Goal: Communication & Community: Answer question/provide support

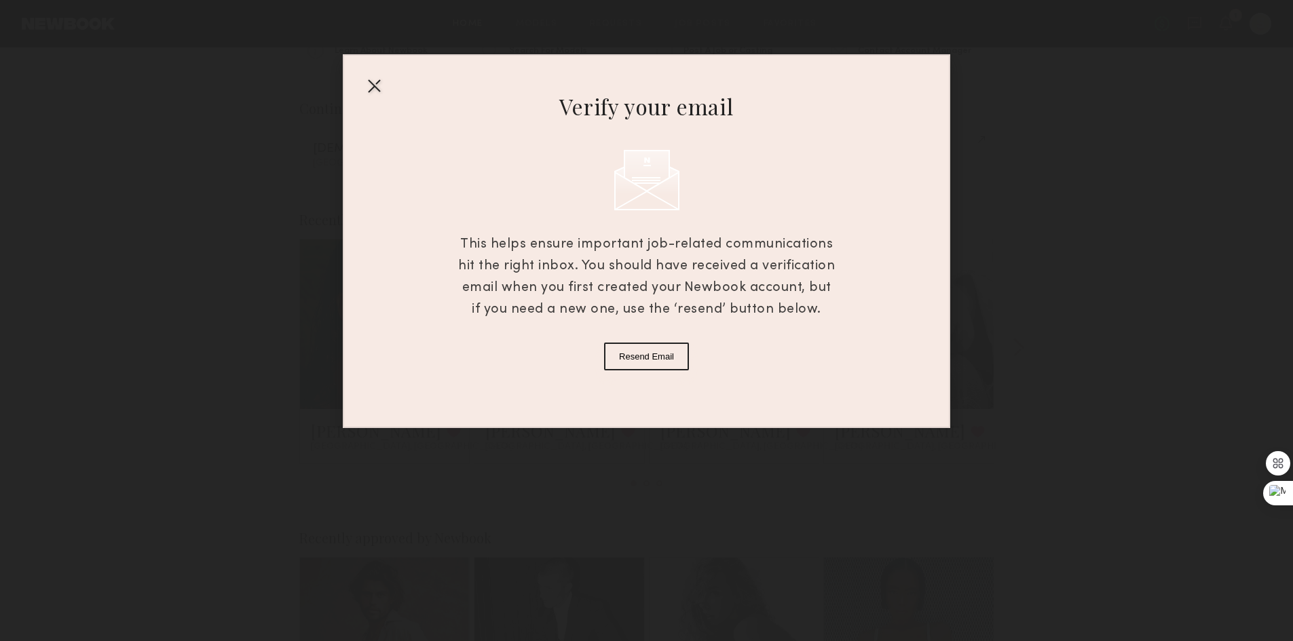
scroll to position [204, 0]
click at [666, 362] on button "Resend Email" at bounding box center [646, 357] width 85 height 28
click at [370, 90] on div at bounding box center [374, 86] width 22 height 22
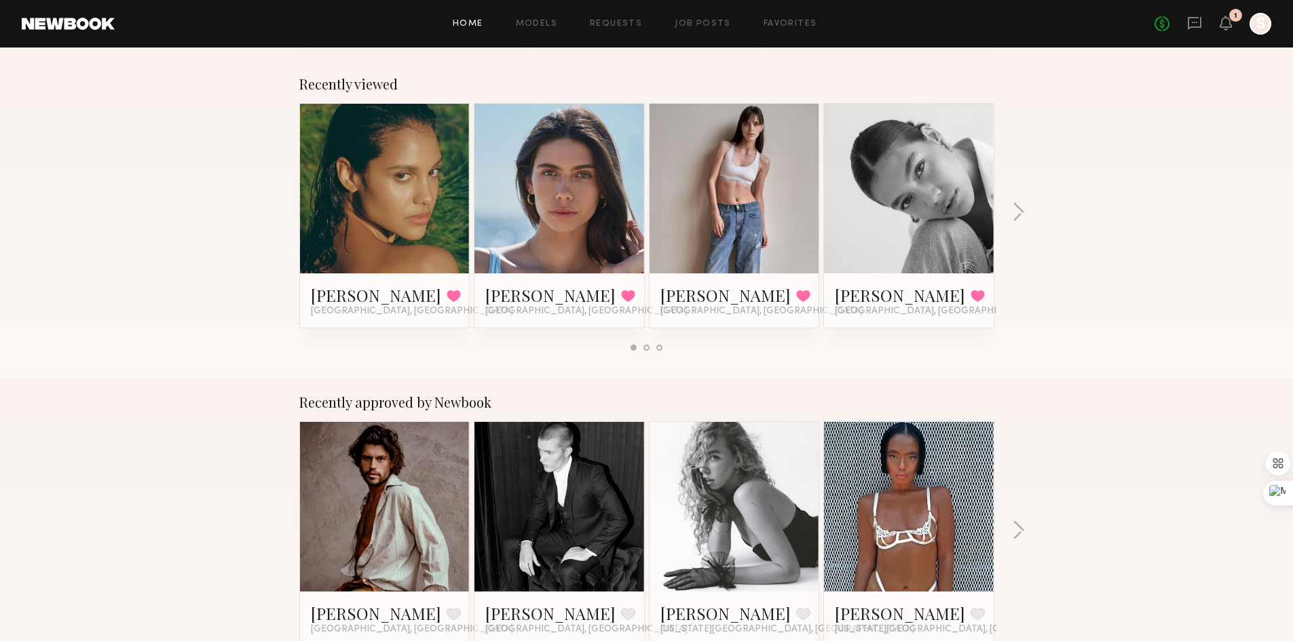
click at [1253, 32] on div at bounding box center [1260, 24] width 22 height 22
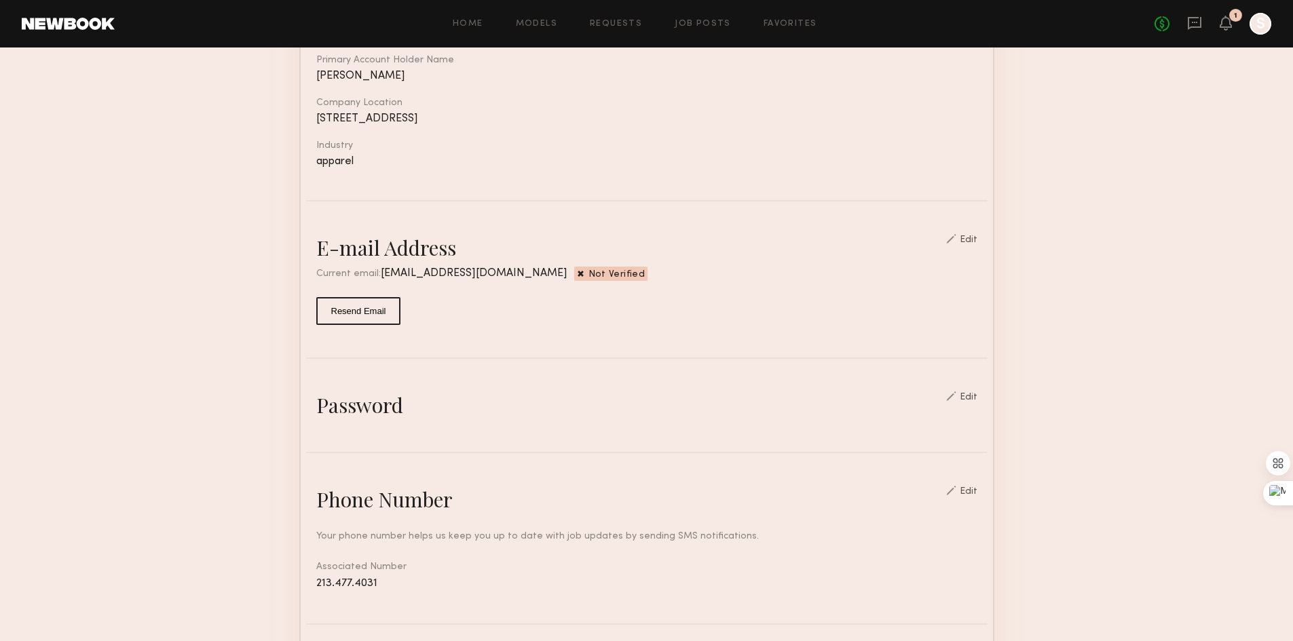
scroll to position [204, 0]
click at [357, 328] on button "Resend Email" at bounding box center [358, 315] width 85 height 28
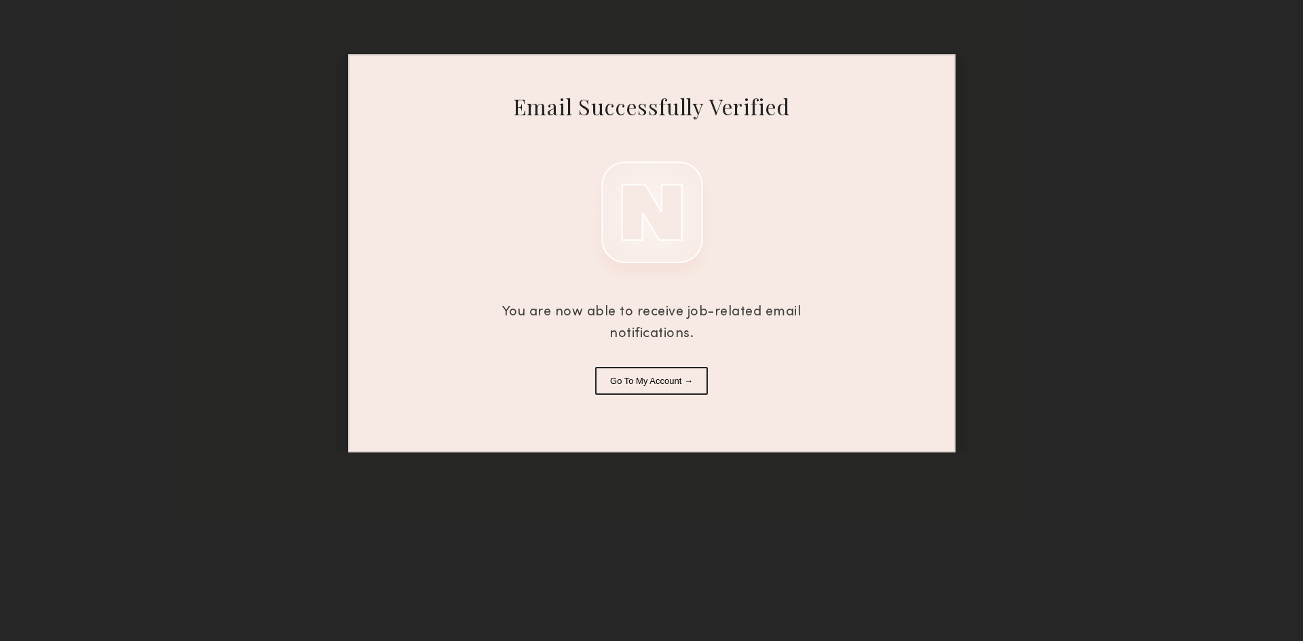
click at [653, 370] on button "Go To My Account →" at bounding box center [651, 381] width 113 height 28
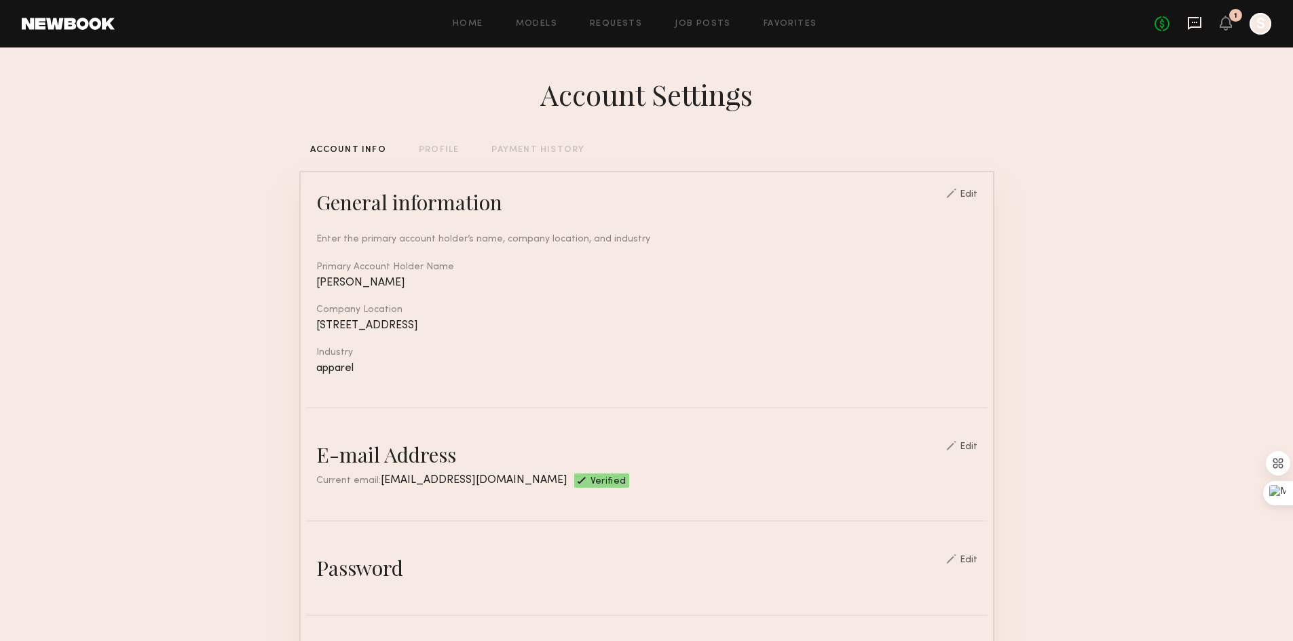
click at [1192, 26] on icon at bounding box center [1194, 23] width 15 height 15
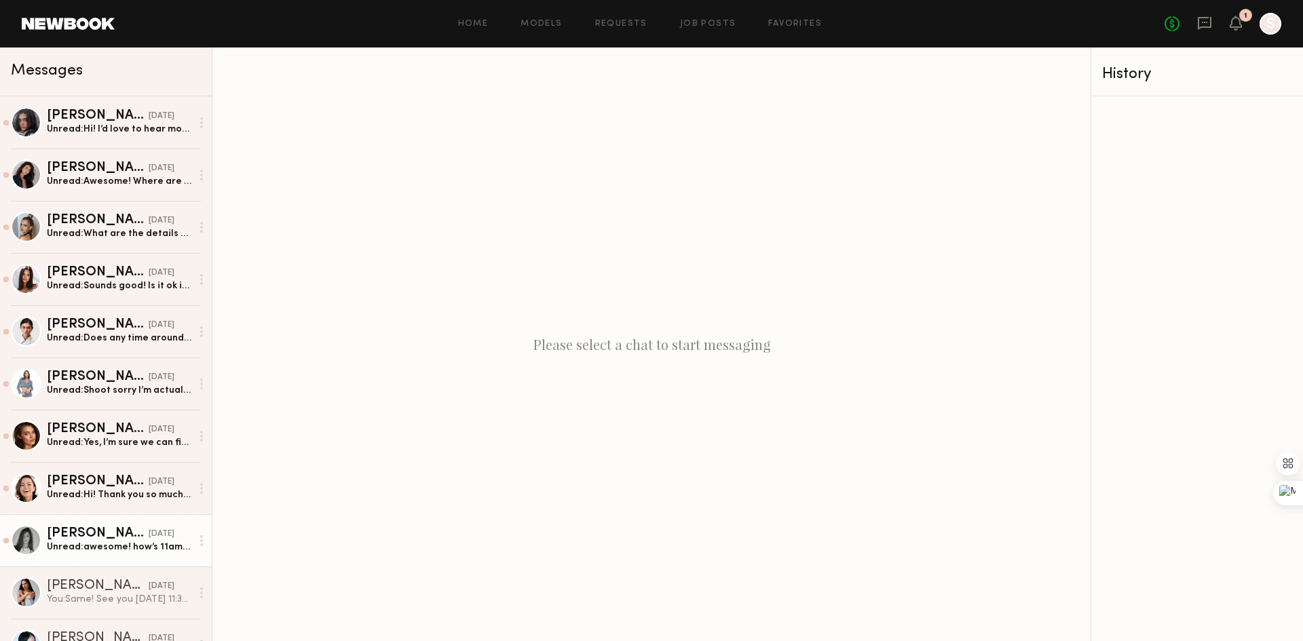
click at [124, 545] on div "Unread: awesome! how’s 11am Wednesday?" at bounding box center [119, 547] width 145 height 13
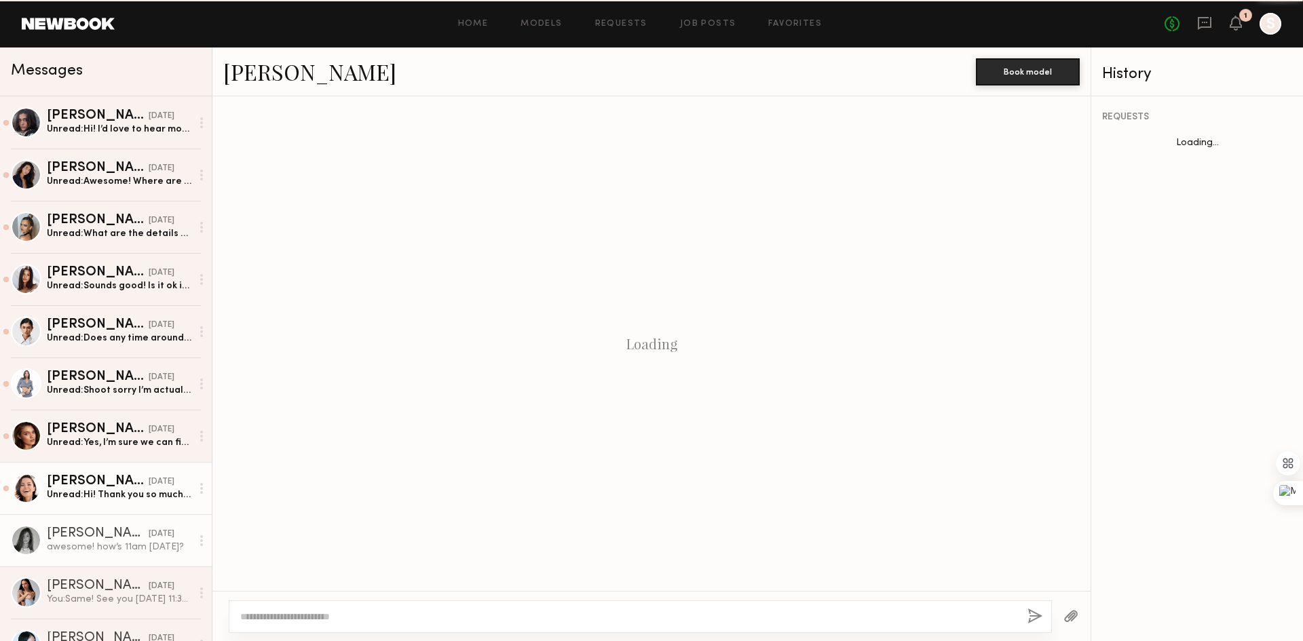
scroll to position [373, 0]
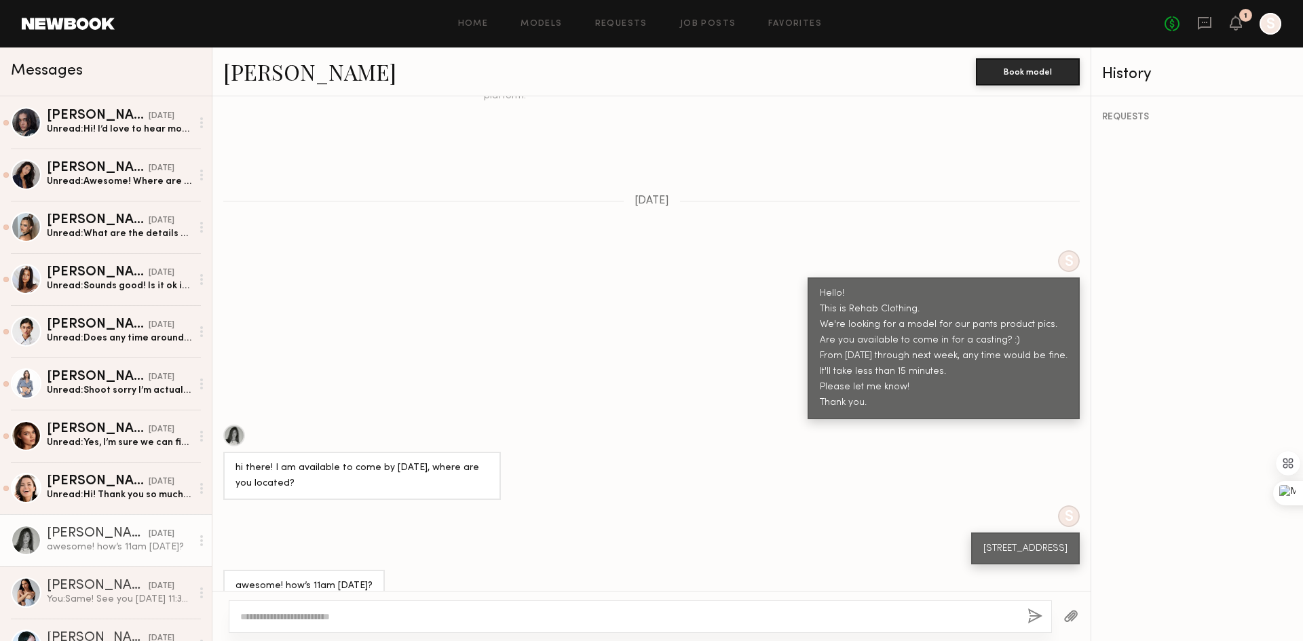
click at [423, 620] on textarea at bounding box center [628, 617] width 776 height 14
type textarea "**********"
click at [1030, 616] on button "button" at bounding box center [1035, 617] width 15 height 17
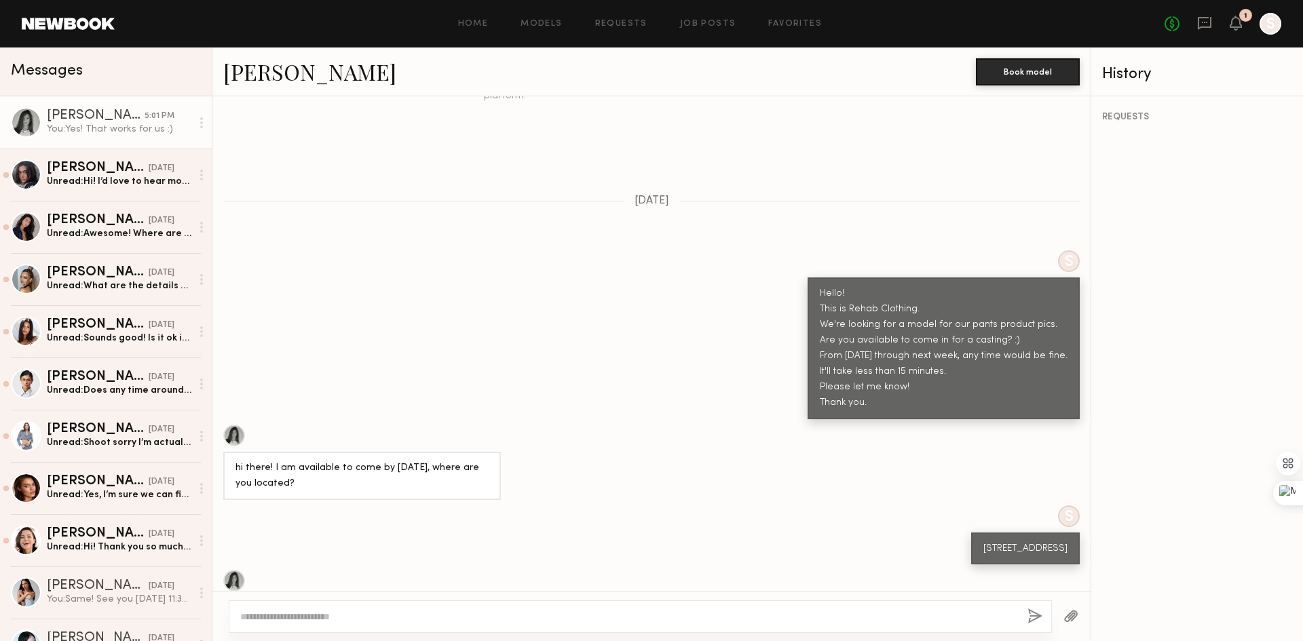
scroll to position [544, 0]
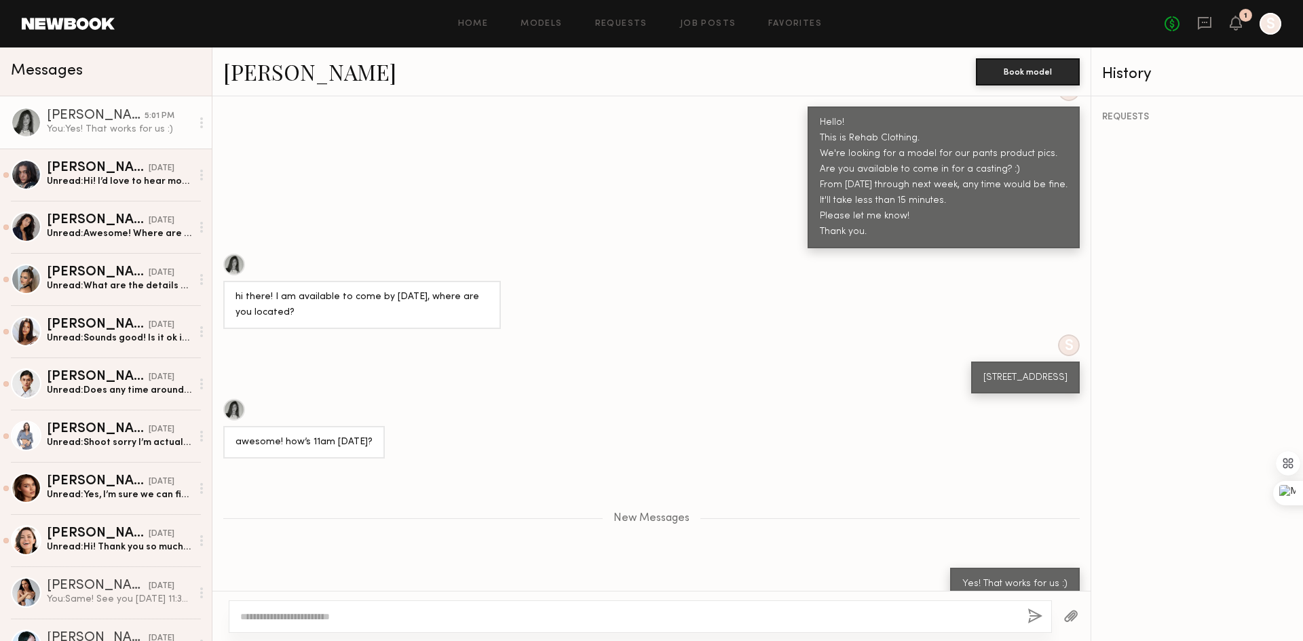
click at [920, 621] on textarea at bounding box center [628, 617] width 776 height 14
type textarea "*"
type textarea "**********"
click at [1034, 612] on button "button" at bounding box center [1035, 617] width 15 height 17
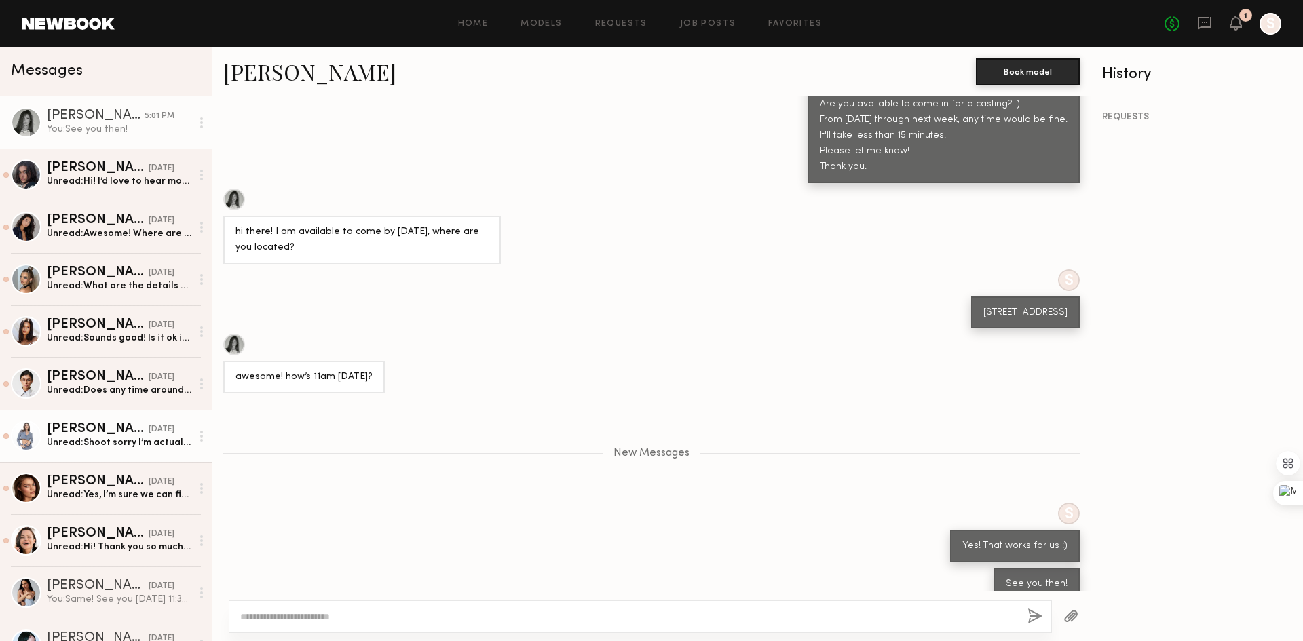
click at [105, 435] on div "Domenique B." at bounding box center [98, 430] width 102 height 14
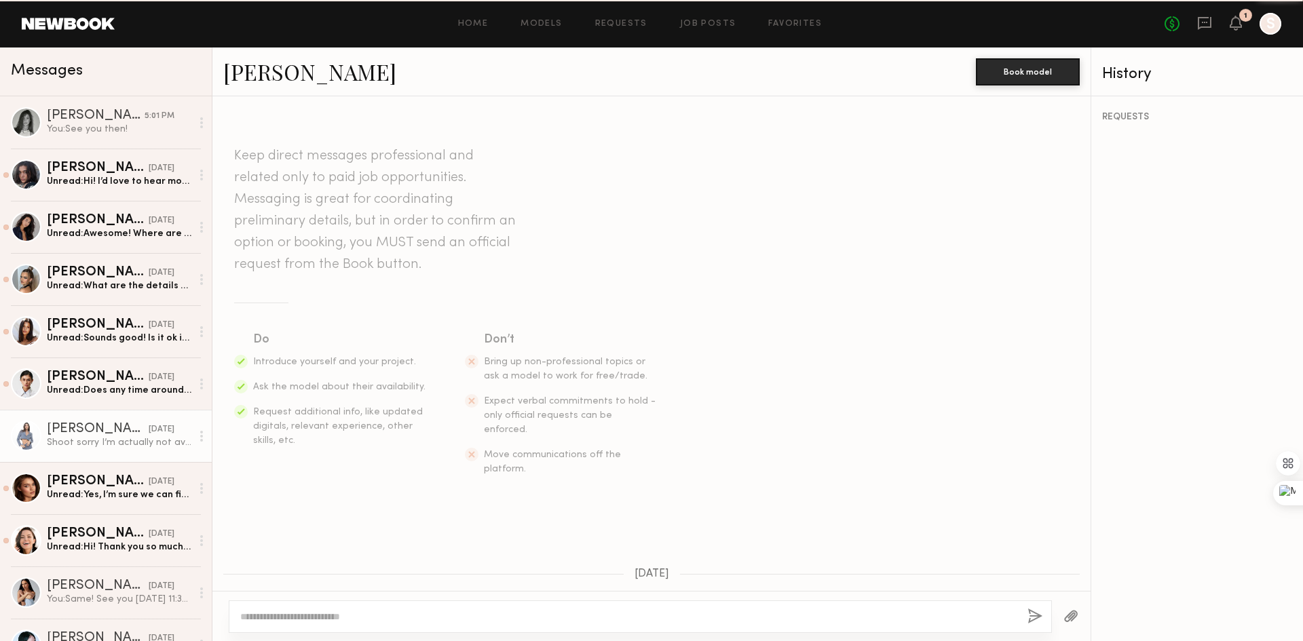
scroll to position [519, 0]
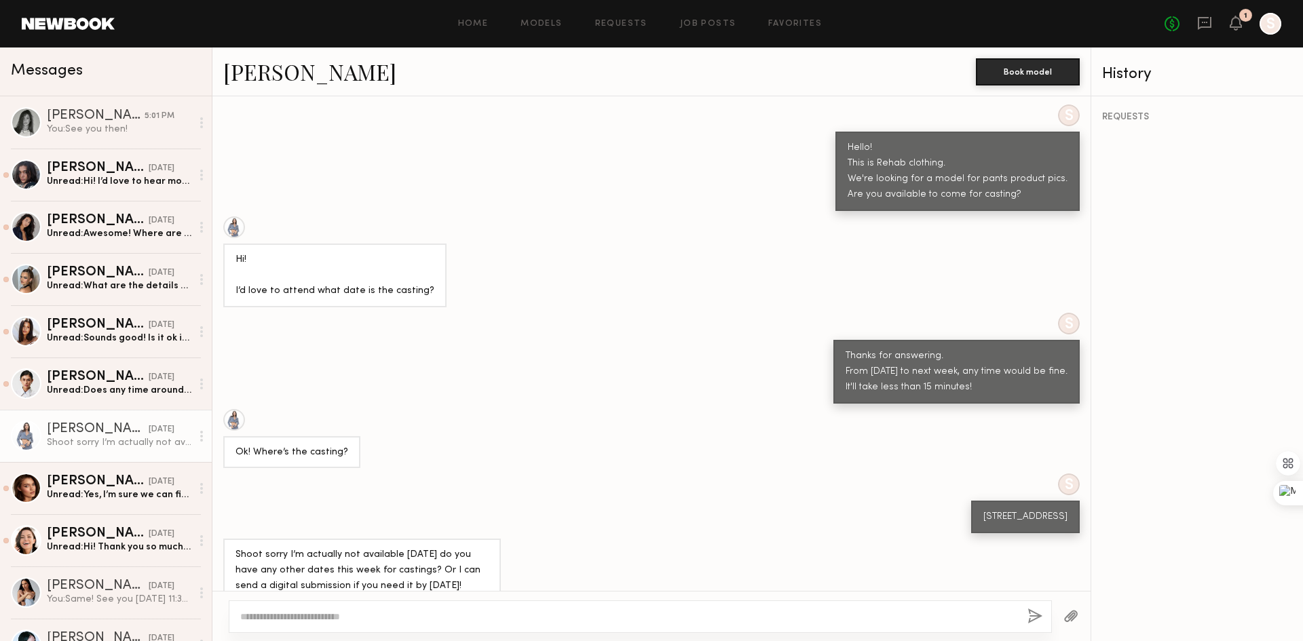
click at [546, 539] on div "Shoot sorry I’m actually not available tmrw do you have any other dates this we…" at bounding box center [651, 571] width 878 height 64
click at [377, 619] on textarea at bounding box center [628, 617] width 776 height 14
type textarea "*"
type textarea "**********"
click at [1036, 619] on button "button" at bounding box center [1035, 617] width 15 height 17
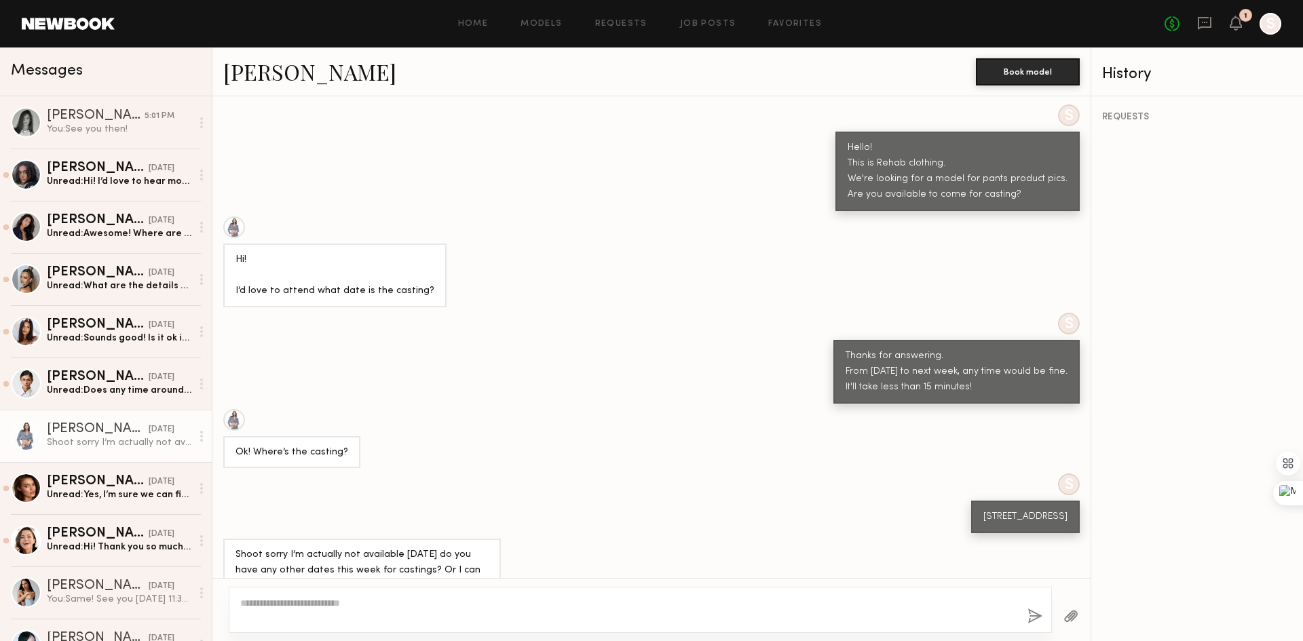
scroll to position [706, 0]
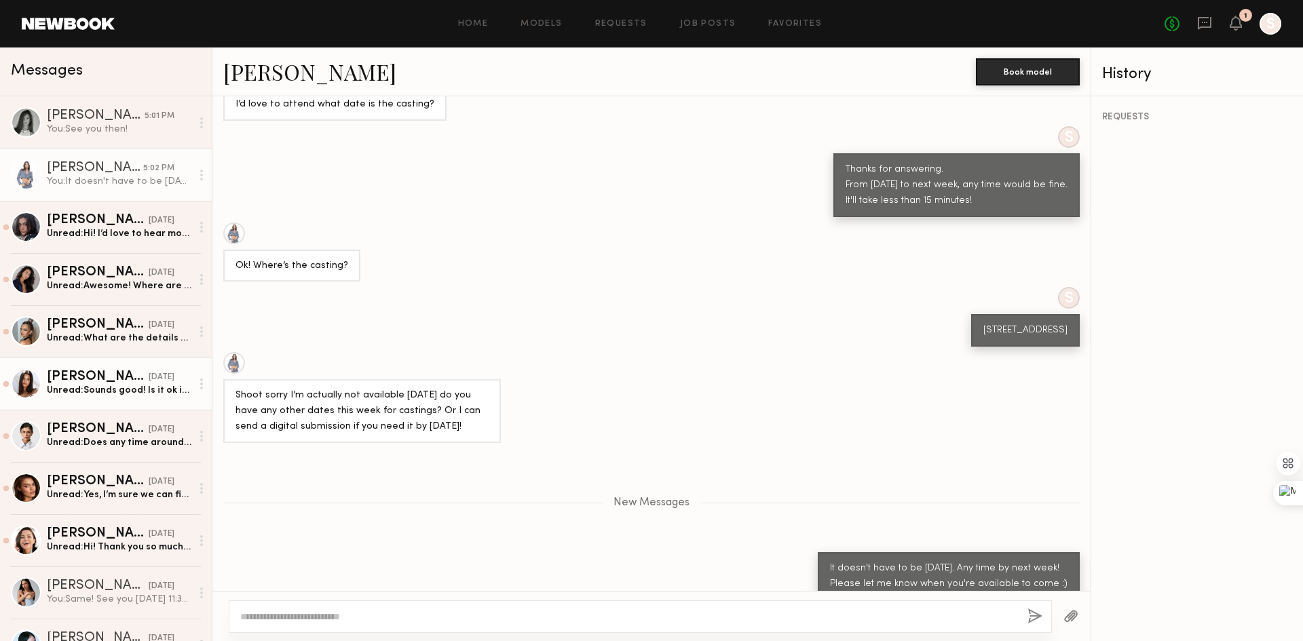
click at [94, 396] on div "Unread: Sounds good! Is it ok if I come Wednesday after 3? 3:30. I have a job d…" at bounding box center [119, 390] width 145 height 13
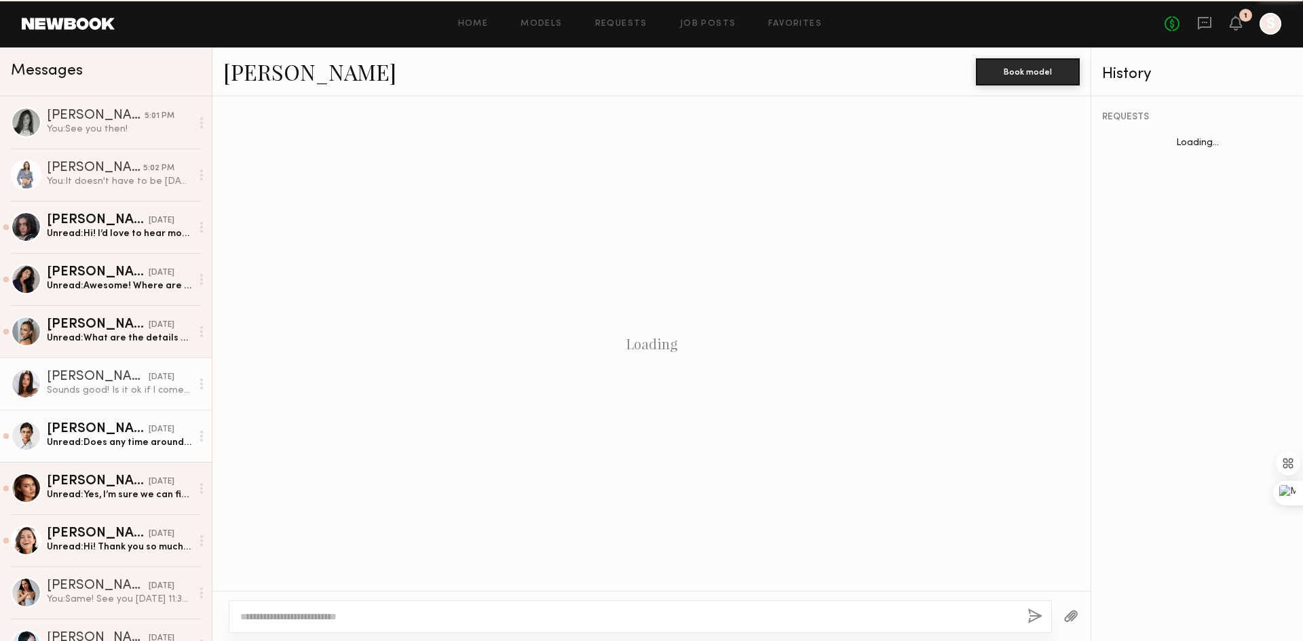
scroll to position [418, 0]
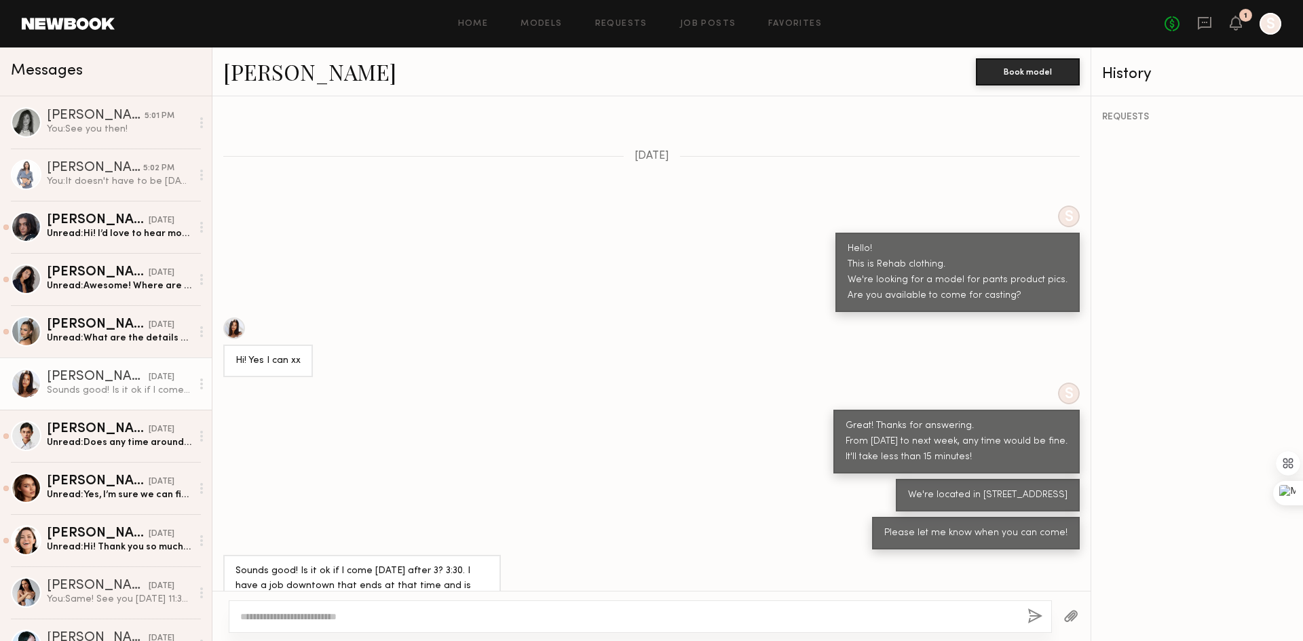
click at [525, 517] on div "Please let me know when you can come!" at bounding box center [651, 533] width 878 height 33
click at [388, 564] on div "Sounds good! Is it ok if I come Wednesday after 3? 3:30. I have a job downtown …" at bounding box center [362, 587] width 253 height 47
click at [462, 564] on div "Sounds good! Is it ok if I come Wednesday after 3? 3:30. I have a job downtown …" at bounding box center [362, 587] width 253 height 47
click at [360, 618] on textarea at bounding box center [628, 617] width 776 height 14
type textarea "****"
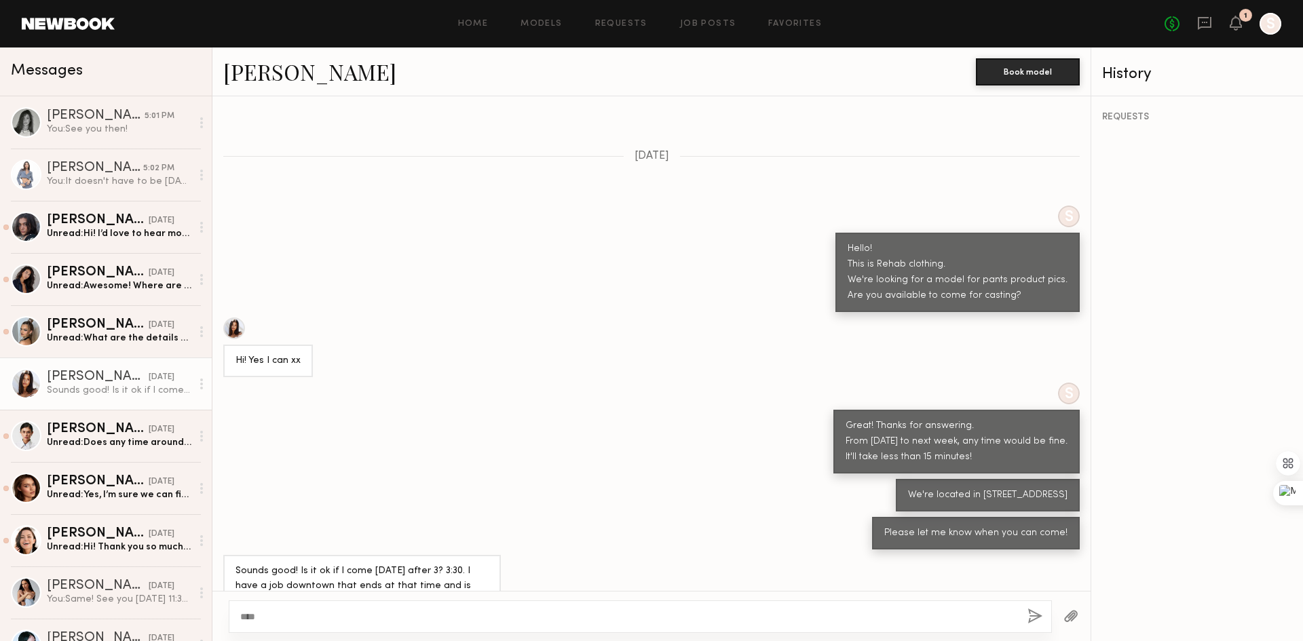
click at [1030, 614] on button "button" at bounding box center [1035, 617] width 15 height 17
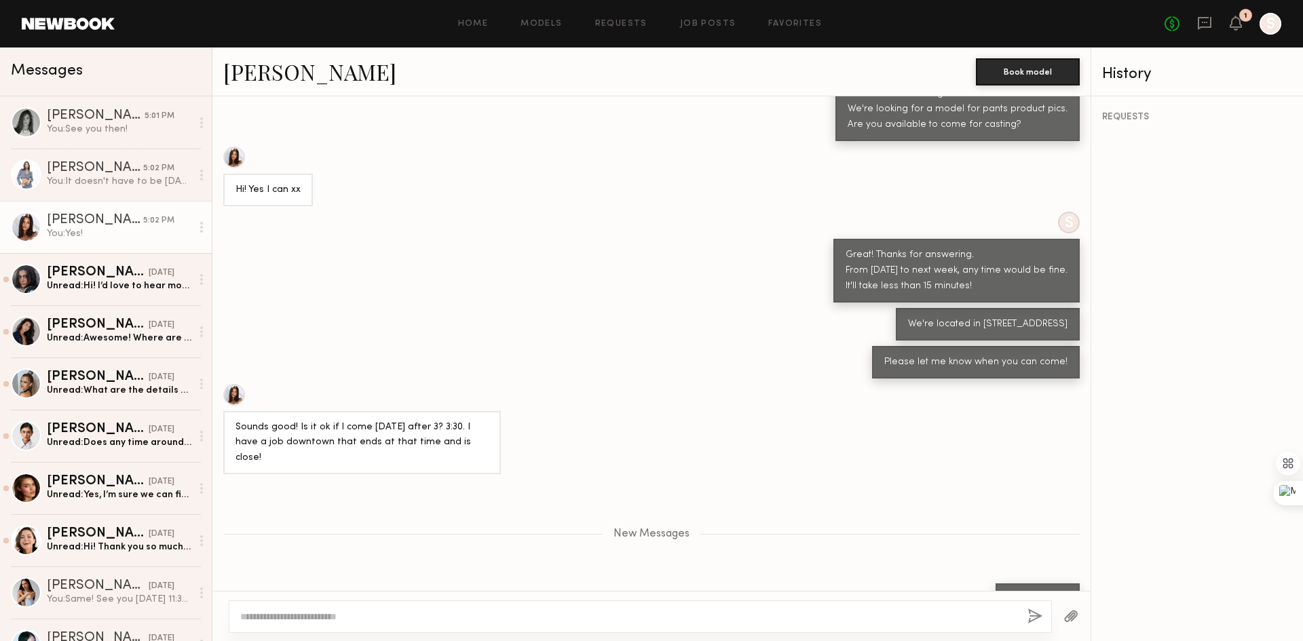
click at [903, 611] on textarea at bounding box center [628, 617] width 776 height 14
click at [389, 614] on textarea at bounding box center [628, 617] width 776 height 14
click at [320, 611] on textarea at bounding box center [628, 617] width 776 height 14
type textarea "*"
click at [100, 456] on link "Lilah F. yesterday Unread: Does any time around 11am-noon work?" at bounding box center [106, 436] width 212 height 52
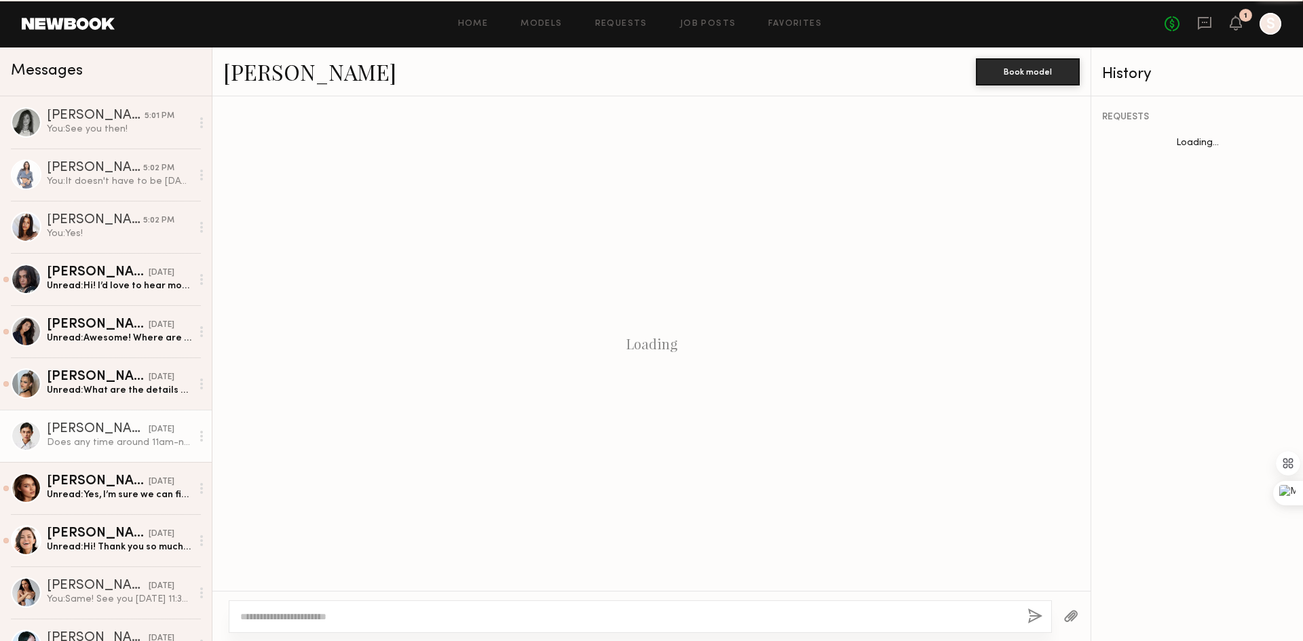
scroll to position [458, 0]
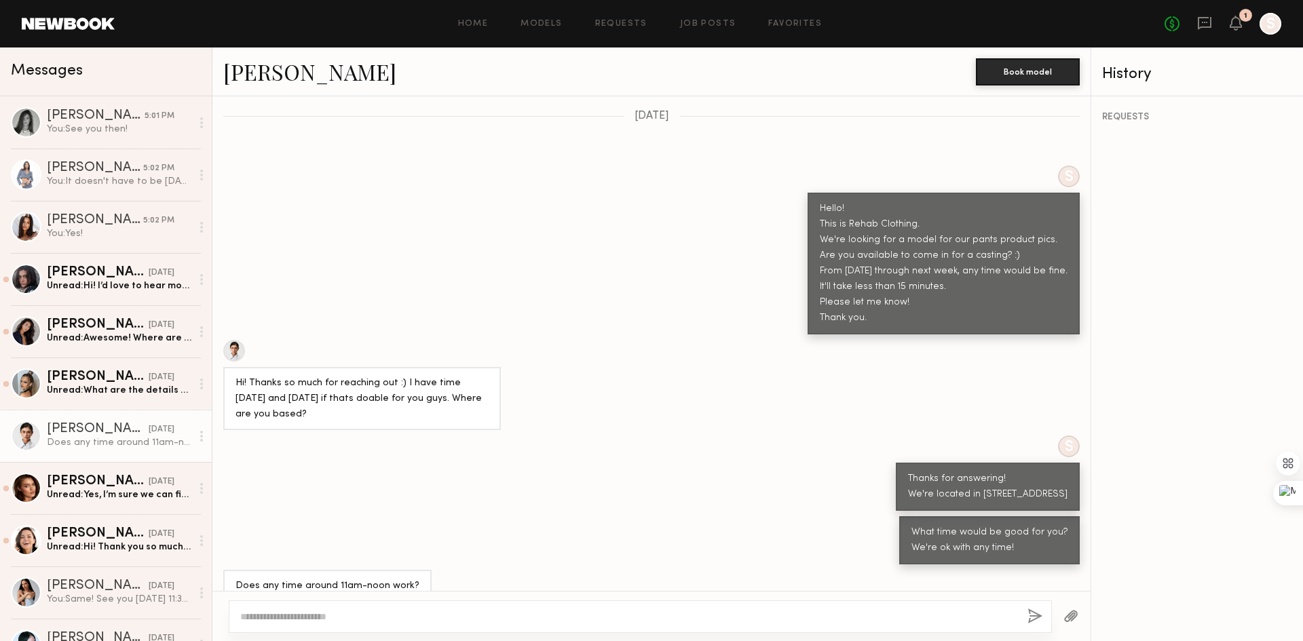
click at [424, 616] on textarea at bounding box center [628, 617] width 776 height 14
click at [425, 616] on textarea at bounding box center [628, 617] width 776 height 14
click at [426, 616] on textarea at bounding box center [628, 617] width 776 height 14
click at [427, 615] on textarea at bounding box center [628, 617] width 776 height 14
click at [428, 623] on textarea at bounding box center [628, 617] width 776 height 14
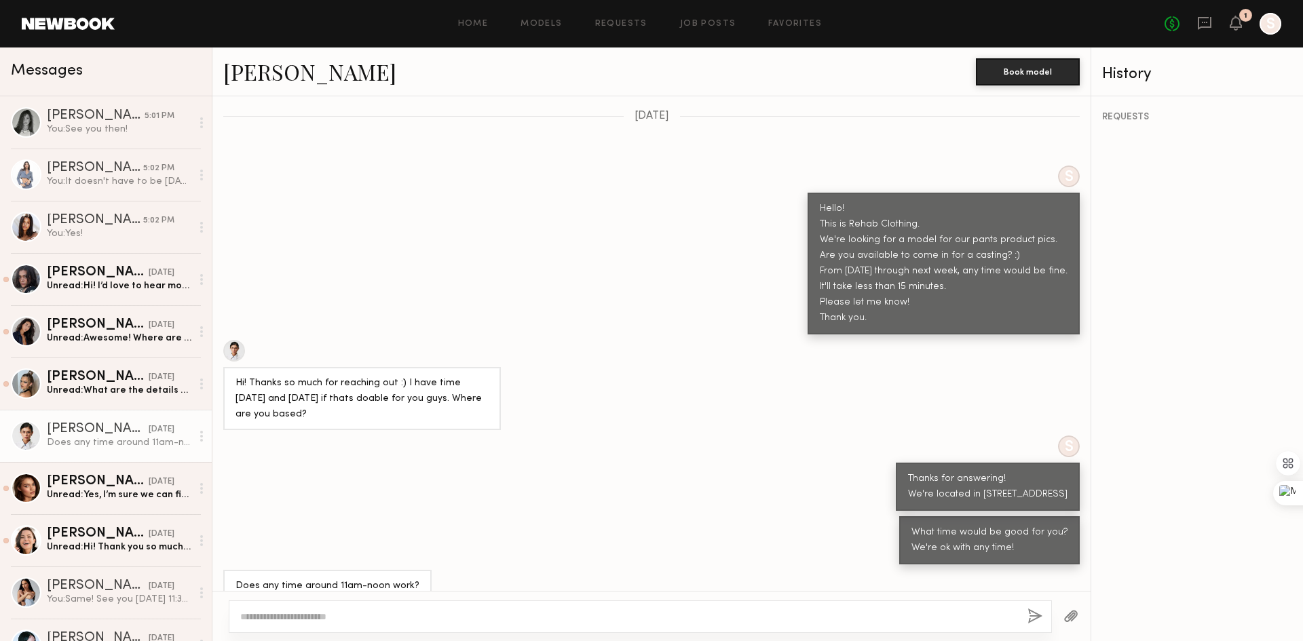
click at [431, 620] on textarea at bounding box center [628, 617] width 776 height 14
click at [444, 617] on textarea at bounding box center [628, 617] width 776 height 14
type textarea "**********"
click at [1027, 614] on div "**********" at bounding box center [640, 617] width 823 height 33
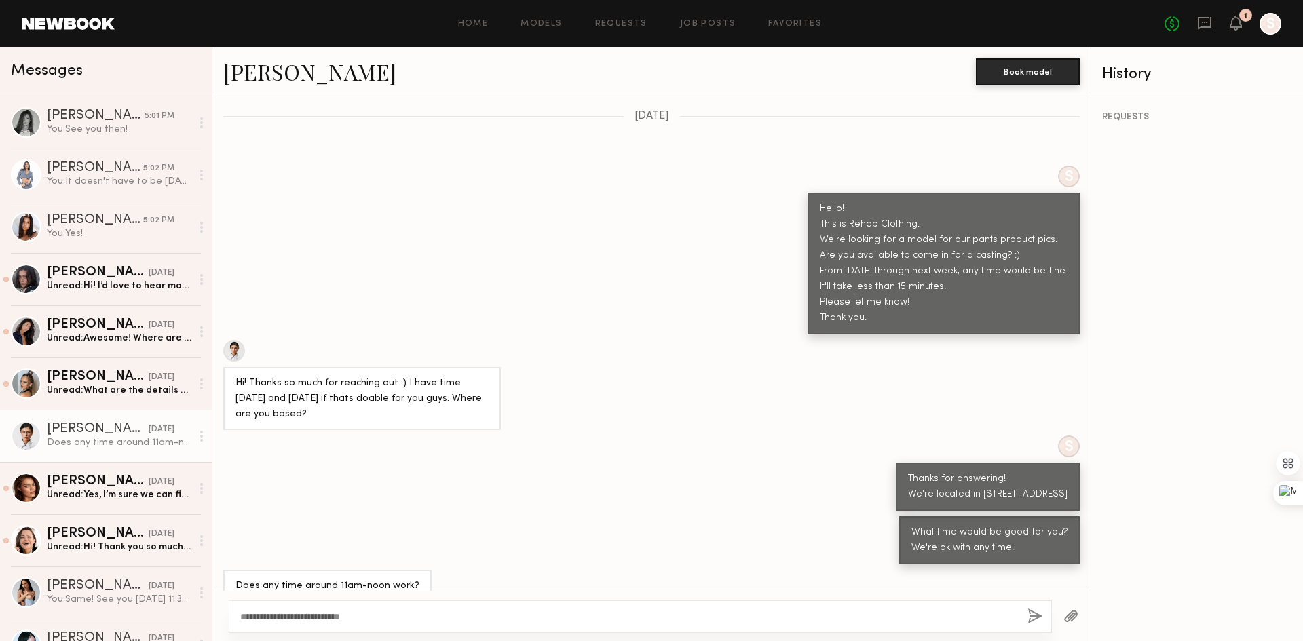
click at [1036, 618] on button "button" at bounding box center [1035, 617] width 15 height 17
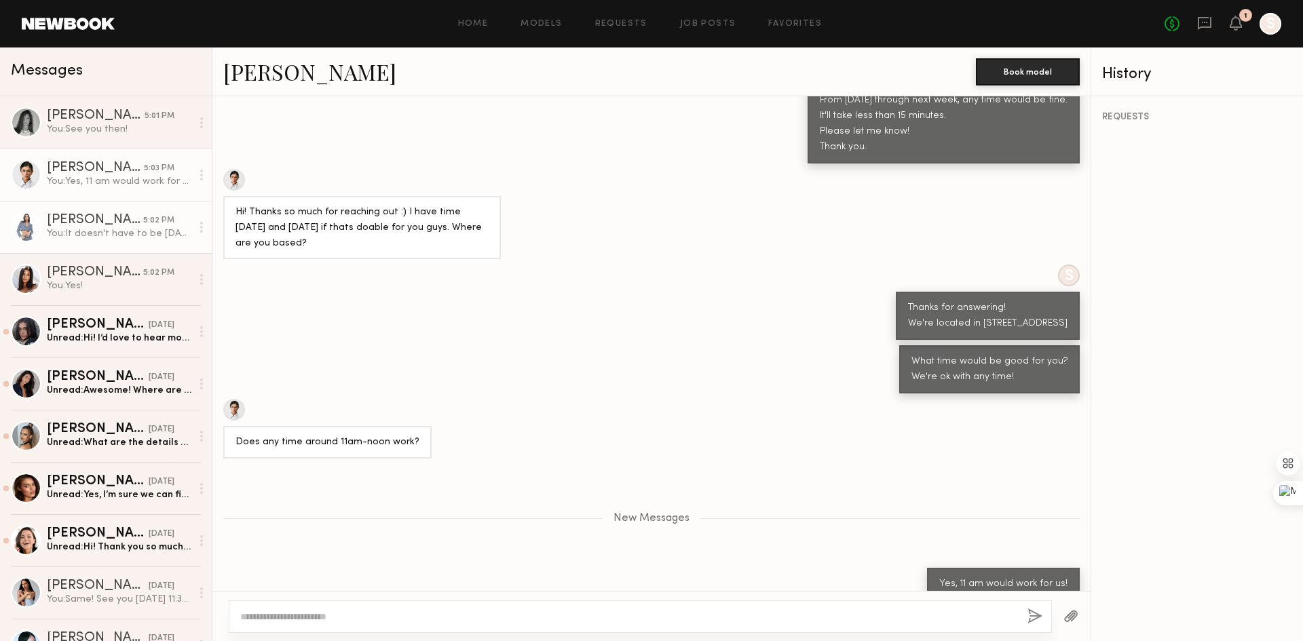
click at [83, 227] on div "Domenique B." at bounding box center [95, 221] width 96 height 14
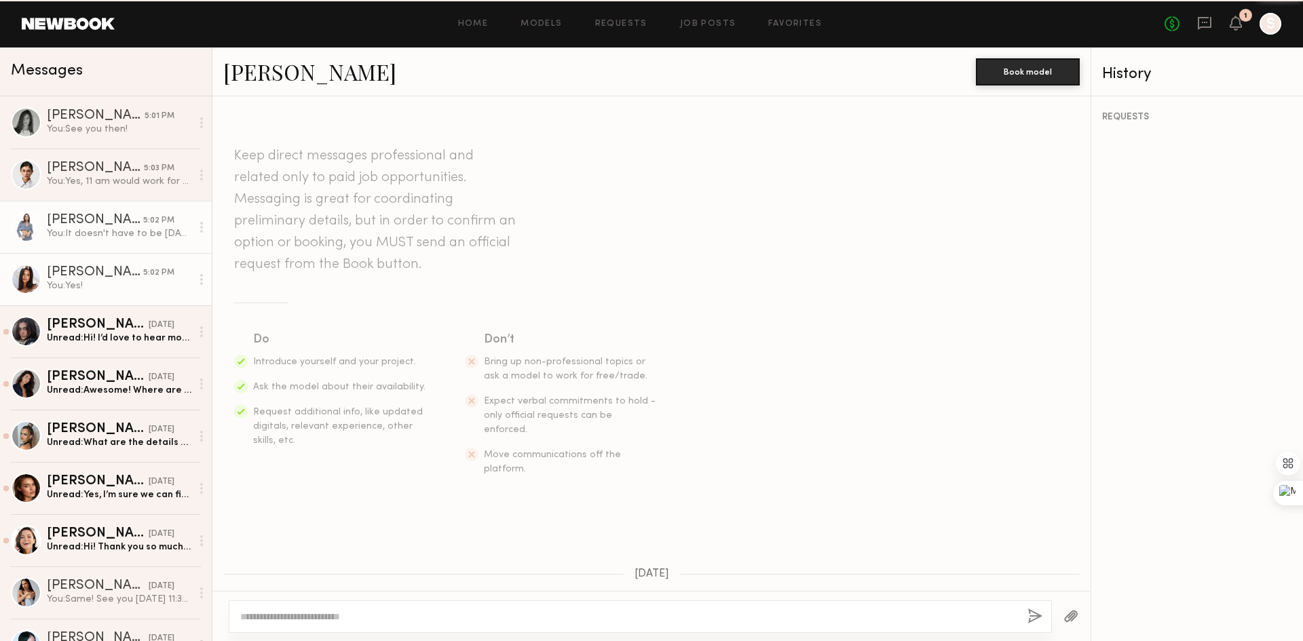
scroll to position [600, 0]
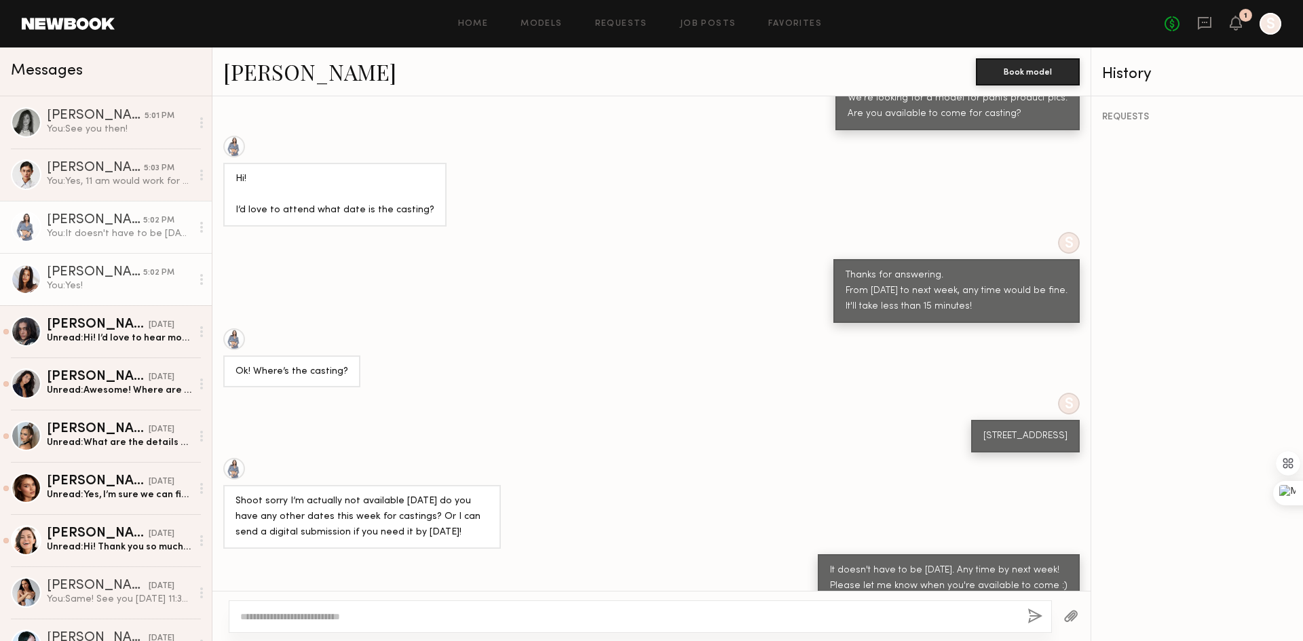
click at [99, 290] on div "You: Yes!" at bounding box center [119, 286] width 145 height 13
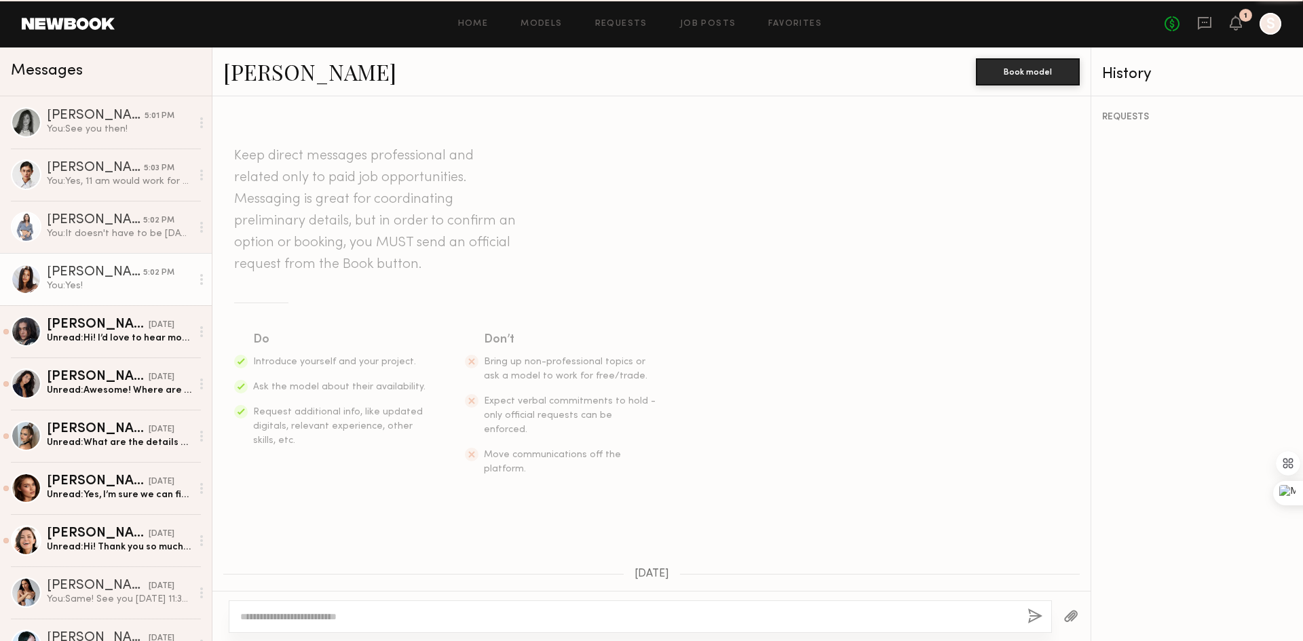
scroll to position [483, 0]
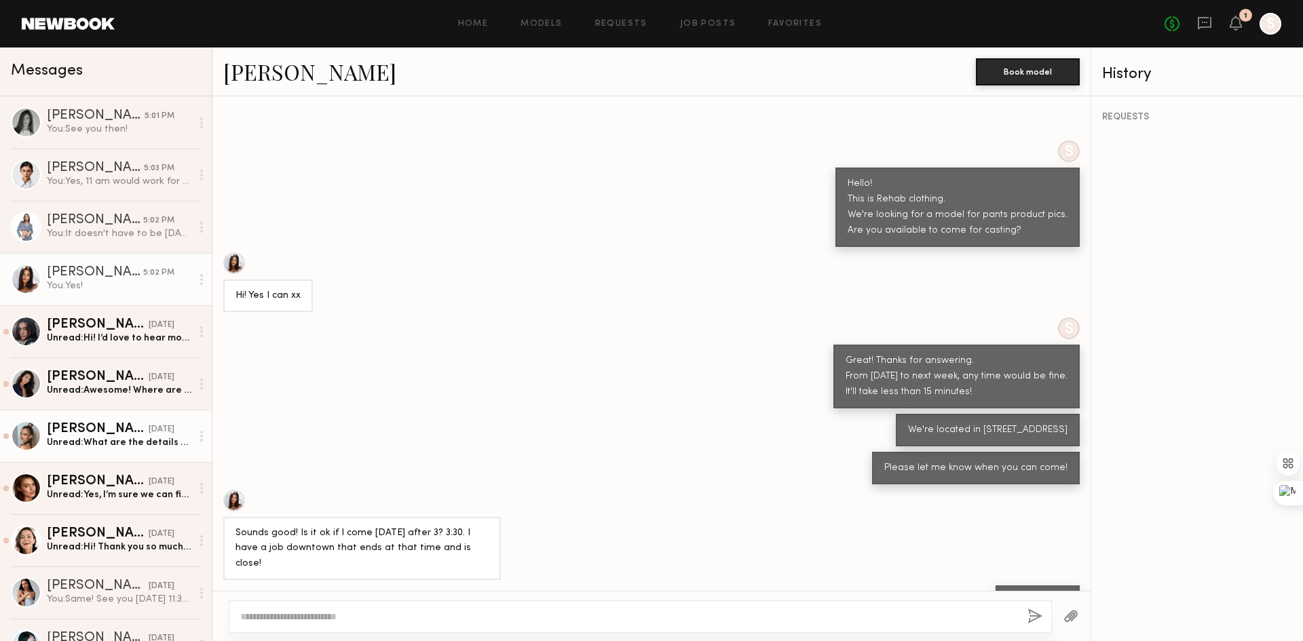
click at [111, 439] on div "Unread: What are the details of the event:)" at bounding box center [119, 442] width 145 height 13
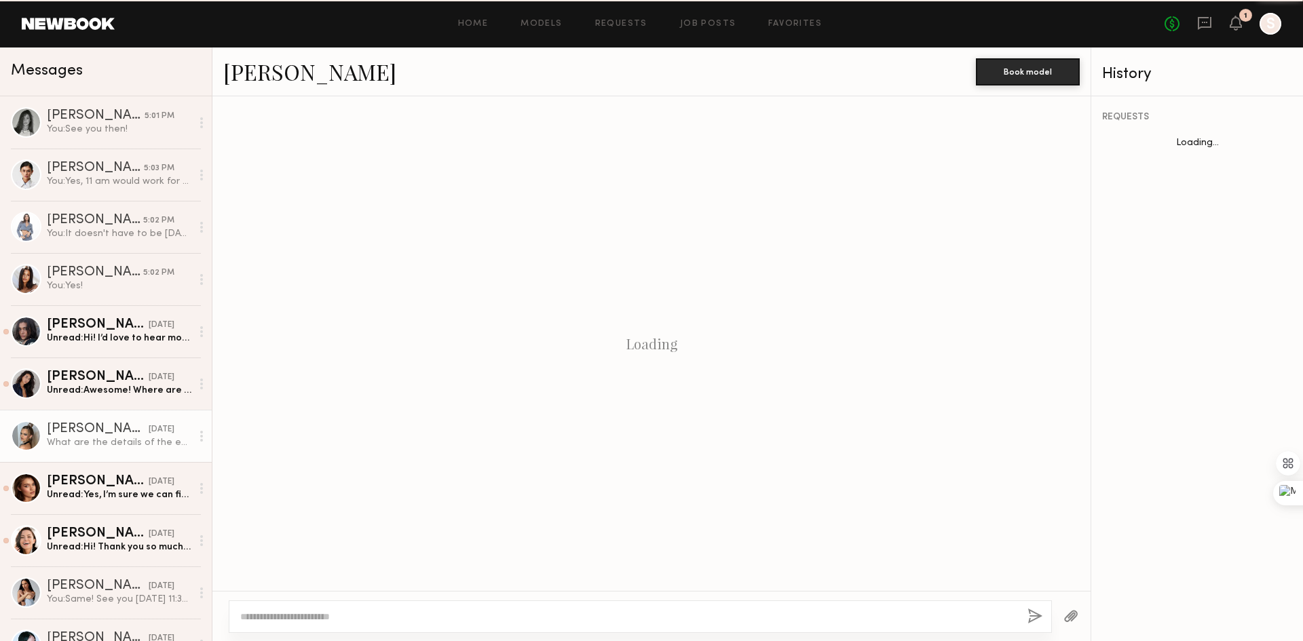
scroll to position [166, 0]
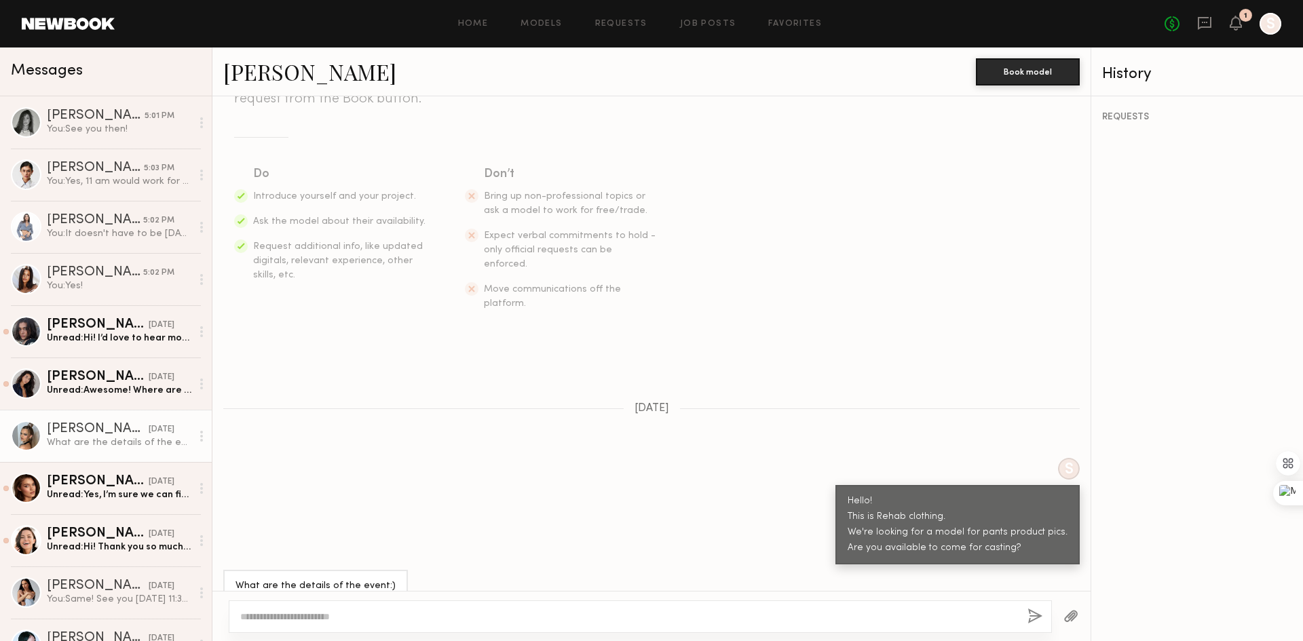
click at [393, 618] on textarea at bounding box center [628, 617] width 776 height 14
click at [538, 504] on div "S Hello! This is Rehab clothing. We're looking for a model for pants product pi…" at bounding box center [651, 511] width 878 height 107
click at [392, 620] on textarea at bounding box center [628, 617] width 776 height 14
type textarea "**********"
click at [1033, 611] on button "button" at bounding box center [1035, 617] width 15 height 17
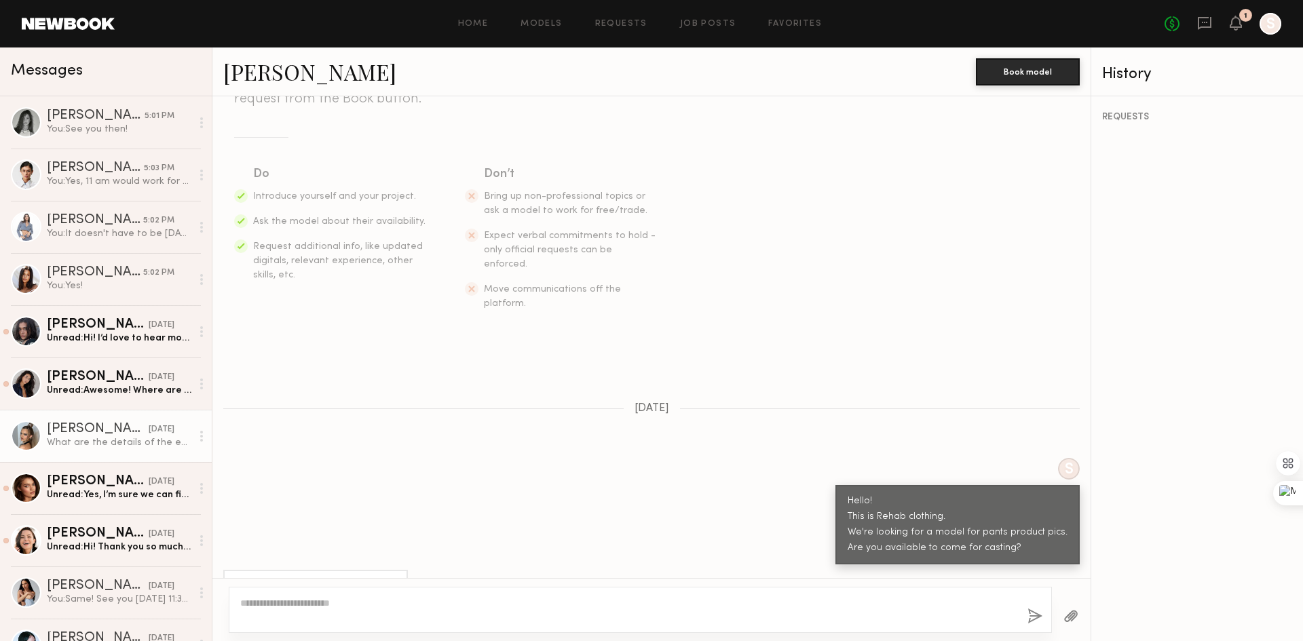
scroll to position [352, 0]
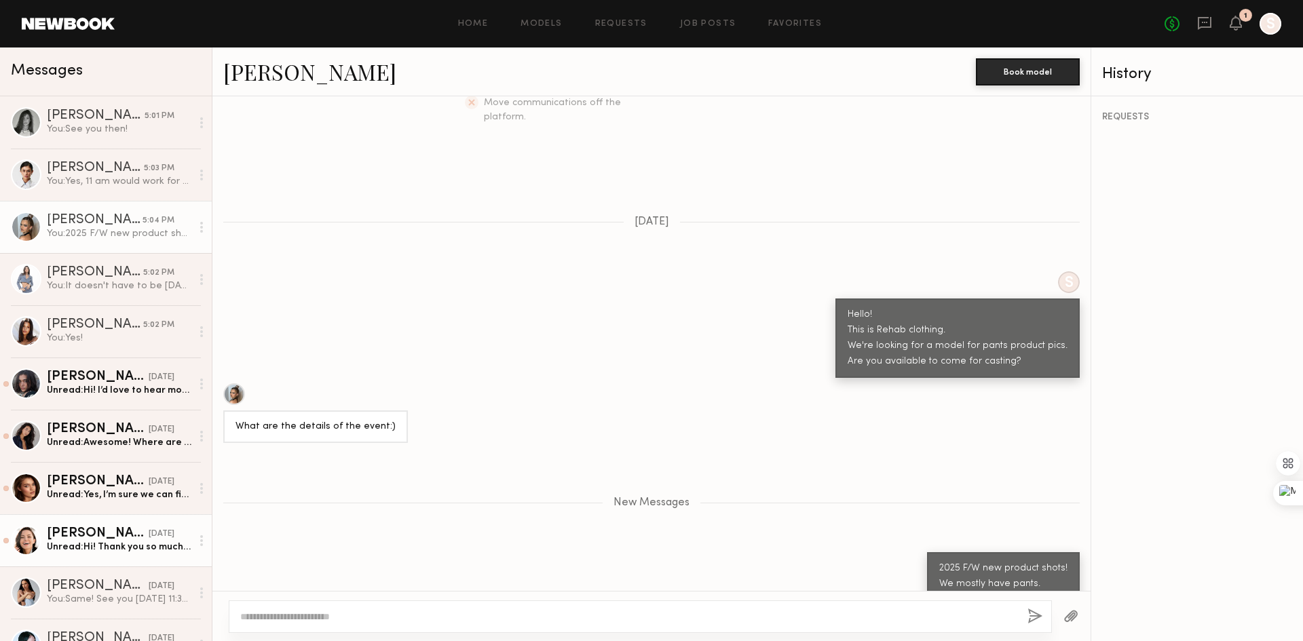
click at [121, 553] on div "Unread: Hi! Thank you so much for reaching out! Yes, I’m available to come in f…" at bounding box center [119, 547] width 145 height 13
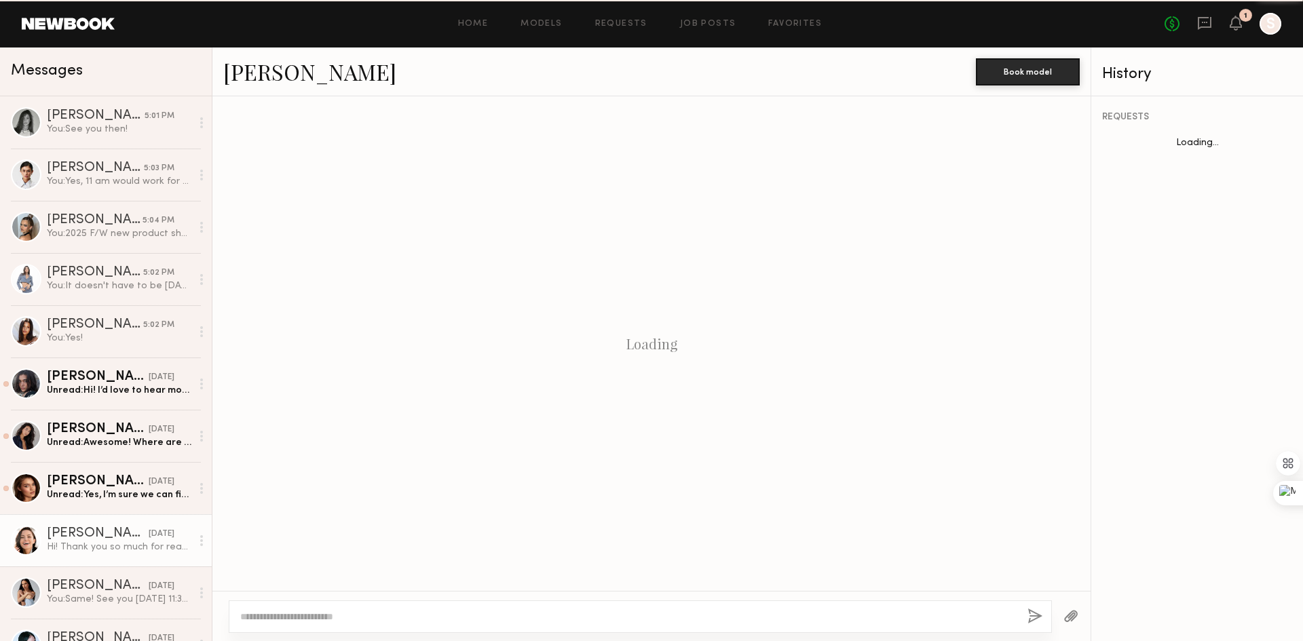
scroll to position [352, 0]
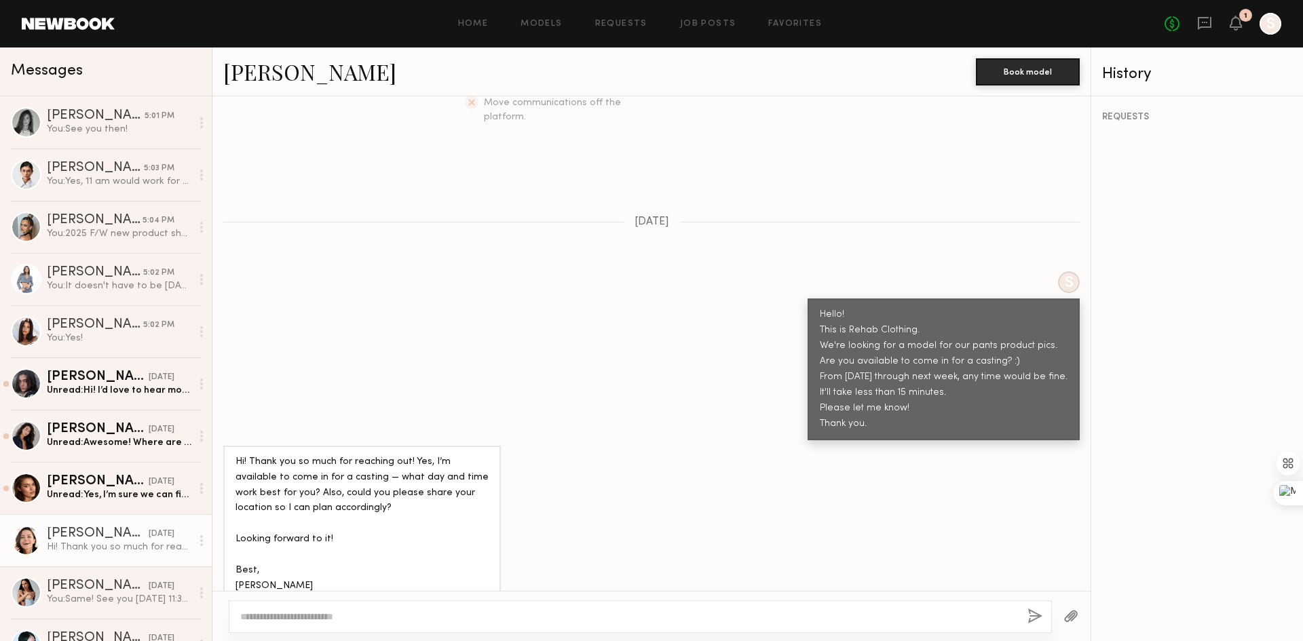
click at [605, 502] on div "Hi! Thank you so much for reaching out! Yes, I’m available to come in for a cas…" at bounding box center [651, 524] width 878 height 157
drag, startPoint x: 298, startPoint y: 474, endPoint x: 428, endPoint y: 473, distance: 129.6
click at [428, 473] on div "Hi! Thank you so much for reaching out! Yes, I’m available to come in for a cas…" at bounding box center [362, 525] width 253 height 140
click at [428, 474] on div "Hi! Thank you so much for reaching out! Yes, I’m available to come in for a cas…" at bounding box center [362, 525] width 253 height 140
click at [447, 621] on textarea at bounding box center [628, 617] width 776 height 14
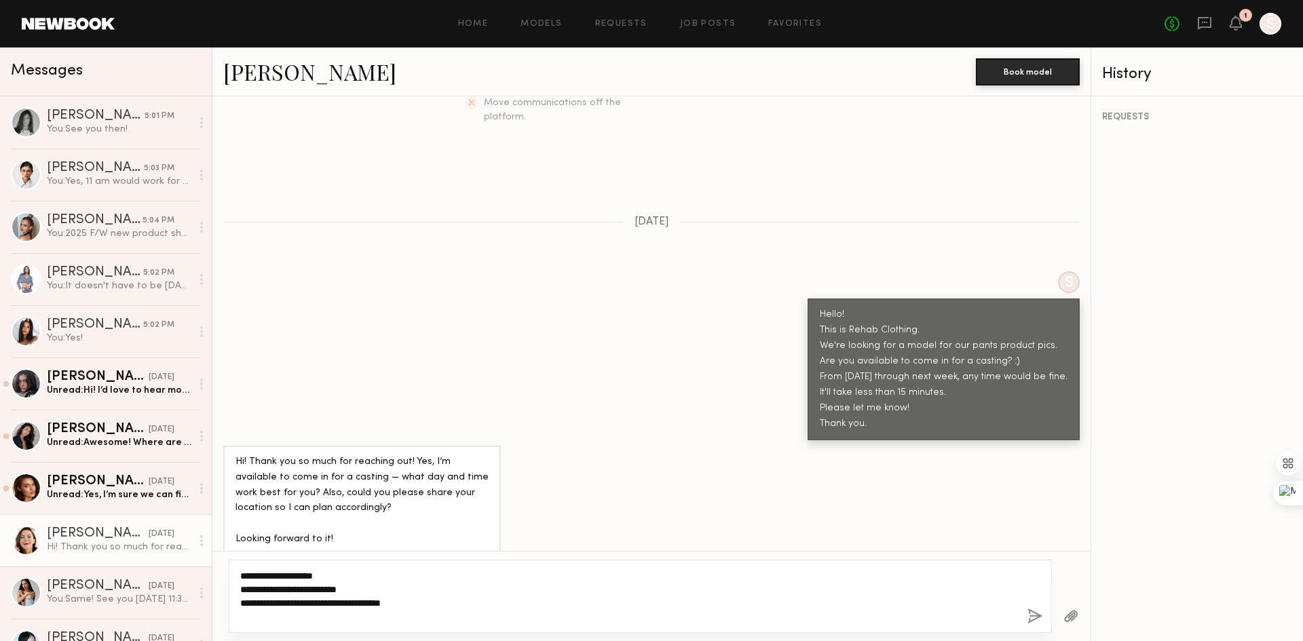
click at [463, 582] on textarea "**********" at bounding box center [628, 596] width 776 height 54
click at [455, 590] on textarea "**********" at bounding box center [628, 596] width 776 height 54
click at [354, 626] on div "**********" at bounding box center [640, 596] width 823 height 73
click at [358, 621] on textarea "**********" at bounding box center [628, 596] width 776 height 54
click at [354, 620] on textarea "**********" at bounding box center [628, 596] width 776 height 54
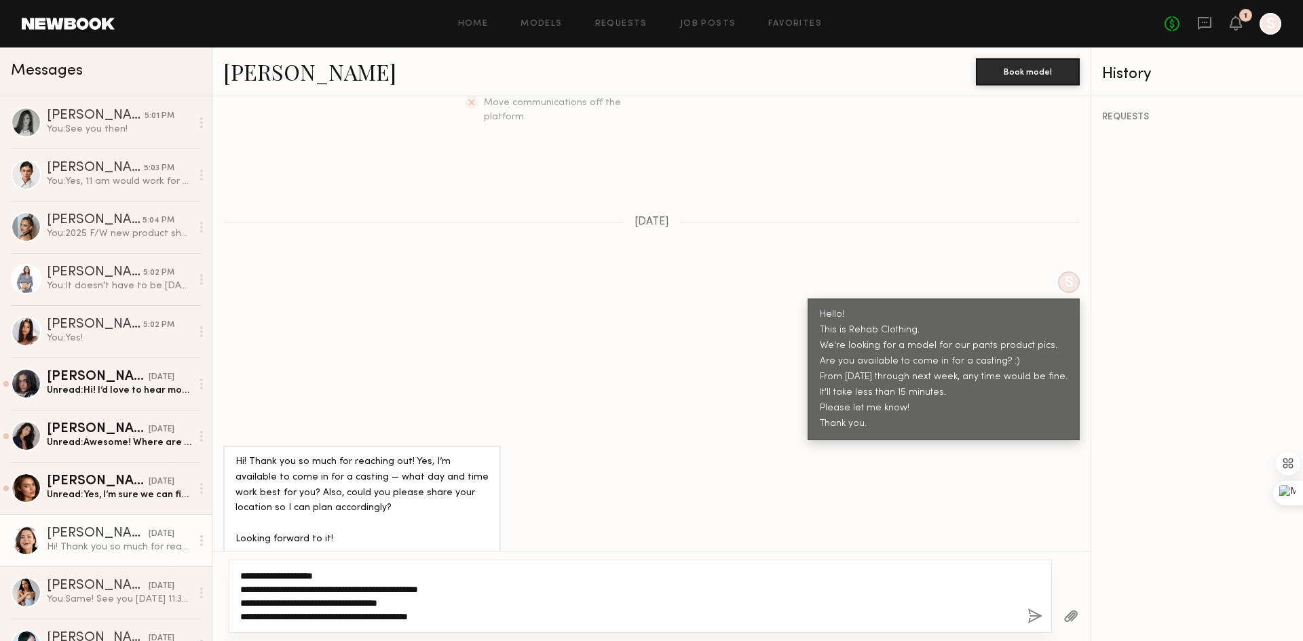
click at [313, 614] on textarea "**********" at bounding box center [628, 596] width 776 height 54
click at [387, 610] on textarea "**********" at bounding box center [628, 596] width 776 height 54
click at [514, 611] on textarea "**********" at bounding box center [628, 596] width 776 height 54
type textarea "**********"
click at [1034, 617] on button "button" at bounding box center [1035, 617] width 15 height 17
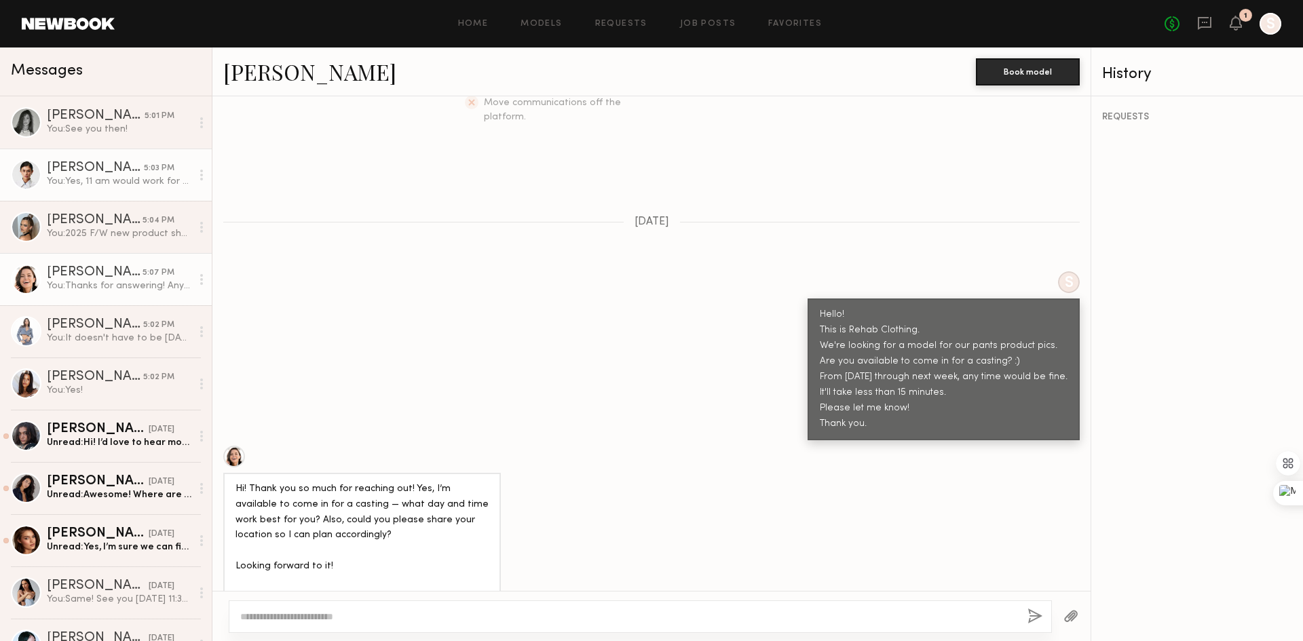
scroll to position [570, 0]
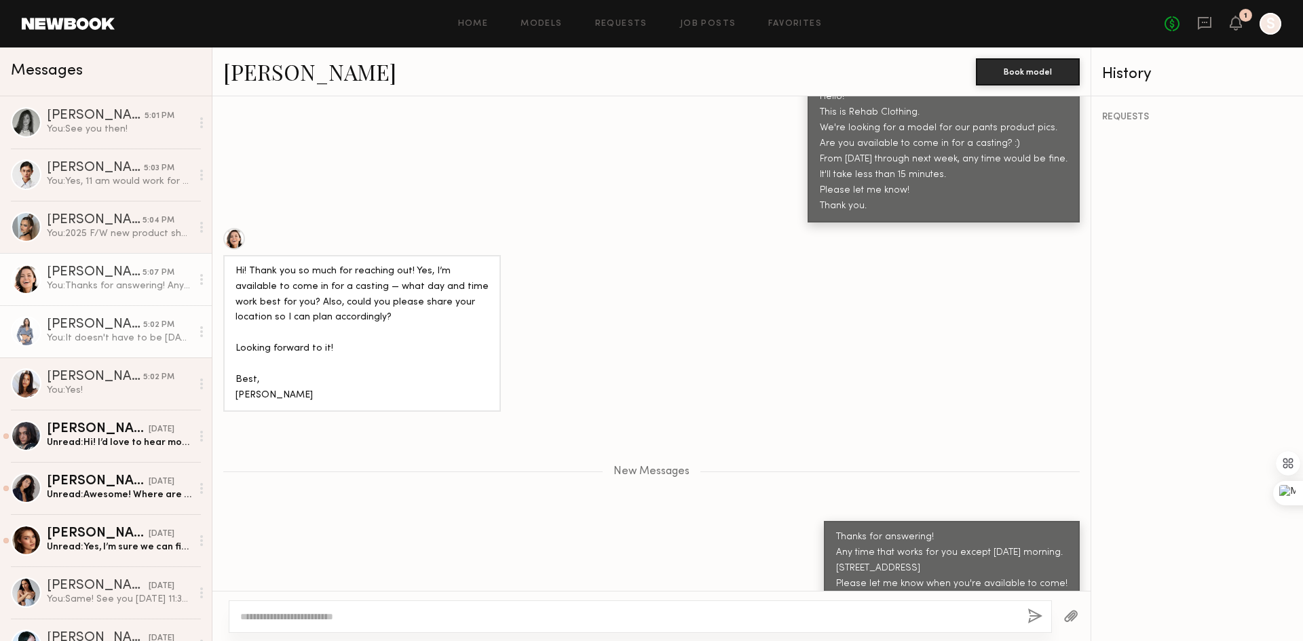
click at [113, 327] on div "Domenique B." at bounding box center [95, 325] width 96 height 14
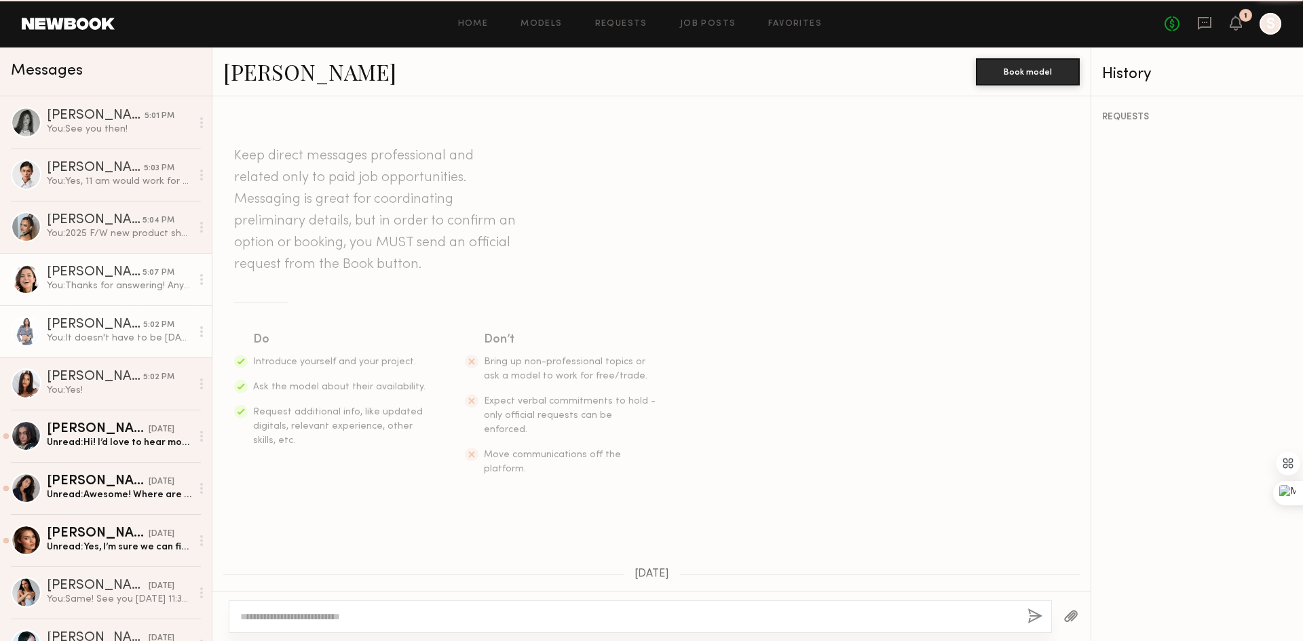
scroll to position [600, 0]
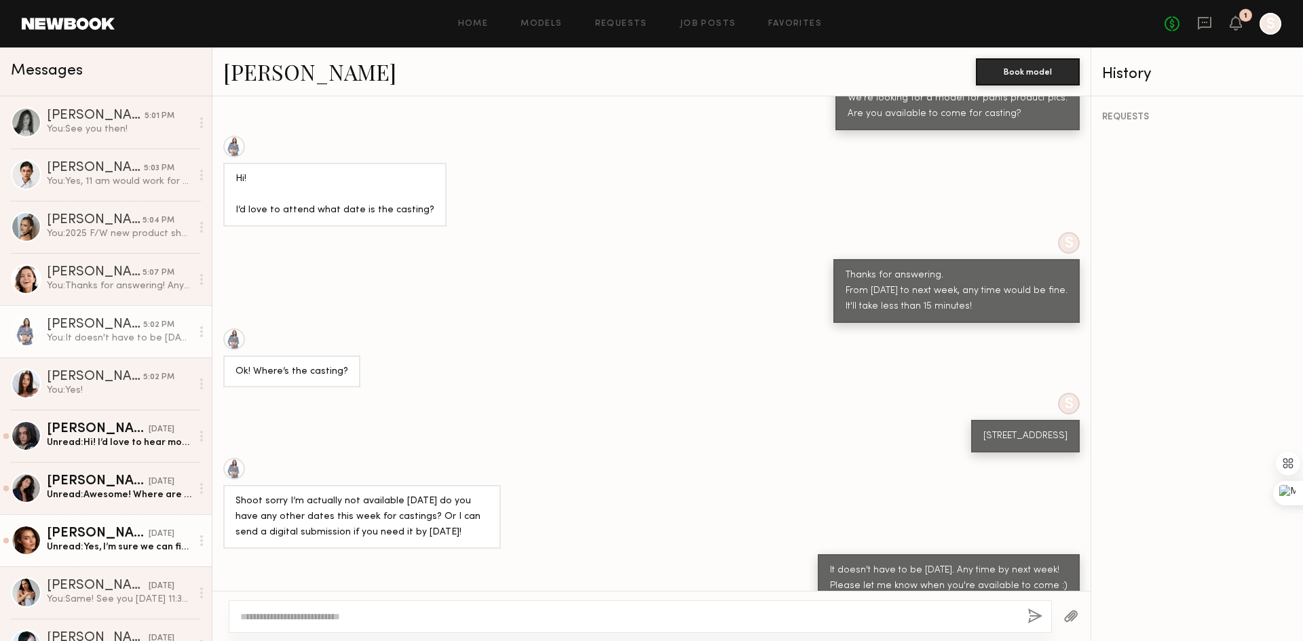
click at [101, 558] on link "Oleksa K. yesterday Unread: Yes, I’m sure we can find a date that works to see …" at bounding box center [106, 540] width 212 height 52
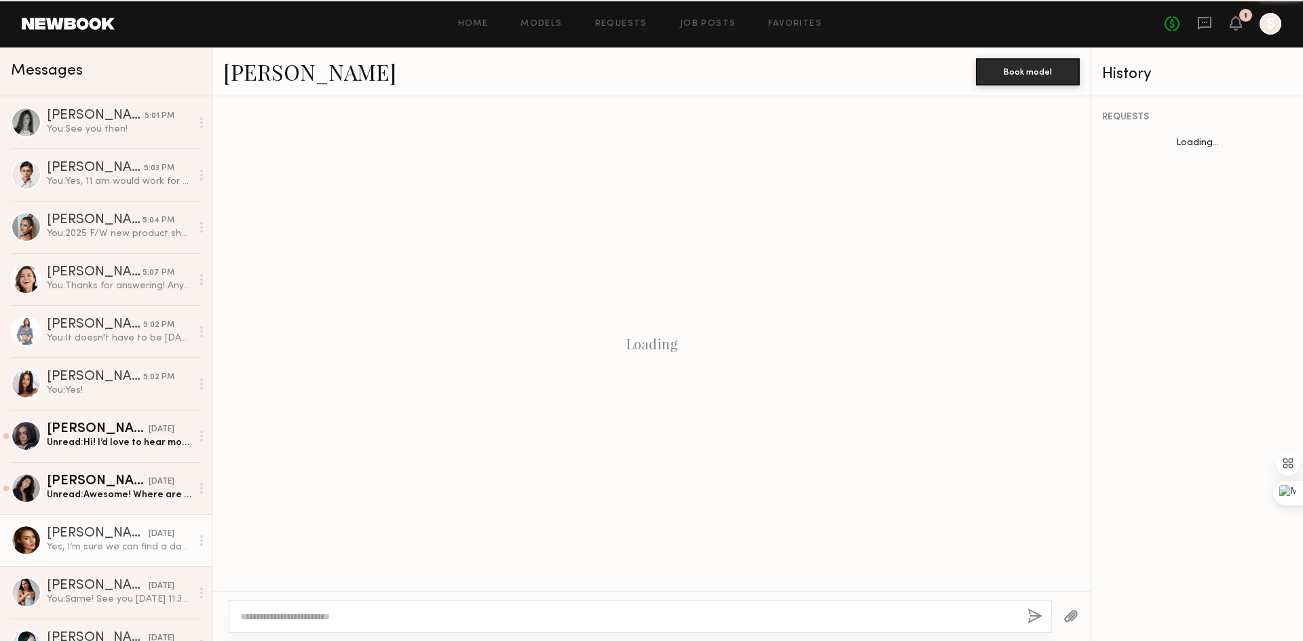
scroll to position [404, 0]
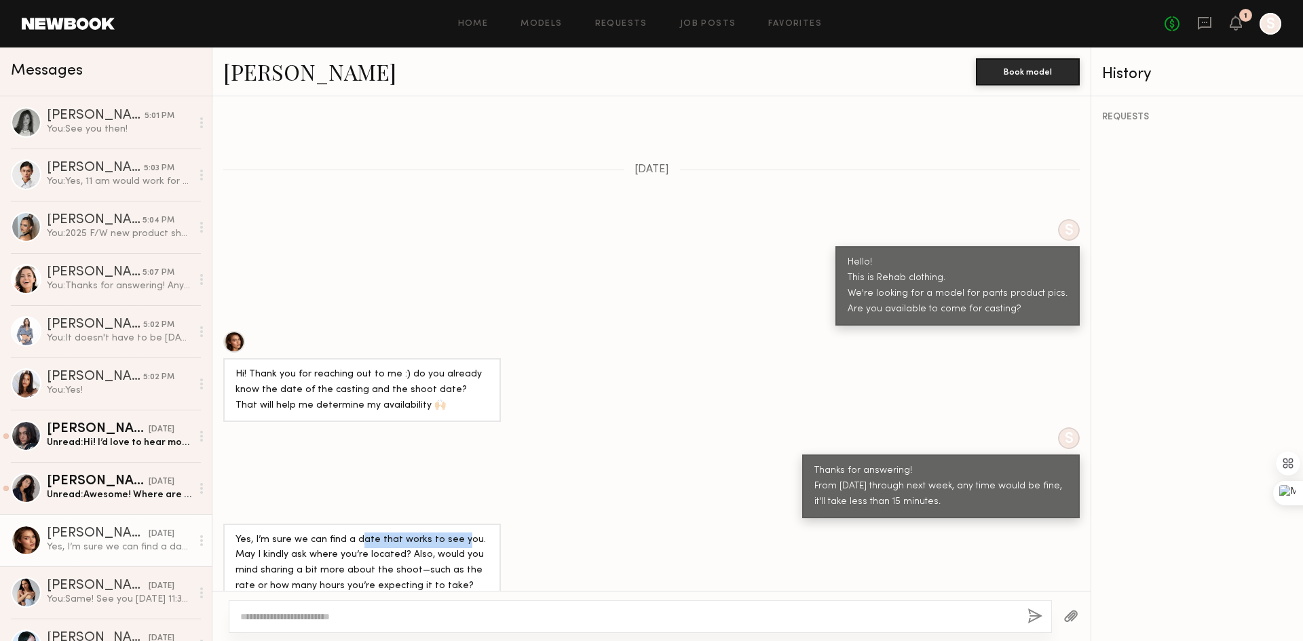
drag, startPoint x: 355, startPoint y: 517, endPoint x: 453, endPoint y: 519, distance: 97.7
click at [453, 533] on div "Yes, I’m sure we can find a date that works to see you. May I kindly ask where …" at bounding box center [362, 564] width 253 height 62
click at [451, 533] on div "Yes, I’m sure we can find a date that works to see you. May I kindly ask where …" at bounding box center [362, 564] width 253 height 62
drag, startPoint x: 243, startPoint y: 550, endPoint x: 397, endPoint y: 547, distance: 154.1
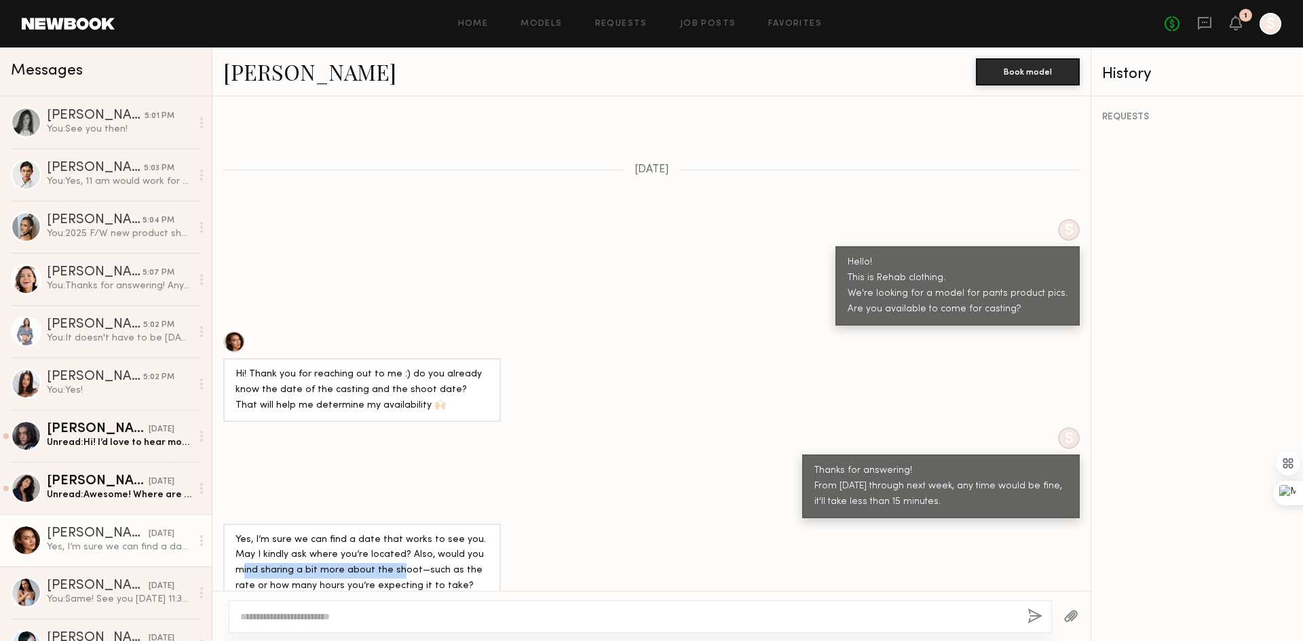
click at [397, 547] on div "Yes, I’m sure we can find a date that works to see you. May I kindly ask where …" at bounding box center [362, 564] width 253 height 62
drag, startPoint x: 244, startPoint y: 567, endPoint x: 408, endPoint y: 561, distance: 163.7
click at [408, 561] on div "Yes, I’m sure we can find a date that works to see you. May I kindly ask where …" at bounding box center [362, 564] width 253 height 62
click at [408, 560] on div "Yes, I’m sure we can find a date that works to see you. May I kindly ask where …" at bounding box center [362, 564] width 253 height 62
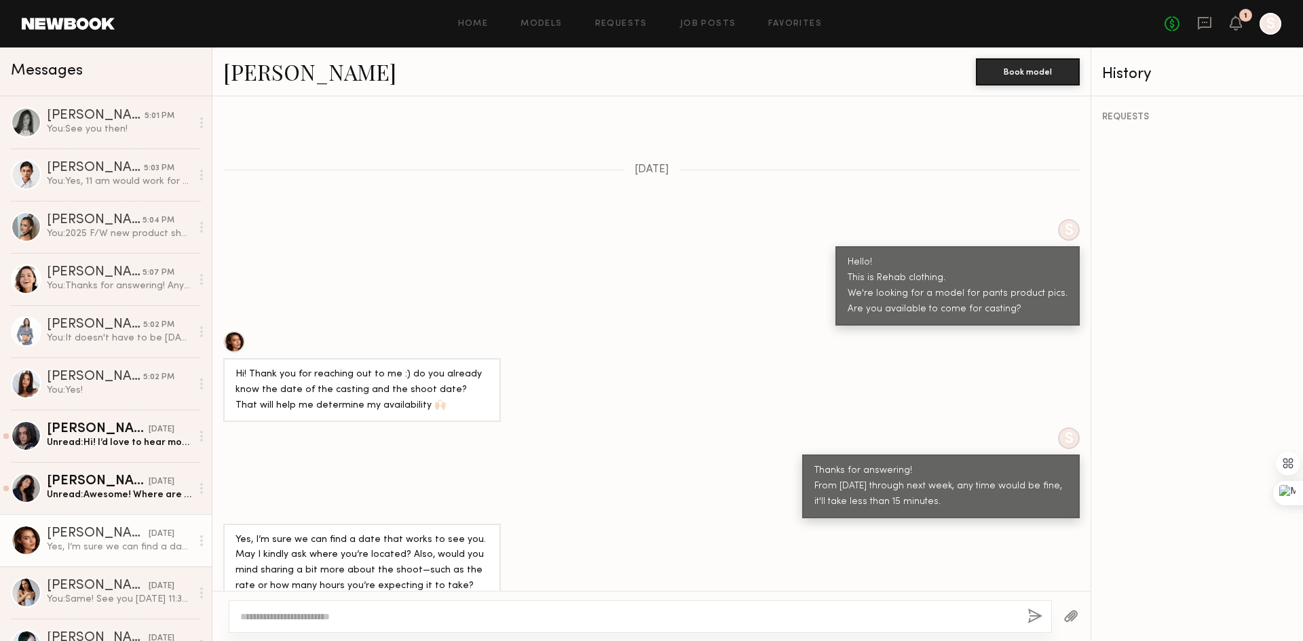
click at [454, 611] on textarea at bounding box center [628, 617] width 776 height 14
click at [385, 559] on div "Yes, I’m sure we can find a date that works to see you. May I kindly ask where …" at bounding box center [362, 564] width 253 height 62
click at [453, 614] on textarea at bounding box center [628, 617] width 776 height 14
click at [120, 592] on div "Juliette A." at bounding box center [98, 587] width 102 height 14
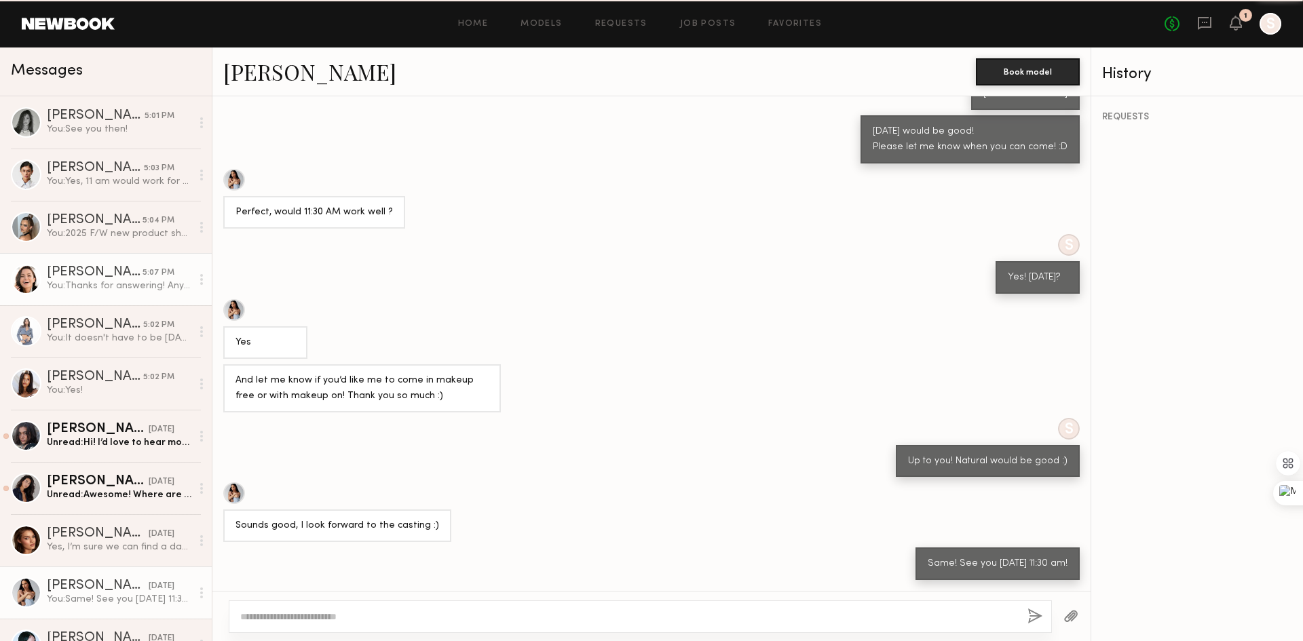
scroll to position [239, 0]
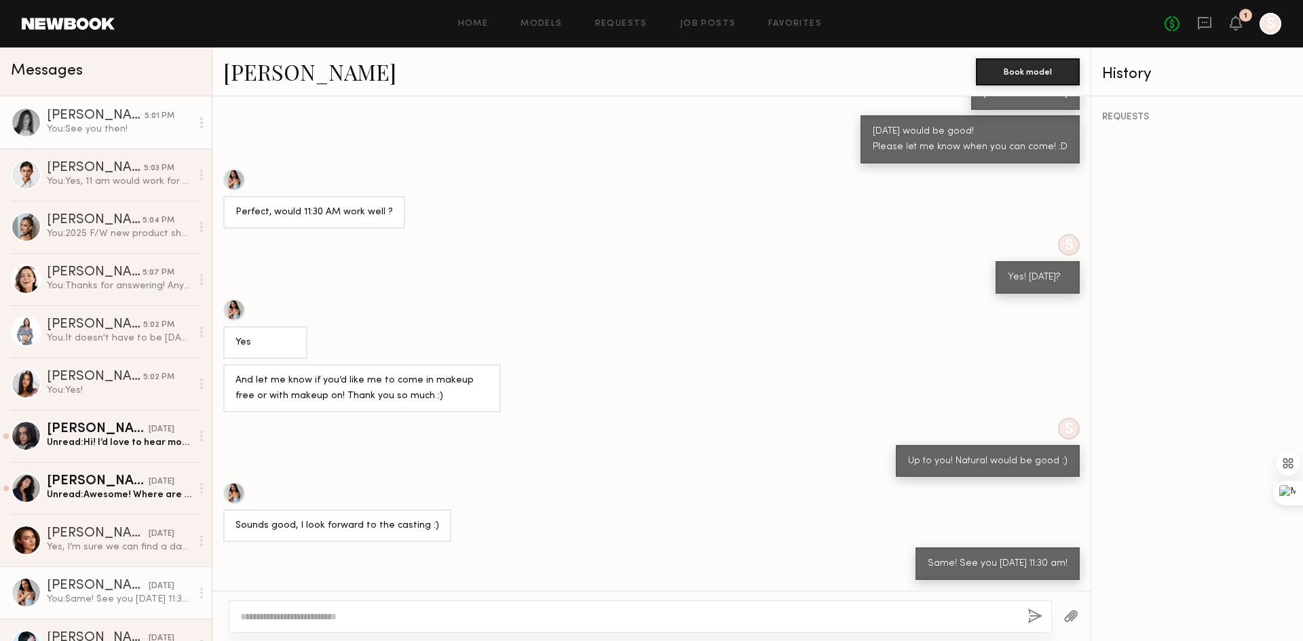
click at [121, 122] on div "Tayler C." at bounding box center [96, 116] width 98 height 14
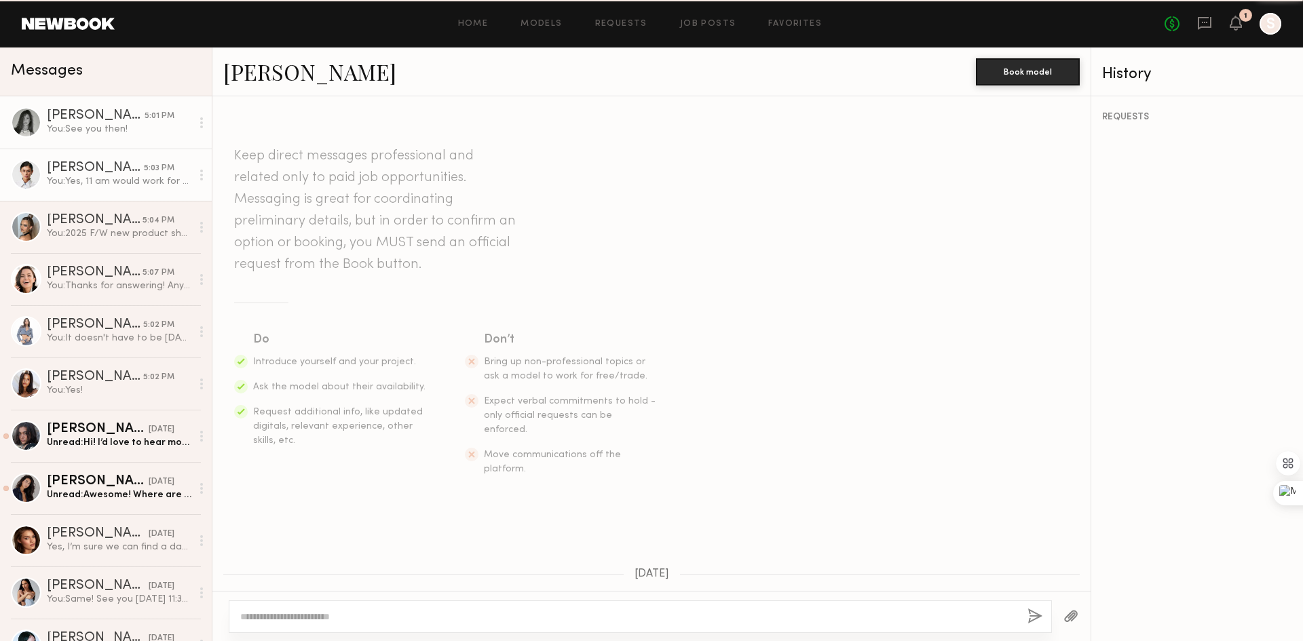
scroll to position [542, 0]
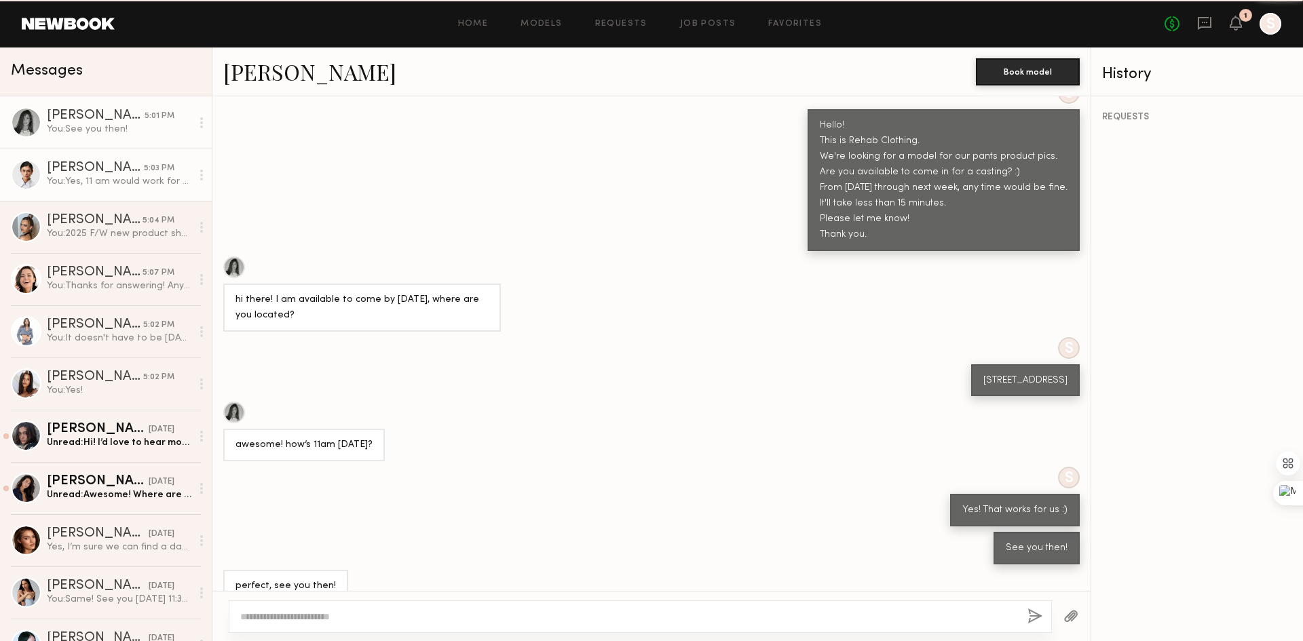
click at [117, 175] on div "Lilah F." at bounding box center [95, 169] width 97 height 14
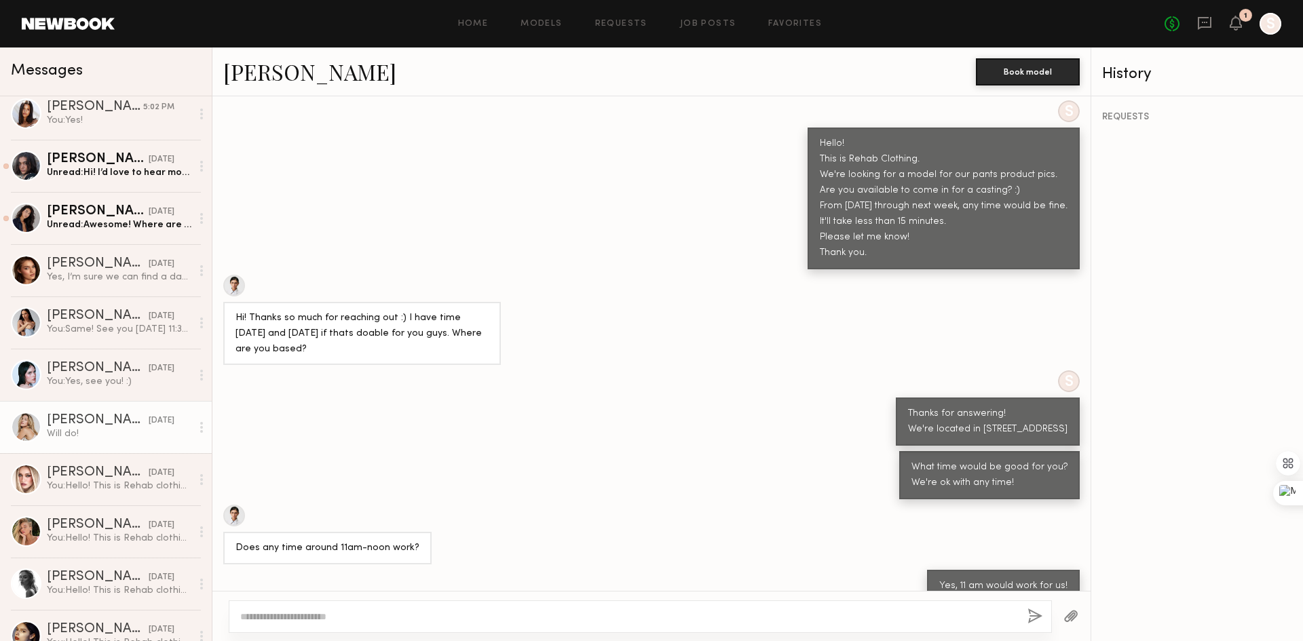
scroll to position [271, 0]
click at [76, 419] on div "Milan P." at bounding box center [98, 420] width 102 height 14
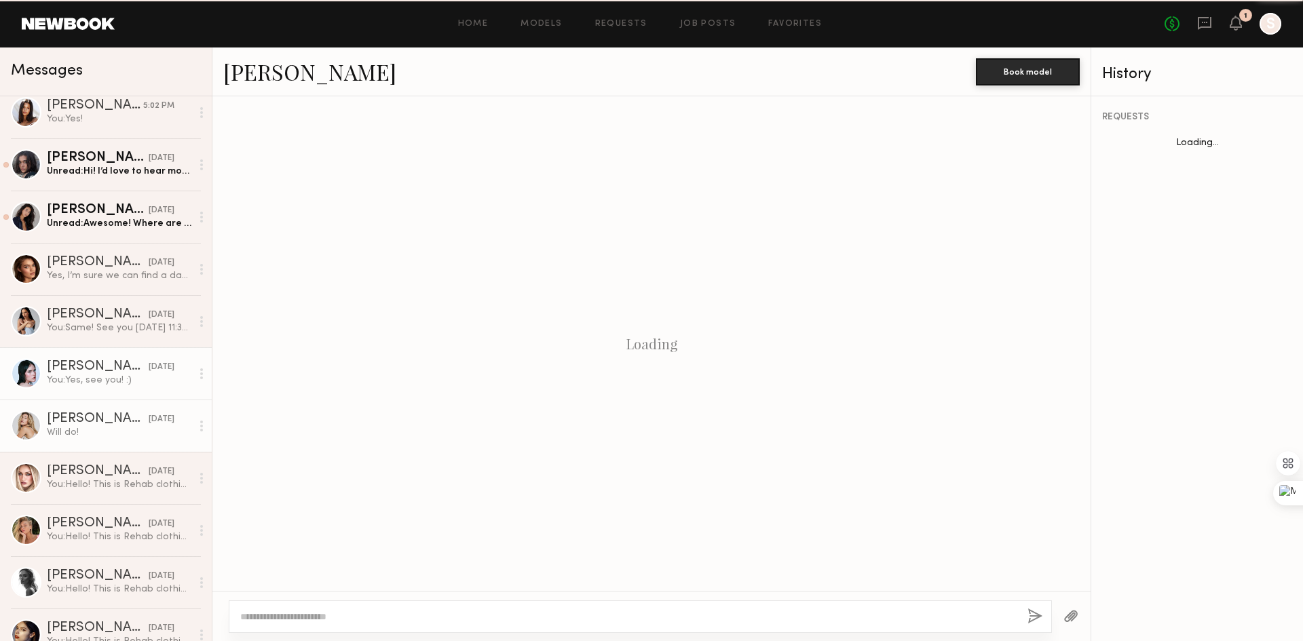
scroll to position [573, 0]
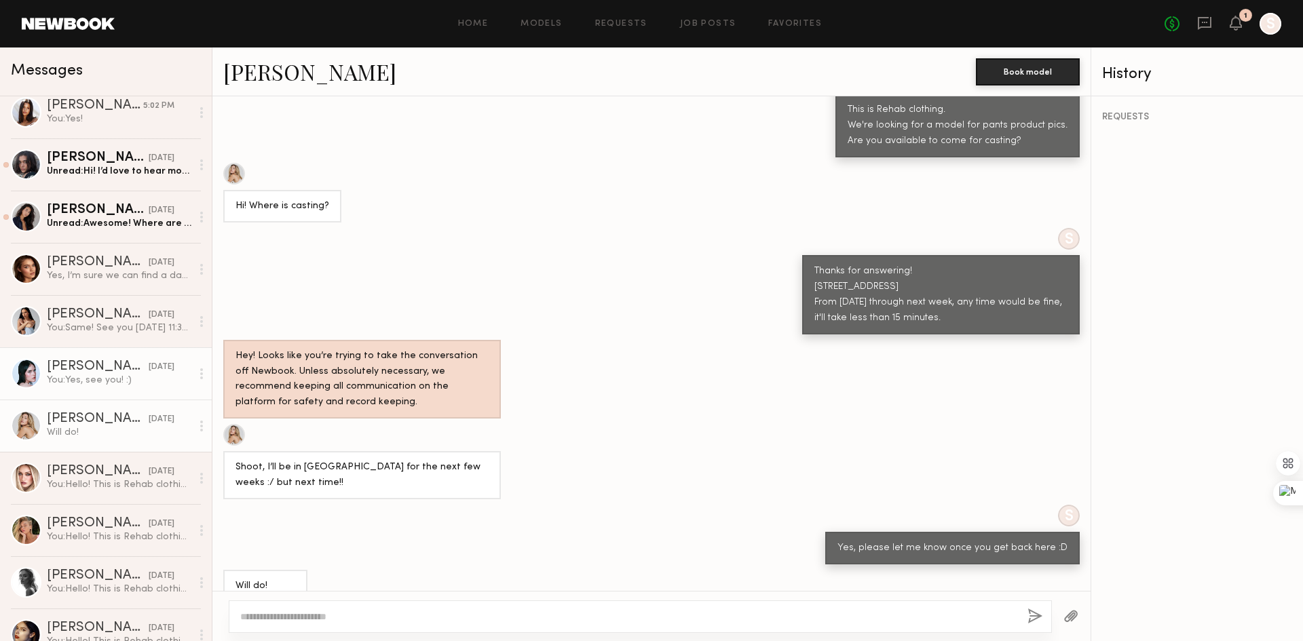
click at [88, 378] on div "You: Yes, see you! :)" at bounding box center [119, 380] width 145 height 13
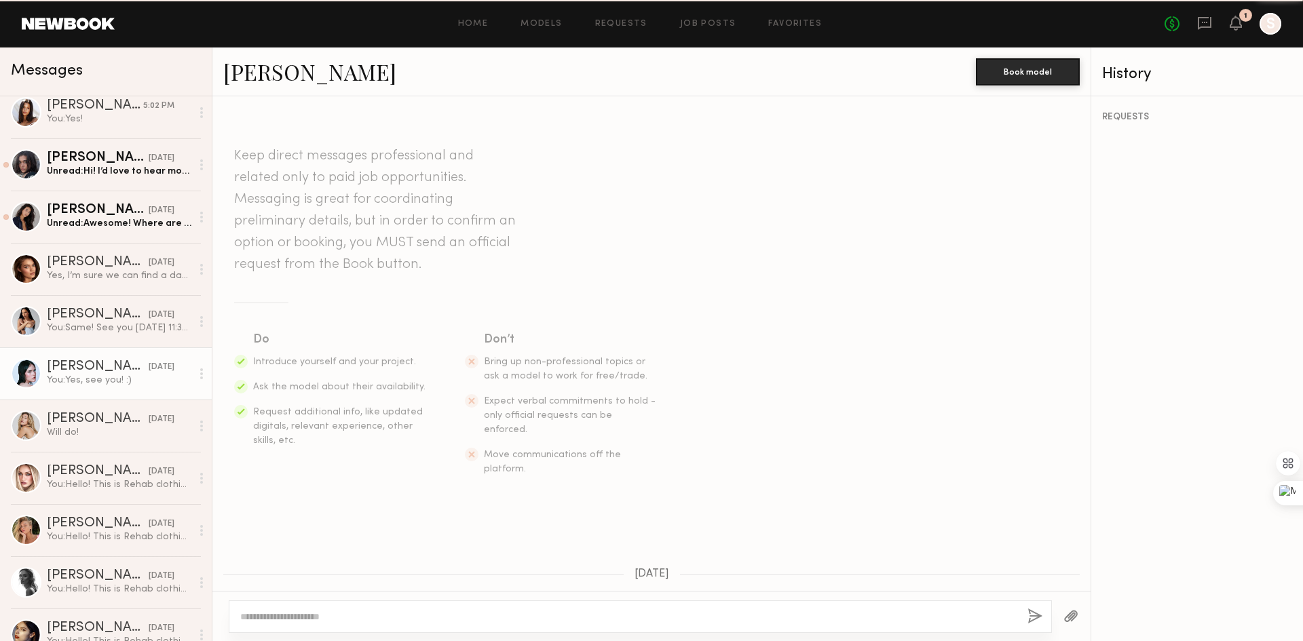
scroll to position [699, 0]
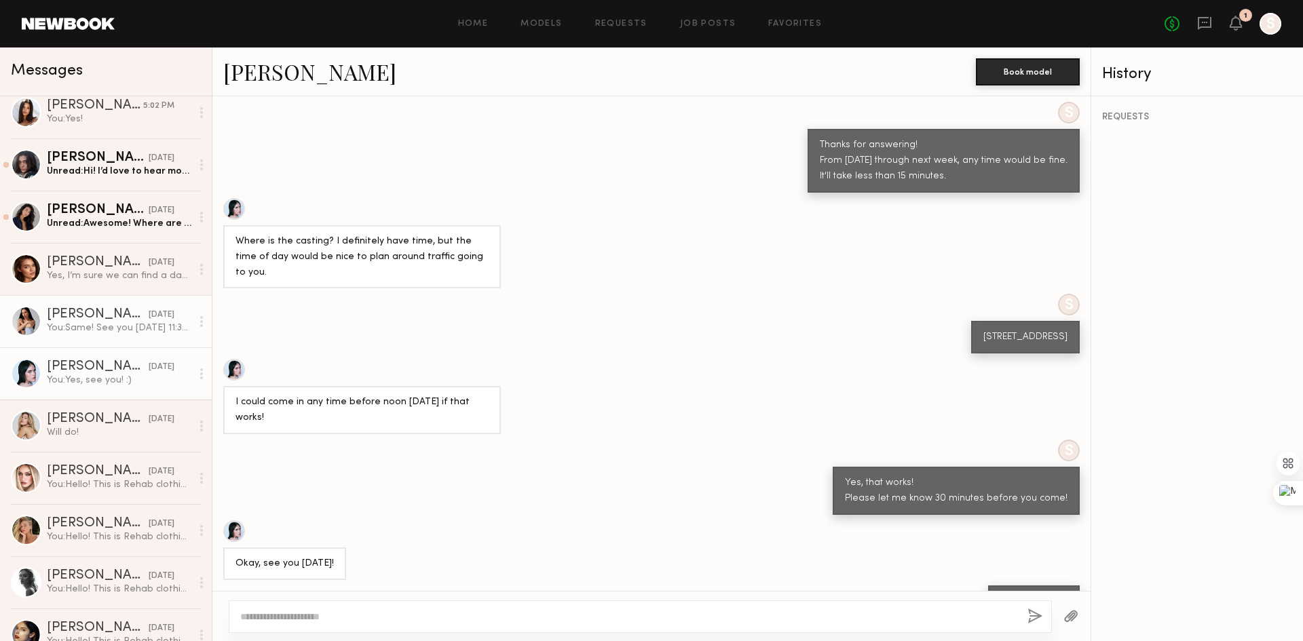
click at [88, 322] on div "Juliette A." at bounding box center [98, 315] width 102 height 14
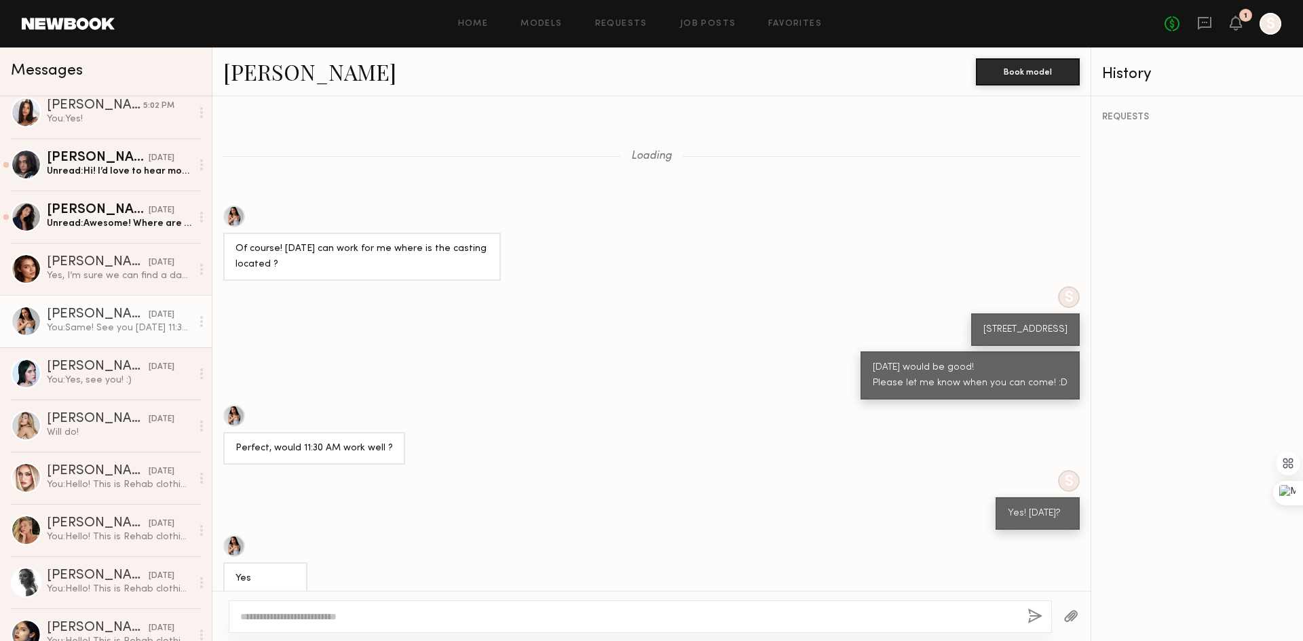
scroll to position [239, 0]
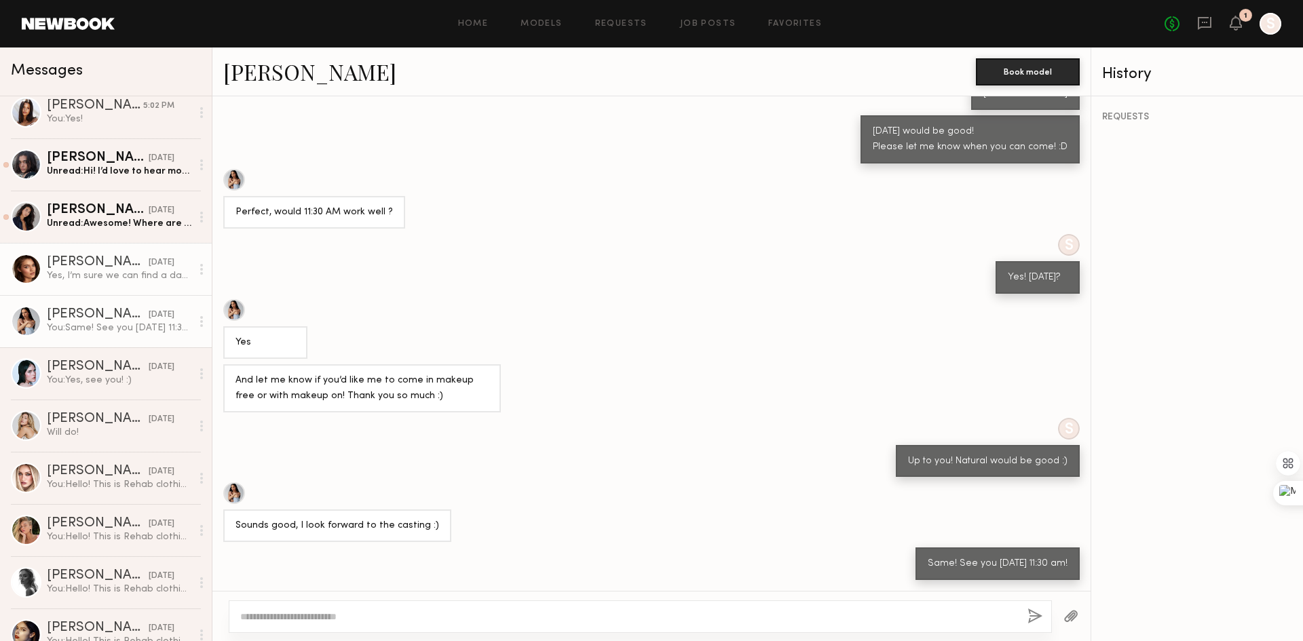
click at [110, 268] on div "Oleksa K." at bounding box center [98, 263] width 102 height 14
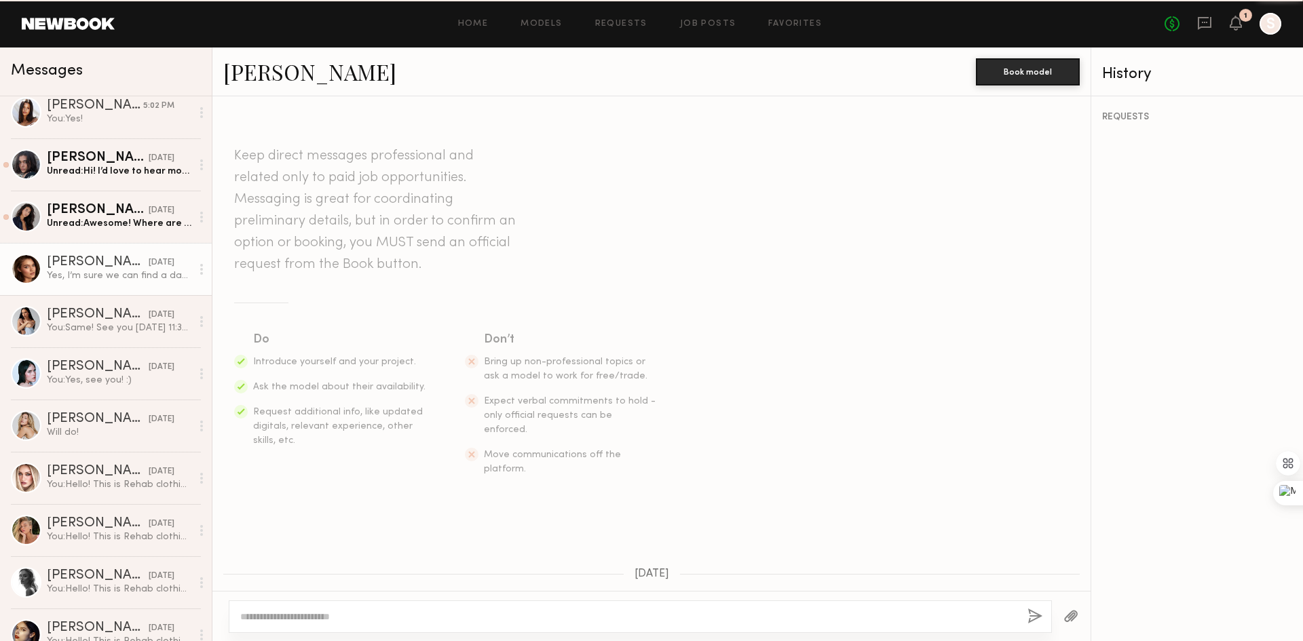
scroll to position [404, 0]
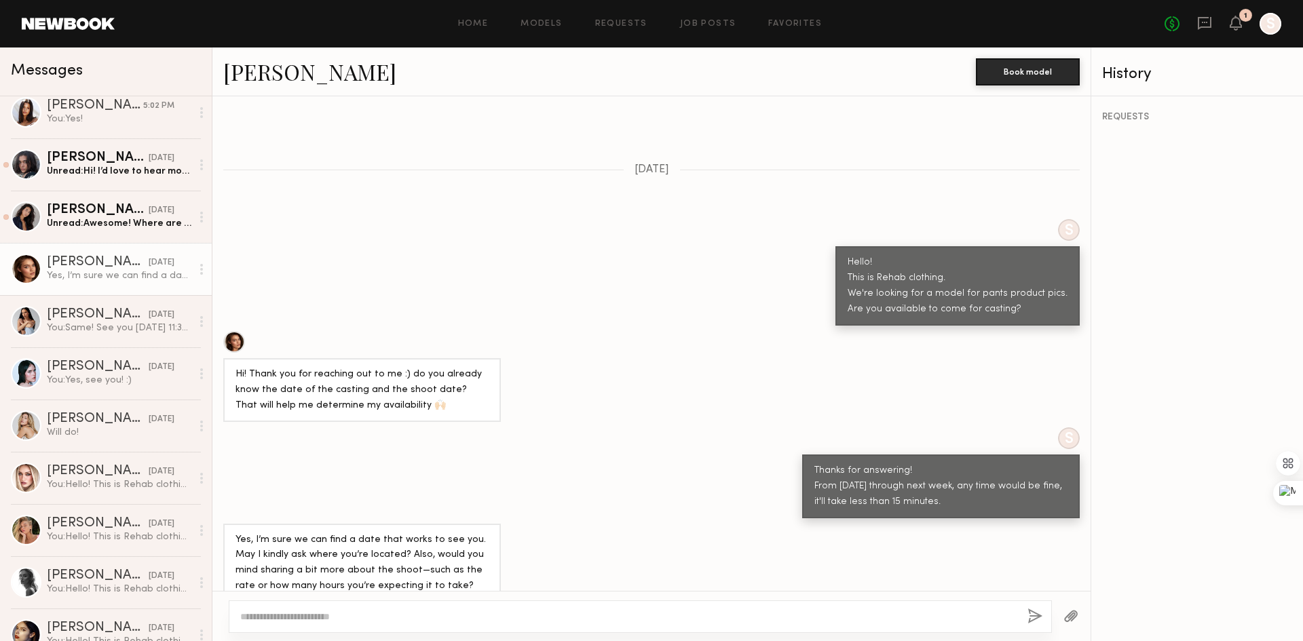
click at [379, 555] on div "Yes, I’m sure we can find a date that works to see you. May I kindly ask where …" at bounding box center [362, 564] width 253 height 62
click at [104, 233] on link "Nina S. yesterday Unread: Awesome! Where are you guys located?" at bounding box center [106, 217] width 212 height 52
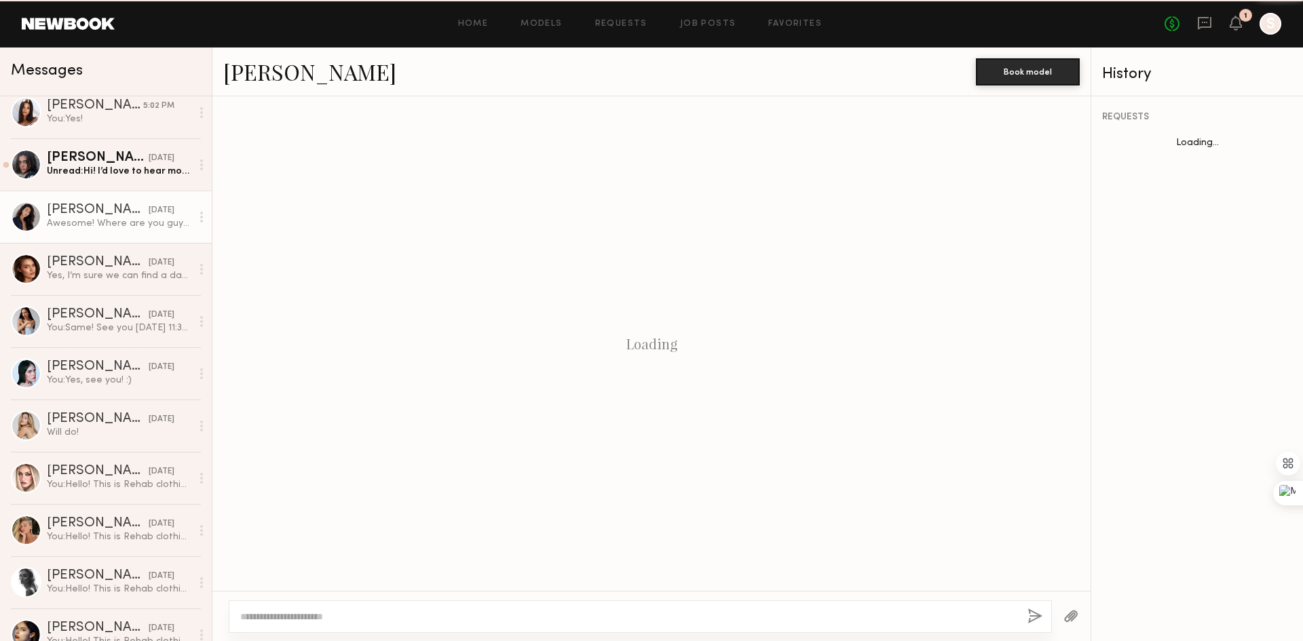
scroll to position [228, 0]
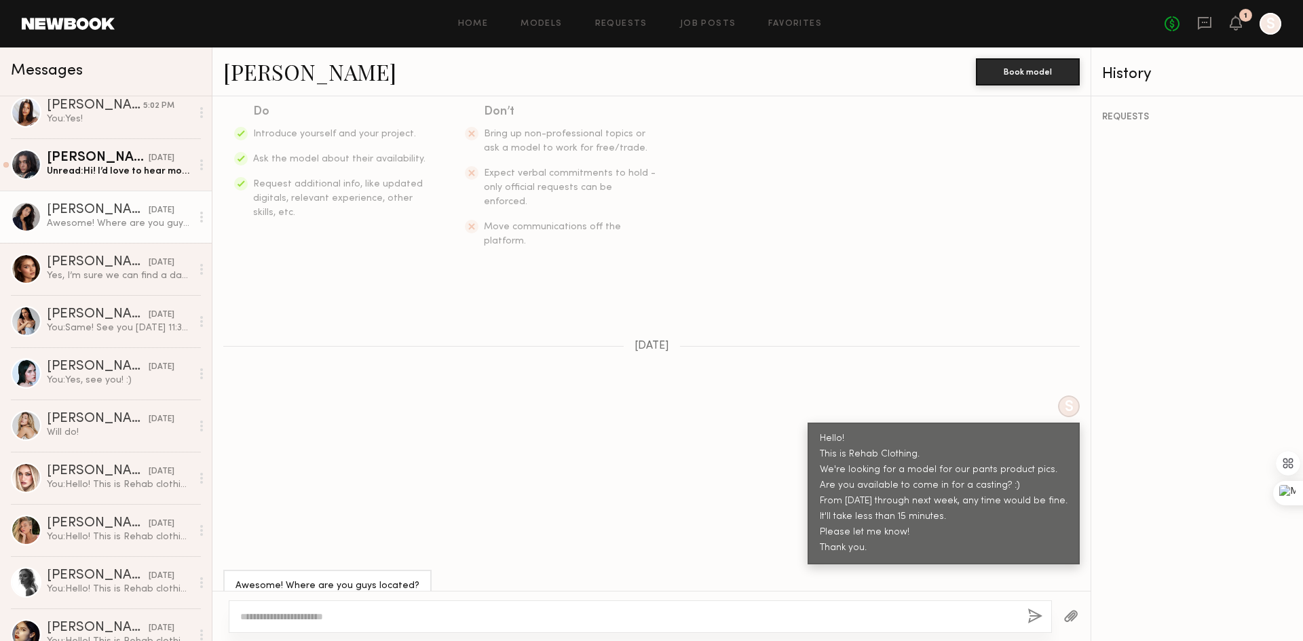
click at [488, 531] on div "S Hello! This is Rehab Clothing. We're looking for a model for our pants produc…" at bounding box center [651, 480] width 878 height 169
click at [484, 603] on div at bounding box center [640, 617] width 823 height 33
drag, startPoint x: 504, startPoint y: 607, endPoint x: 500, endPoint y: 614, distance: 7.3
click at [504, 608] on div at bounding box center [640, 617] width 823 height 33
drag, startPoint x: 485, startPoint y: 578, endPoint x: 485, endPoint y: 588, distance: 10.2
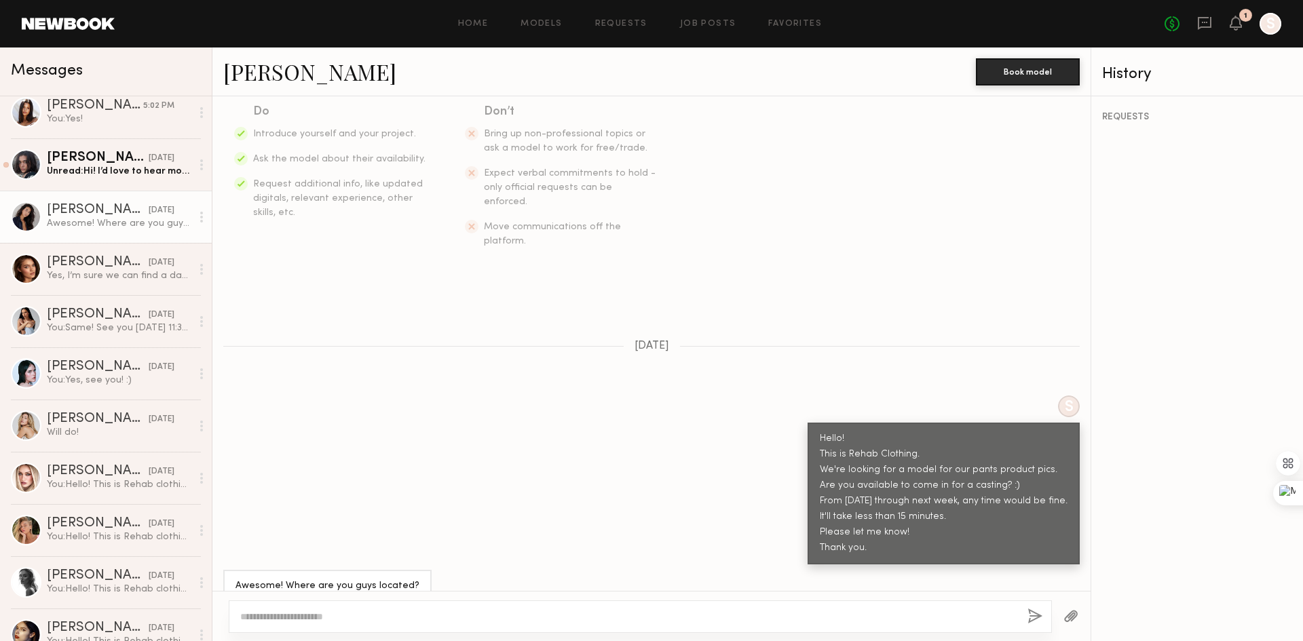
click at [487, 583] on div "Keep direct messages professional and related only to paid job opportunities. M…" at bounding box center [651, 343] width 878 height 495
click at [495, 614] on textarea at bounding box center [628, 617] width 776 height 14
type textarea "**********"
click at [1033, 616] on button "button" at bounding box center [1035, 617] width 15 height 17
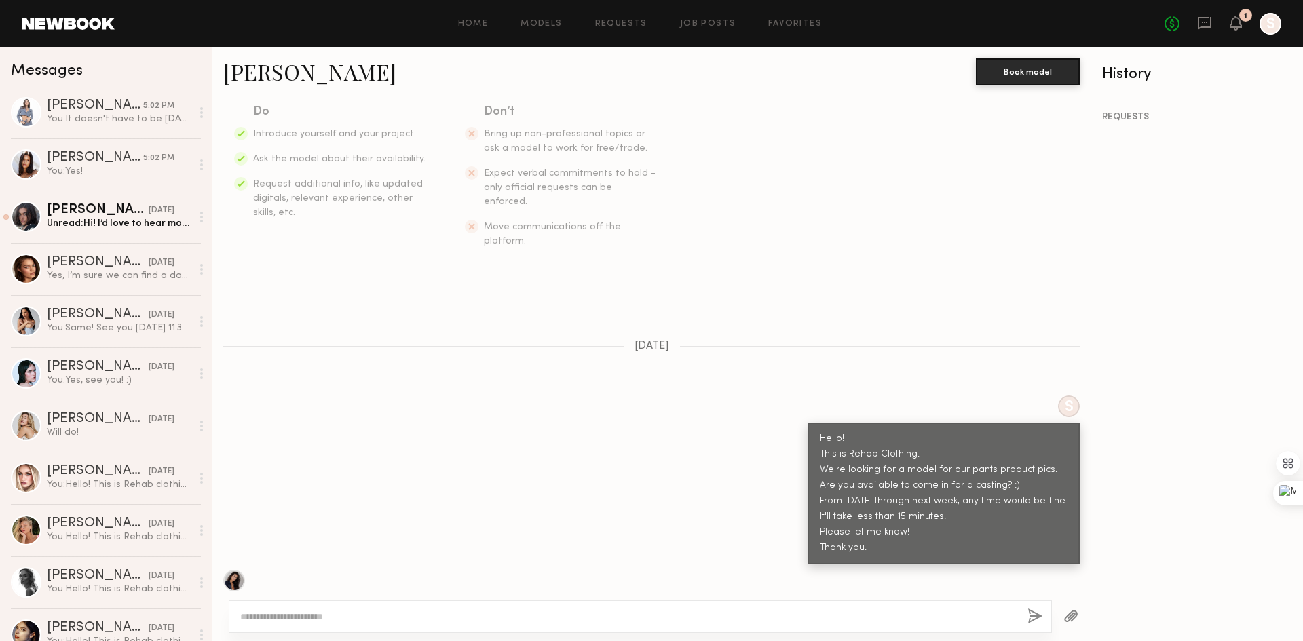
scroll to position [115, 0]
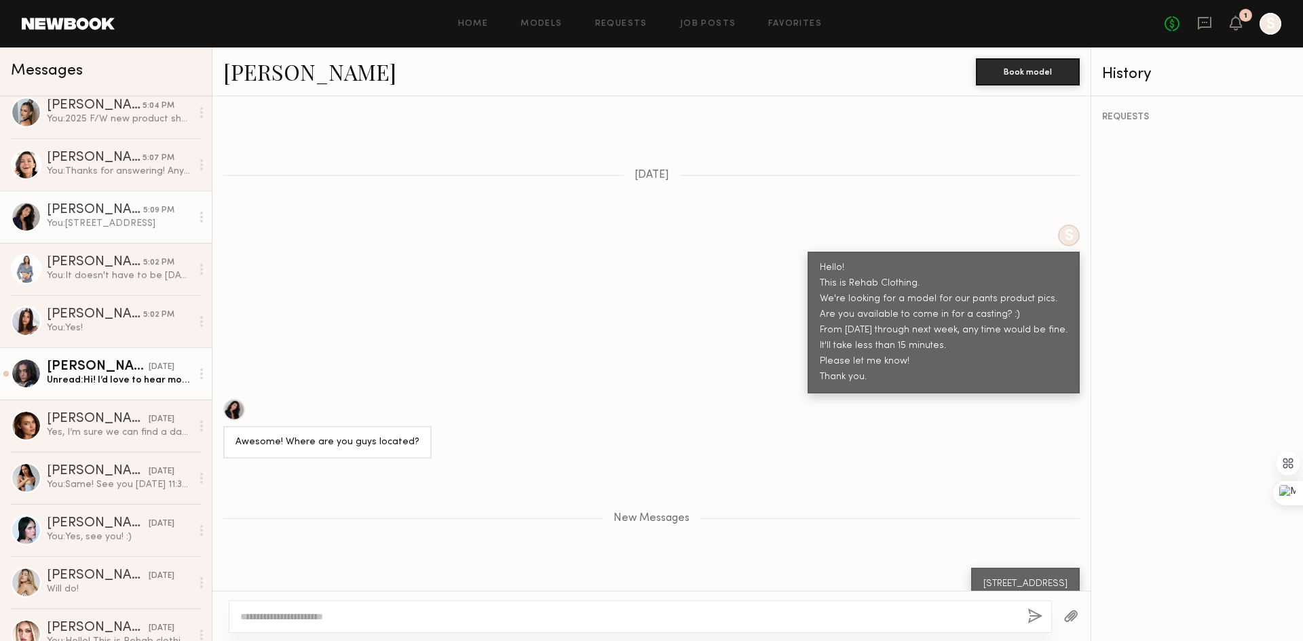
click at [118, 377] on div "Unread: Hi! I’d love to hear more details about the job! When is a good time fo…" at bounding box center [119, 380] width 145 height 13
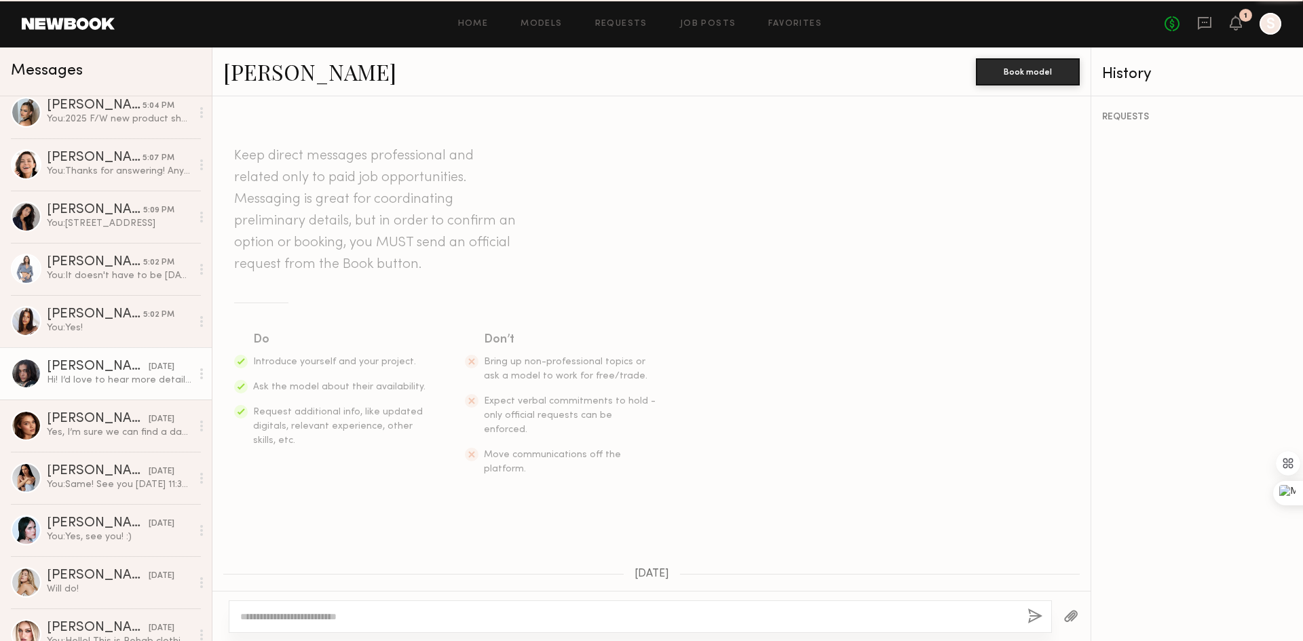
scroll to position [181, 0]
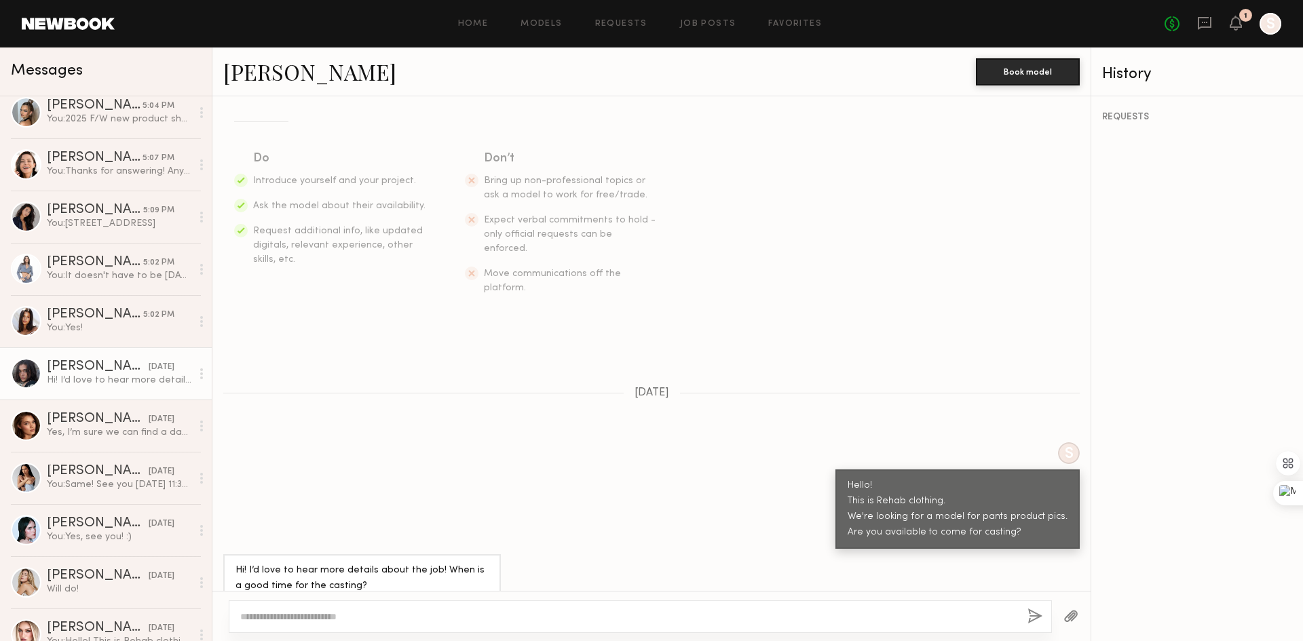
click at [521, 496] on div "S Hello! This is Rehab clothing. We're looking for a model for pants product pi…" at bounding box center [651, 496] width 878 height 107
click at [504, 618] on textarea at bounding box center [628, 617] width 776 height 14
click at [502, 618] on textarea at bounding box center [628, 617] width 776 height 14
click at [115, 426] on div "Oleksa K." at bounding box center [98, 420] width 102 height 14
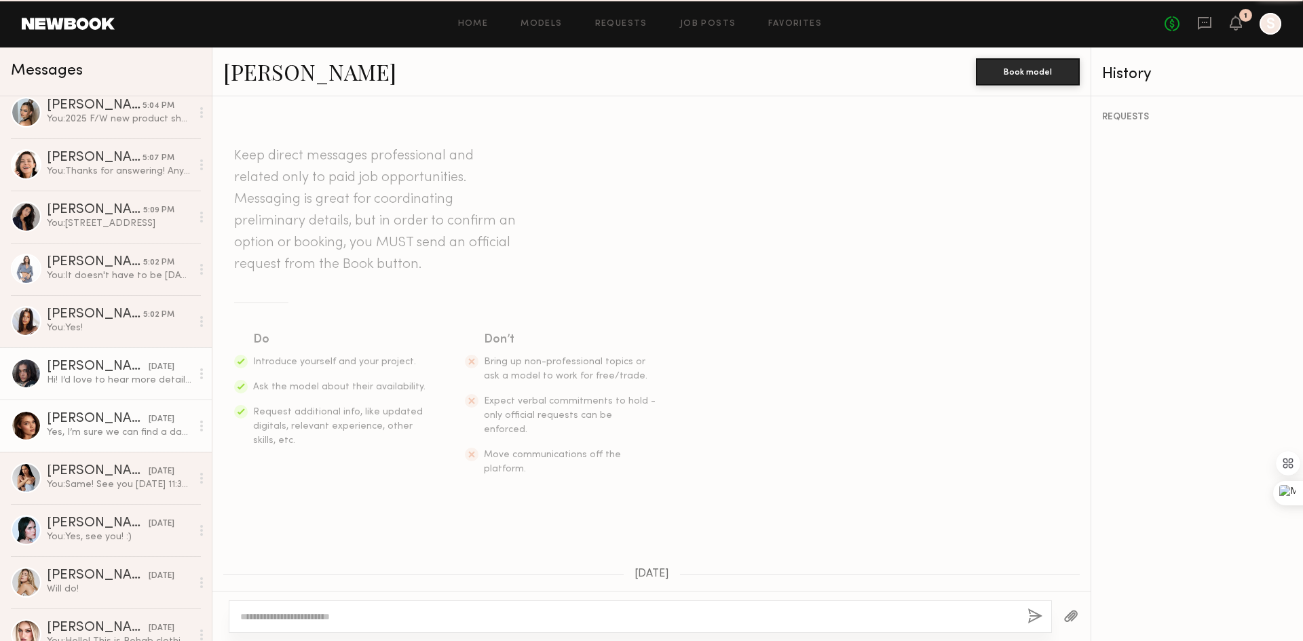
scroll to position [404, 0]
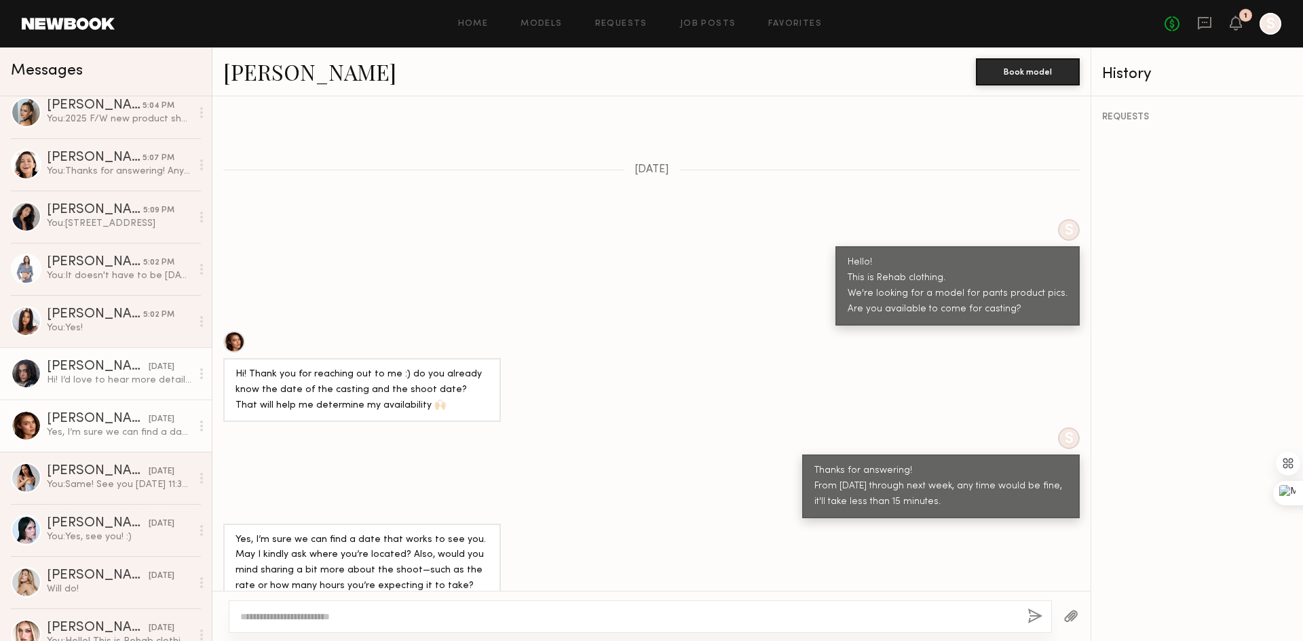
click at [114, 382] on div "Hi! I’d love to hear more details about the job! When is a good time for the ca…" at bounding box center [119, 380] width 145 height 13
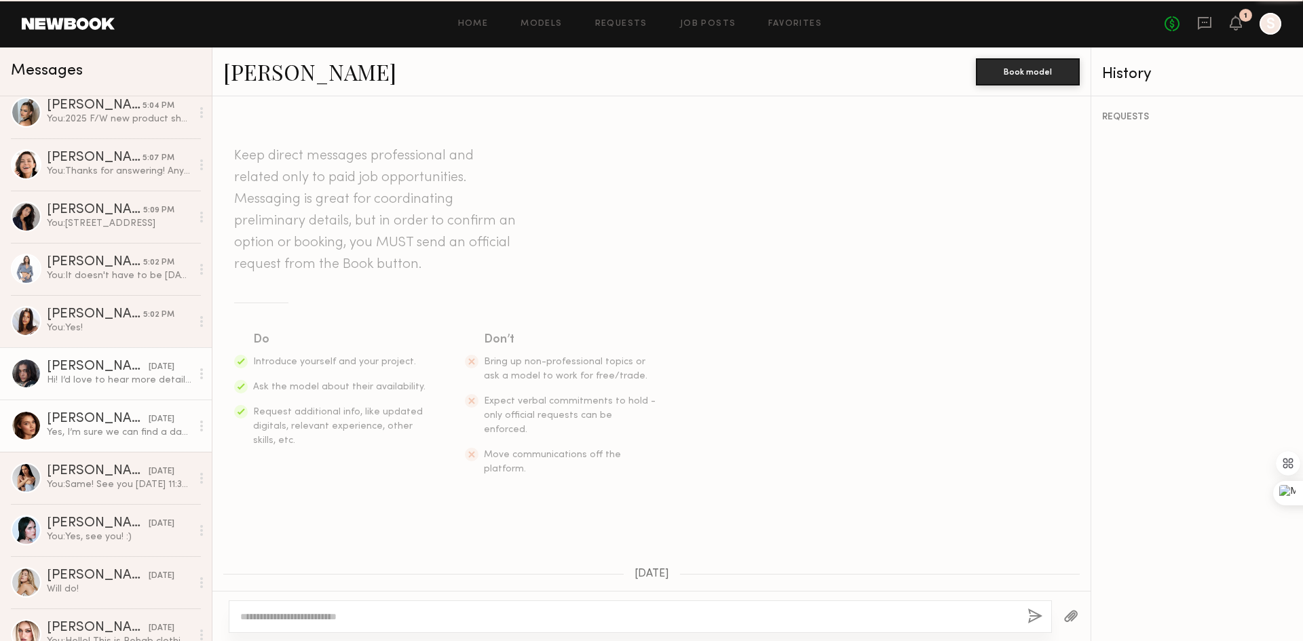
scroll to position [181, 0]
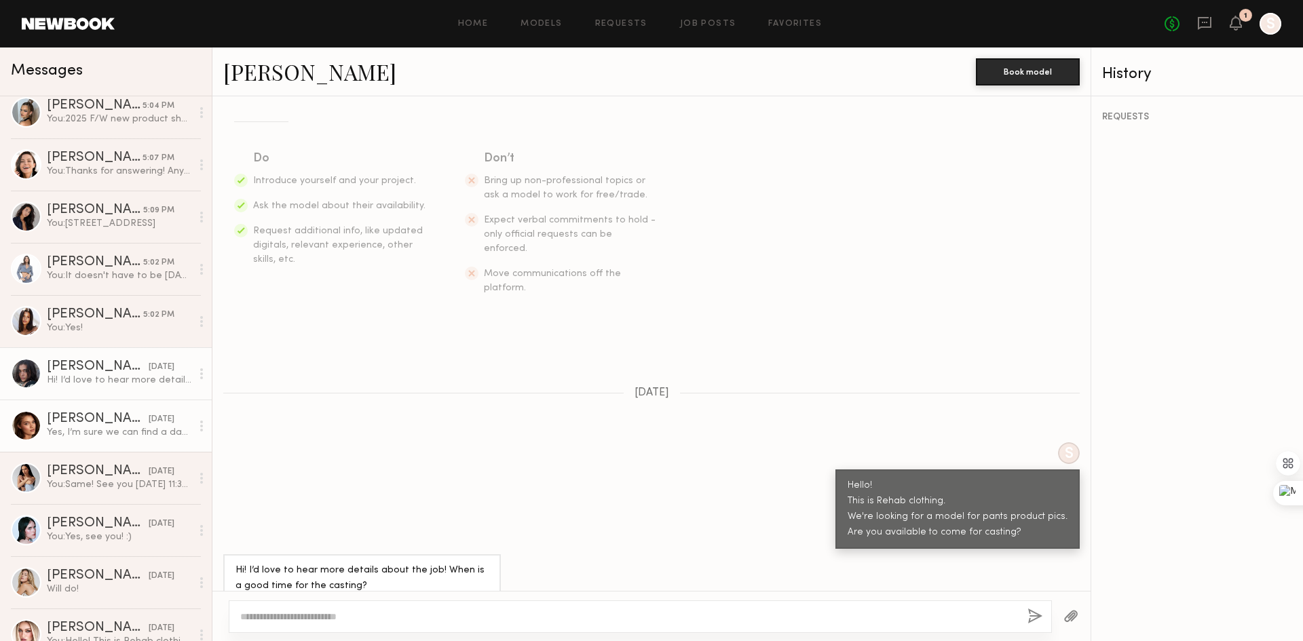
click at [107, 426] on div "Oleksa K." at bounding box center [98, 420] width 102 height 14
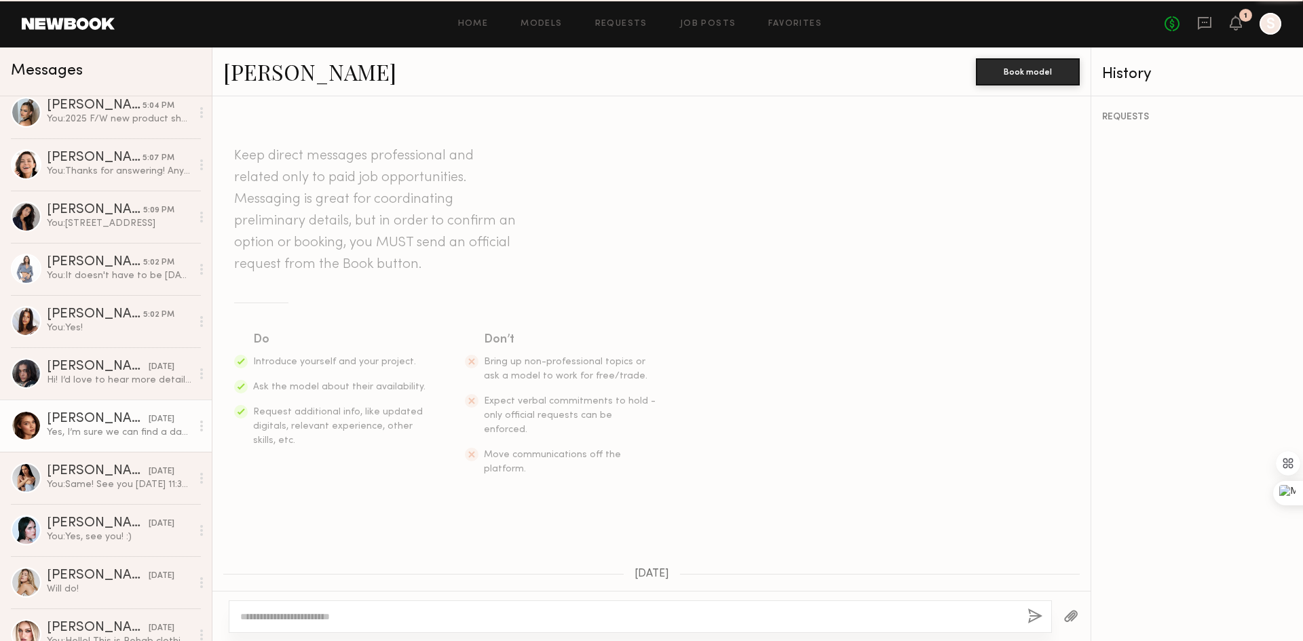
scroll to position [404, 0]
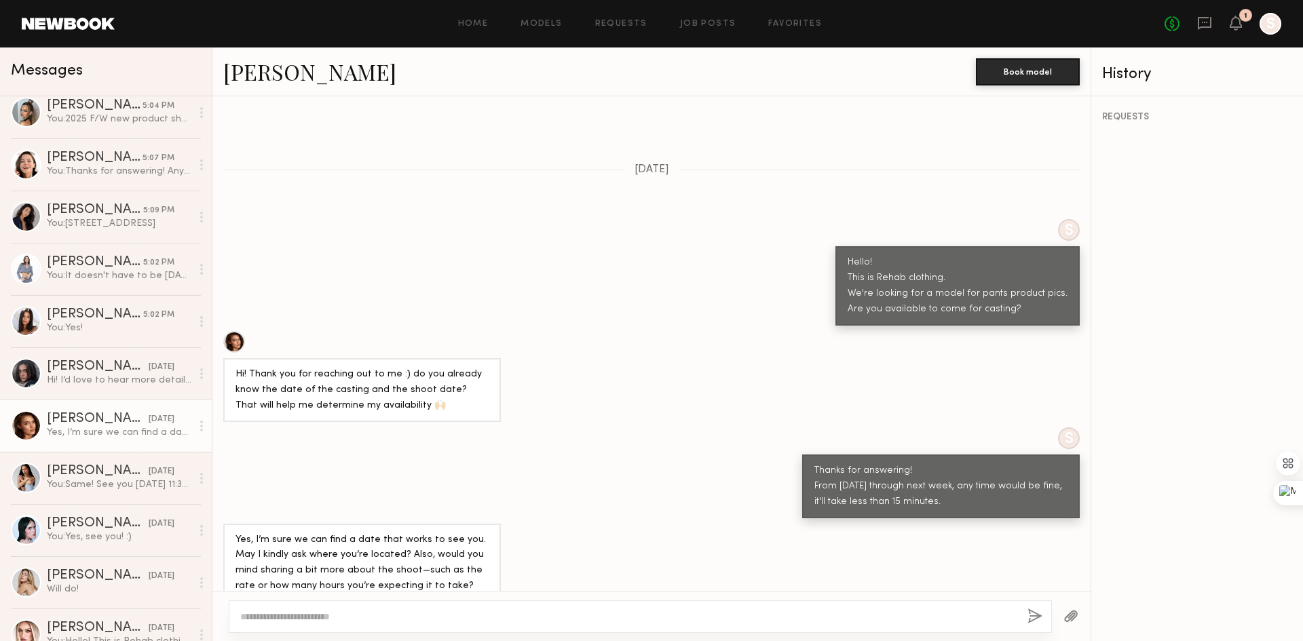
click at [346, 624] on div at bounding box center [640, 617] width 823 height 33
click at [361, 612] on textarea at bounding box center [628, 617] width 776 height 14
type textarea "*"
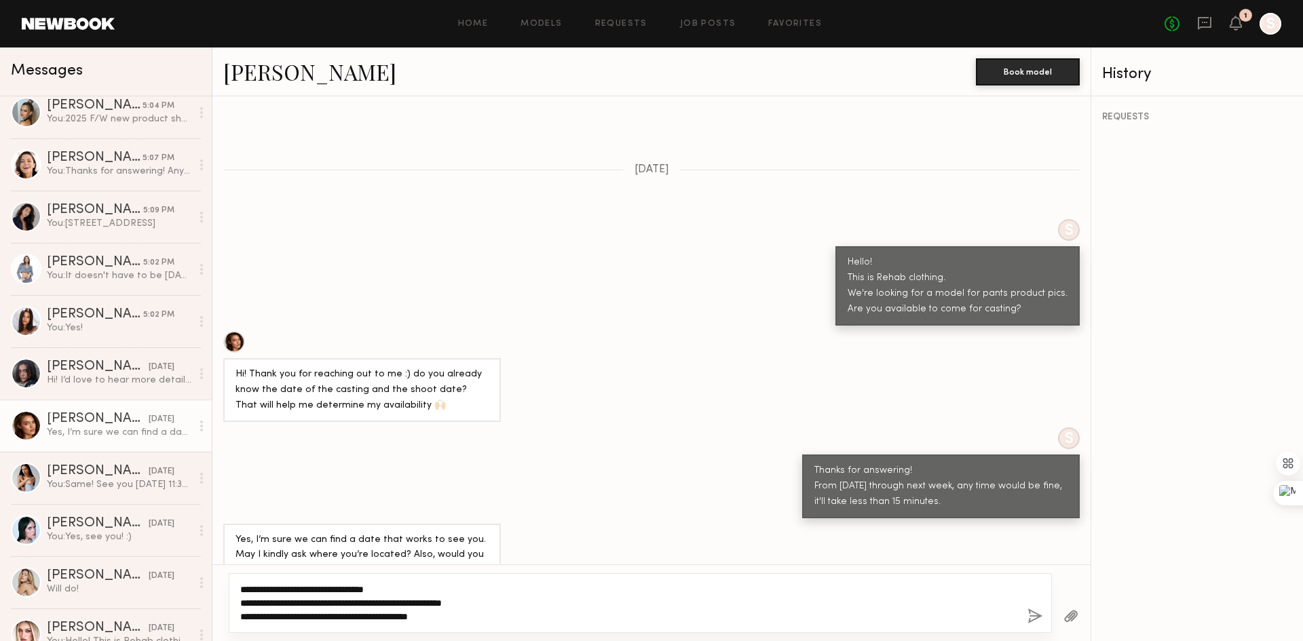
type textarea "**********"
click at [1034, 612] on button "button" at bounding box center [1035, 617] width 15 height 17
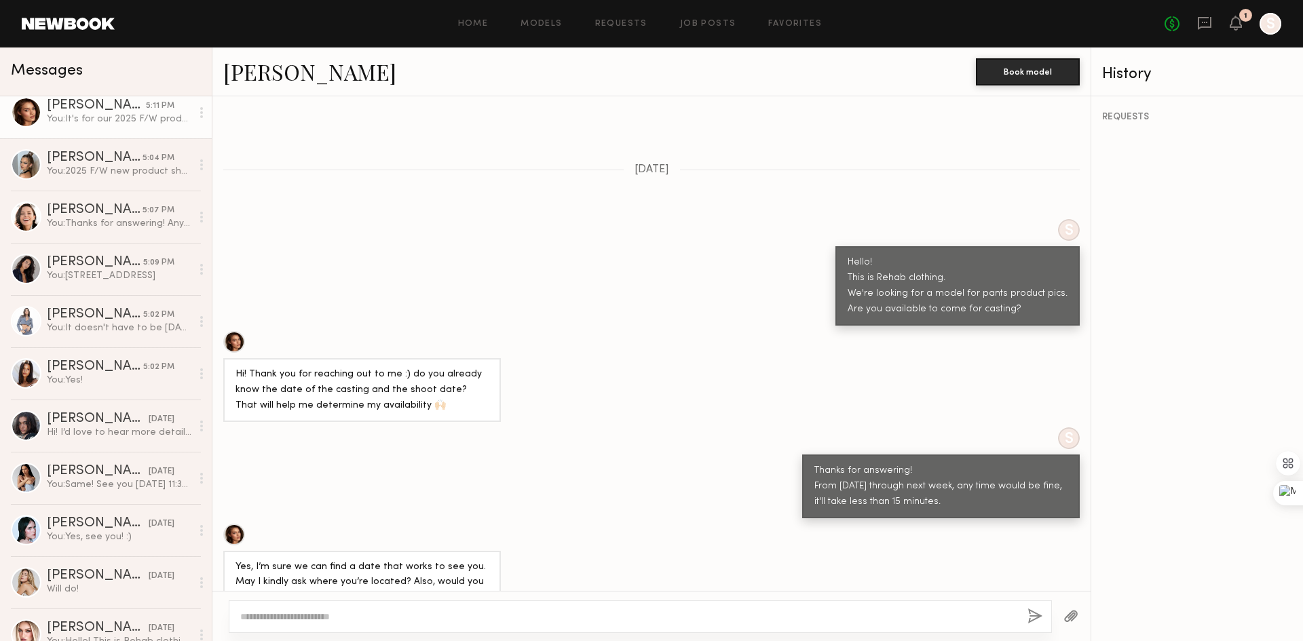
scroll to position [0, 0]
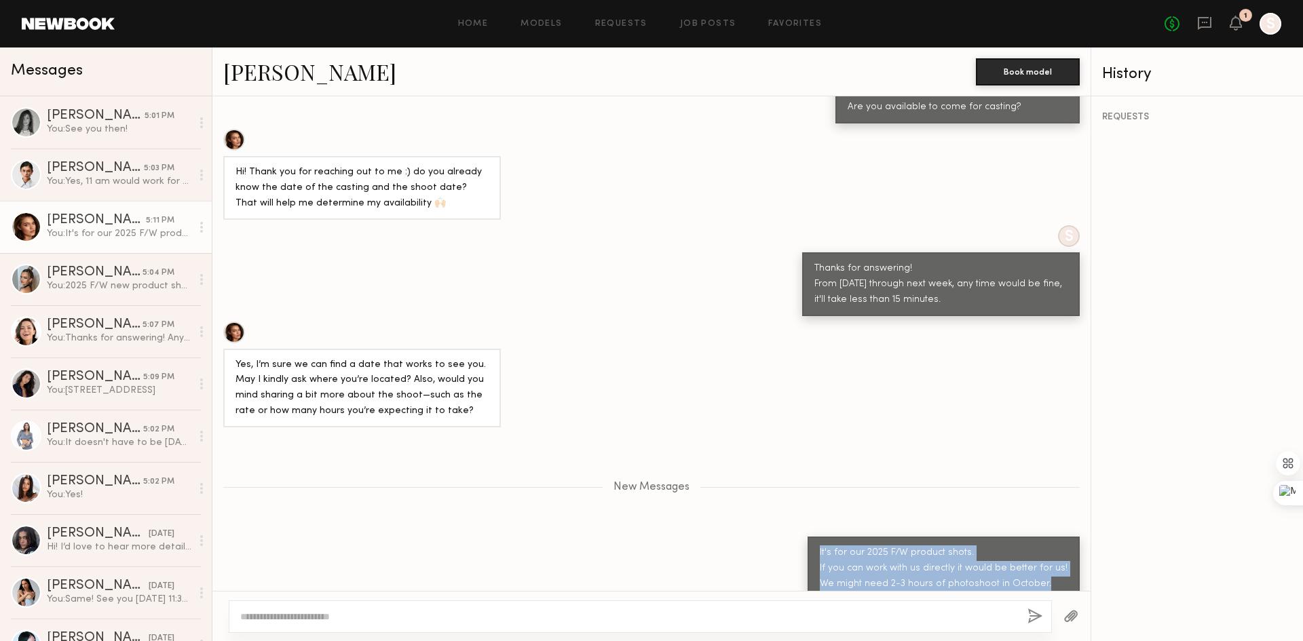
drag, startPoint x: 1043, startPoint y: 563, endPoint x: 794, endPoint y: 521, distance: 252.5
click at [794, 537] on div "It's for our 2025 F/W product shots. If you can work with us directly it would …" at bounding box center [651, 569] width 878 height 64
copy div "It's for our 2025 F/W product shots. If you can work with us directly it would …"
click at [99, 234] on div "You: It's for our 2025 F/W product shots. If you can work with us directly it w…" at bounding box center [119, 233] width 145 height 13
click at [84, 286] on div "You: 2025 F/W new product shots! We mostly have pants." at bounding box center [119, 286] width 145 height 13
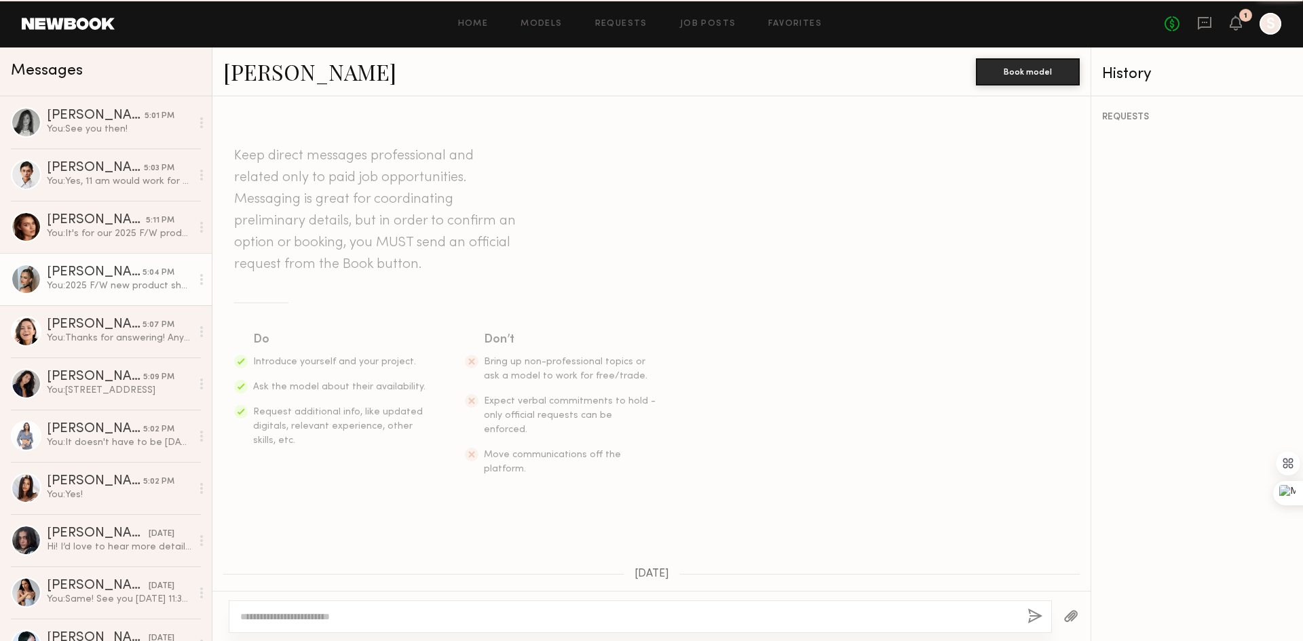
scroll to position [246, 0]
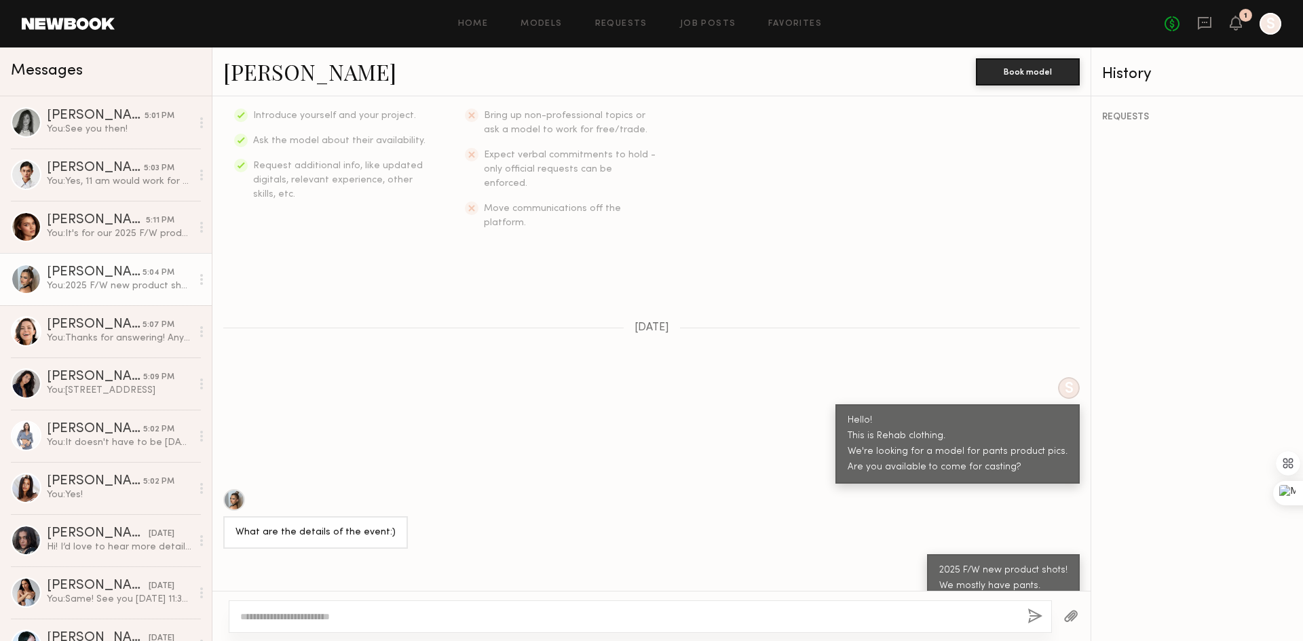
click at [505, 622] on textarea at bounding box center [628, 617] width 776 height 14
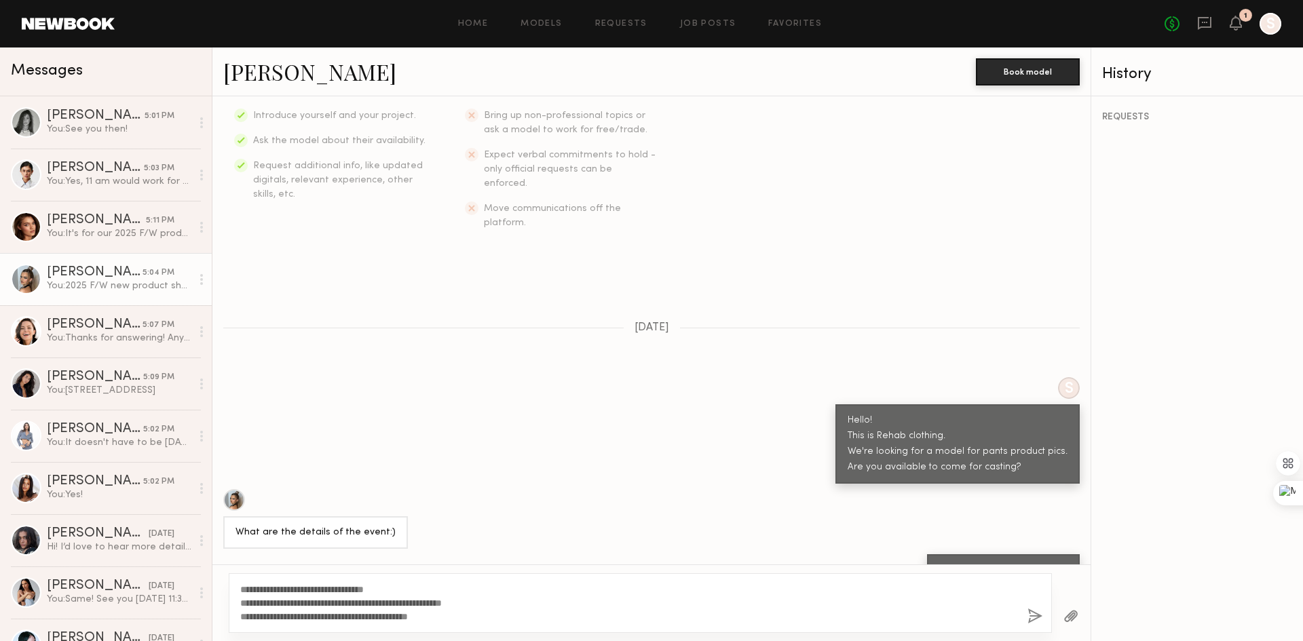
type textarea "**********"
click at [1032, 612] on button "button" at bounding box center [1035, 617] width 15 height 17
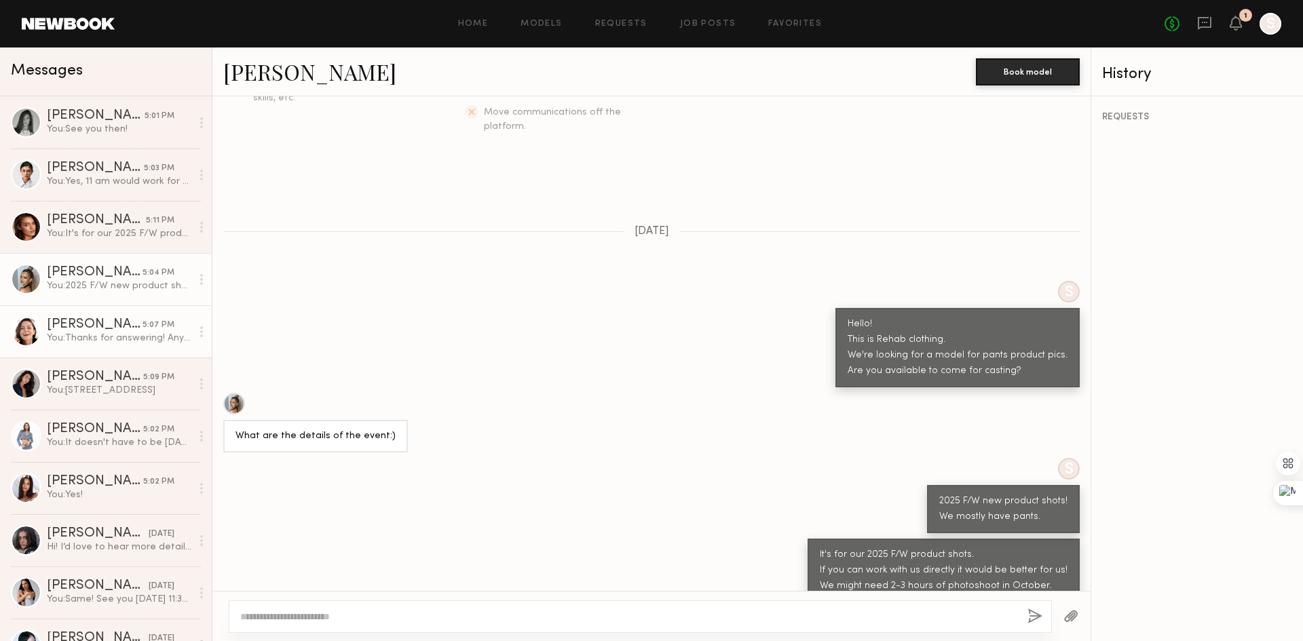
click at [105, 333] on div "You: Thanks for answering! Any time that works for you except Thursday morning.…" at bounding box center [119, 338] width 145 height 13
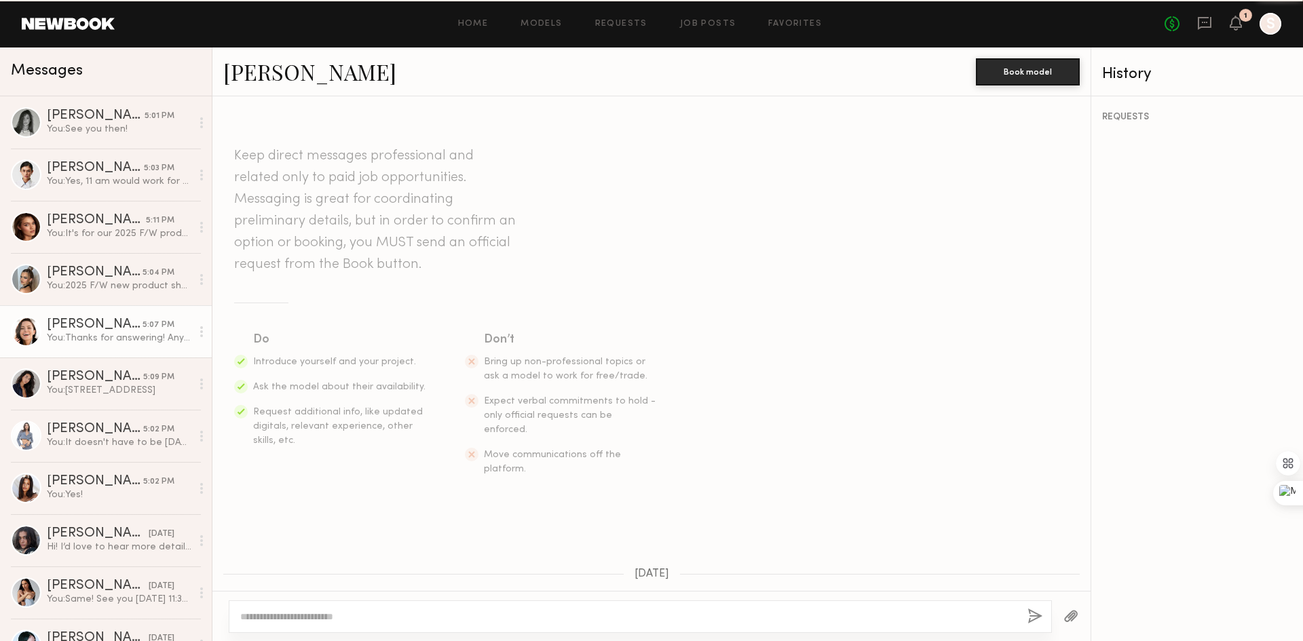
scroll to position [464, 0]
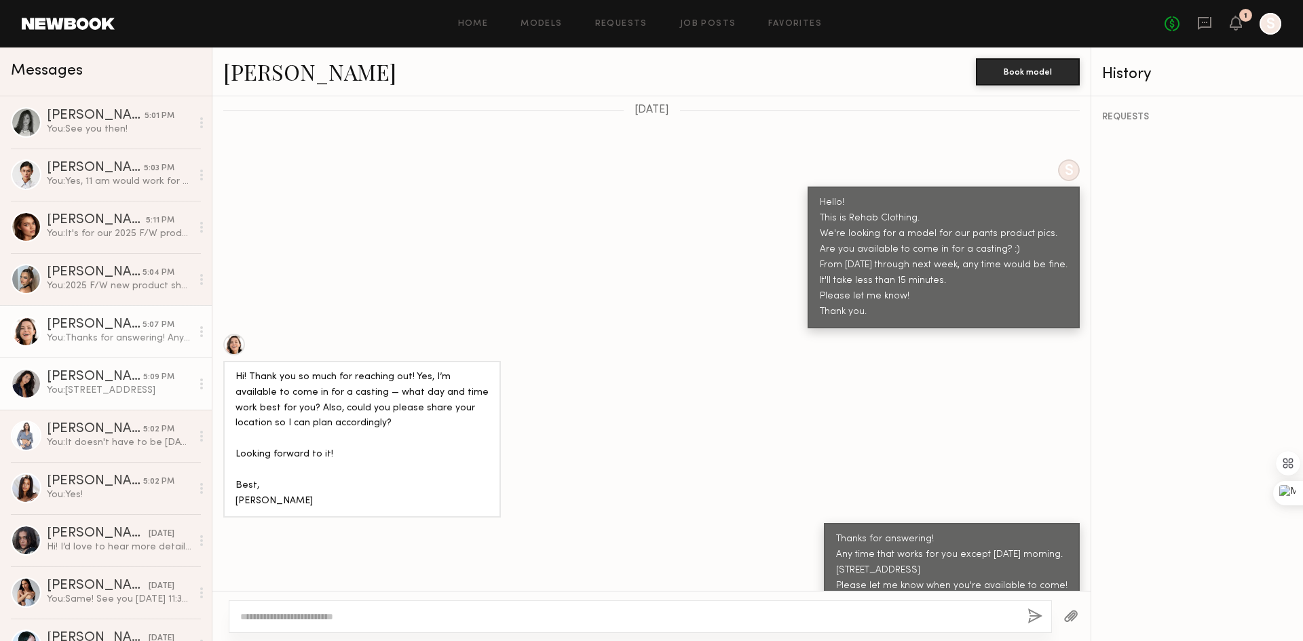
click at [123, 381] on div "Nina S." at bounding box center [95, 378] width 96 height 14
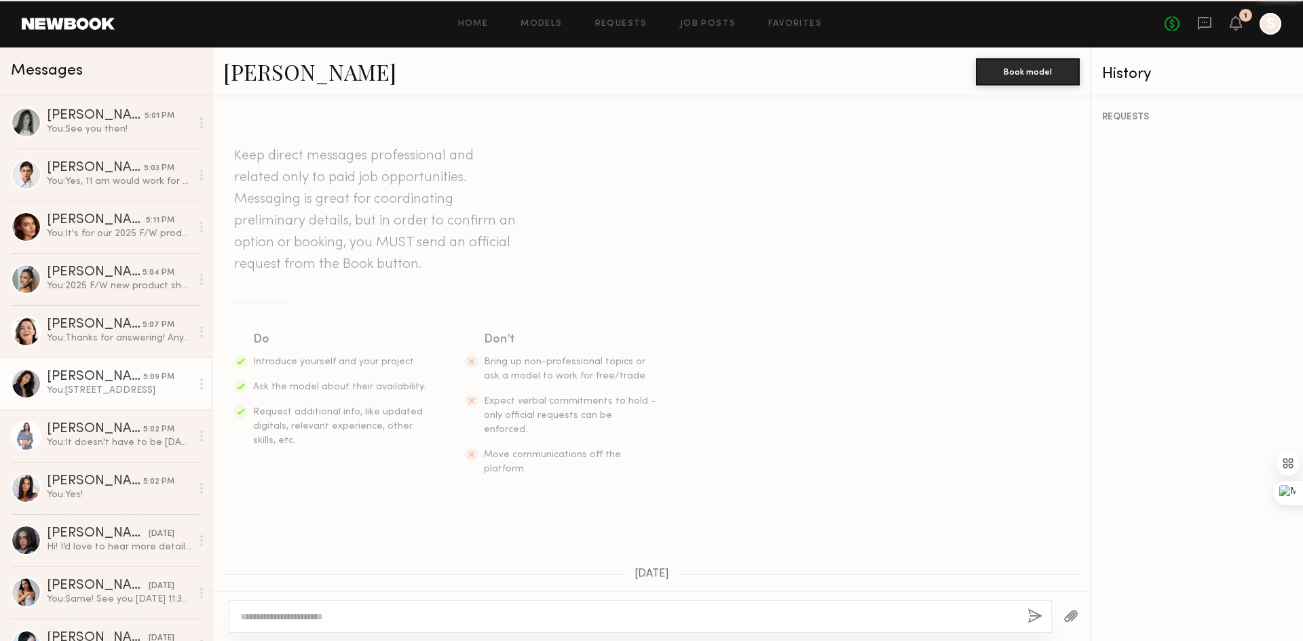
scroll to position [293, 0]
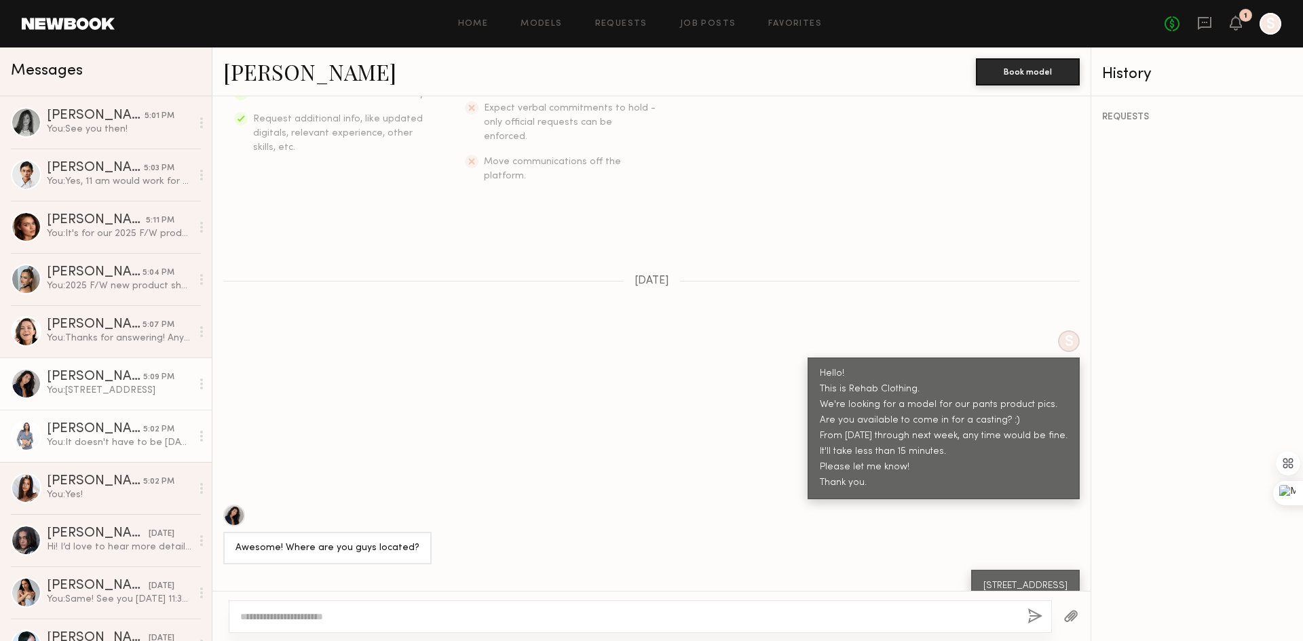
click at [114, 442] on div "You: It doesn't have to be tomorrow. Any time by next week! Please let me know …" at bounding box center [119, 442] width 145 height 13
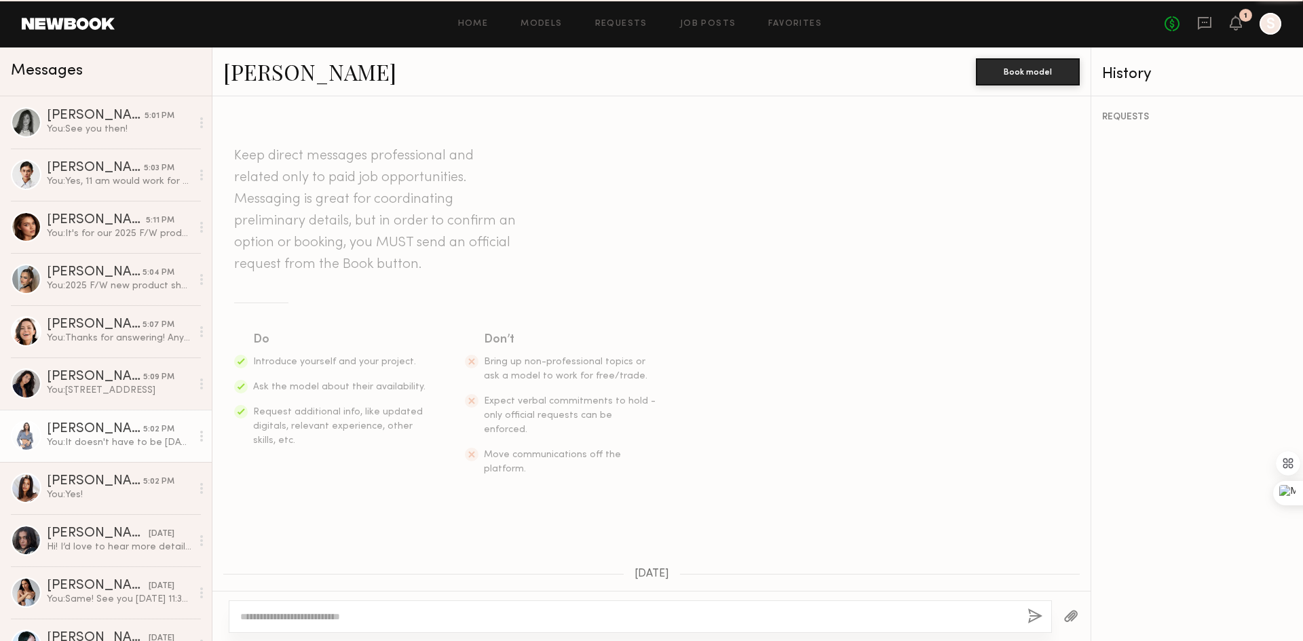
scroll to position [600, 0]
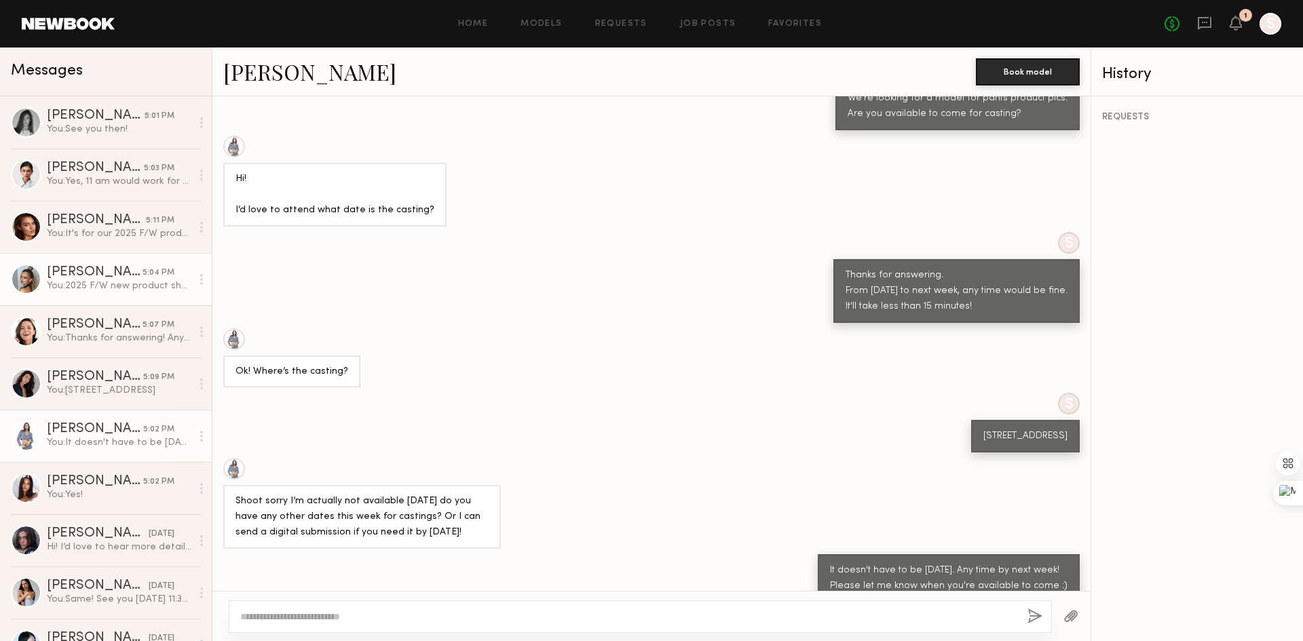
click at [108, 266] on div "Alinka N." at bounding box center [95, 273] width 96 height 14
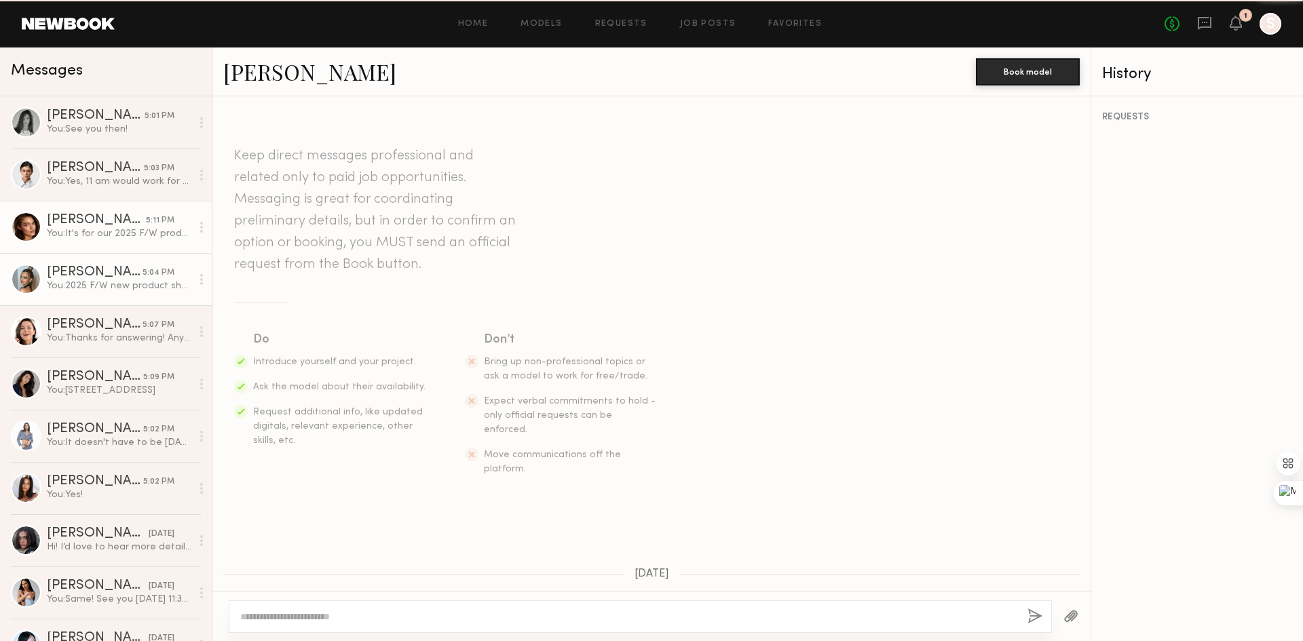
scroll to position [343, 0]
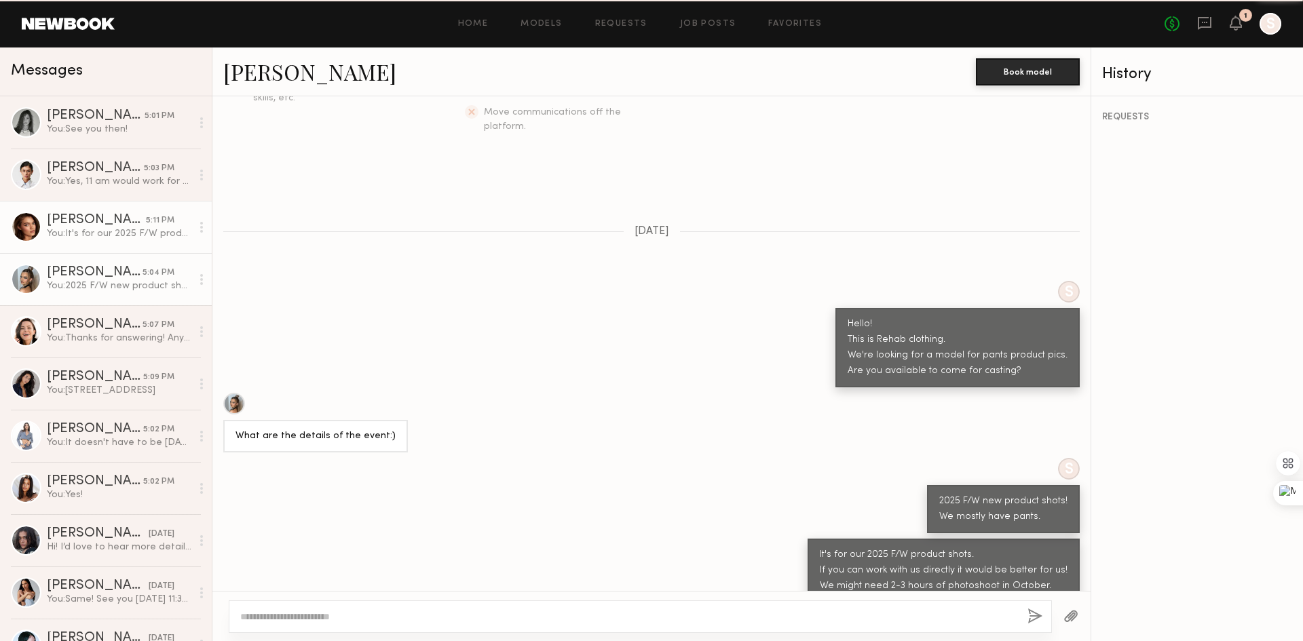
click at [105, 239] on div "You: It's for our 2025 F/W product shots. If you can work with us directly it w…" at bounding box center [119, 233] width 145 height 13
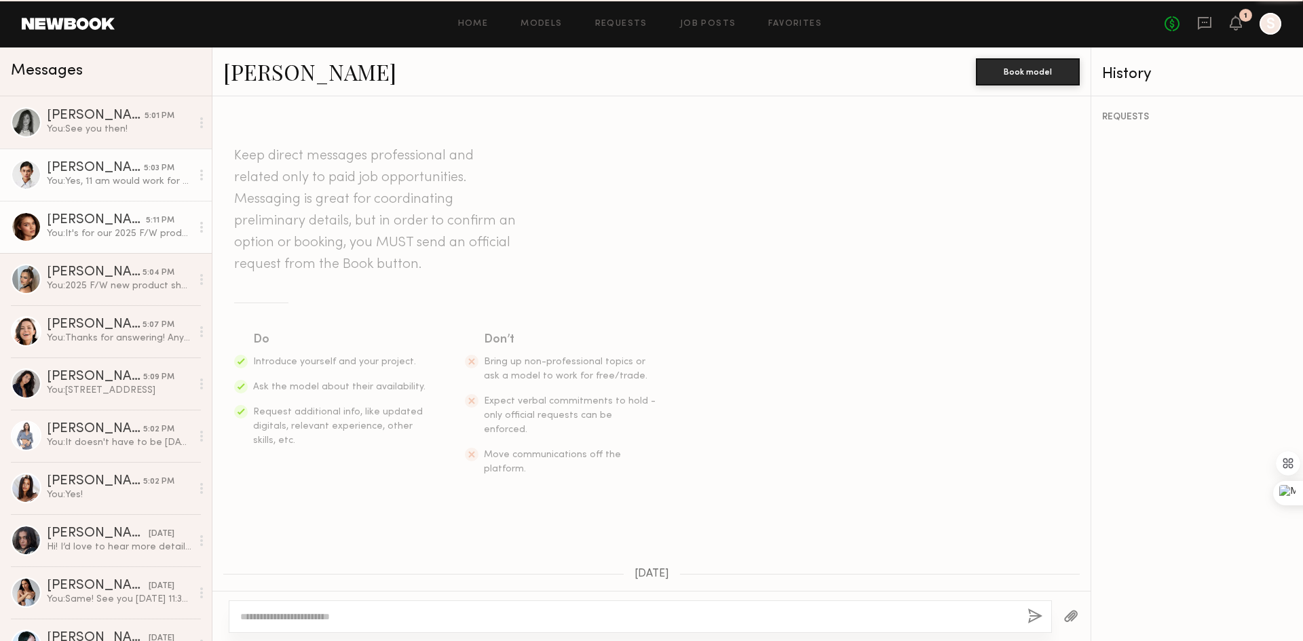
scroll to position [501, 0]
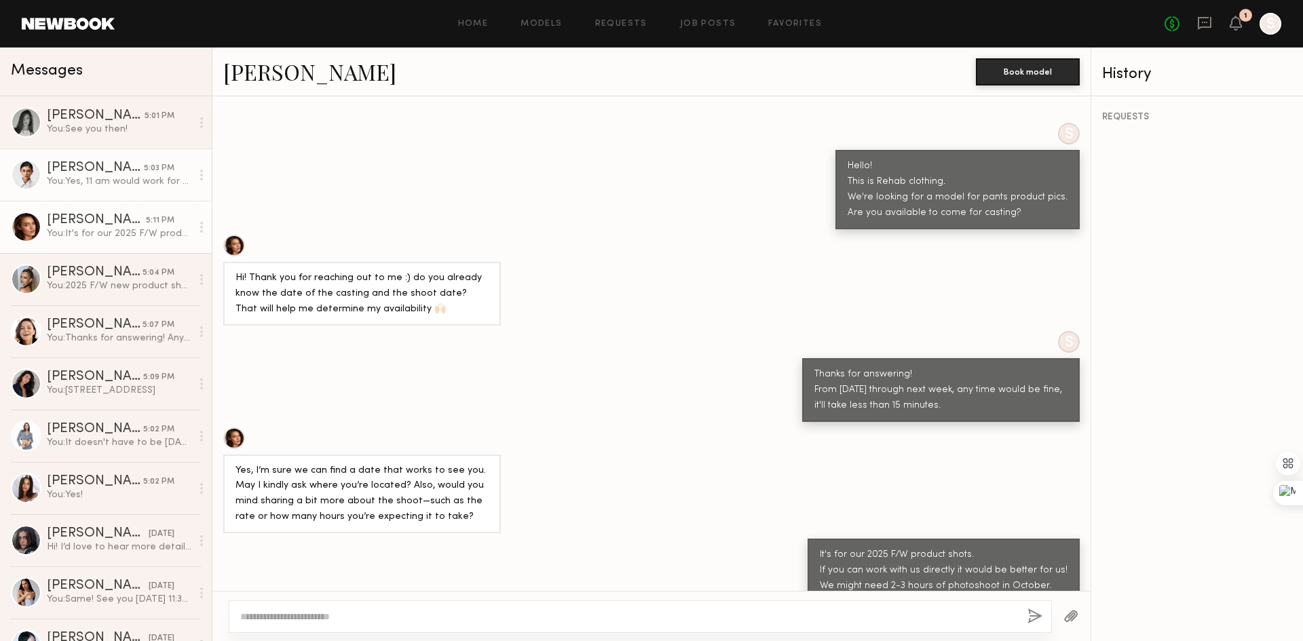
click at [96, 182] on div "You: Yes, 11 am would work for us!" at bounding box center [119, 181] width 145 height 13
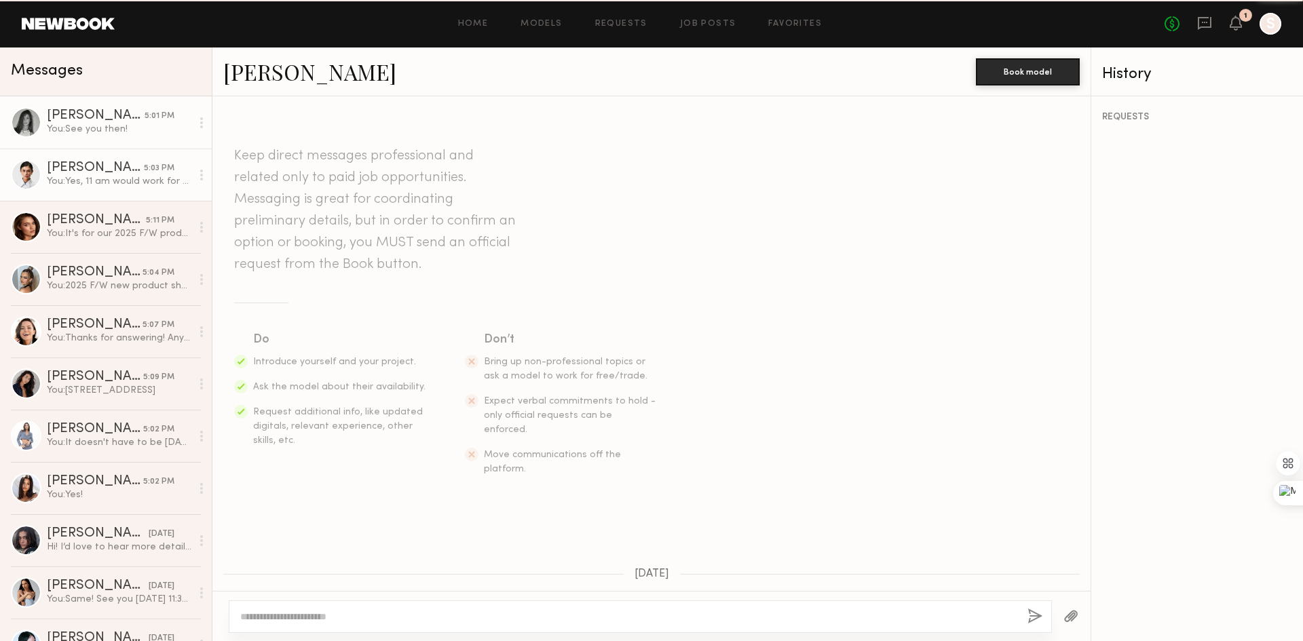
scroll to position [523, 0]
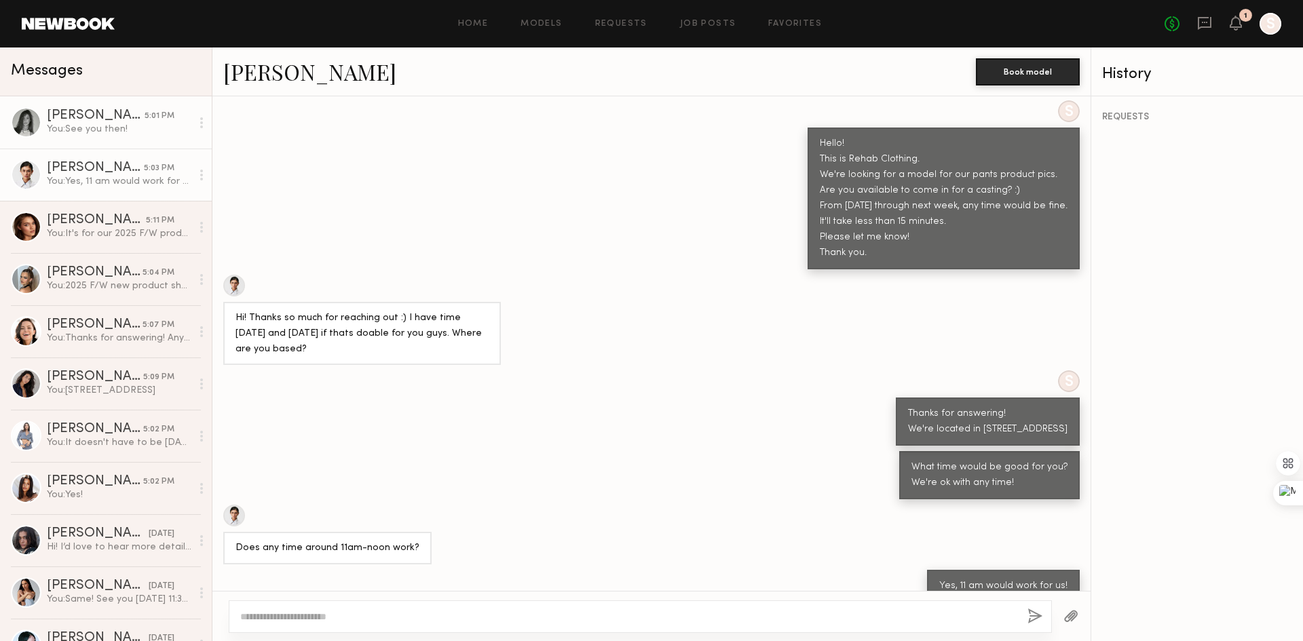
click at [102, 128] on div "You: See you then!" at bounding box center [119, 129] width 145 height 13
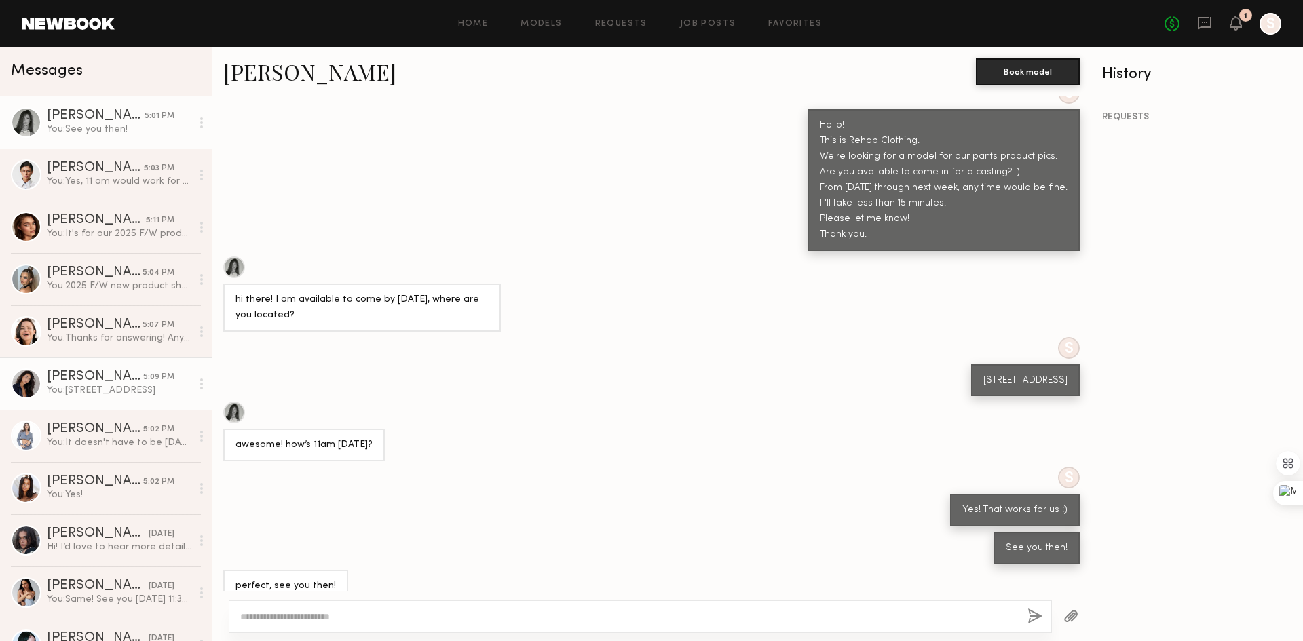
scroll to position [68, 0]
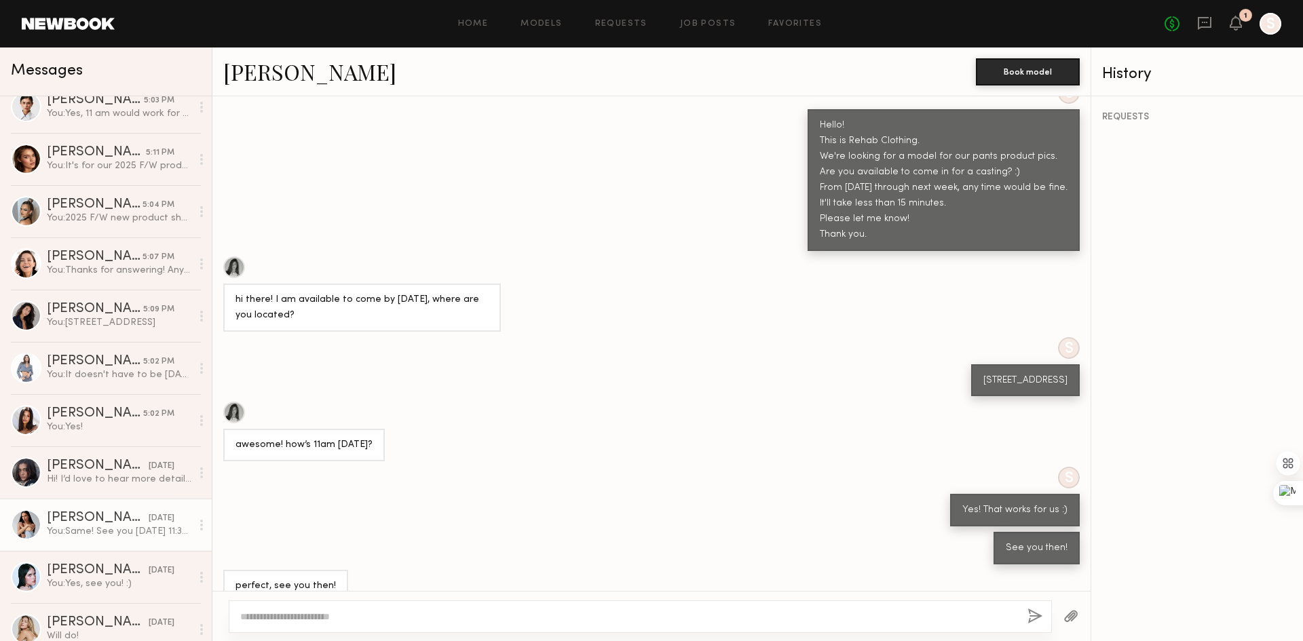
click at [111, 515] on div "Juliette A." at bounding box center [98, 519] width 102 height 14
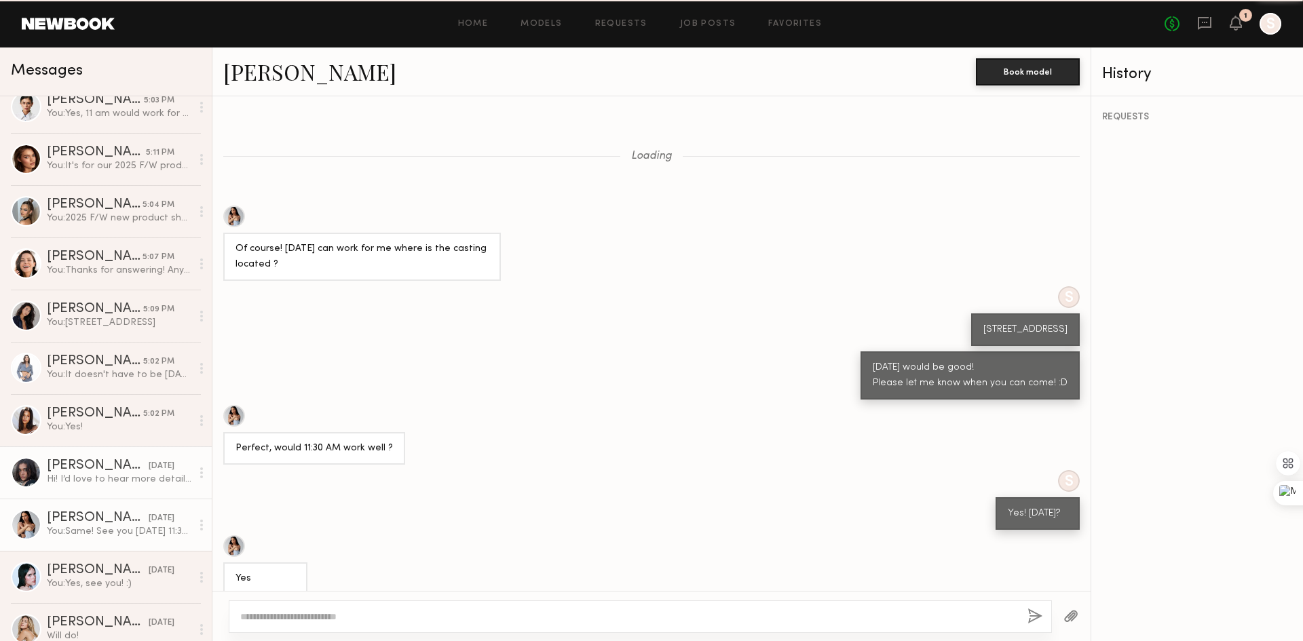
scroll to position [239, 0]
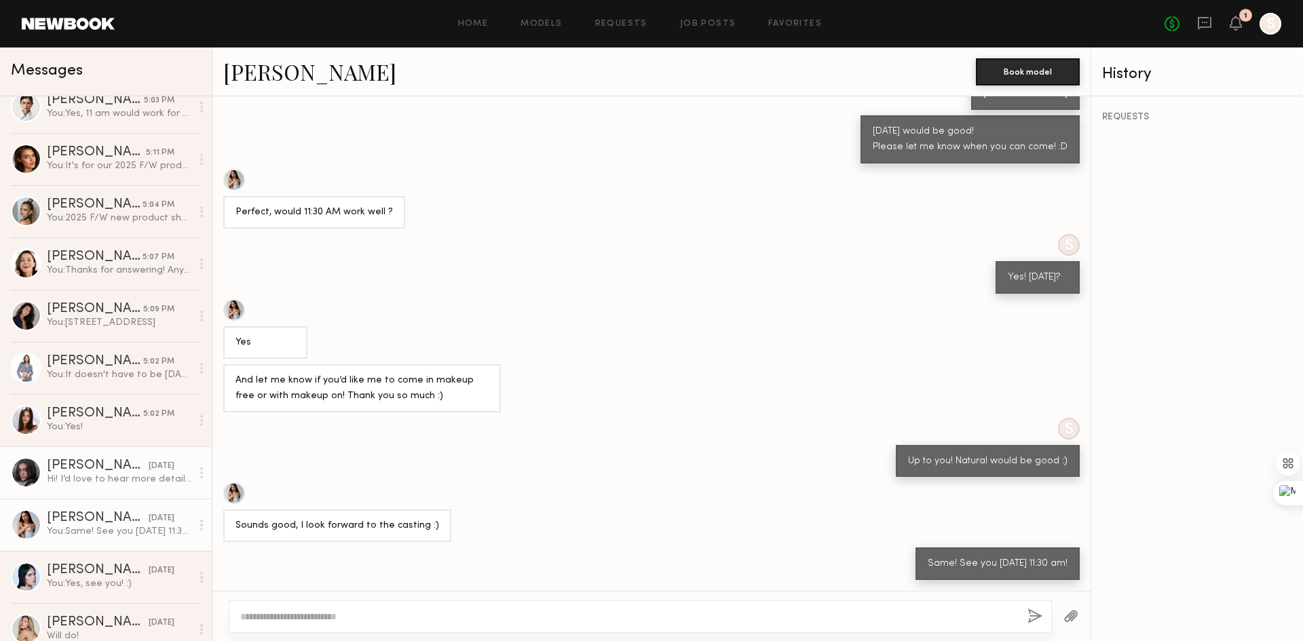
click at [95, 470] on div "Danielle F." at bounding box center [98, 466] width 102 height 14
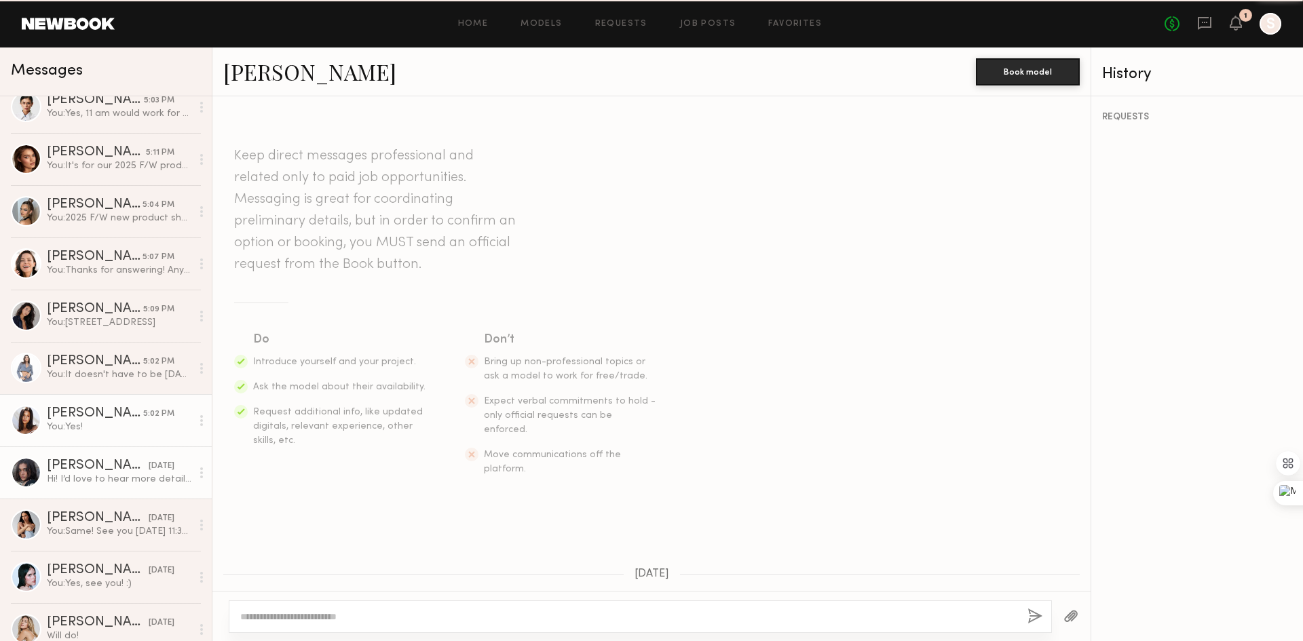
scroll to position [181, 0]
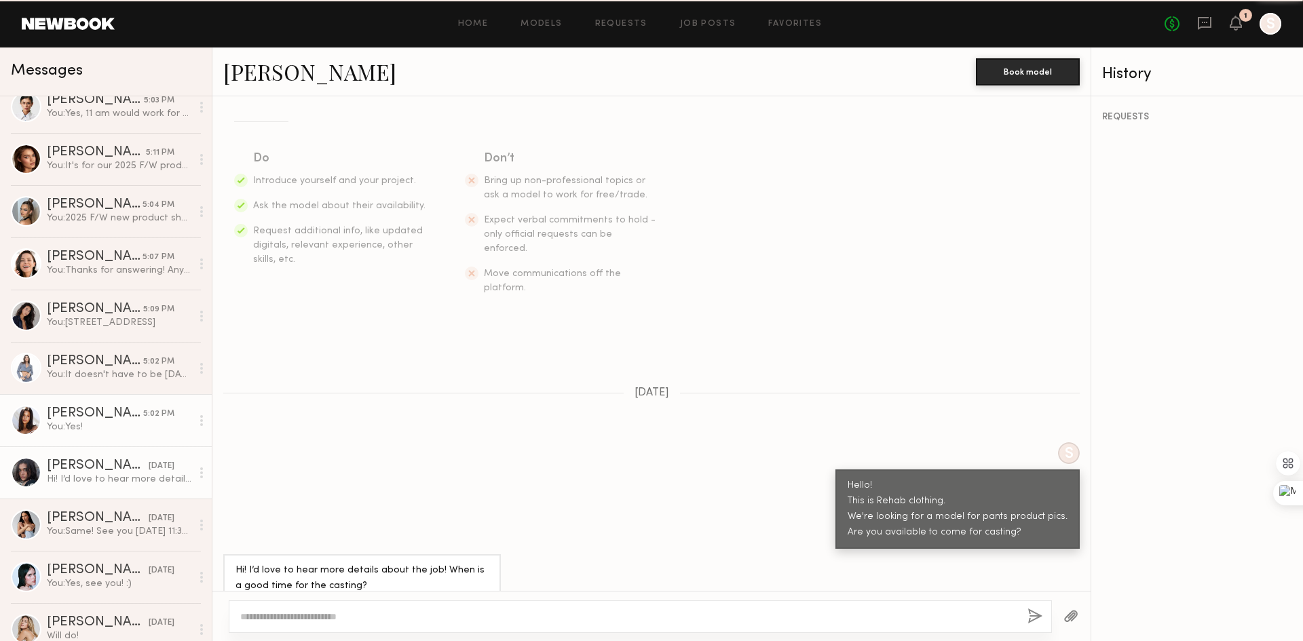
click at [90, 419] on div "Michaela B." at bounding box center [95, 414] width 96 height 14
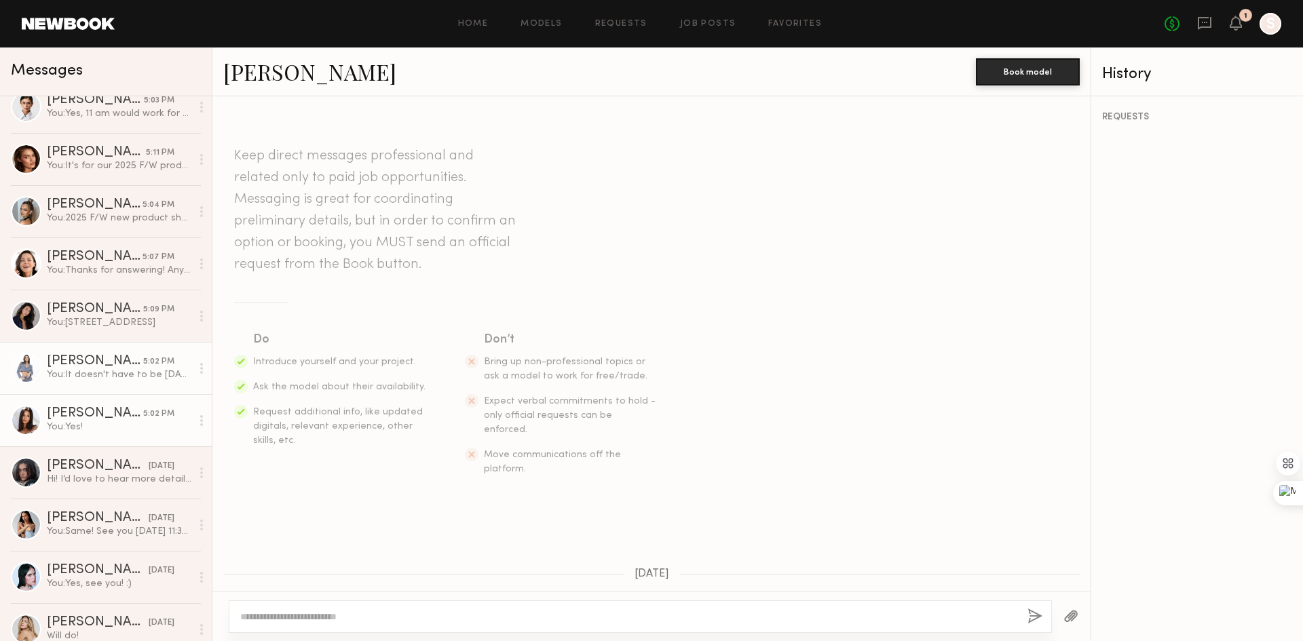
scroll to position [483, 0]
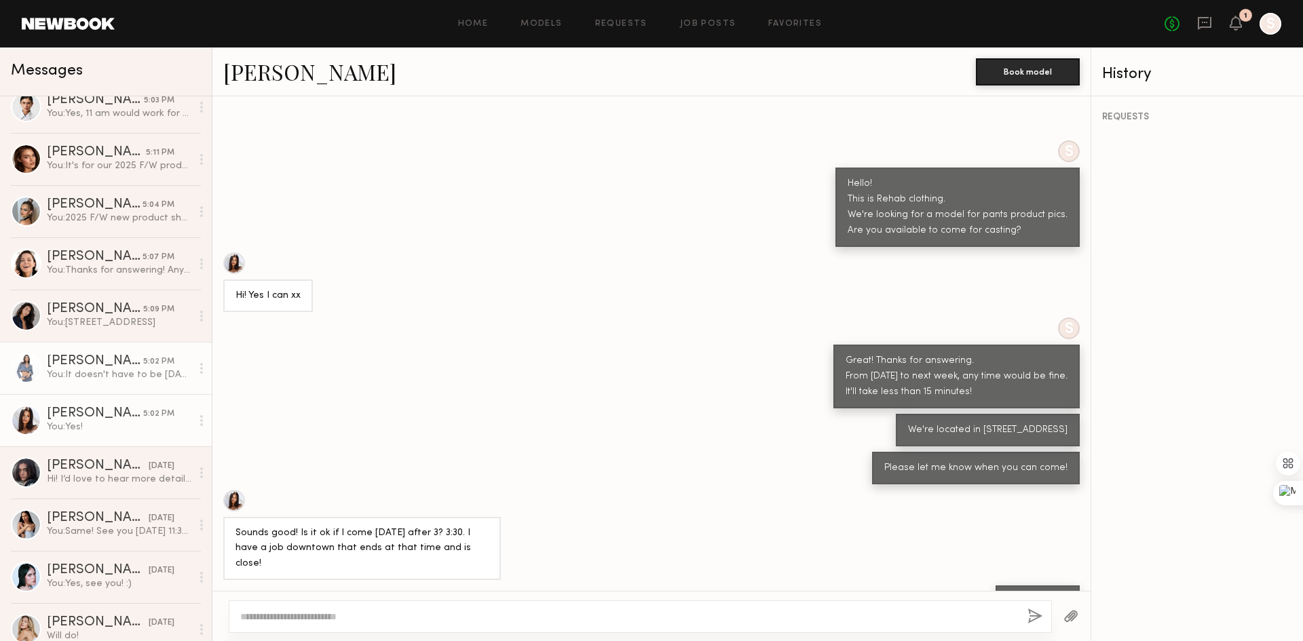
click at [88, 357] on div "Domenique B." at bounding box center [95, 362] width 96 height 14
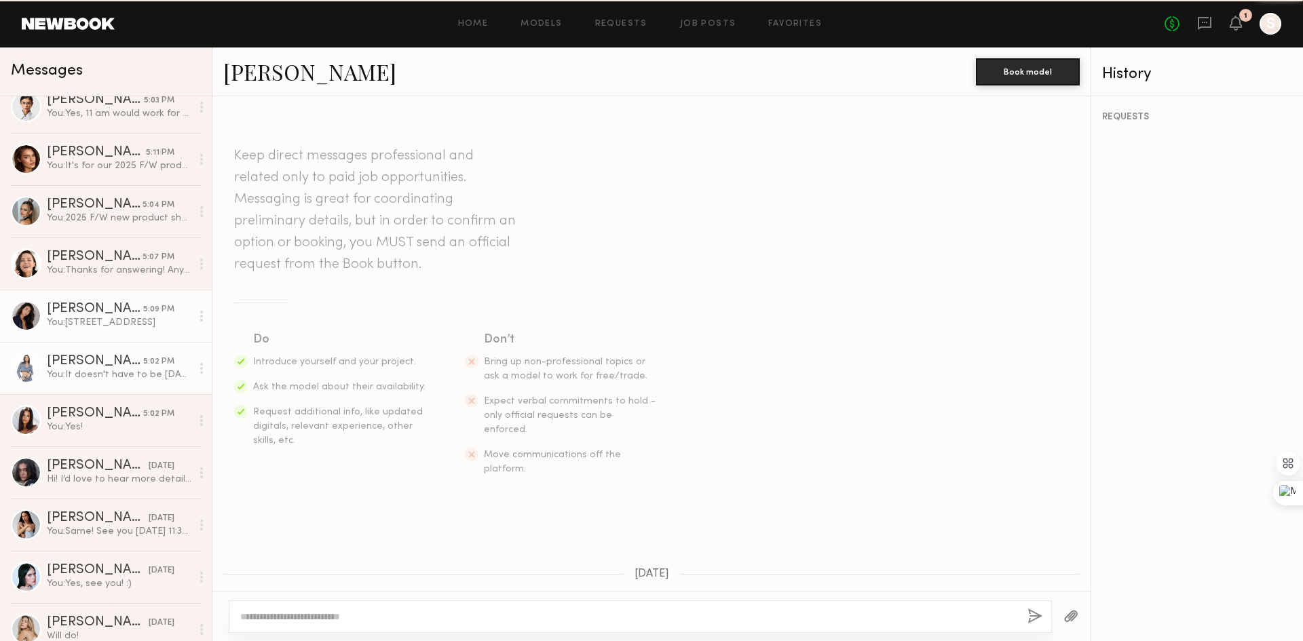
scroll to position [600, 0]
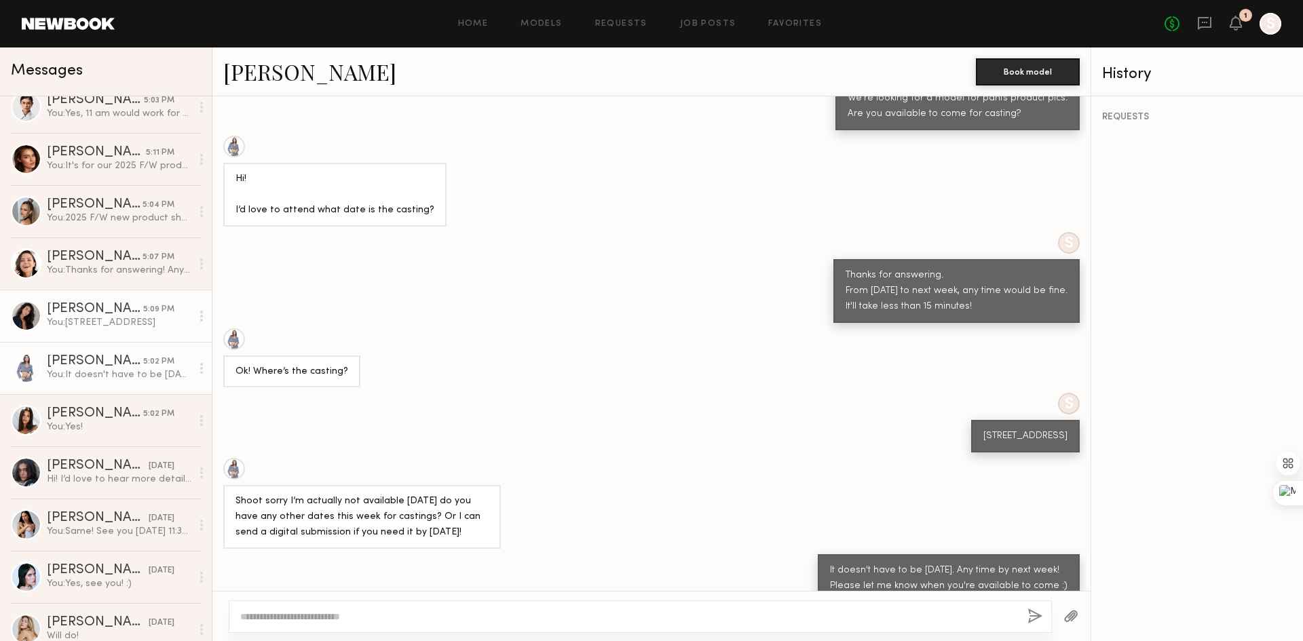
click at [92, 327] on div "You: 939 Stanford Ave, Los Angeles, CA, 90021" at bounding box center [119, 322] width 145 height 13
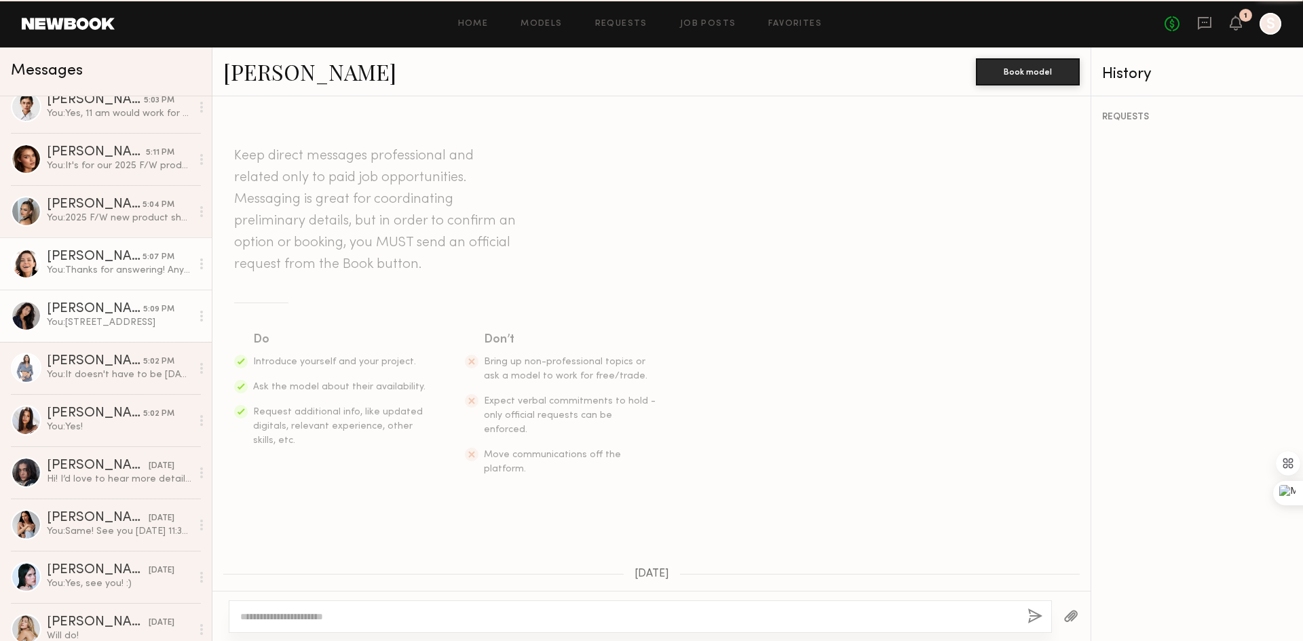
scroll to position [293, 0]
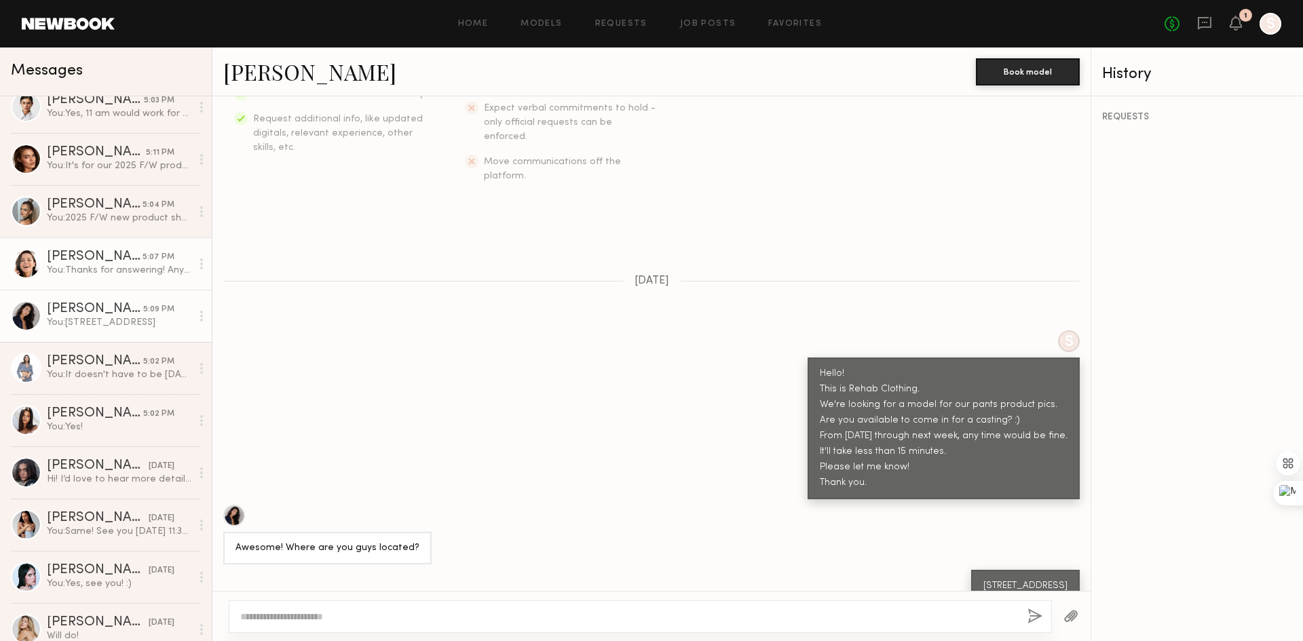
click at [89, 269] on div "You: Thanks for answering! Any time that works for you except Thursday morning.…" at bounding box center [119, 270] width 145 height 13
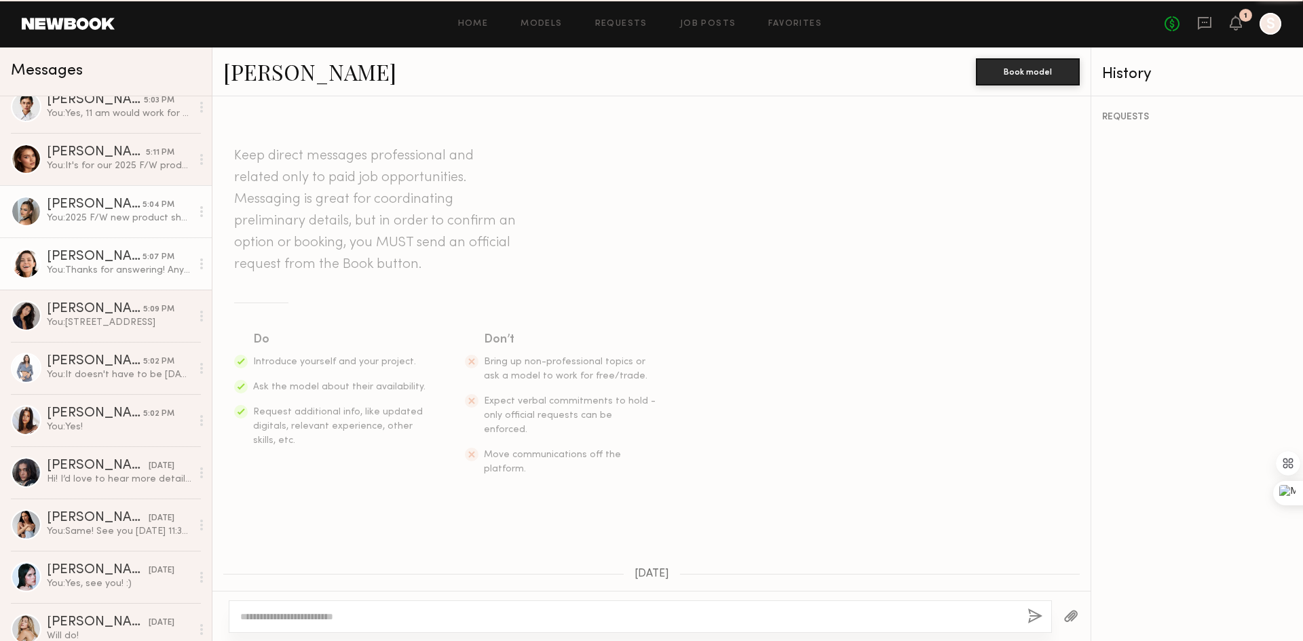
scroll to position [464, 0]
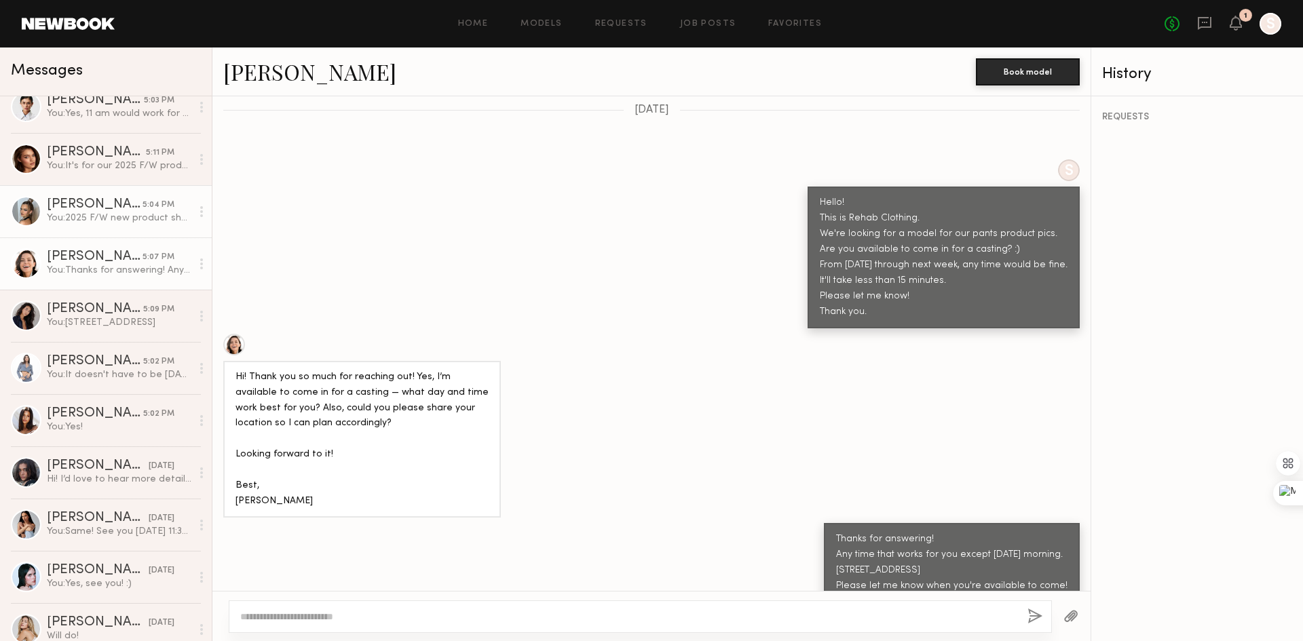
click at [92, 219] on div "You: 2025 F/W new product shots! We mostly have pants." at bounding box center [119, 218] width 145 height 13
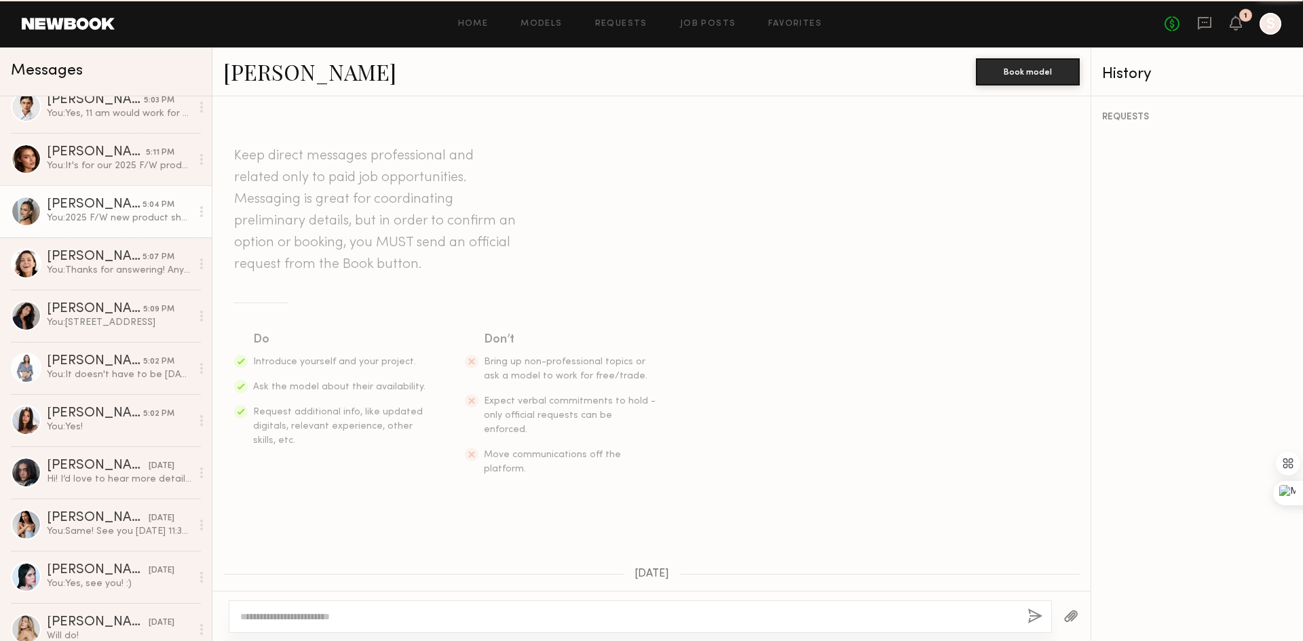
scroll to position [343, 0]
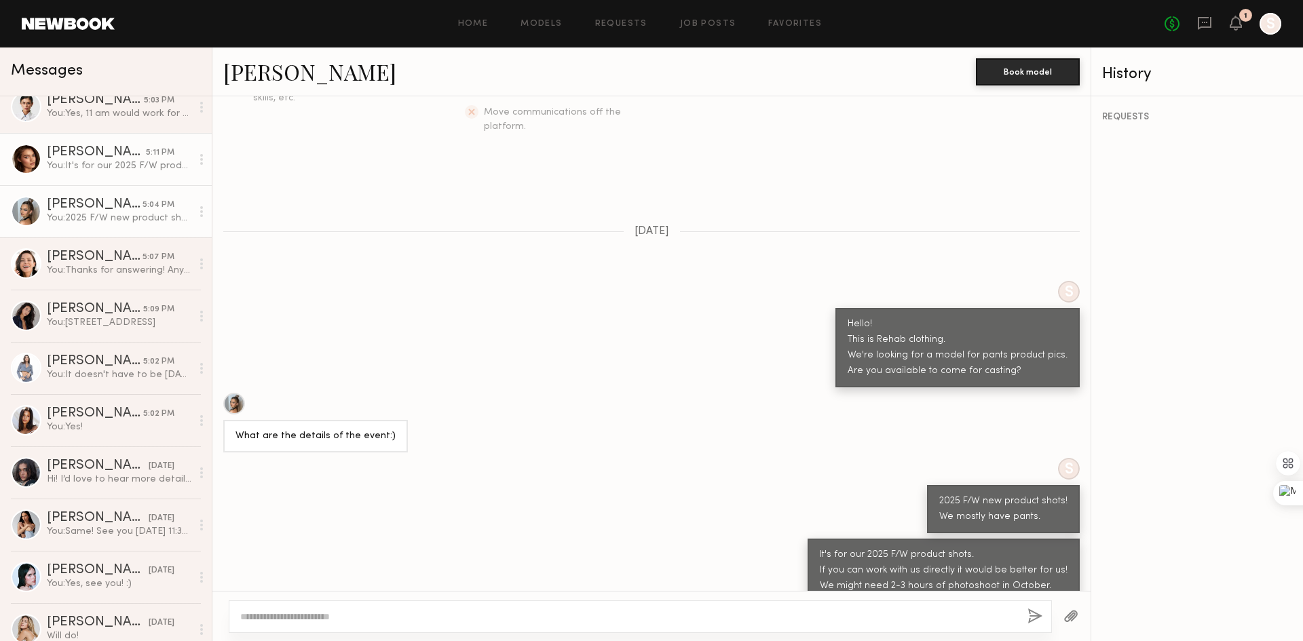
click at [70, 162] on div "You: It's for our 2025 F/W product shots. If you can work with us directly it w…" at bounding box center [119, 165] width 145 height 13
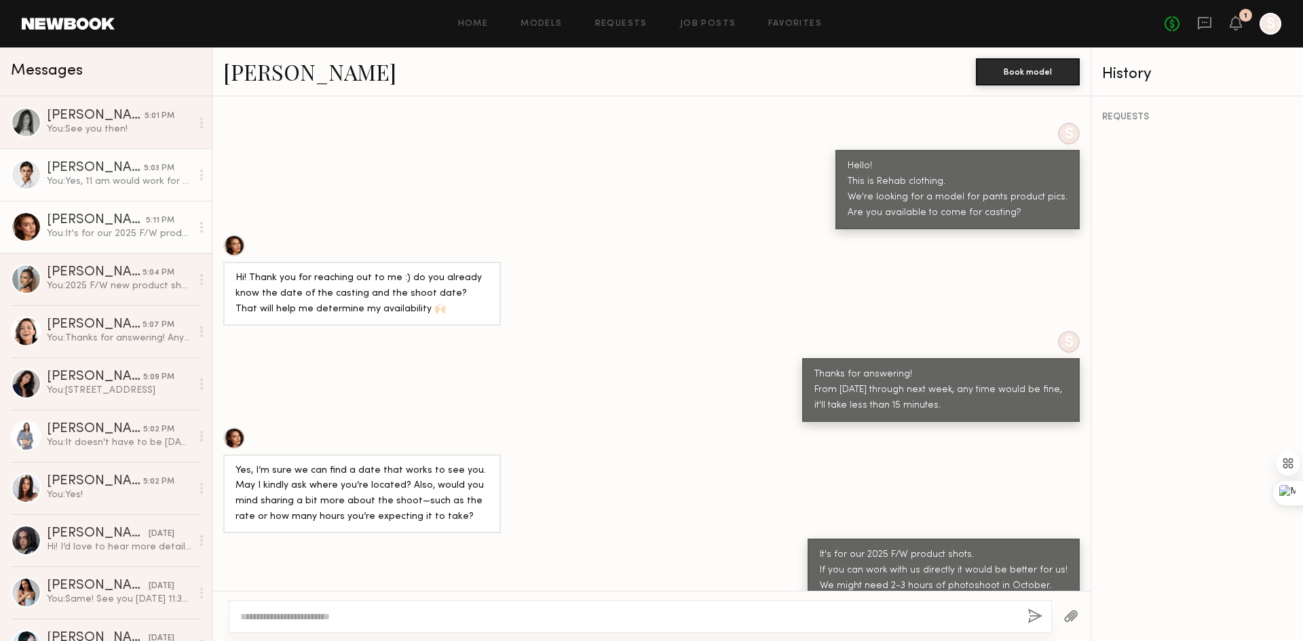
click at [107, 171] on div "Lilah F." at bounding box center [95, 169] width 97 height 14
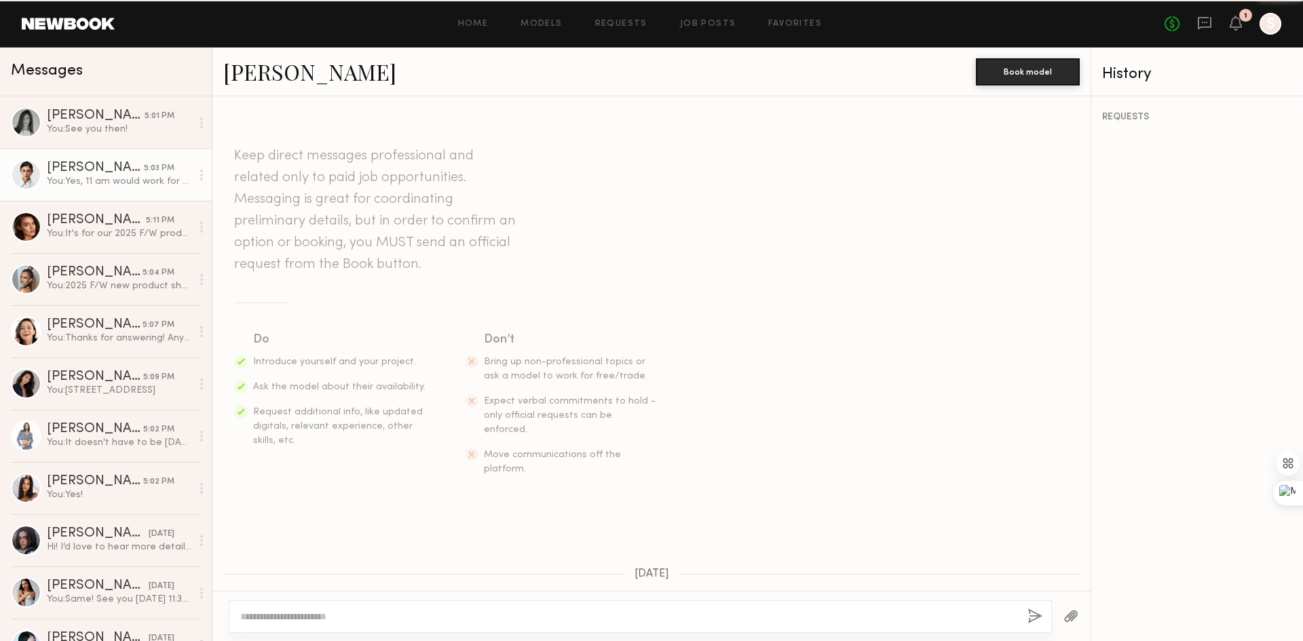
scroll to position [523, 0]
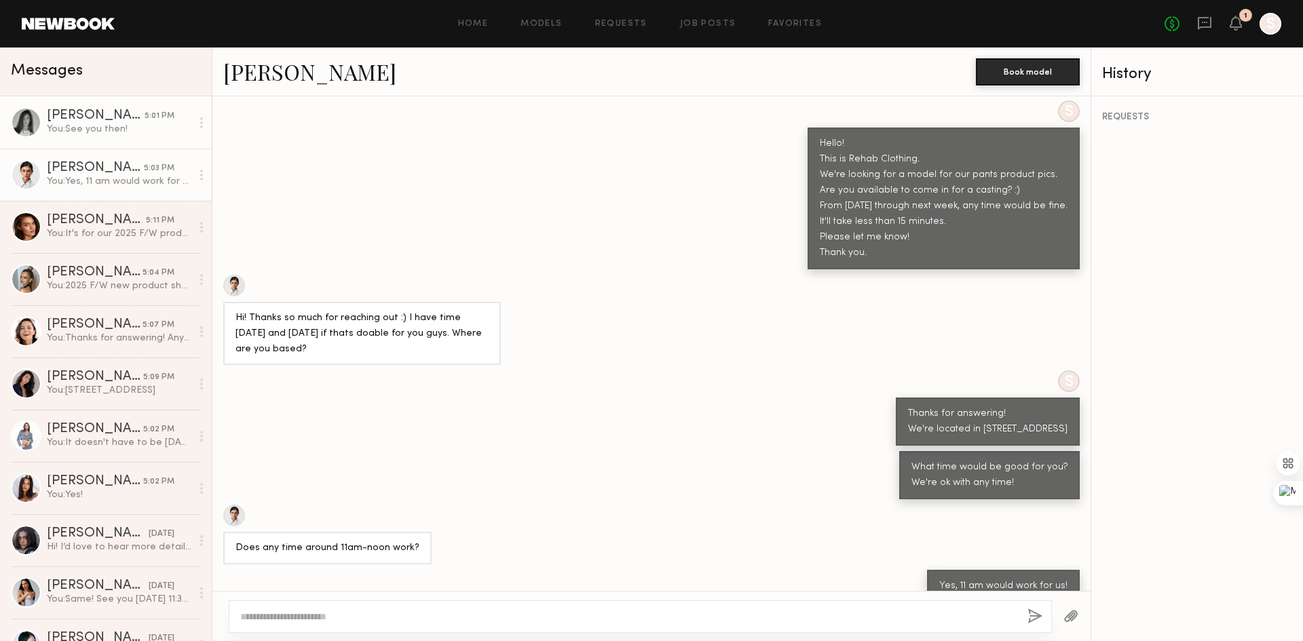
click at [114, 126] on div "You: See you then!" at bounding box center [119, 129] width 145 height 13
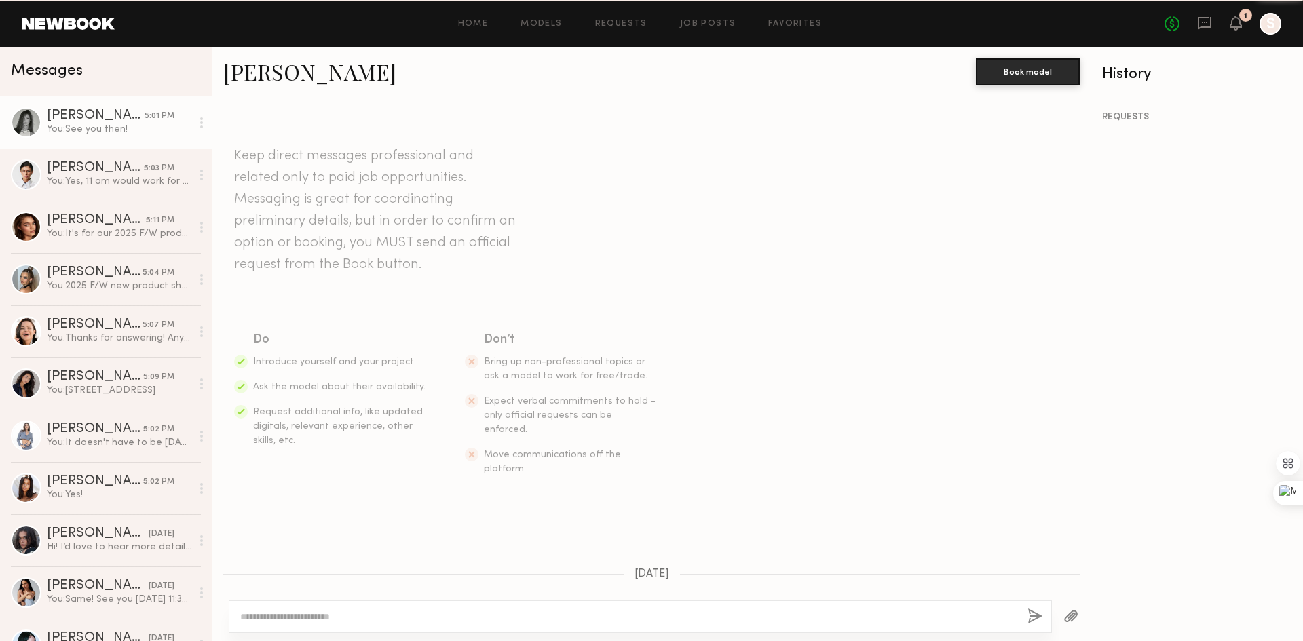
scroll to position [542, 0]
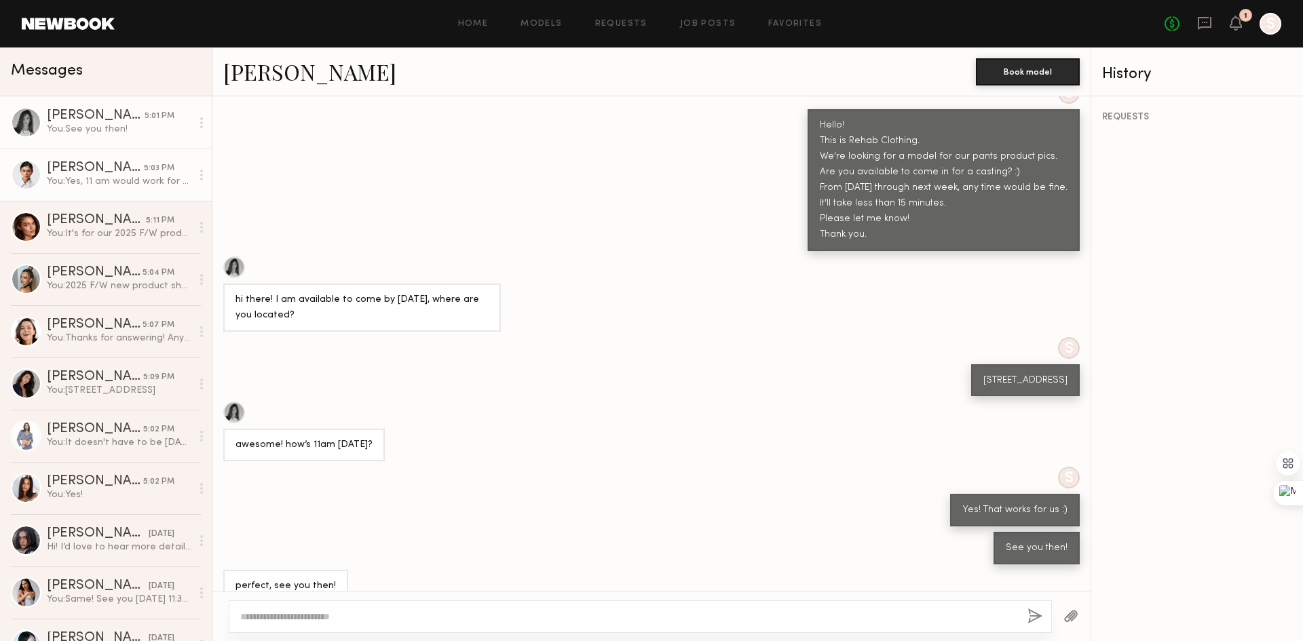
click at [98, 177] on div "You: Yes, 11 am would work for us!" at bounding box center [119, 181] width 145 height 13
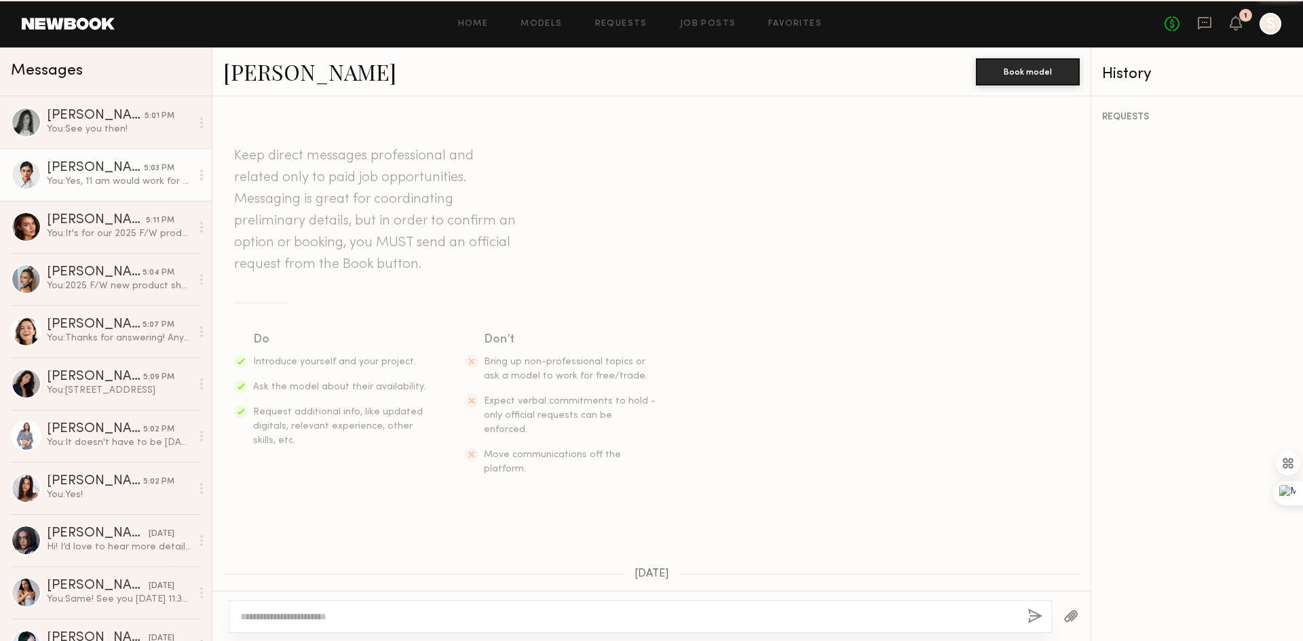
scroll to position [523, 0]
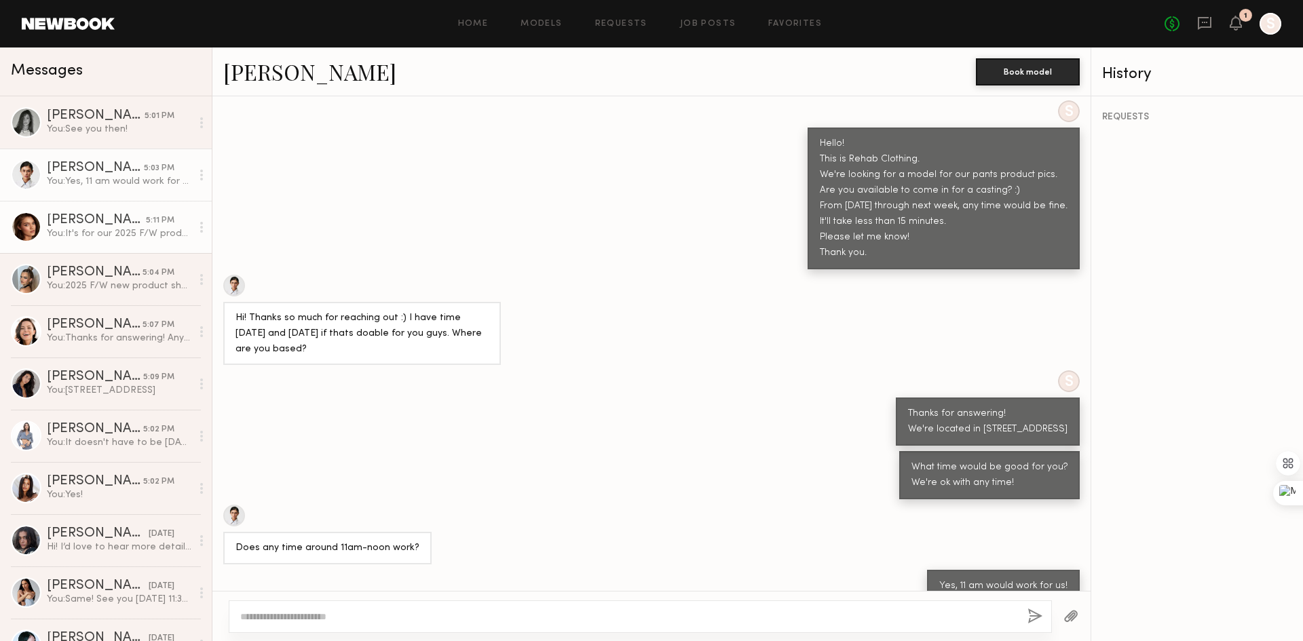
click at [73, 238] on div "You: It's for our 2025 F/W product shots. If you can work with us directly it w…" at bounding box center [119, 233] width 145 height 13
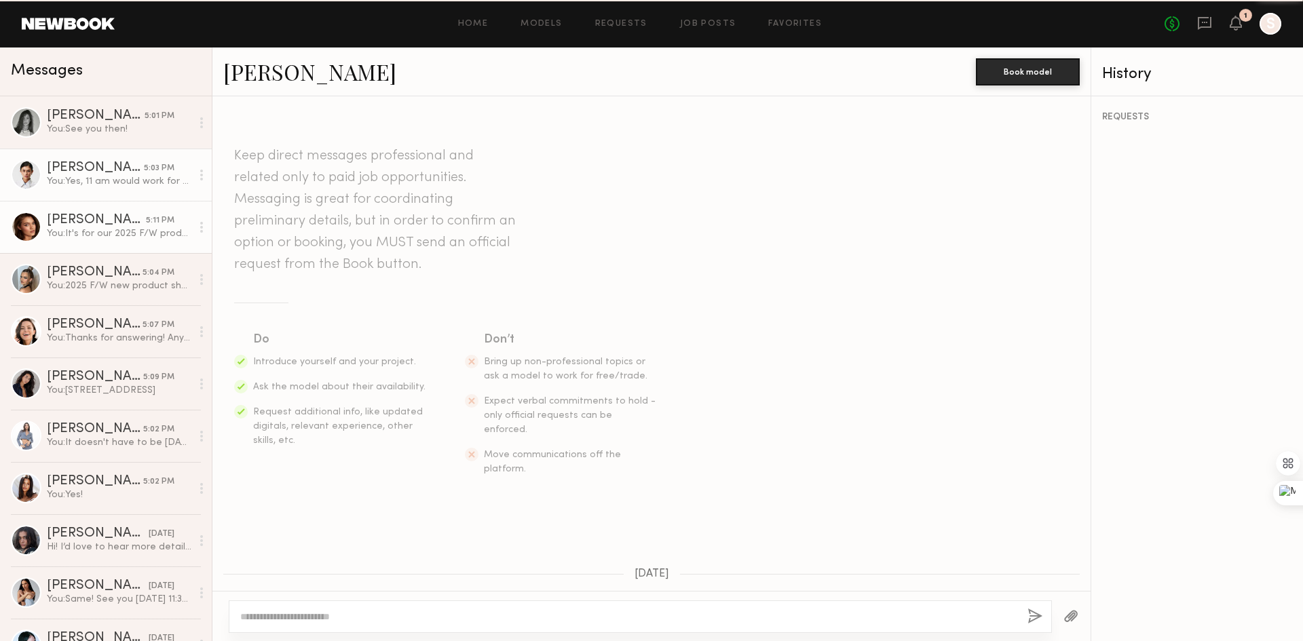
scroll to position [501, 0]
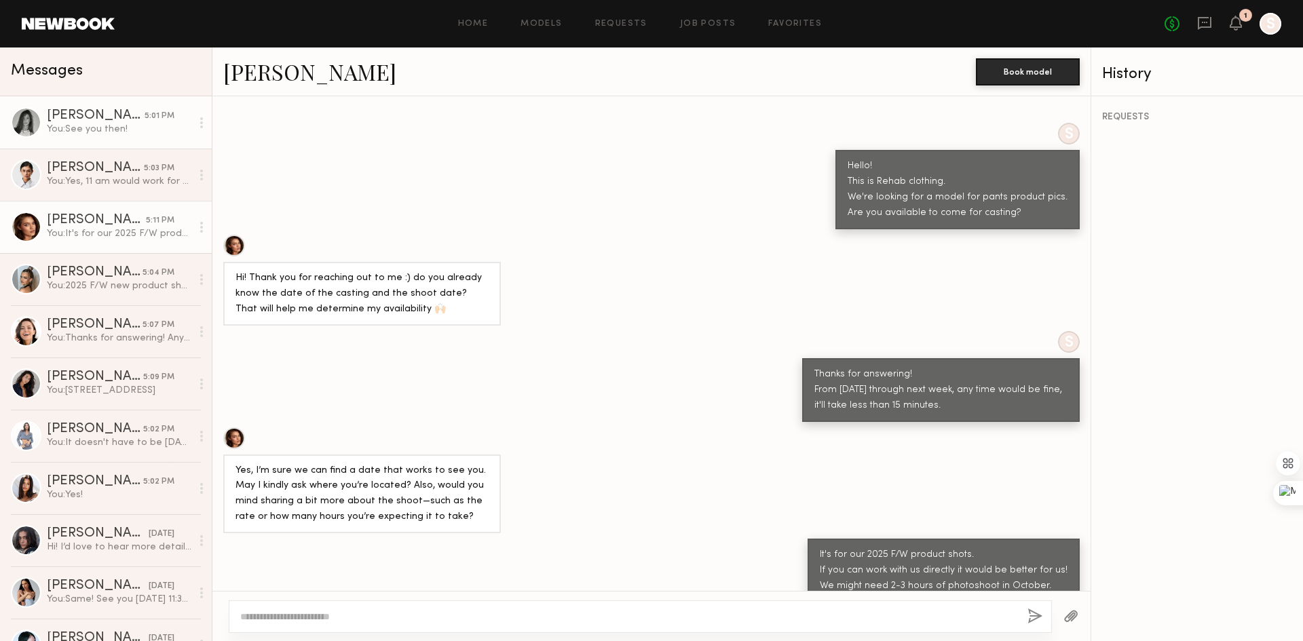
click at [121, 133] on div "You: See you then!" at bounding box center [119, 129] width 145 height 13
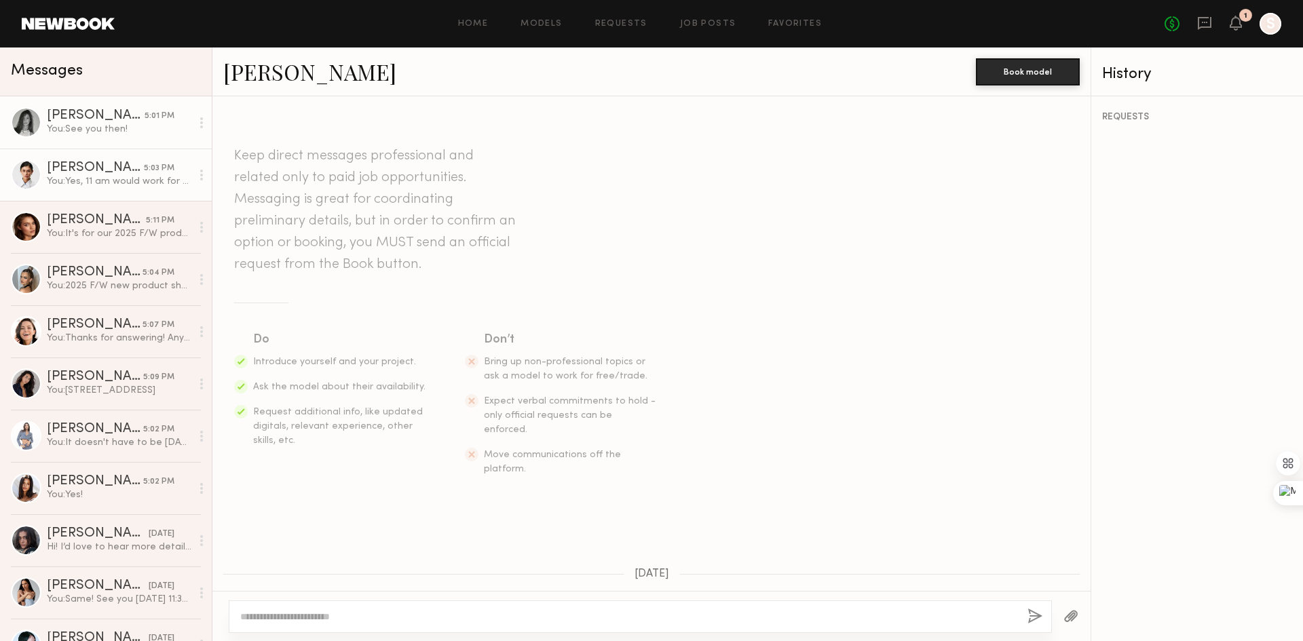
scroll to position [542, 0]
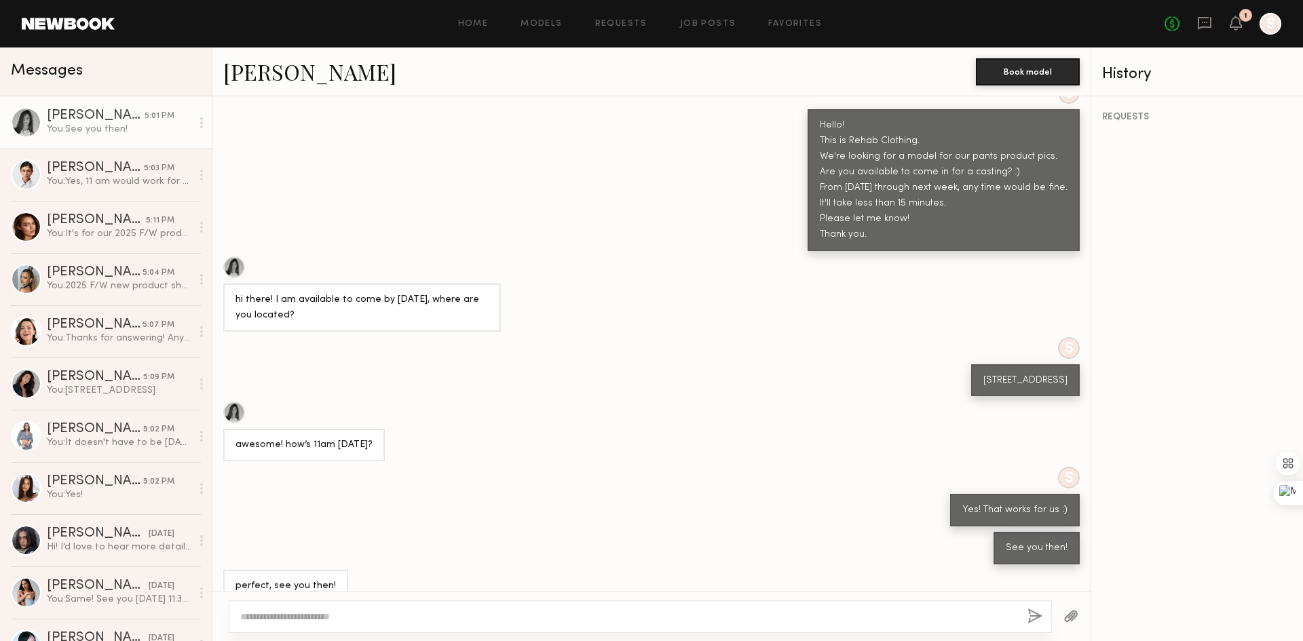
click at [469, 532] on div "See you then!" at bounding box center [651, 548] width 878 height 33
click at [382, 481] on div "S Yes! That works for us :)" at bounding box center [651, 497] width 878 height 60
drag, startPoint x: 88, startPoint y: 233, endPoint x: 96, endPoint y: 236, distance: 8.8
click at [88, 233] on div "You: It's for our 2025 F/W product shots. If you can work with us directly it w…" at bounding box center [119, 233] width 145 height 13
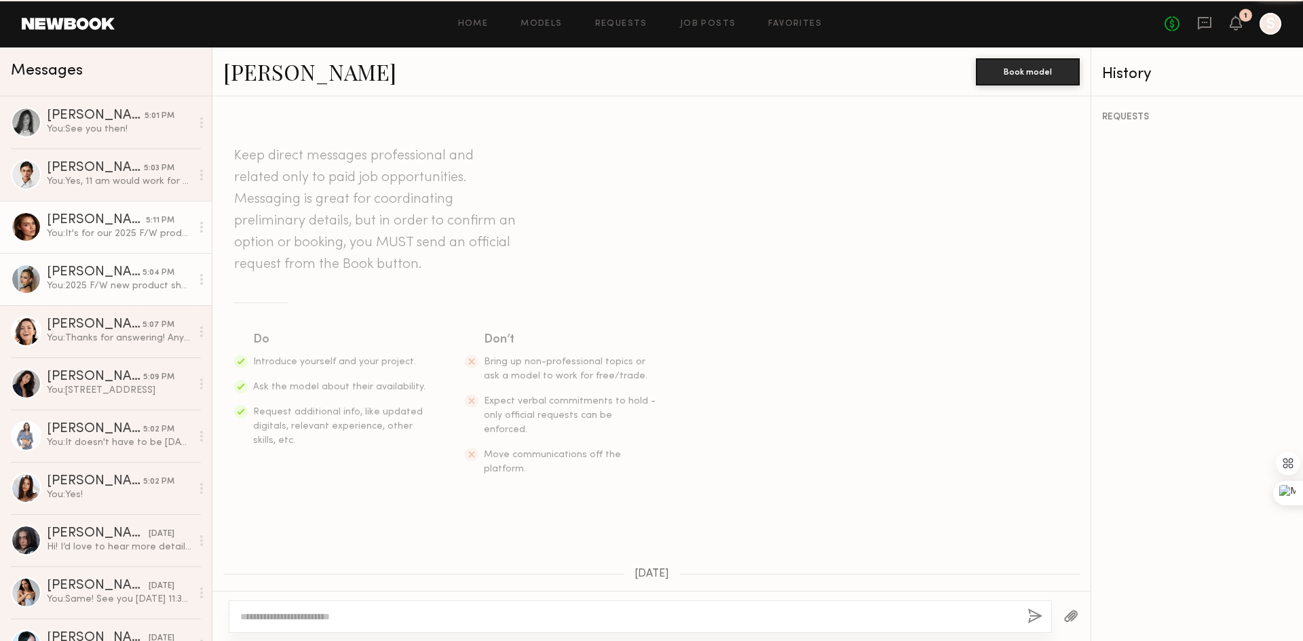
scroll to position [501, 0]
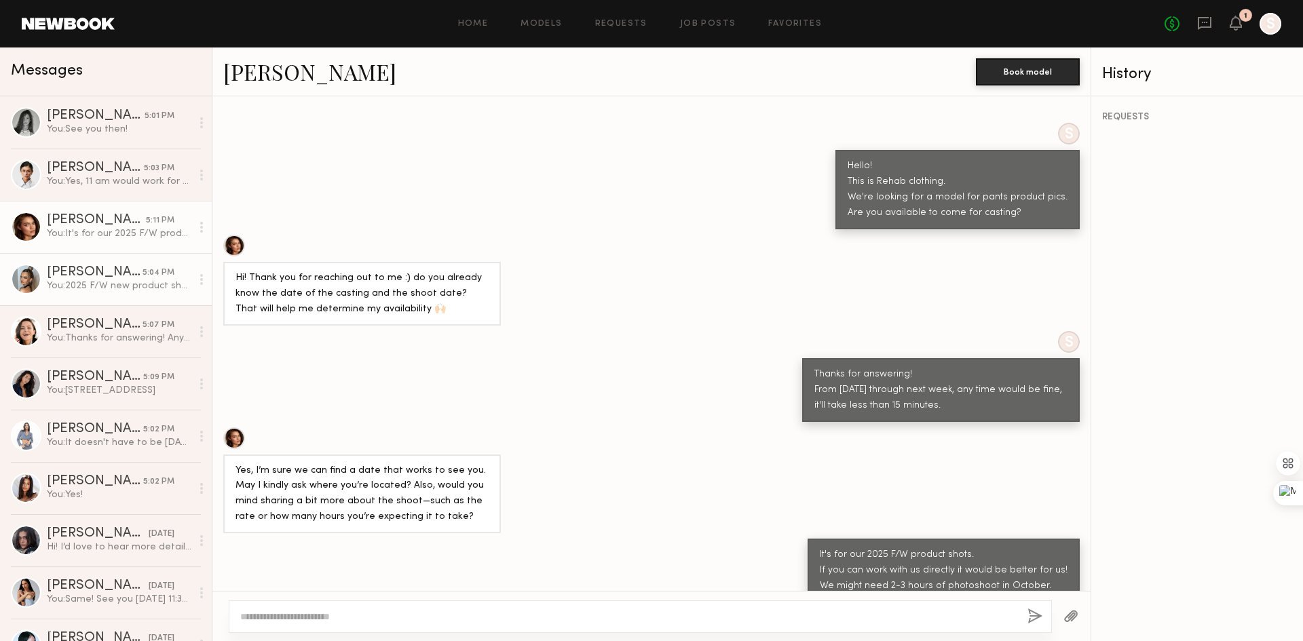
click at [111, 275] on div "Alinka N." at bounding box center [95, 273] width 96 height 14
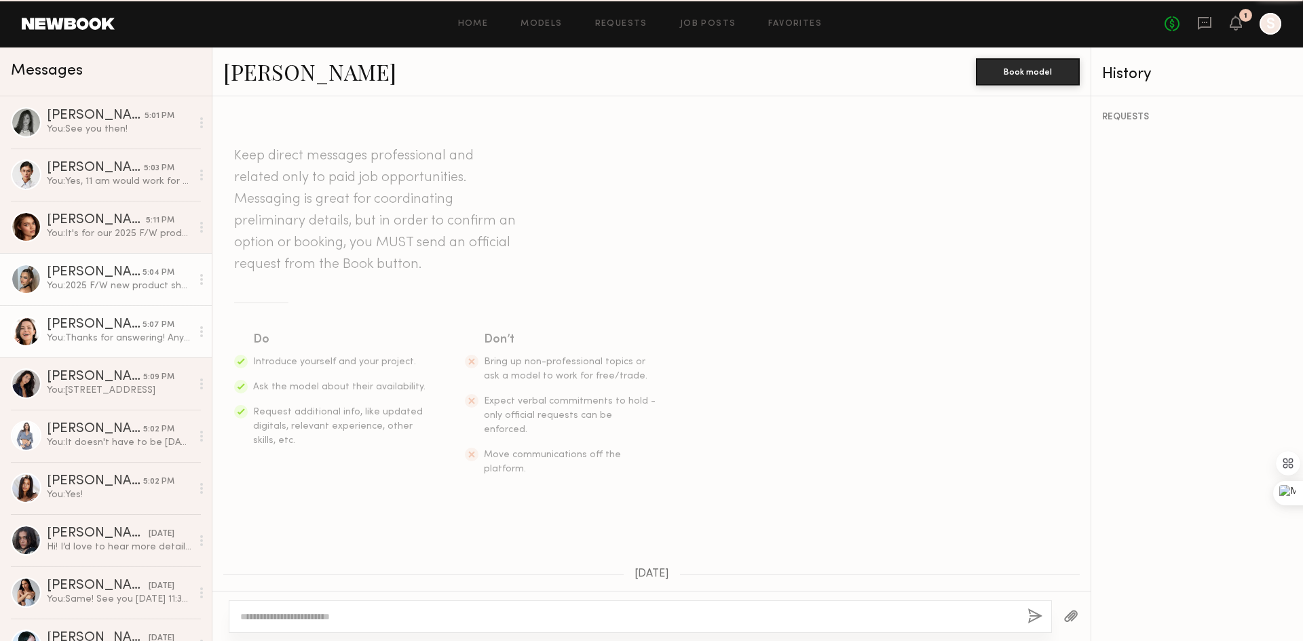
scroll to position [343, 0]
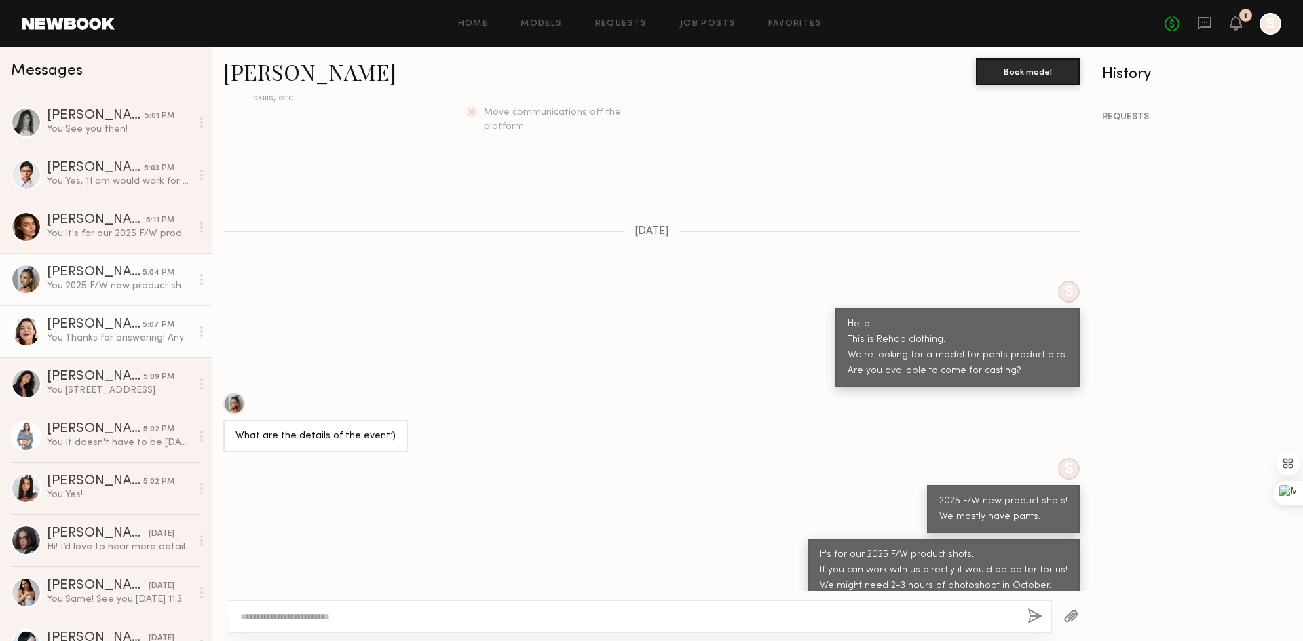
click at [92, 339] on div "You: Thanks for answering! Any time that works for you except Thursday morning.…" at bounding box center [119, 338] width 145 height 13
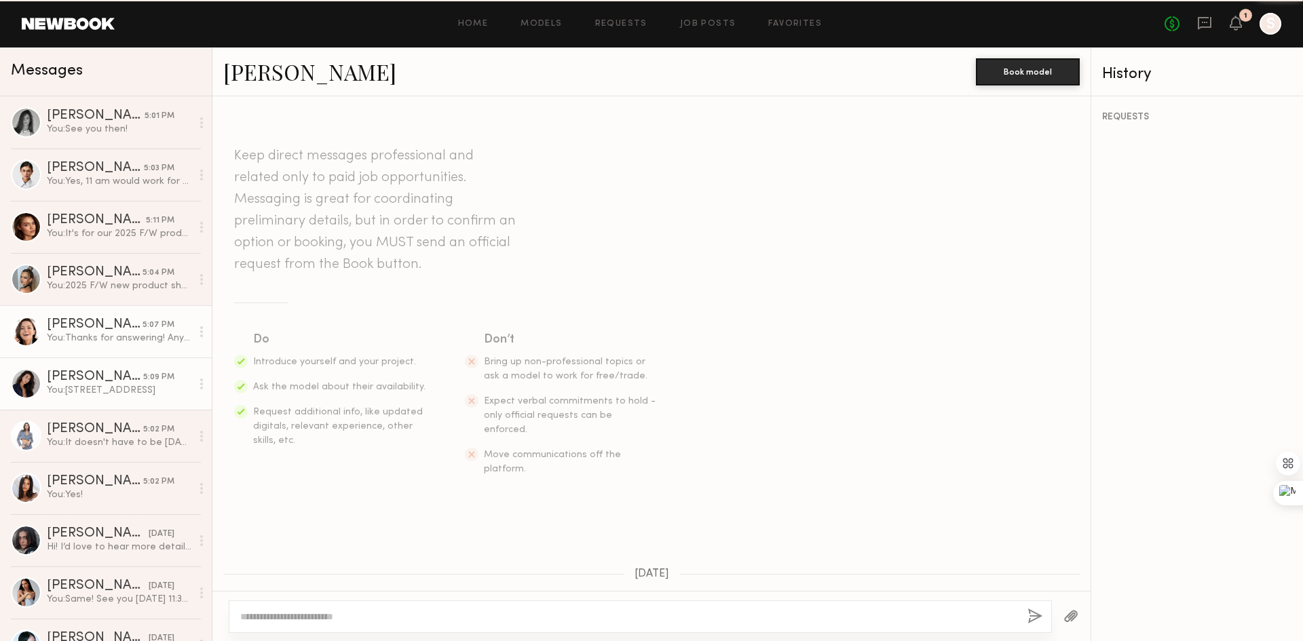
scroll to position [464, 0]
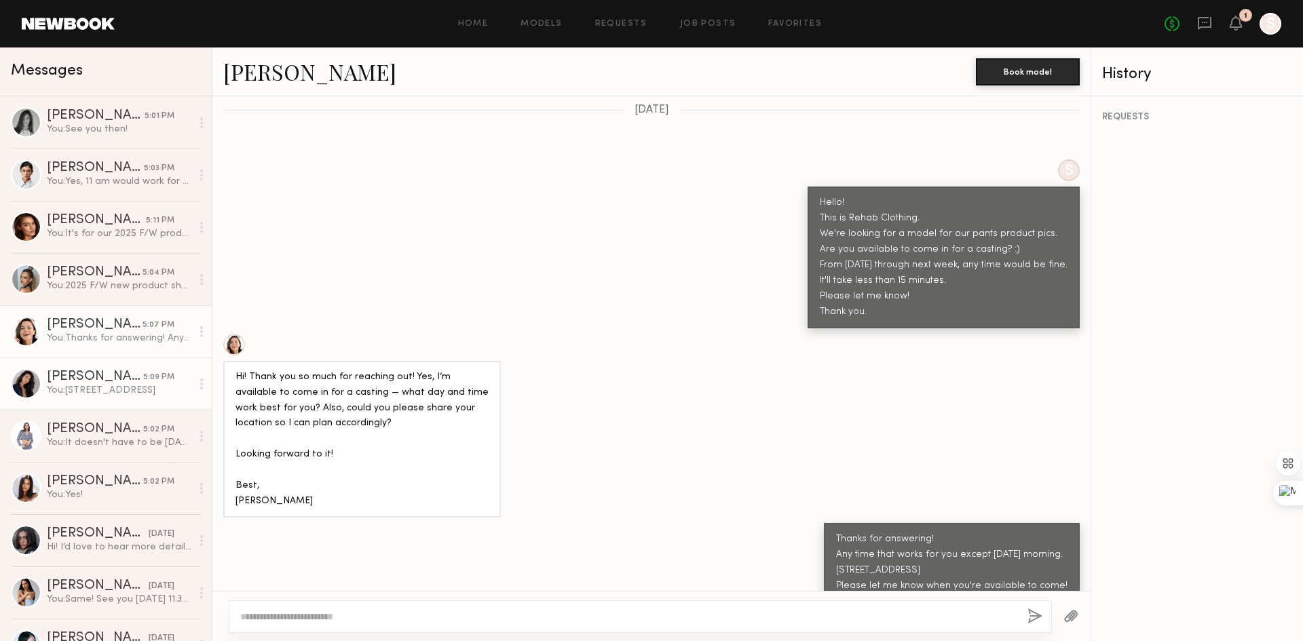
click at [96, 386] on div "You: 939 Stanford Ave, Los Angeles, CA, 90021" at bounding box center [119, 390] width 145 height 13
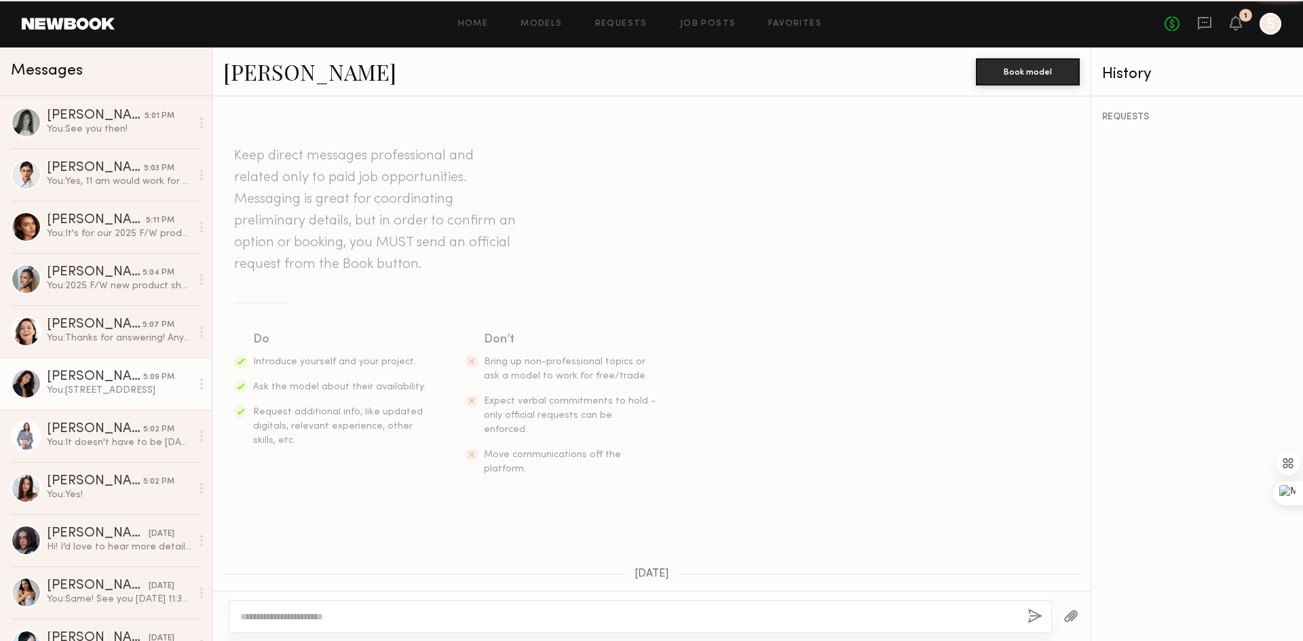
scroll to position [293, 0]
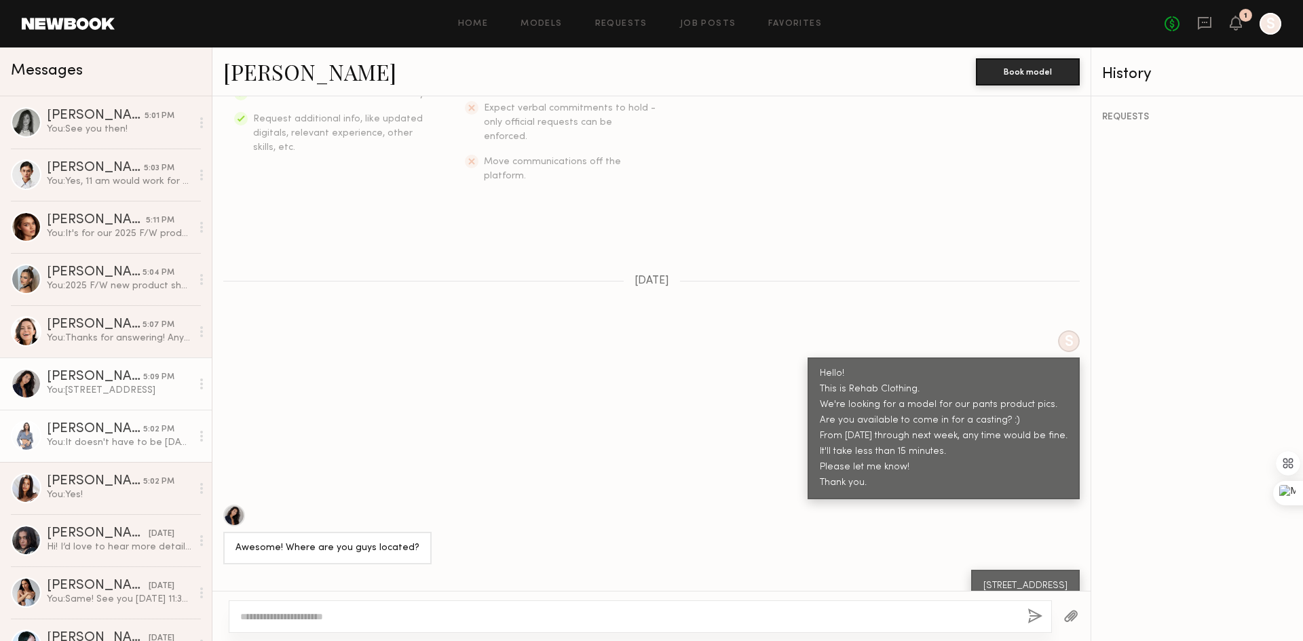
click at [107, 438] on div "You: It doesn't have to be tomorrow. Any time by next week! Please let me know …" at bounding box center [119, 442] width 145 height 13
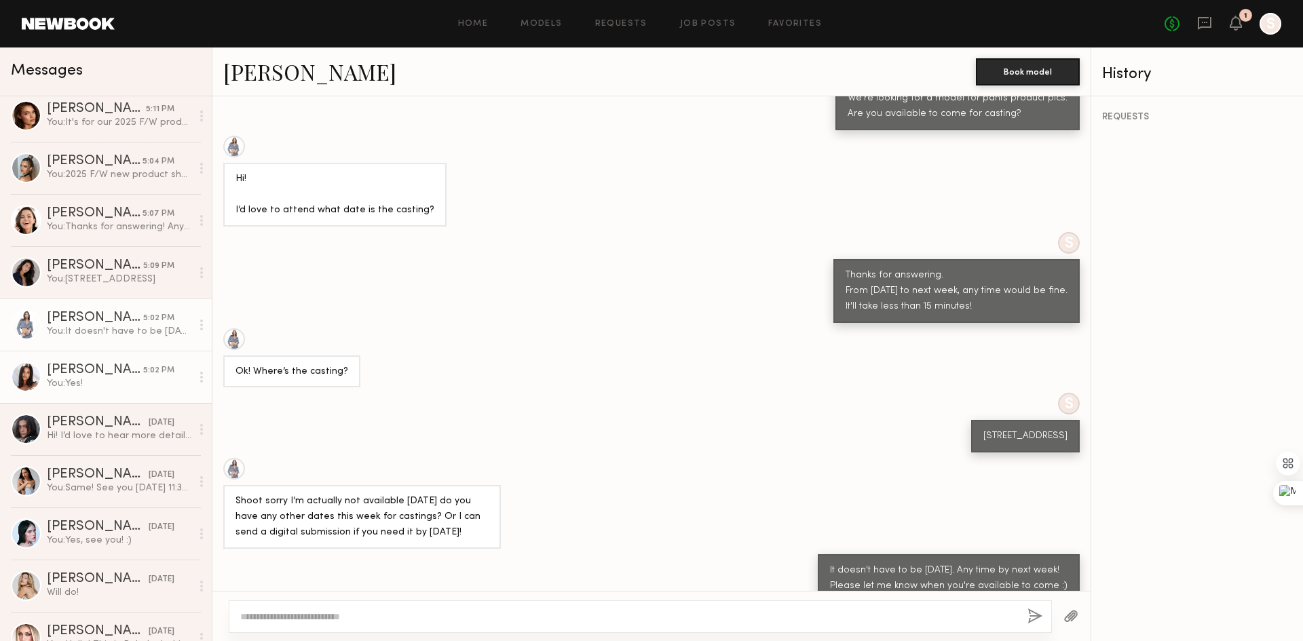
scroll to position [136, 0]
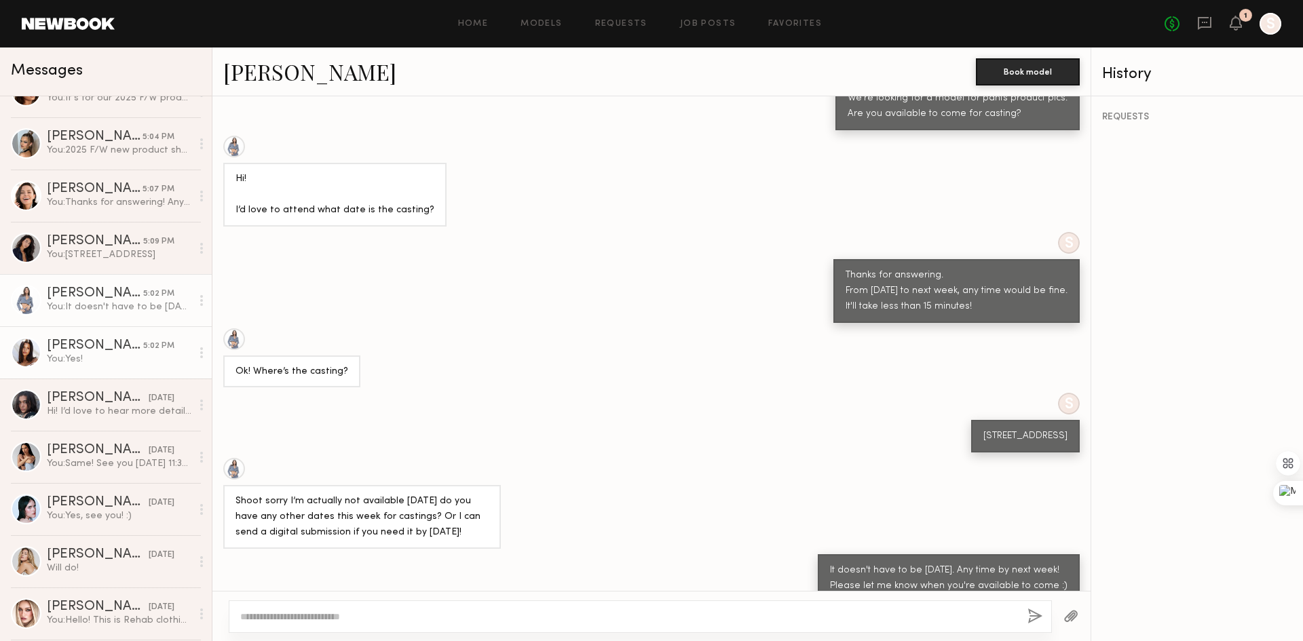
click at [89, 356] on div "You: Yes!" at bounding box center [119, 359] width 145 height 13
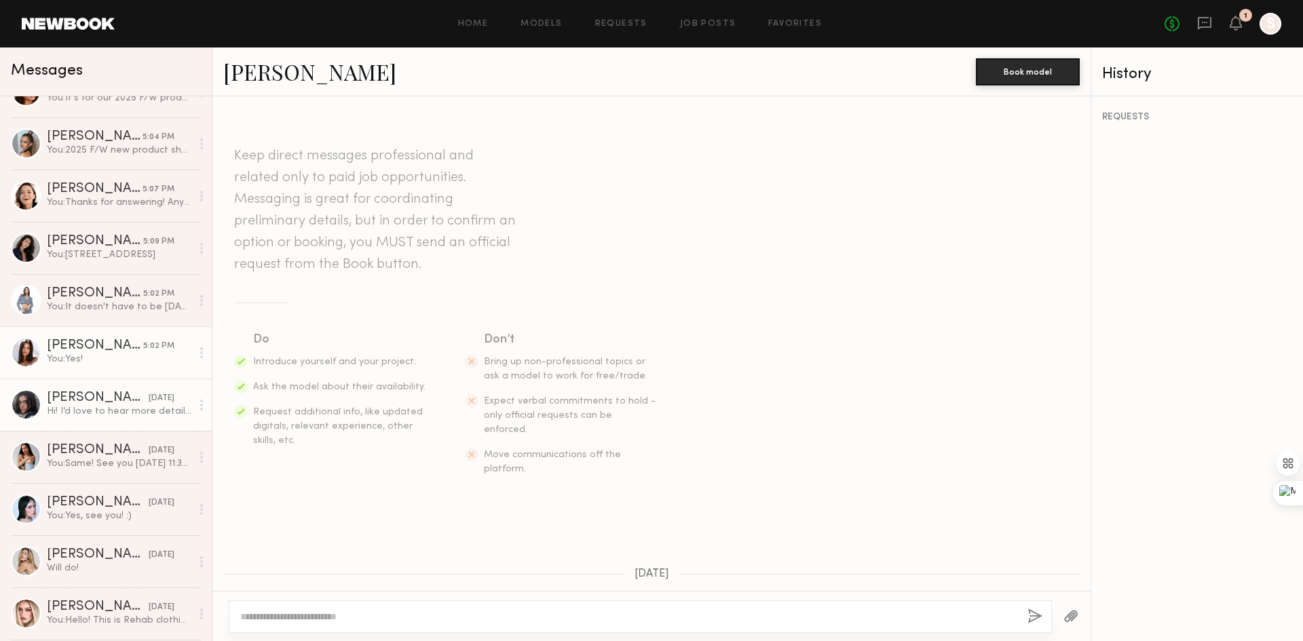
scroll to position [483, 0]
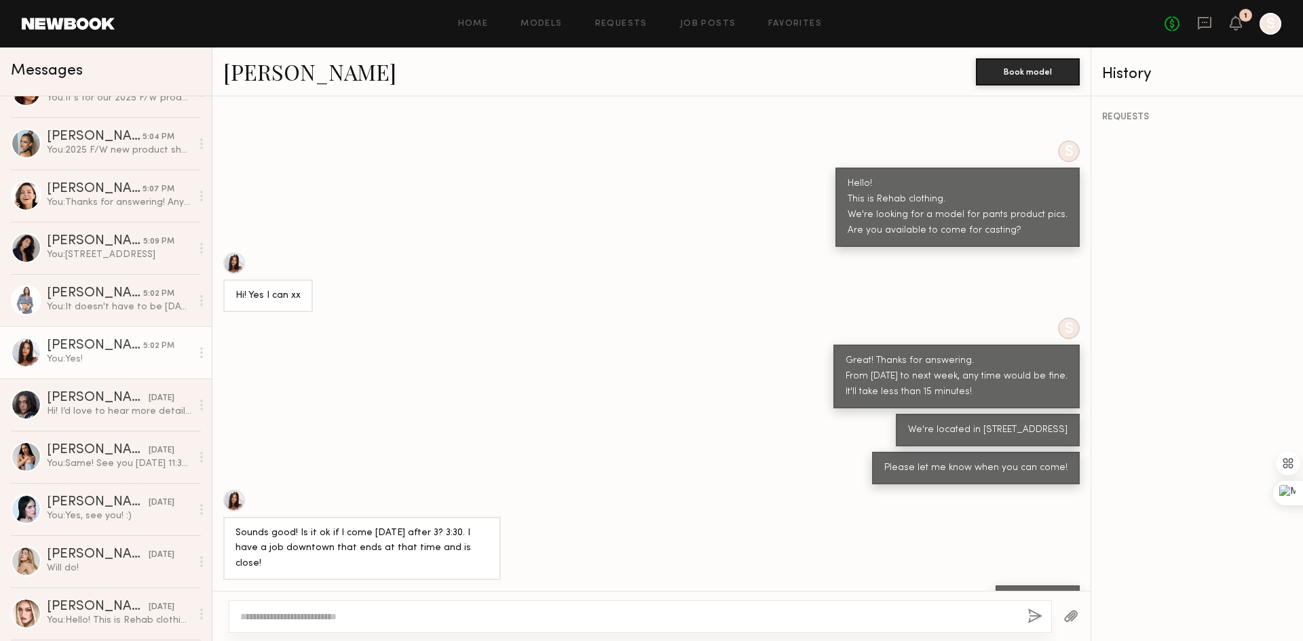
click at [495, 586] on div "Yes!" at bounding box center [651, 602] width 878 height 33
click at [99, 396] on div "Danielle F." at bounding box center [98, 399] width 102 height 14
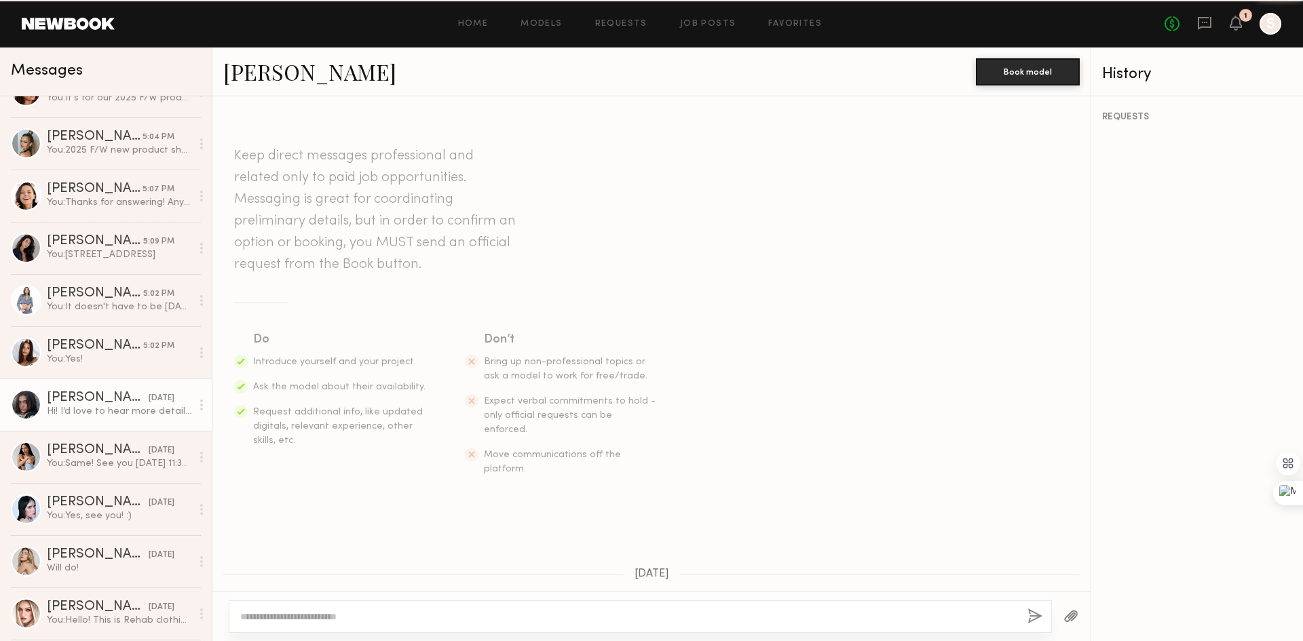
scroll to position [181, 0]
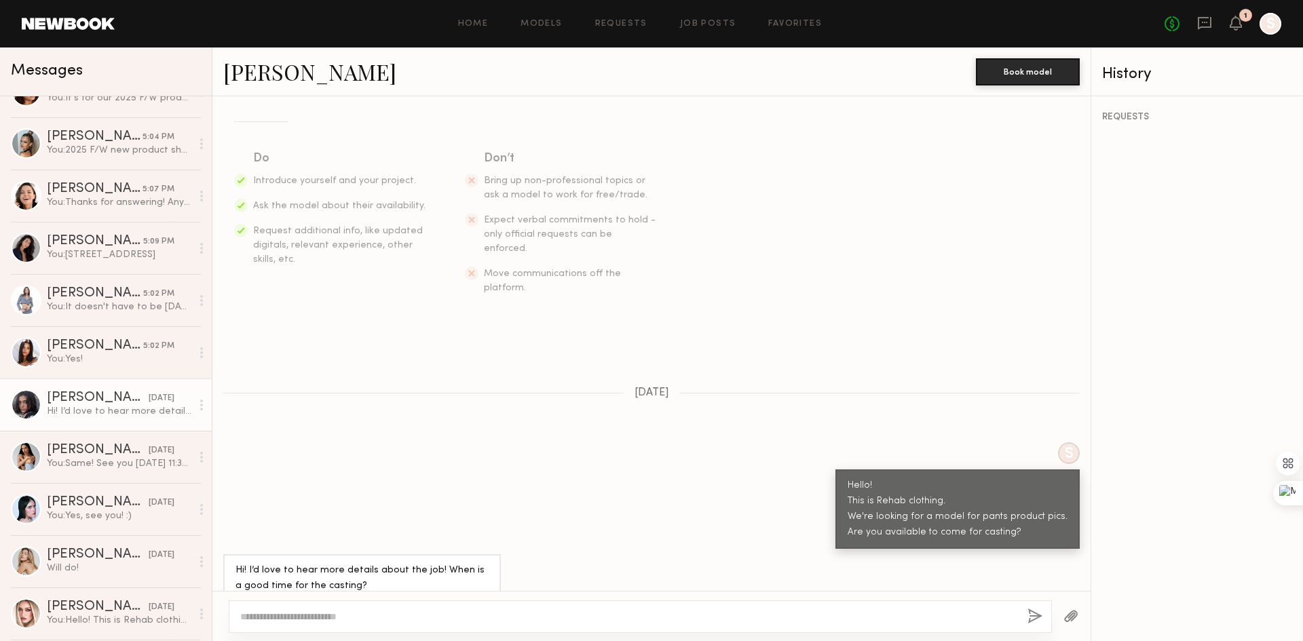
click at [584, 616] on textarea at bounding box center [628, 617] width 776 height 14
click at [533, 615] on textarea "**********" at bounding box center [628, 603] width 776 height 41
type textarea "**********"
click at [1030, 611] on button "button" at bounding box center [1035, 617] width 15 height 17
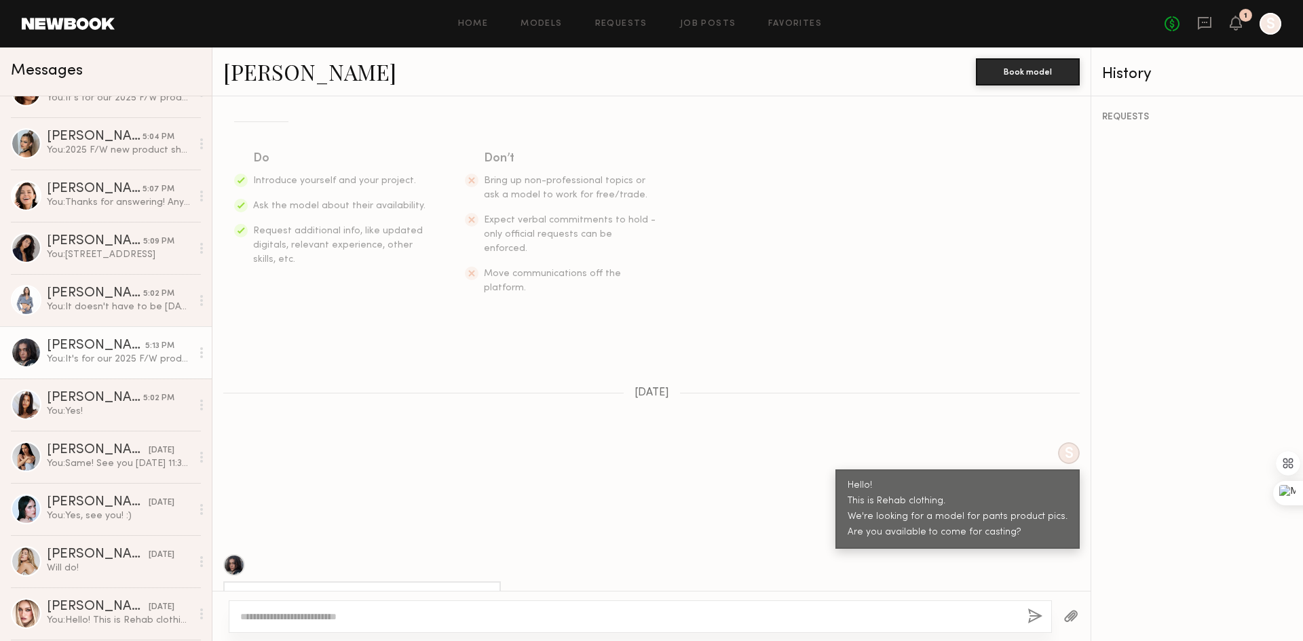
scroll to position [383, 0]
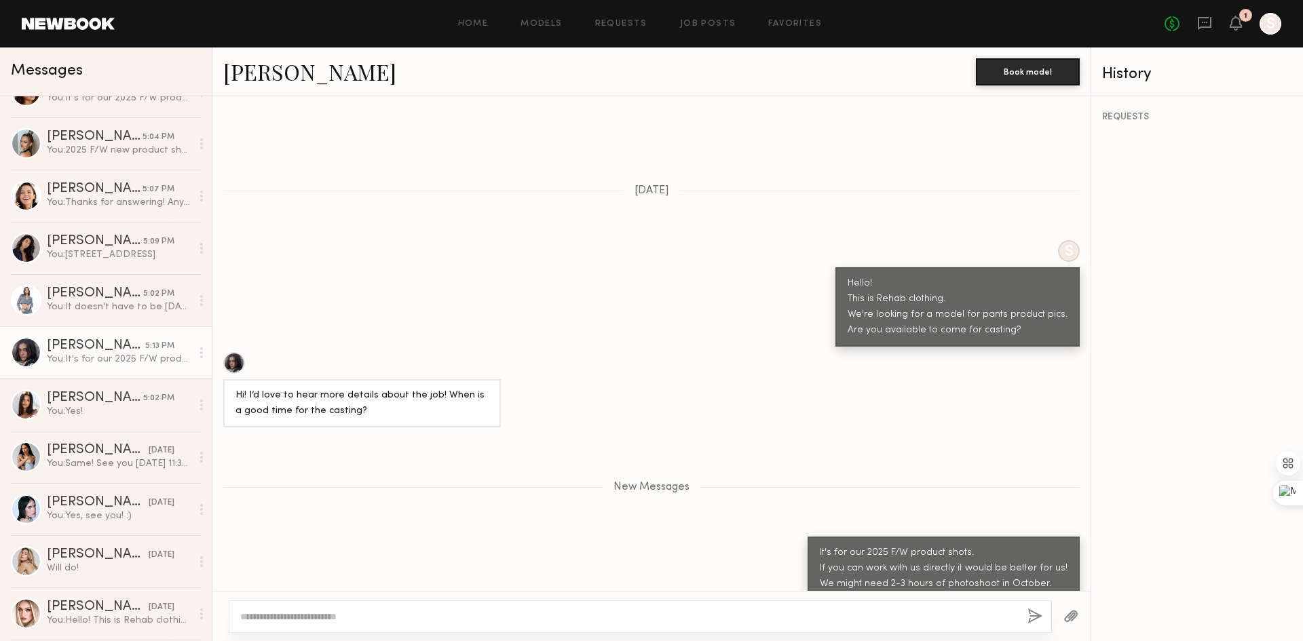
drag, startPoint x: 920, startPoint y: 616, endPoint x: 944, endPoint y: 608, distance: 25.5
click at [922, 615] on textarea at bounding box center [628, 617] width 776 height 14
type textarea "**********"
click at [1038, 617] on button "button" at bounding box center [1035, 617] width 15 height 17
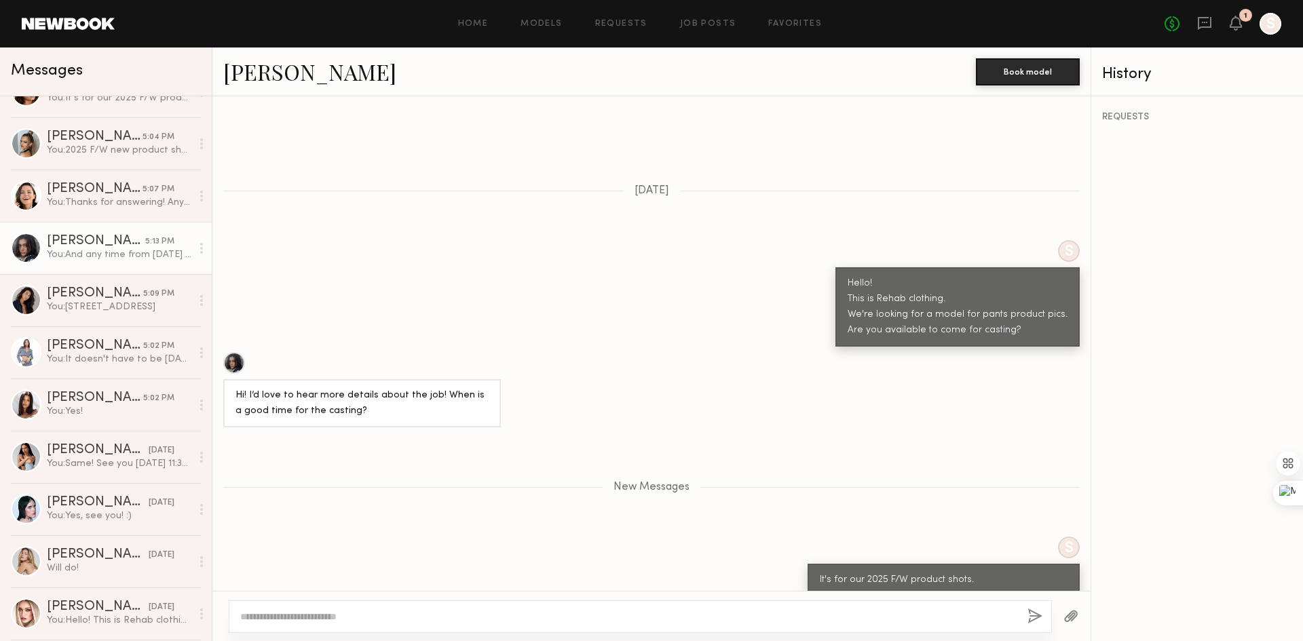
scroll to position [464, 0]
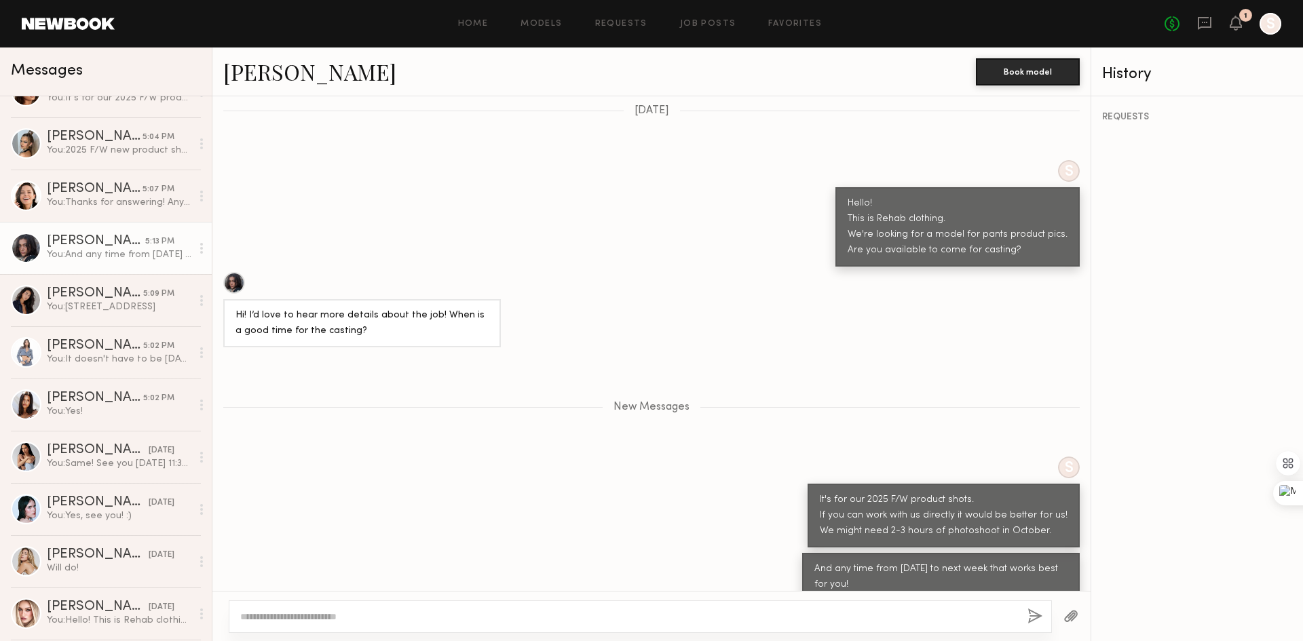
click at [559, 481] on div "S It's for our 2025 F/W product shots. If you can work with us directly it woul…" at bounding box center [651, 502] width 878 height 91
drag, startPoint x: 603, startPoint y: 499, endPoint x: 622, endPoint y: 498, distance: 19.0
click at [604, 499] on div "S It's for our 2025 F/W product shots. If you can work with us directly it woul…" at bounding box center [651, 502] width 878 height 91
click at [624, 472] on div "S It's for our 2025 F/W product shots. If you can work with us directly it woul…" at bounding box center [651, 502] width 878 height 91
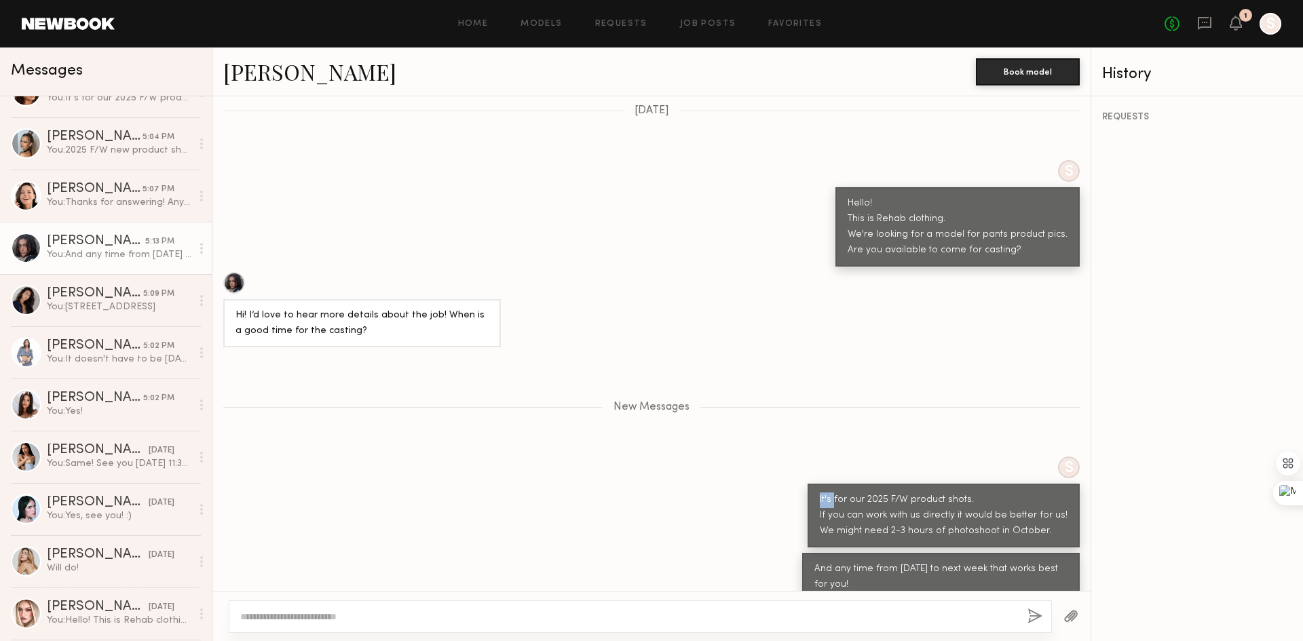
click at [624, 472] on div "S It's for our 2025 F/W product shots. If you can work with us directly it woul…" at bounding box center [651, 502] width 878 height 91
click at [560, 457] on div "S It's for our 2025 F/W product shots. If you can work with us directly it woul…" at bounding box center [651, 502] width 878 height 91
click at [899, 632] on div at bounding box center [640, 617] width 823 height 33
click at [911, 612] on textarea at bounding box center [628, 617] width 776 height 14
click at [908, 620] on textarea at bounding box center [628, 617] width 776 height 14
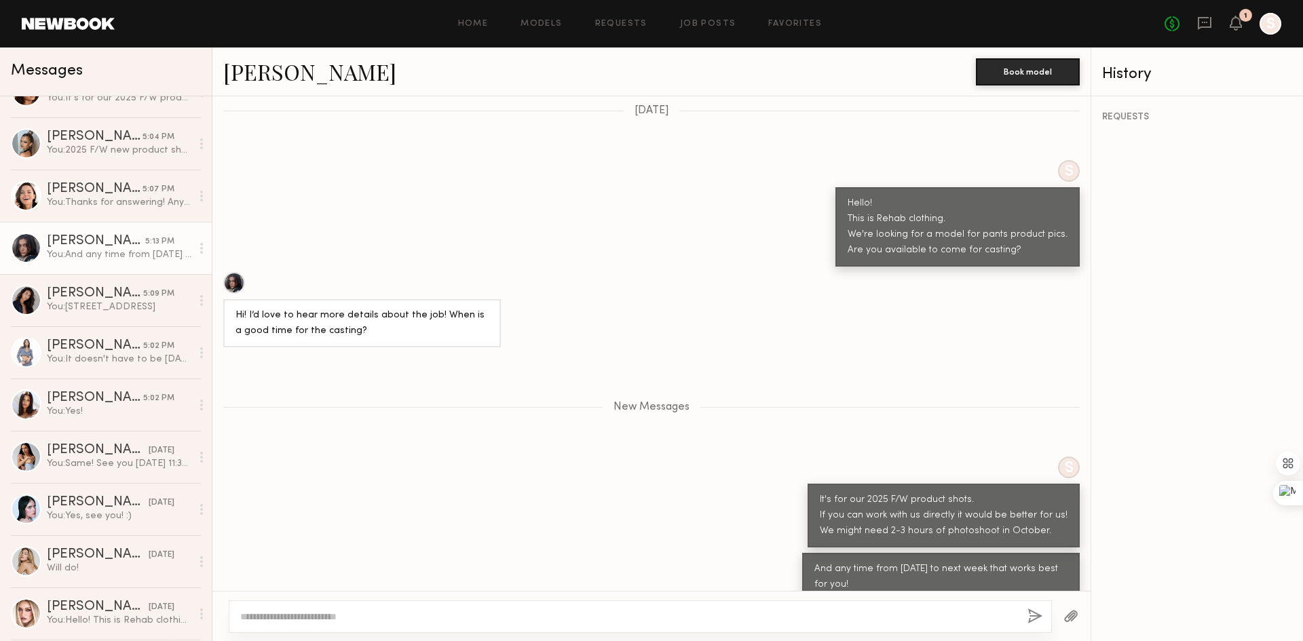
click at [908, 620] on textarea at bounding box center [628, 617] width 776 height 14
type textarea "*"
type textarea "**********"
click at [1034, 618] on button "button" at bounding box center [1035, 617] width 15 height 17
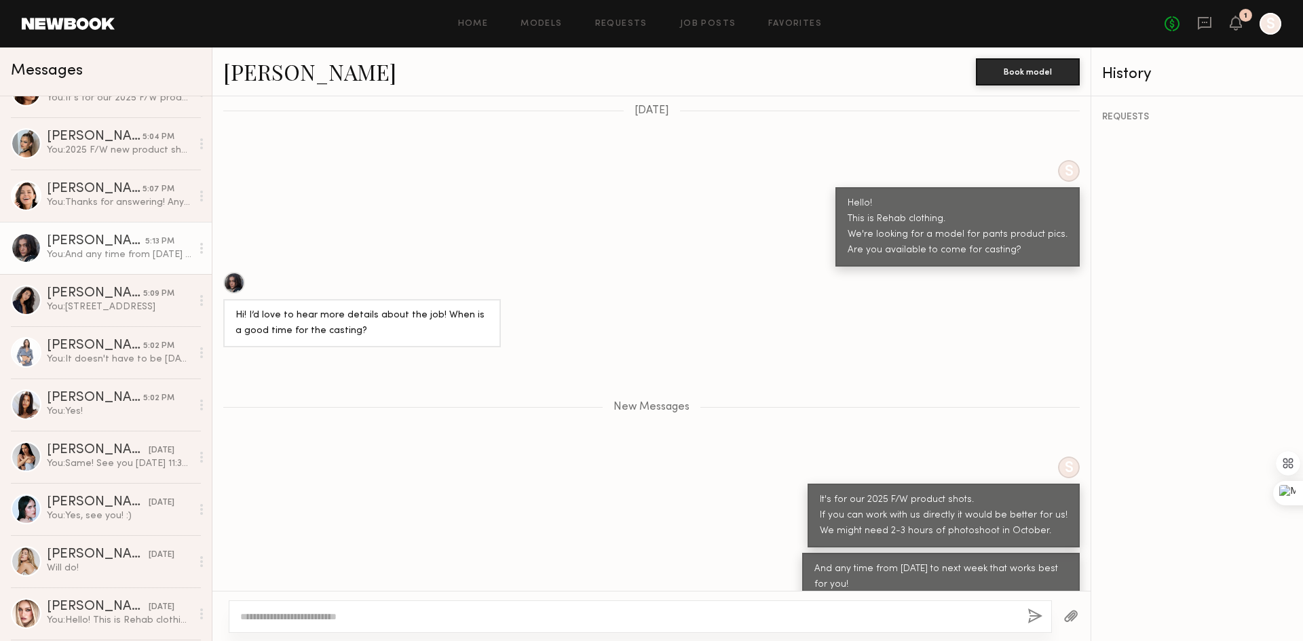
scroll to position [502, 0]
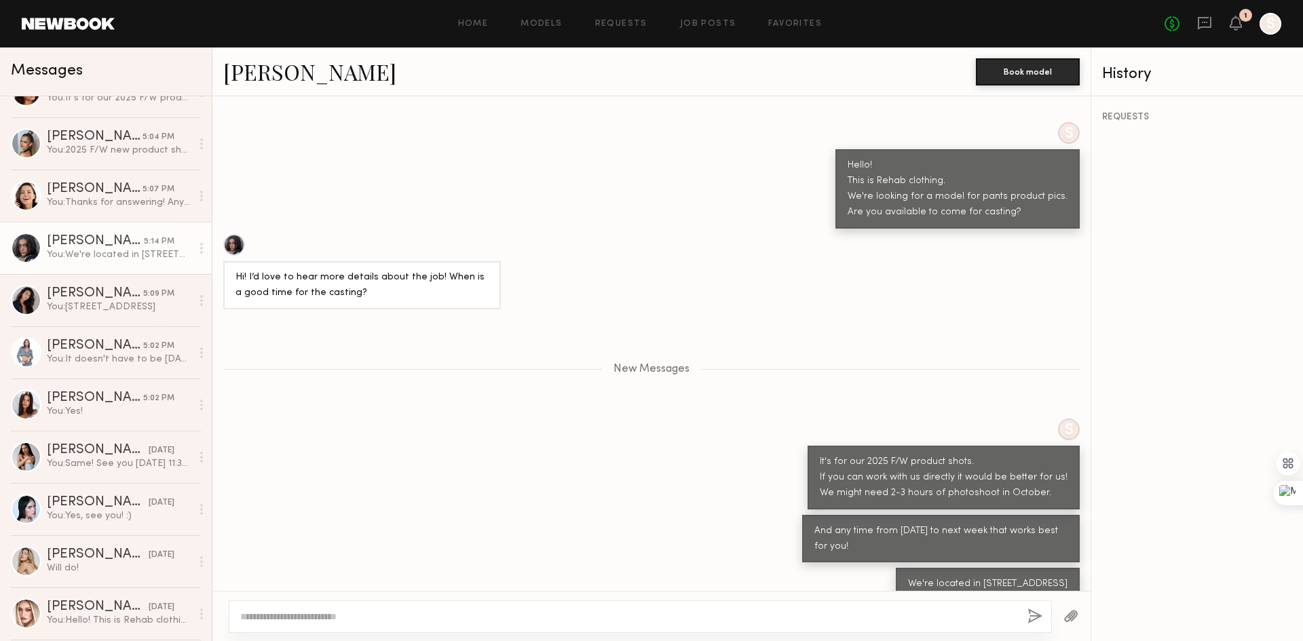
drag, startPoint x: 524, startPoint y: 473, endPoint x: 392, endPoint y: 354, distance: 177.8
click at [526, 471] on div "S It's for our 2025 F/W product shots. If you can work with us directly it woul…" at bounding box center [651, 464] width 878 height 91
click at [102, 364] on div "You: It doesn't have to be tomorrow. Any time by next week! Please let me know …" at bounding box center [119, 359] width 145 height 13
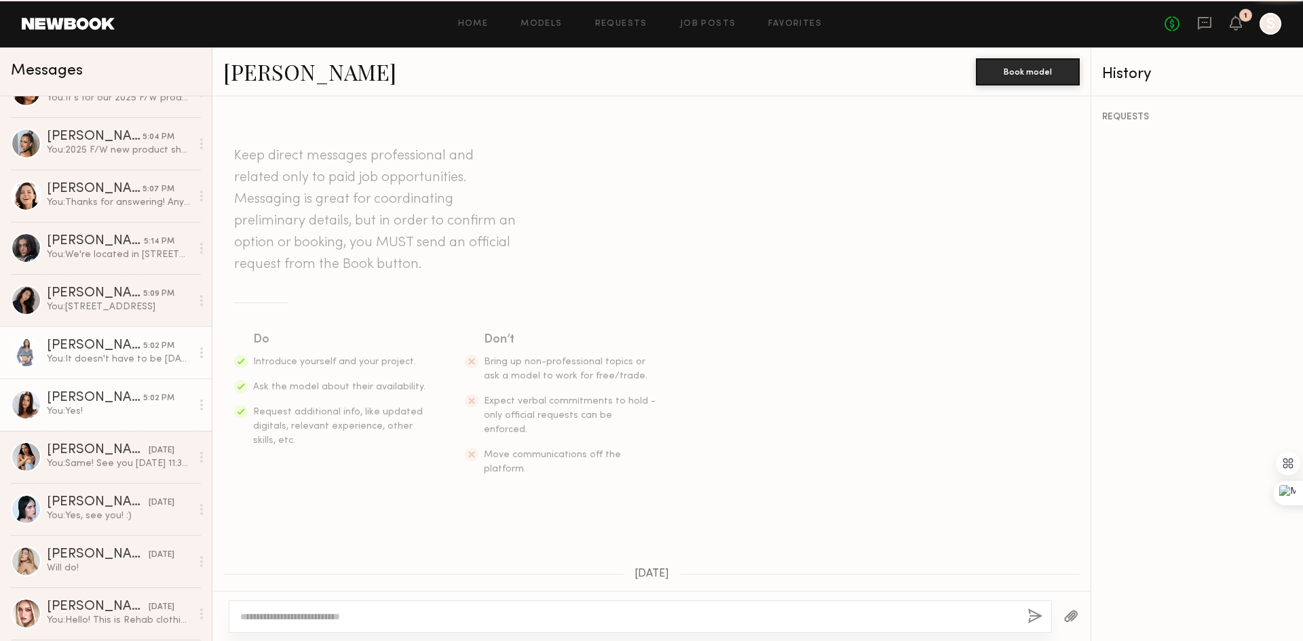
scroll to position [600, 0]
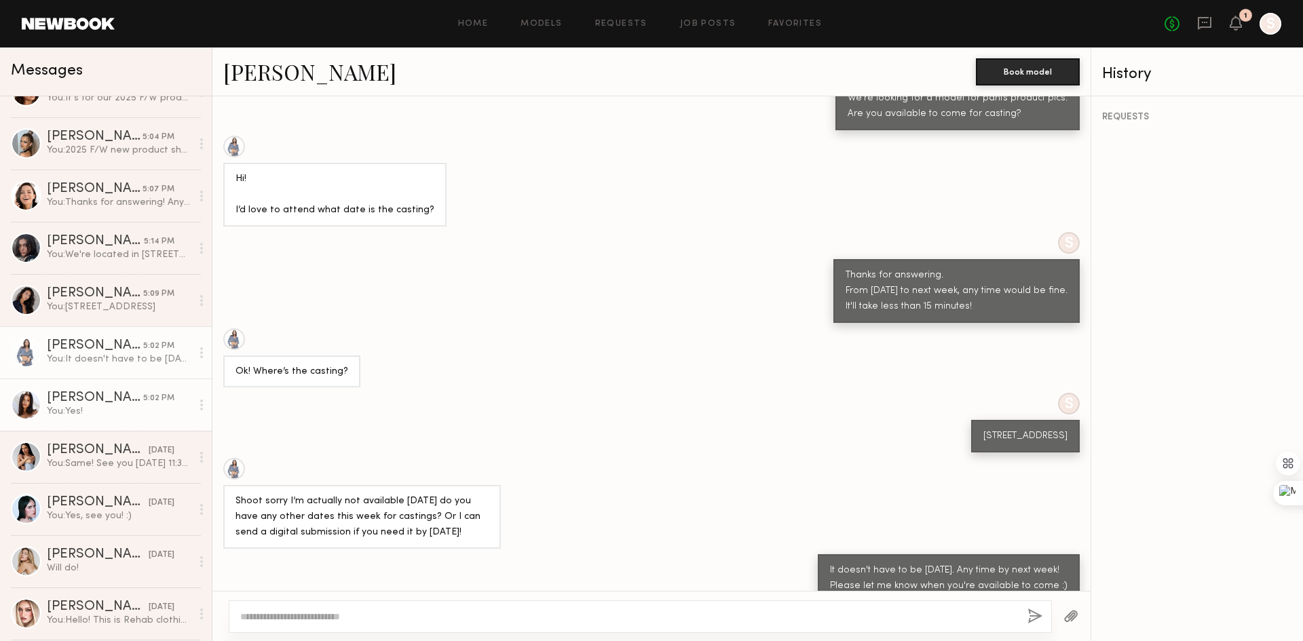
click at [91, 407] on div "You: Yes!" at bounding box center [119, 411] width 145 height 13
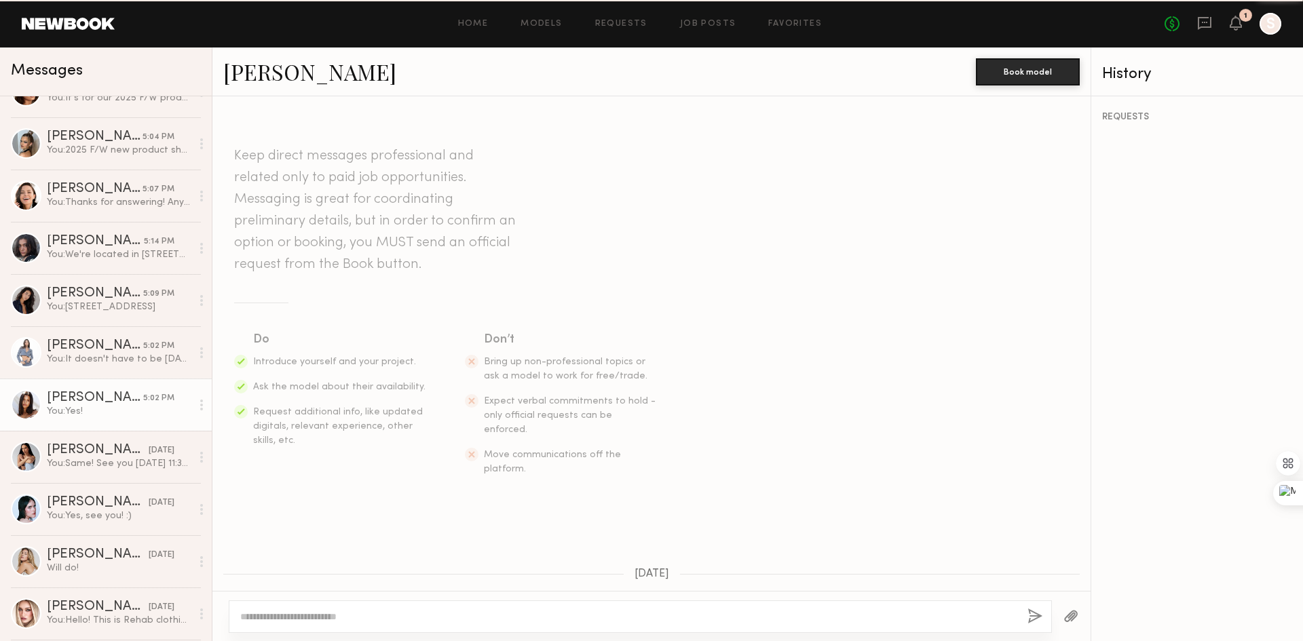
scroll to position [483, 0]
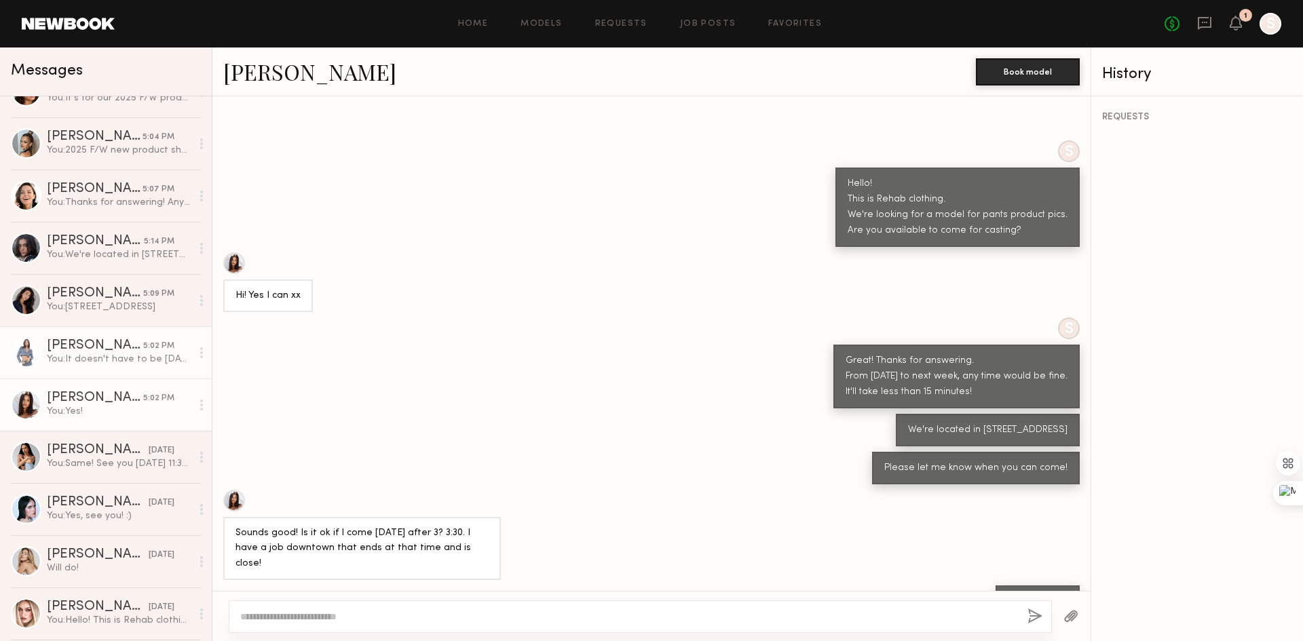
click at [71, 350] on div "Domenique B." at bounding box center [95, 346] width 96 height 14
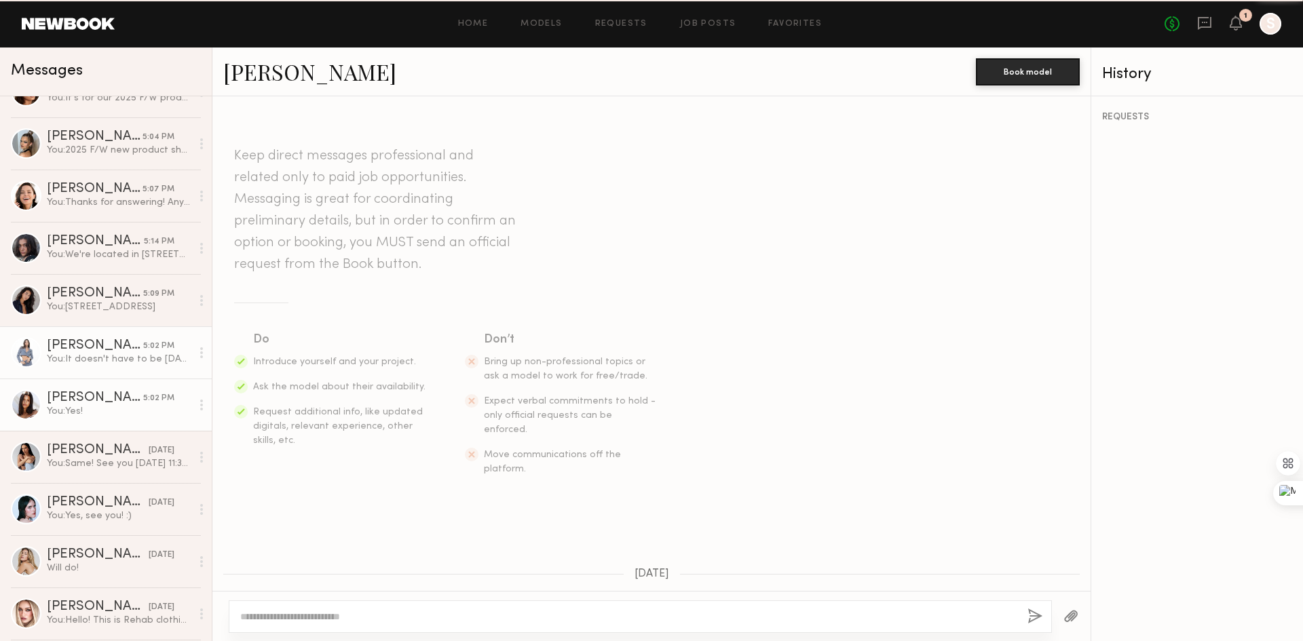
scroll to position [600, 0]
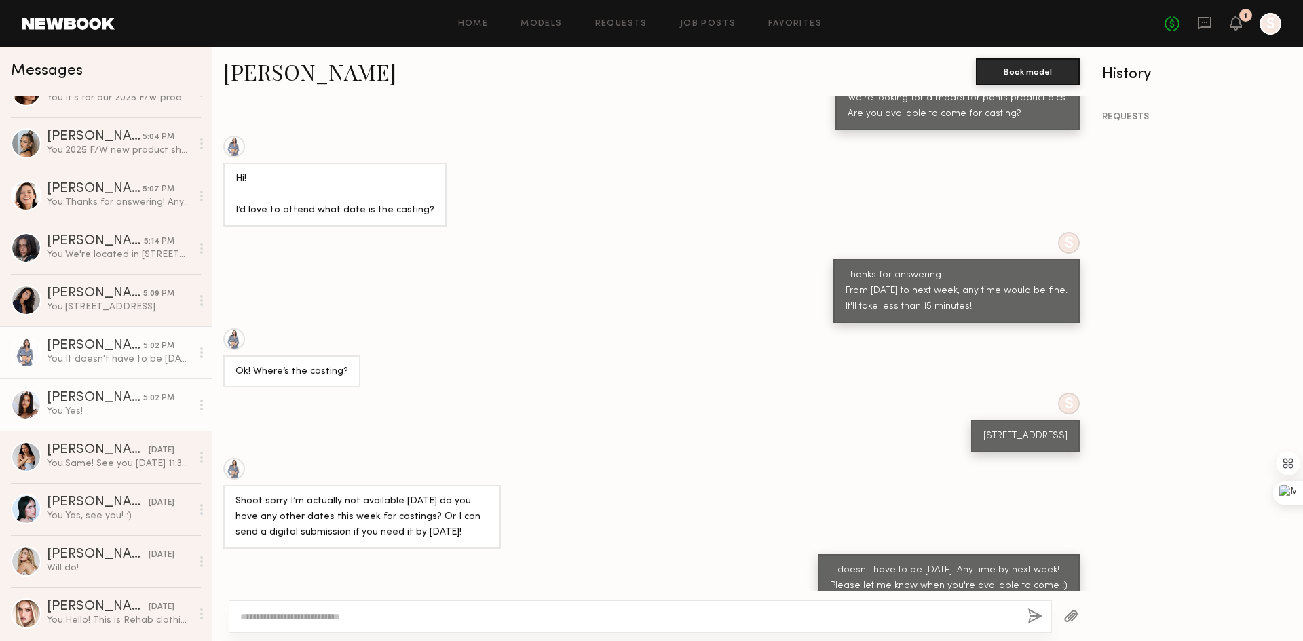
click at [88, 392] on div "Michaela B." at bounding box center [95, 399] width 96 height 14
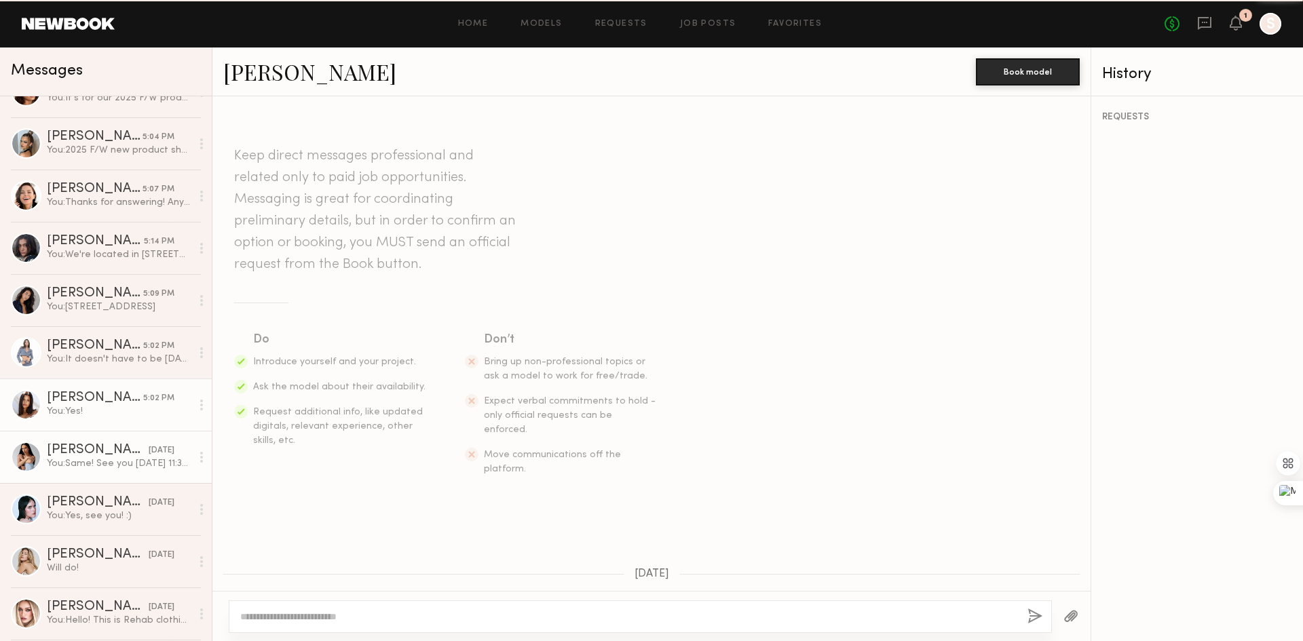
scroll to position [483, 0]
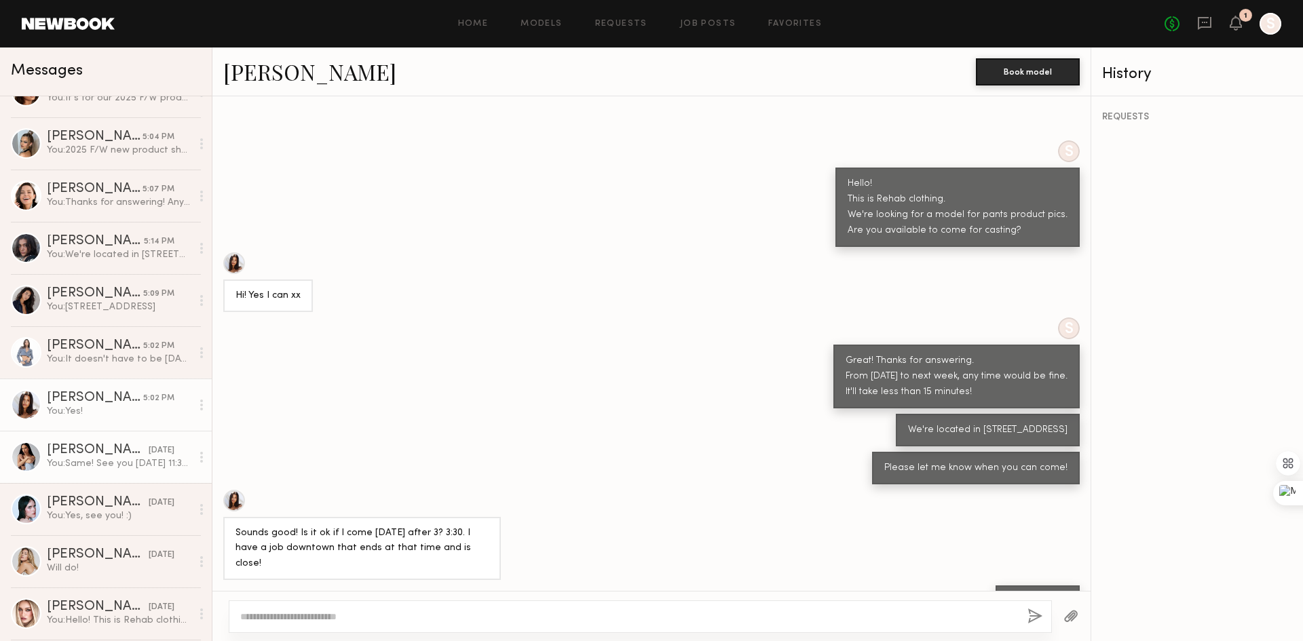
click at [94, 463] on div "You: Same! See you on Thursday 11:30 am!" at bounding box center [119, 463] width 145 height 13
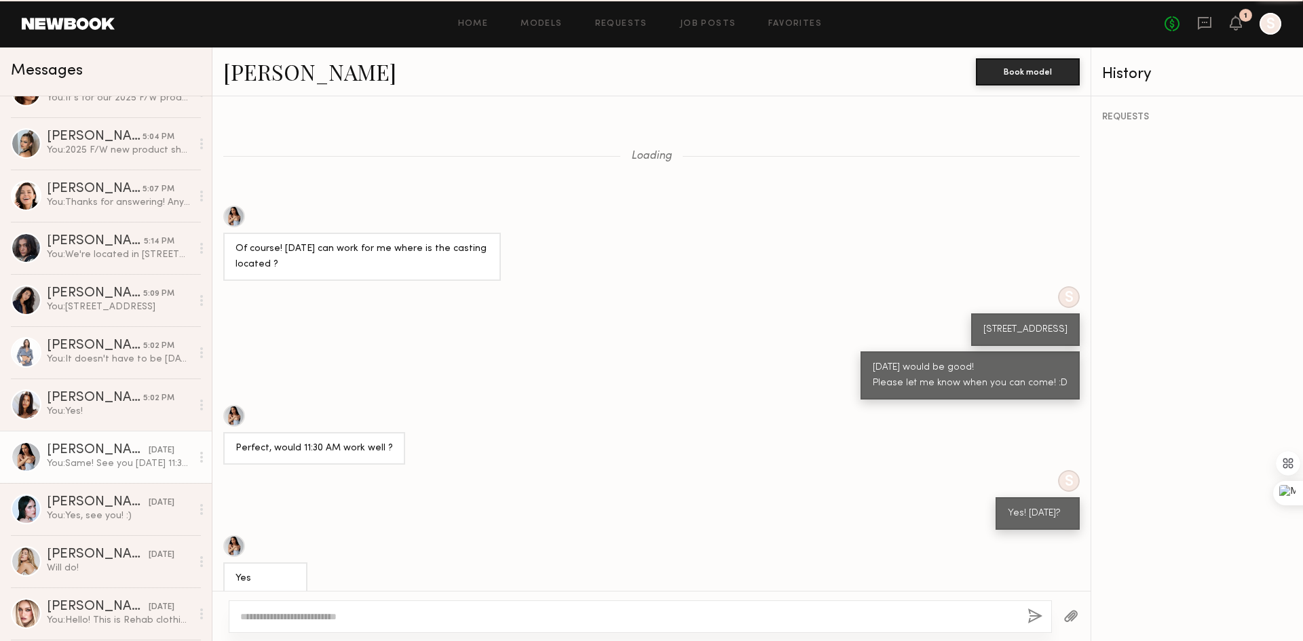
scroll to position [239, 0]
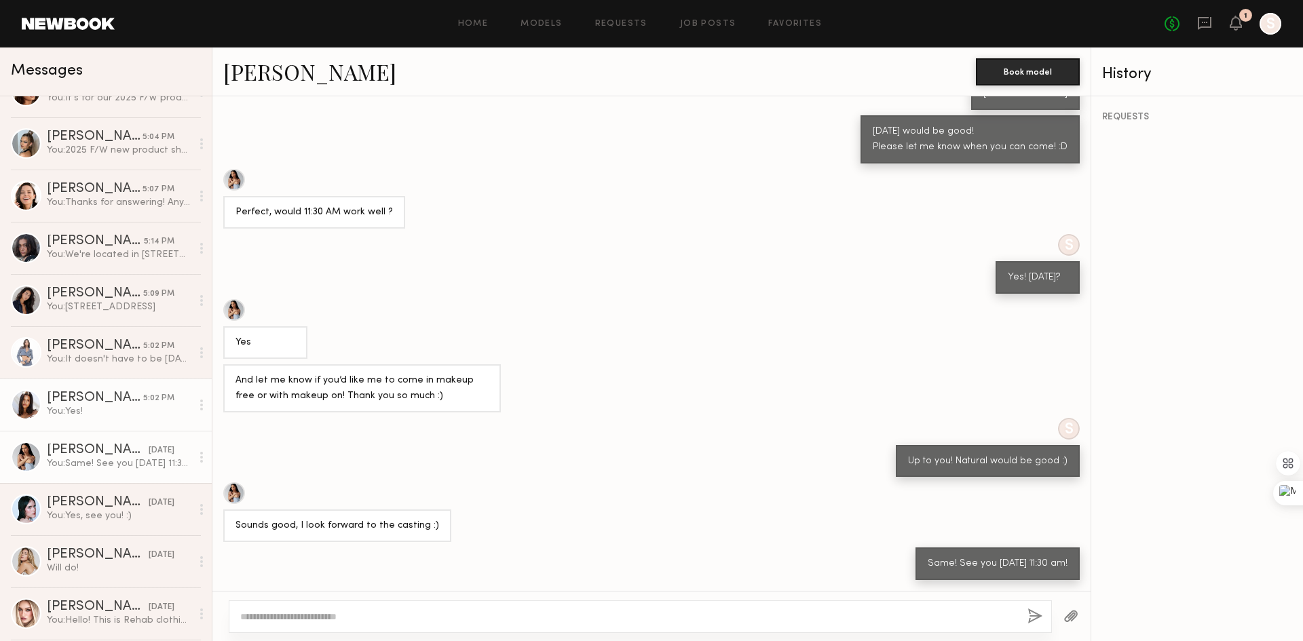
click at [108, 418] on div "You: Yes!" at bounding box center [119, 411] width 145 height 13
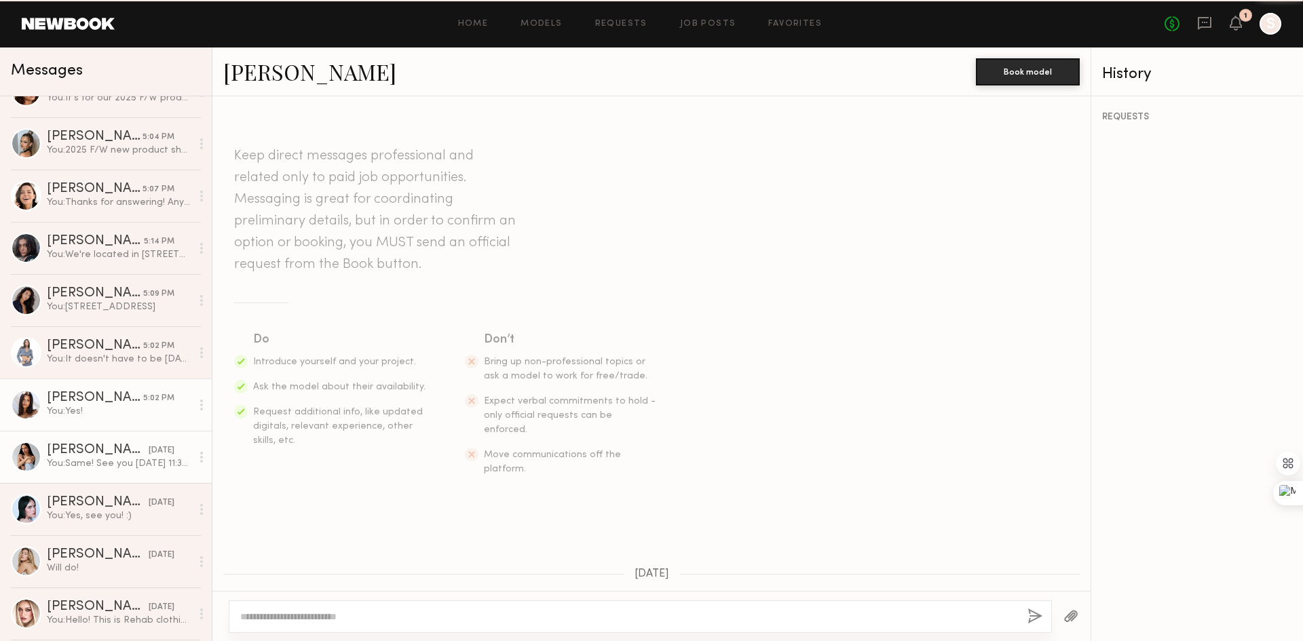
scroll to position [483, 0]
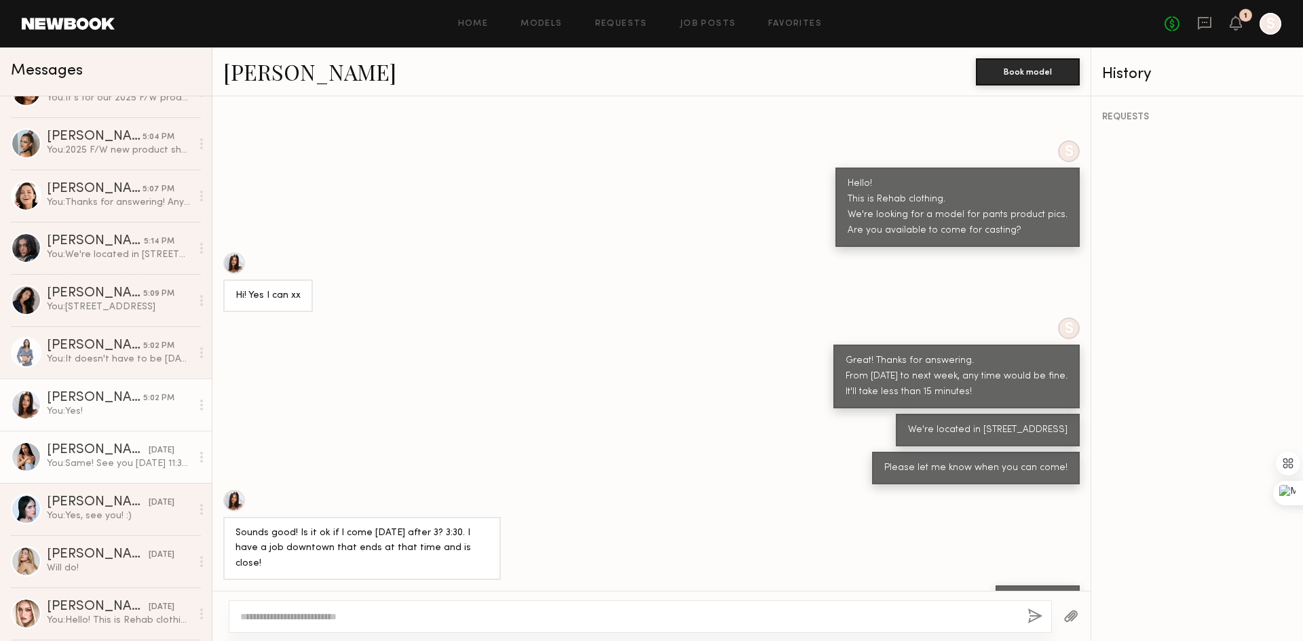
click at [100, 457] on div "Juliette A." at bounding box center [98, 451] width 102 height 14
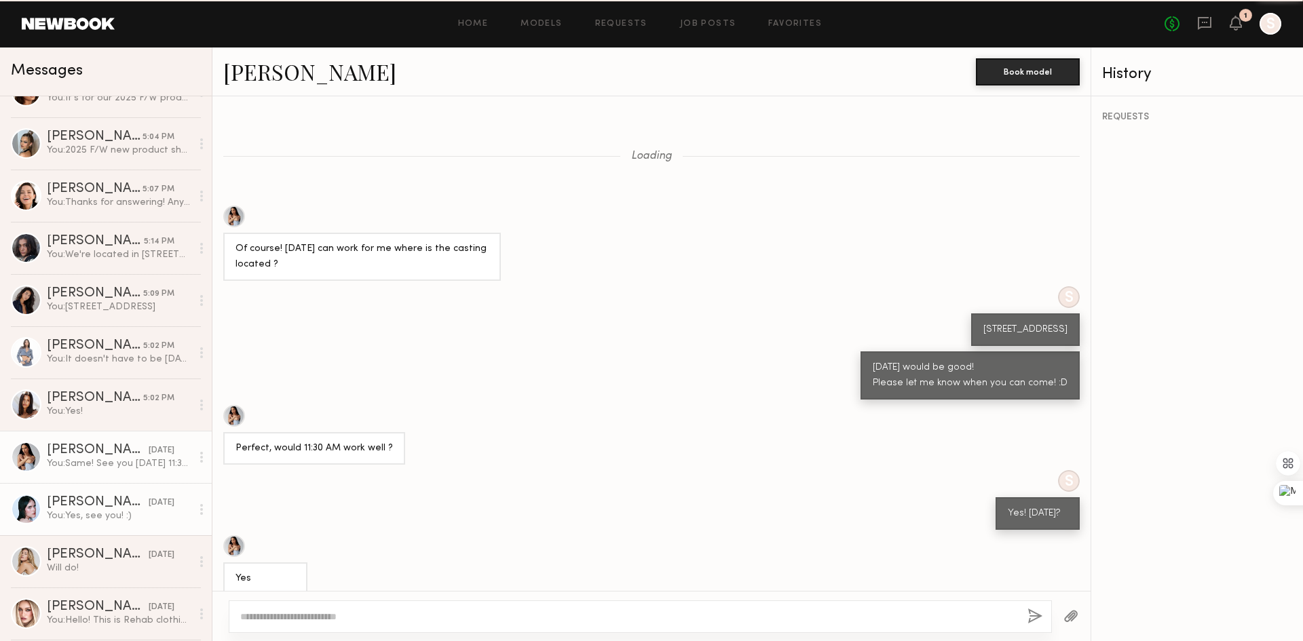
scroll to position [239, 0]
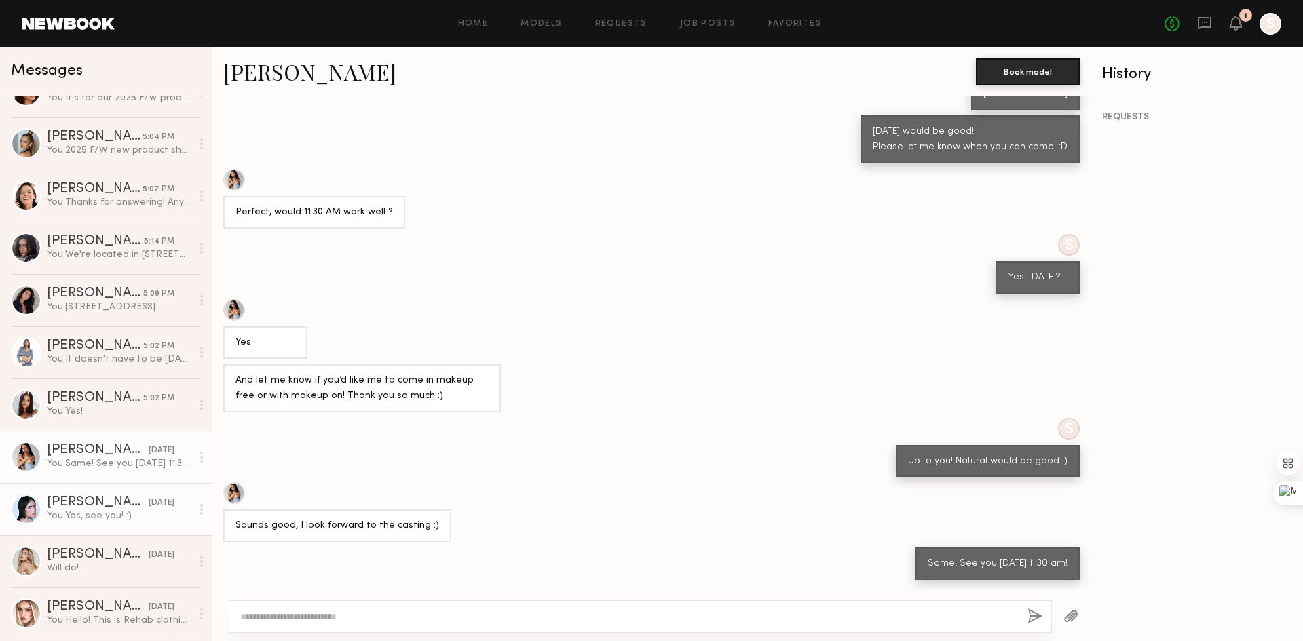
click at [90, 500] on div "Mae B." at bounding box center [98, 503] width 102 height 14
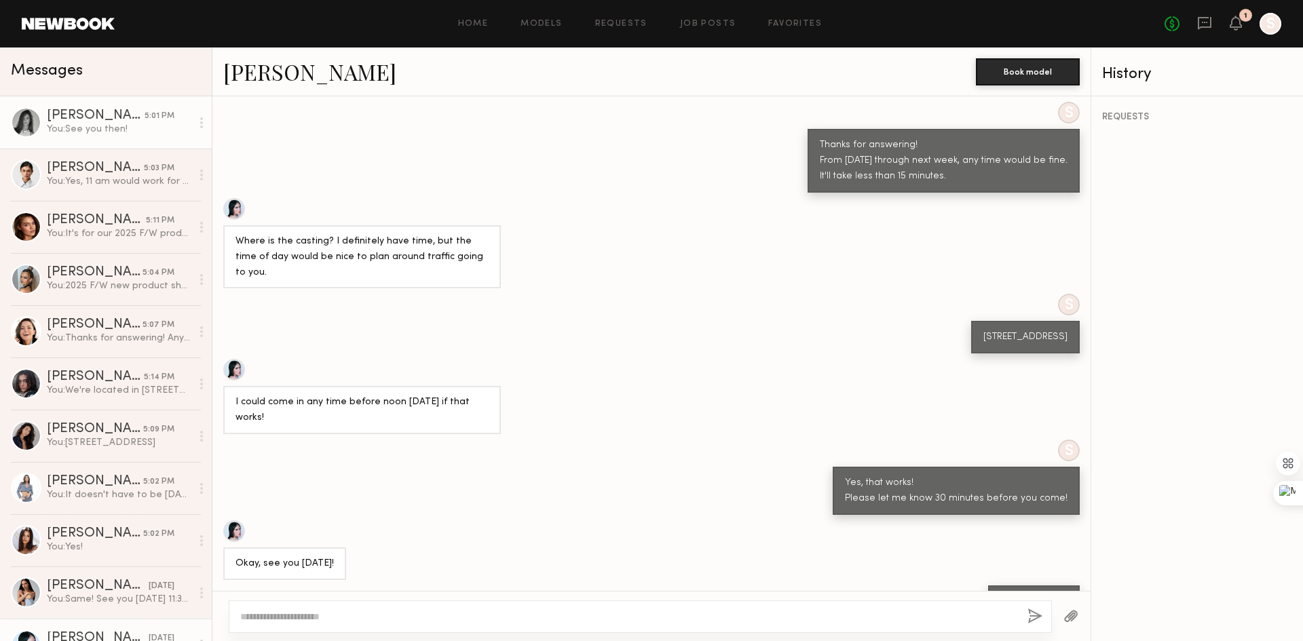
click at [79, 126] on div "You: See you then!" at bounding box center [119, 129] width 145 height 13
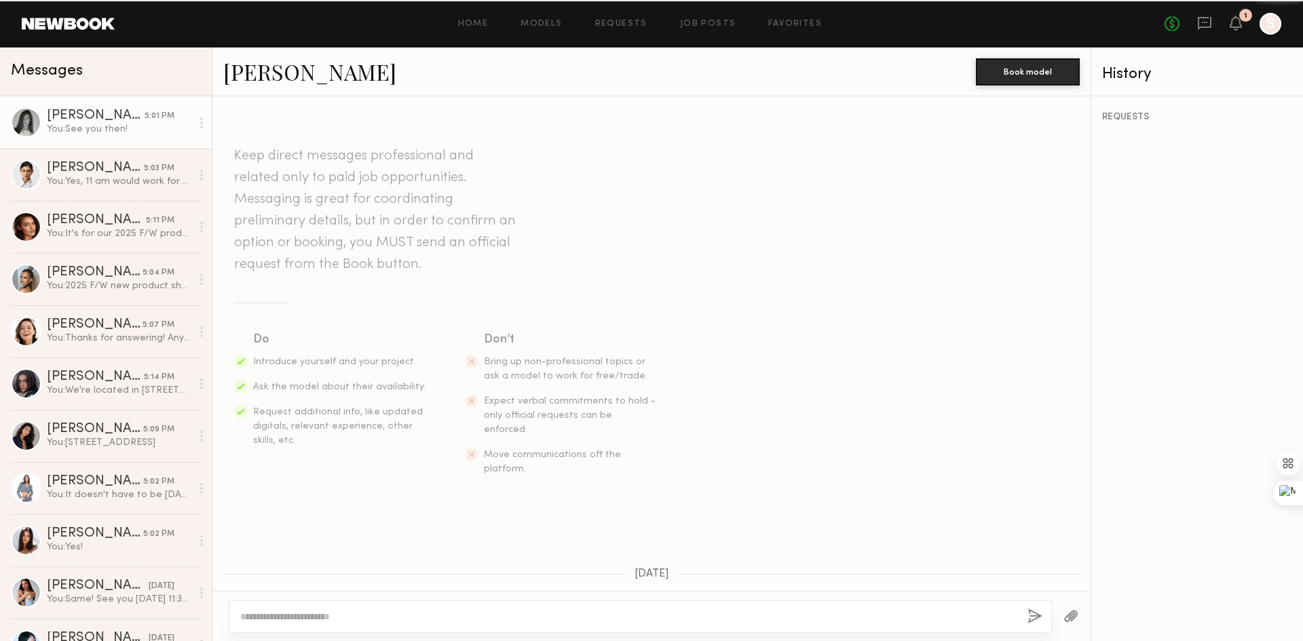
scroll to position [542, 0]
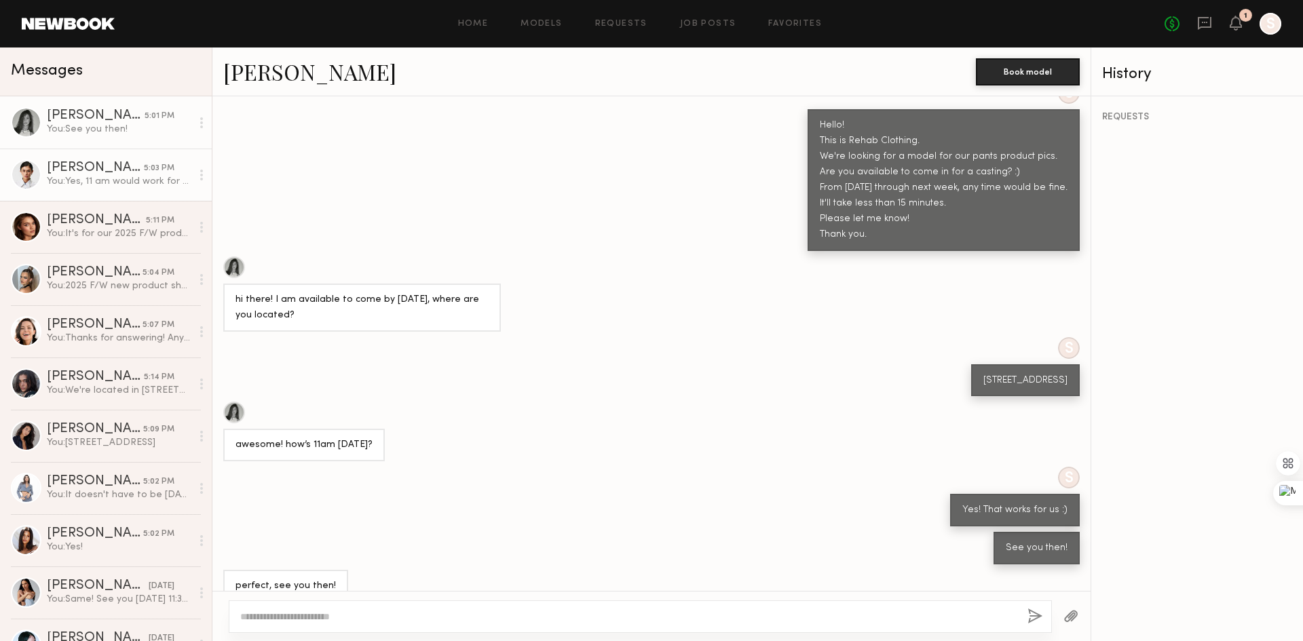
click at [90, 200] on link "Lilah F. 5:03 PM You: Yes, 11 am would work for us!" at bounding box center [106, 175] width 212 height 52
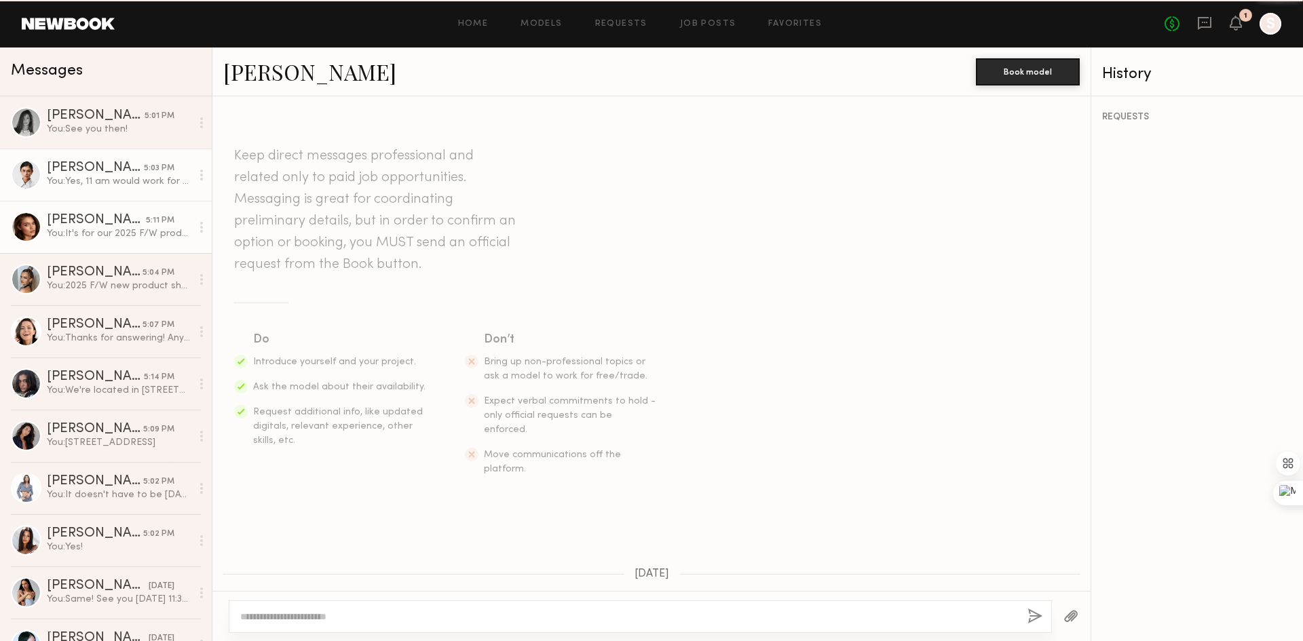
scroll to position [523, 0]
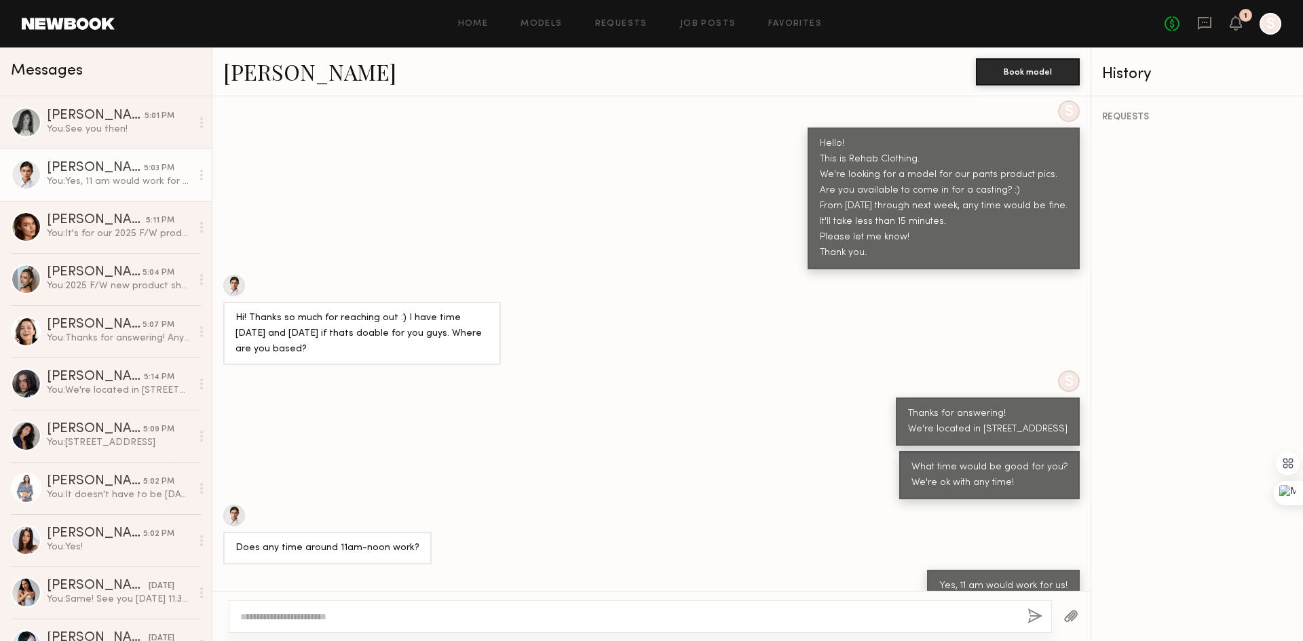
click at [495, 237] on div "S Hello! This is Rehab Clothing. We're looking for a model for our pants produc…" at bounding box center [651, 184] width 878 height 169
click at [240, 275] on div at bounding box center [234, 286] width 22 height 22
click at [553, 505] on div "Does any time around 11am-noon work?" at bounding box center [651, 535] width 878 height 60
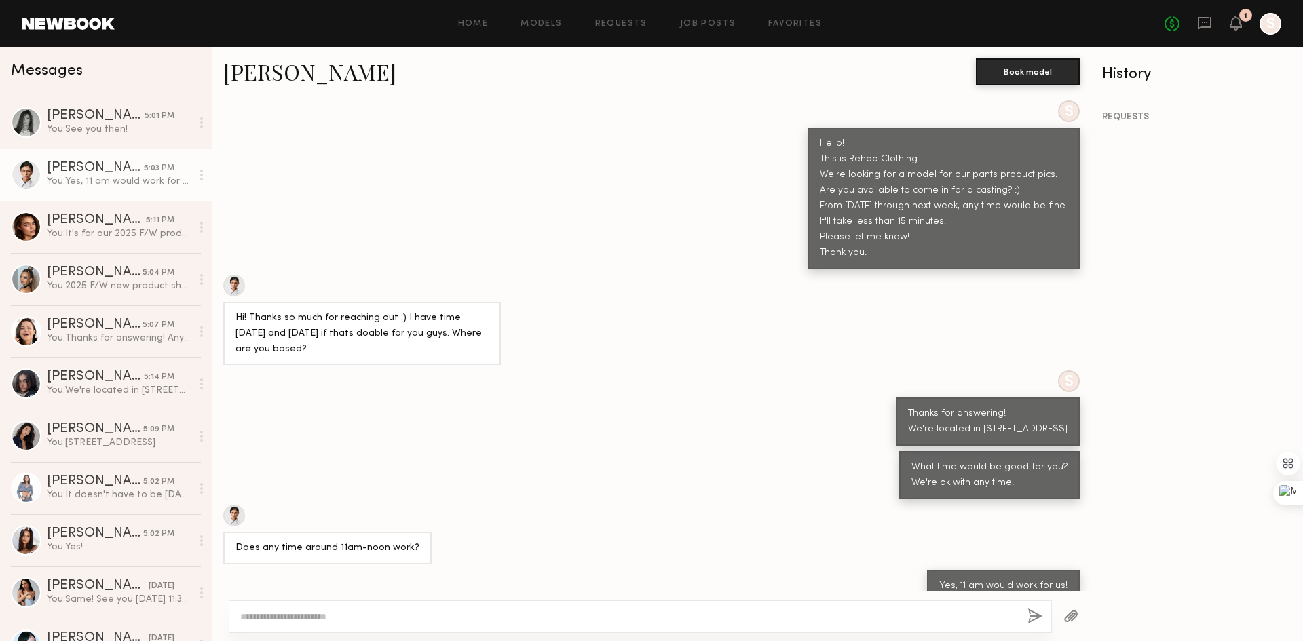
click at [553, 505] on div "Does any time around 11am-noon work?" at bounding box center [651, 535] width 878 height 60
click at [111, 238] on div "You: It's for our 2025 F/W product shots. If you can work with us directly it w…" at bounding box center [119, 233] width 145 height 13
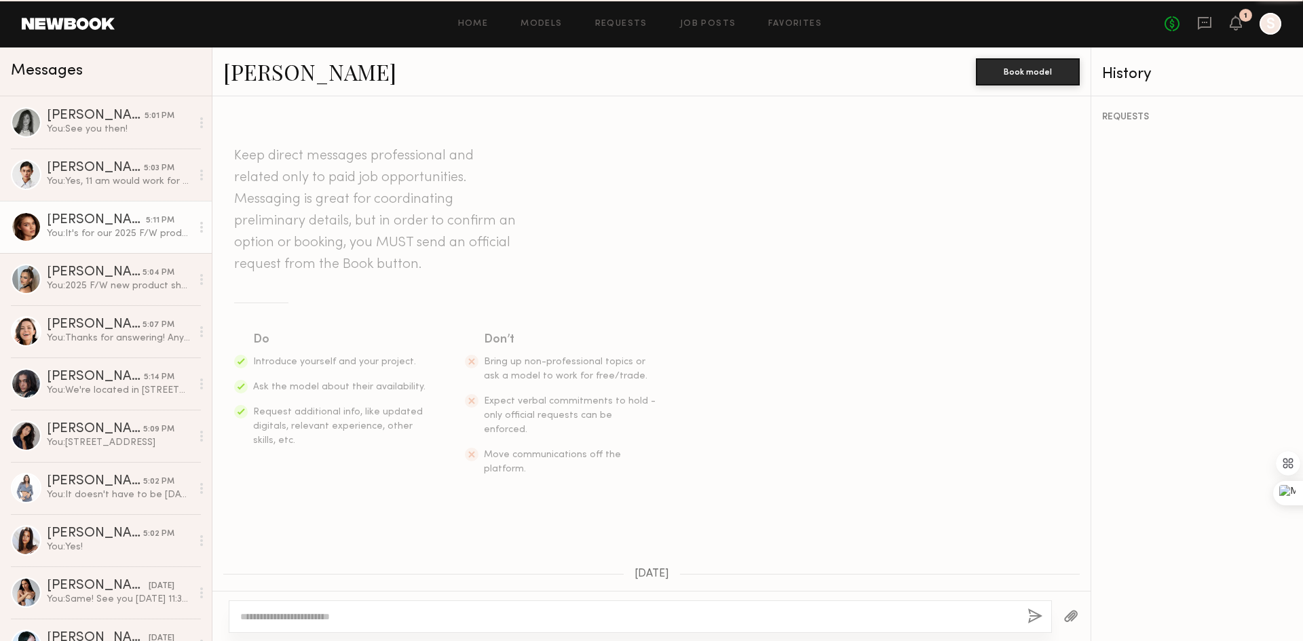
scroll to position [675, 0]
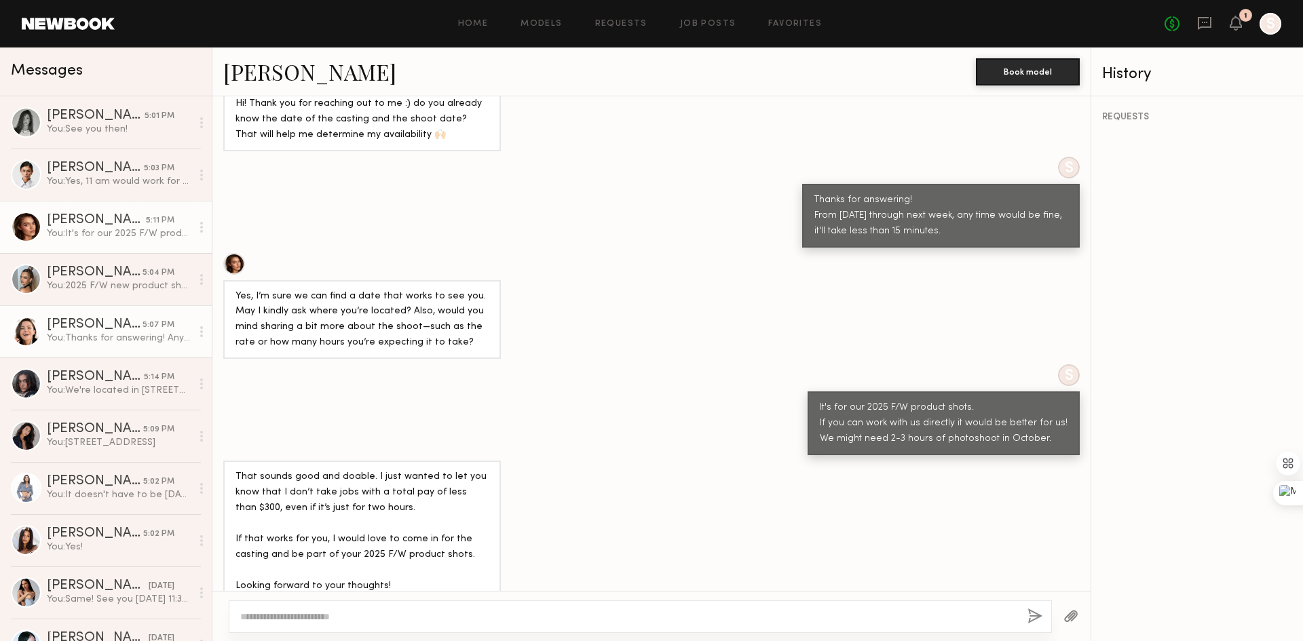
click at [101, 308] on link "Emelina A. 5:07 PM You: Thanks for answering! Any time that works for you excep…" at bounding box center [106, 331] width 212 height 52
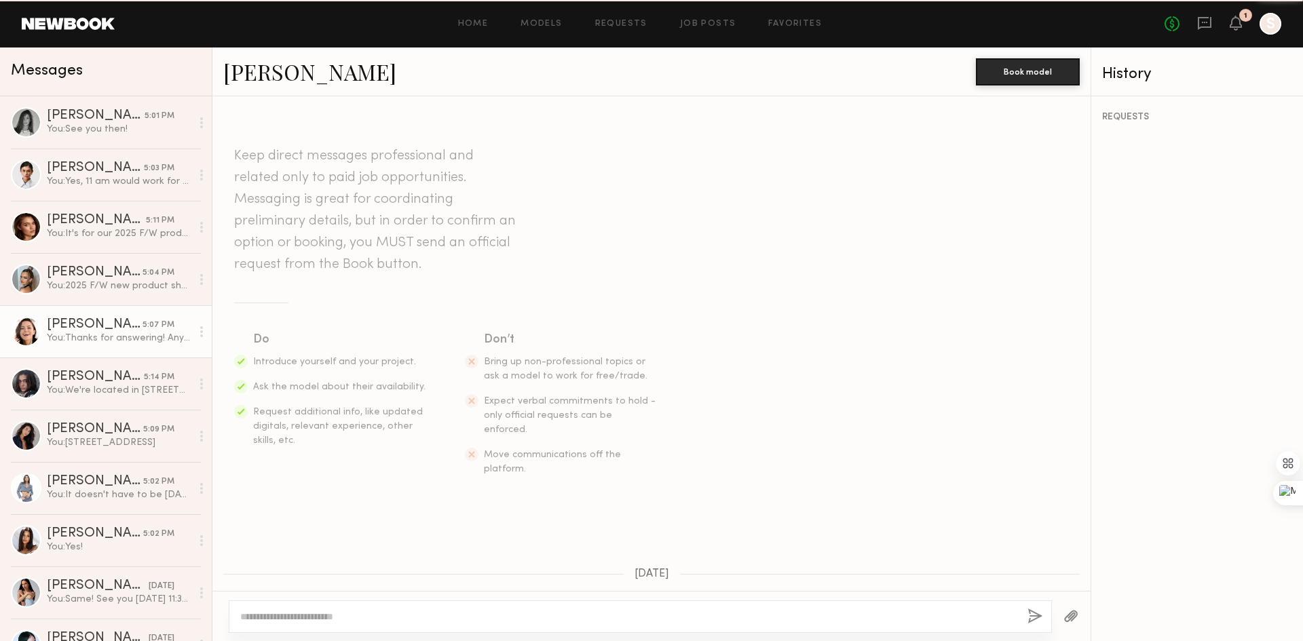
scroll to position [464, 0]
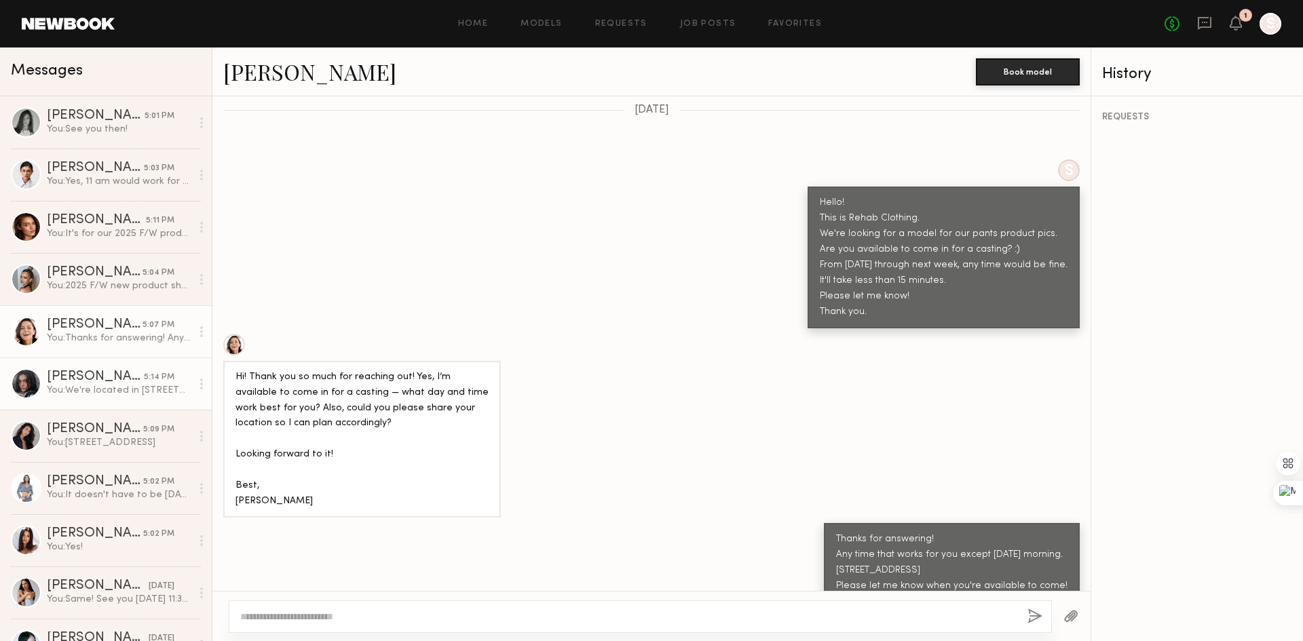
click at [94, 371] on div "Danielle F." at bounding box center [95, 378] width 97 height 14
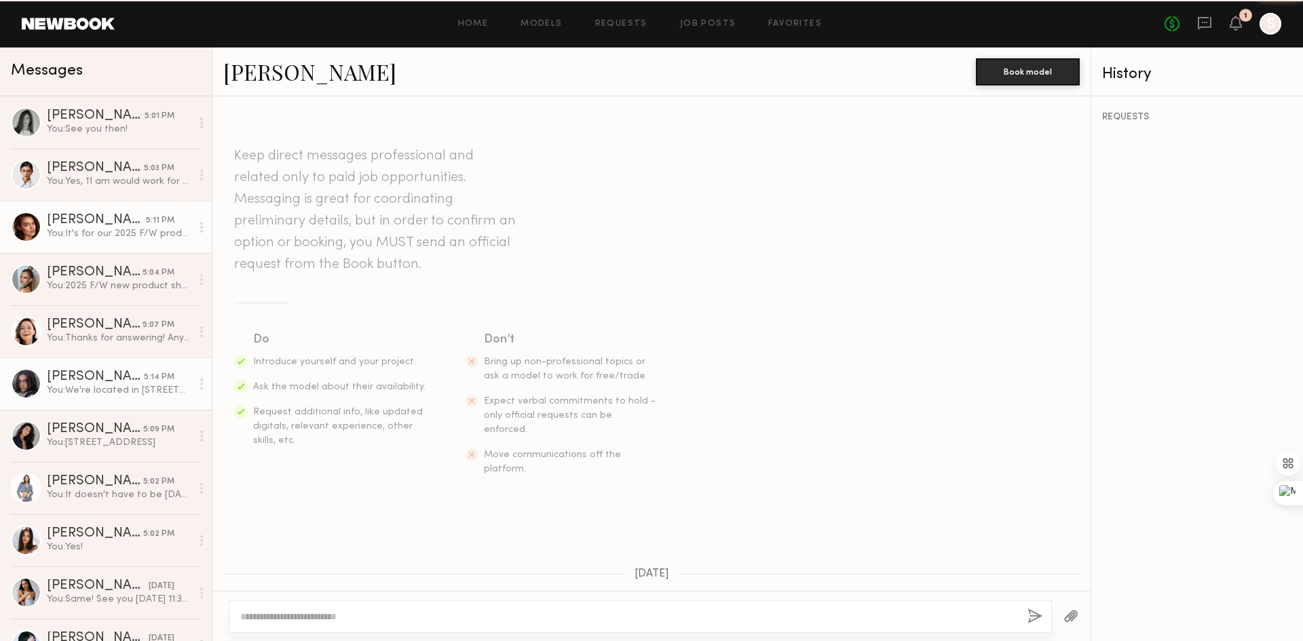
scroll to position [396, 0]
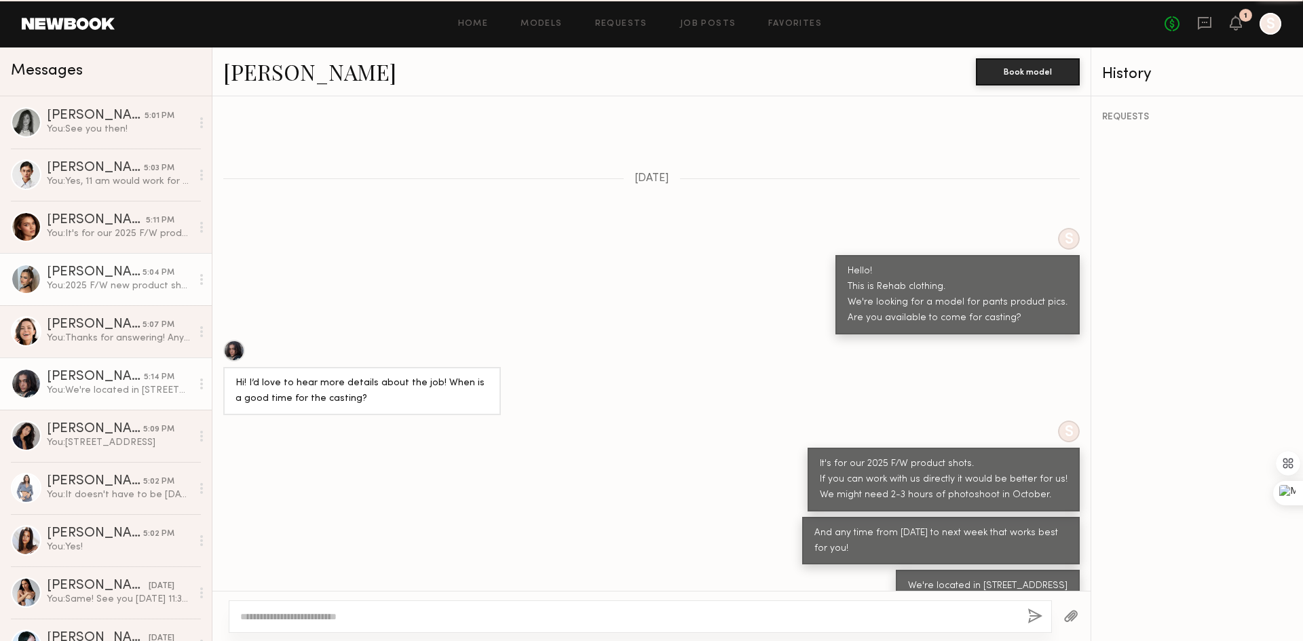
click at [99, 274] on div "Alinka N." at bounding box center [95, 273] width 96 height 14
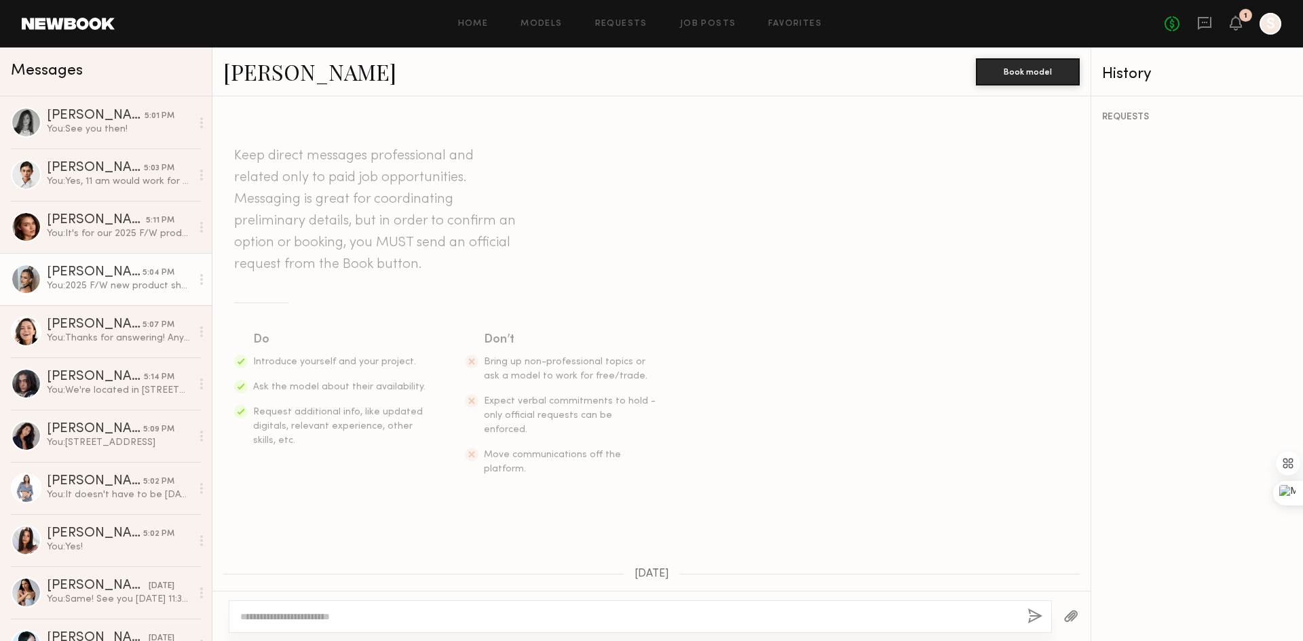
scroll to position [343, 0]
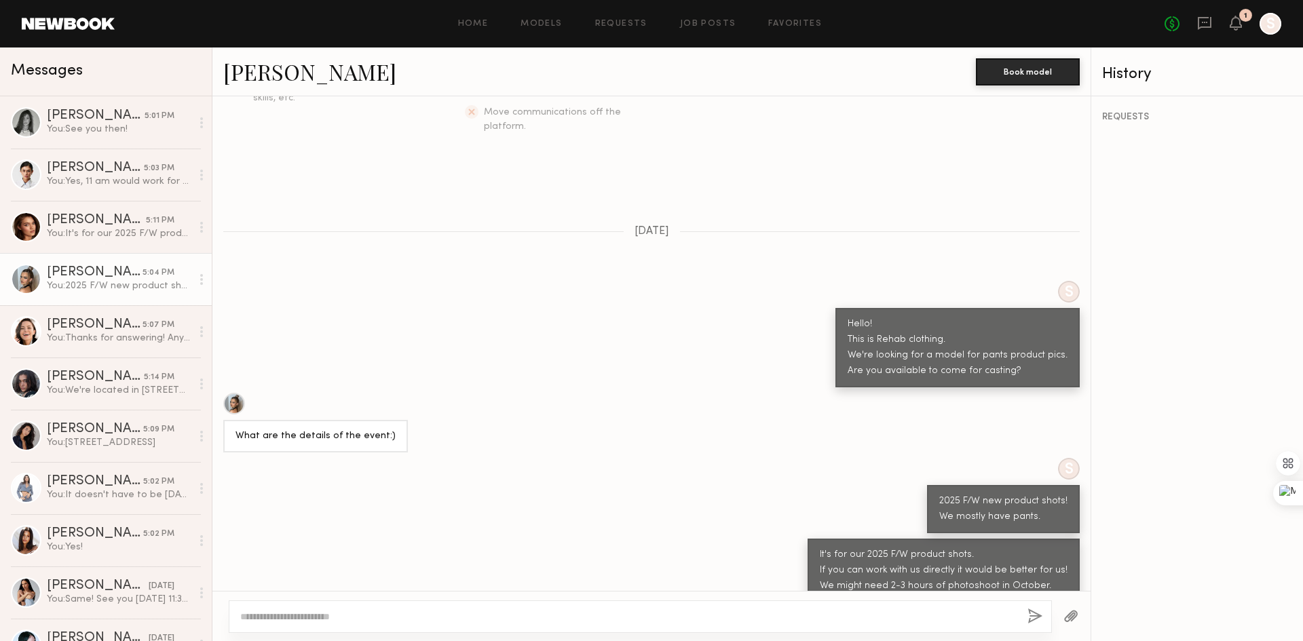
click at [105, 282] on div "You: 2025 F/W new product shots! We mostly have pants." at bounding box center [119, 286] width 145 height 13
click at [93, 233] on div "You: It's for our 2025 F/W product shots. If you can work with us directly it w…" at bounding box center [119, 233] width 145 height 13
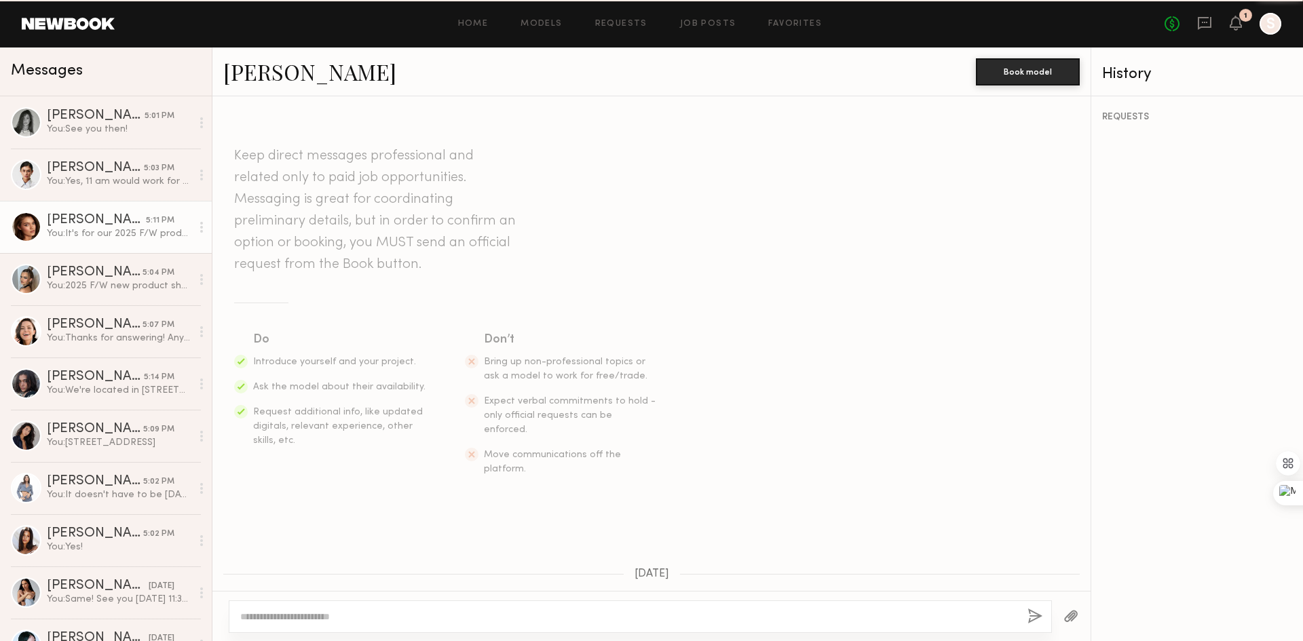
scroll to position [675, 0]
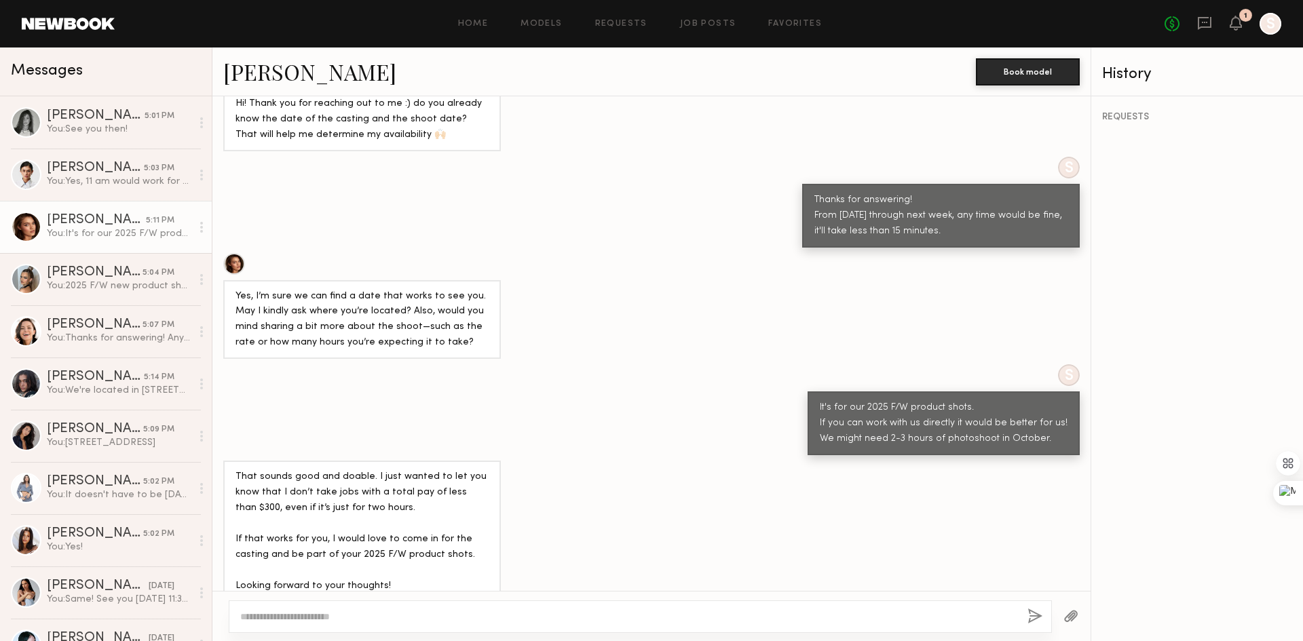
click at [854, 513] on div "That sounds good and doable. I just wanted to let you know that I don’t take jo…" at bounding box center [651, 532] width 878 height 142
click at [746, 506] on div "That sounds good and doable. I just wanted to let you know that I don’t take jo…" at bounding box center [651, 532] width 878 height 142
click at [704, 484] on div "That sounds good and doable. I just wanted to let you know that I don’t take jo…" at bounding box center [651, 532] width 878 height 142
click at [236, 253] on div at bounding box center [234, 264] width 22 height 22
click at [581, 478] on div "That sounds good and doable. I just wanted to let you know that I don’t take jo…" at bounding box center [651, 532] width 878 height 142
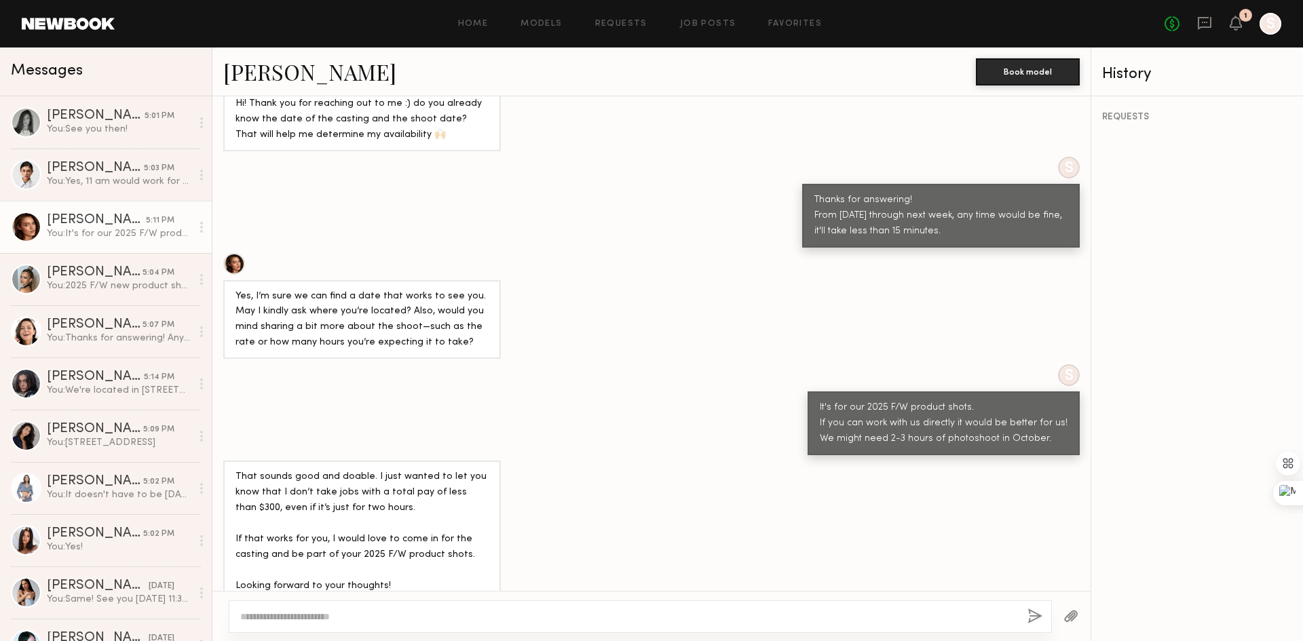
click at [234, 253] on div at bounding box center [234, 264] width 22 height 22
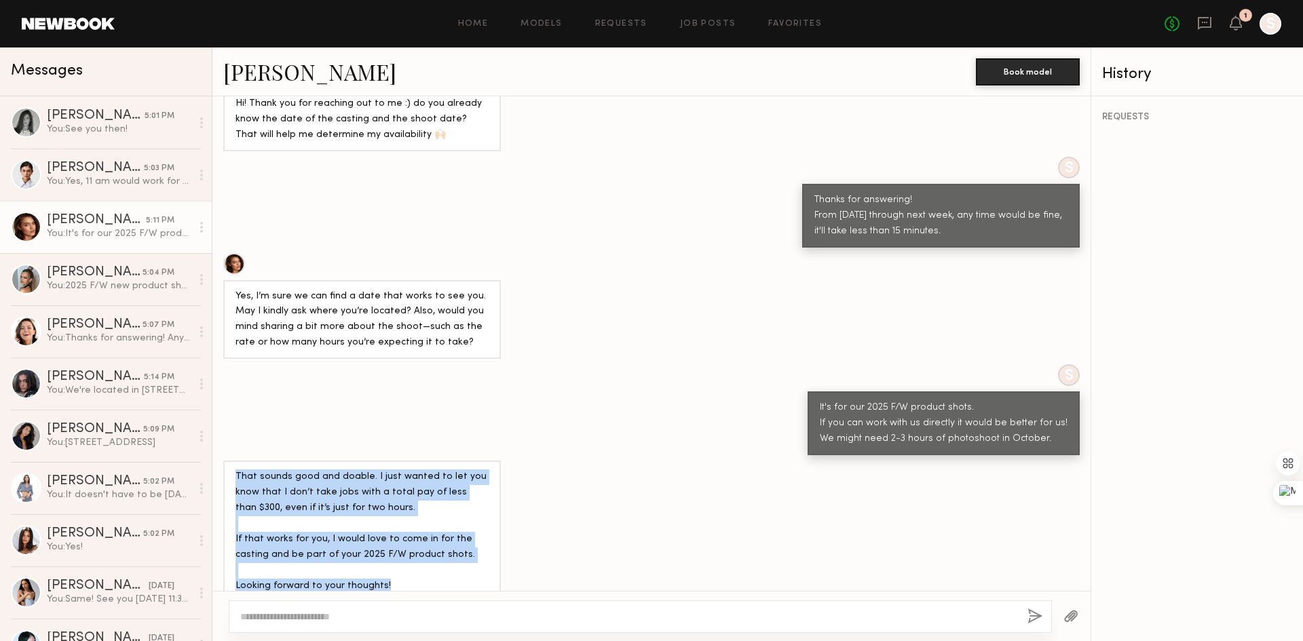
drag, startPoint x: 385, startPoint y: 566, endPoint x: 237, endPoint y: 456, distance: 184.9
click at [237, 470] on div "That sounds good and doable. I just wanted to let you know that I don’t take jo…" at bounding box center [362, 532] width 253 height 125
copy div "That sounds good and doable. I just wanted to let you know that I don’t take jo…"
click at [712, 436] on div "Keep direct messages professional and related only to paid job opportunities. M…" at bounding box center [651, 343] width 878 height 495
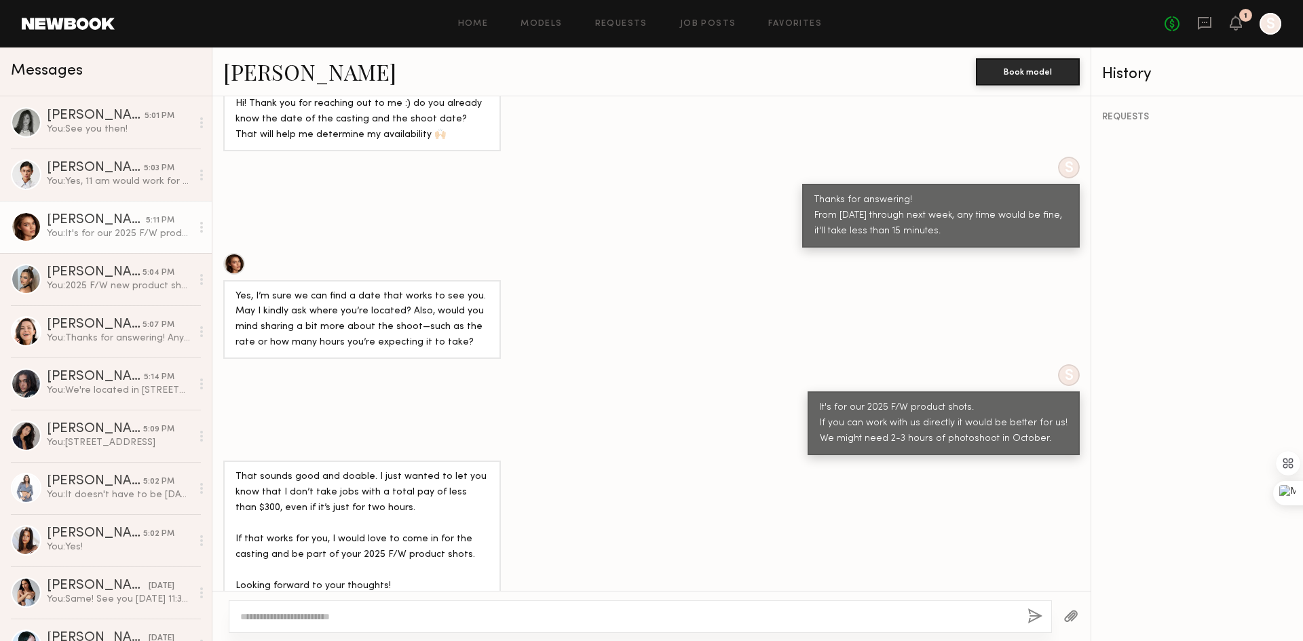
click at [584, 514] on div "That sounds good and doable. I just wanted to let you know that I don’t take jo…" at bounding box center [651, 532] width 878 height 142
click at [588, 473] on div "That sounds good and doable. I just wanted to let you know that I don’t take jo…" at bounding box center [651, 532] width 878 height 142
click at [666, 433] on div "Keep direct messages professional and related only to paid job opportunities. M…" at bounding box center [651, 343] width 878 height 495
click at [488, 615] on textarea at bounding box center [628, 617] width 776 height 14
click at [488, 613] on textarea at bounding box center [628, 617] width 776 height 14
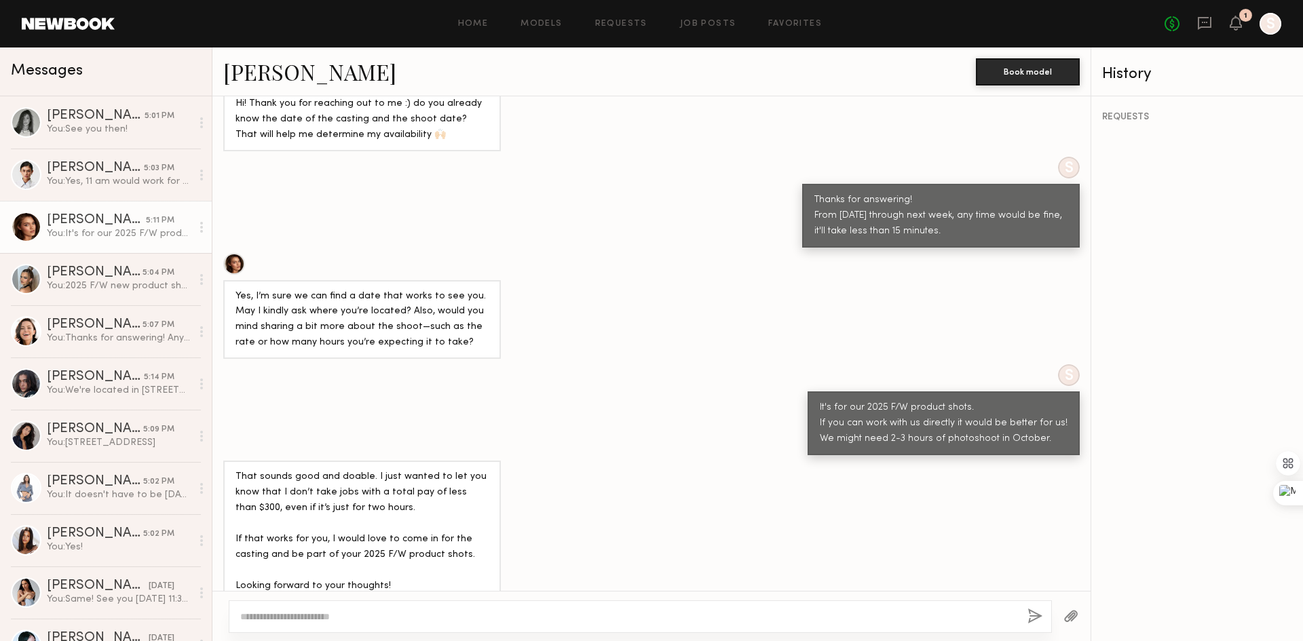
click at [488, 612] on textarea at bounding box center [628, 617] width 776 height 14
click at [490, 608] on div at bounding box center [640, 617] width 823 height 33
click at [239, 253] on div at bounding box center [234, 264] width 22 height 22
click at [507, 620] on textarea at bounding box center [628, 617] width 776 height 14
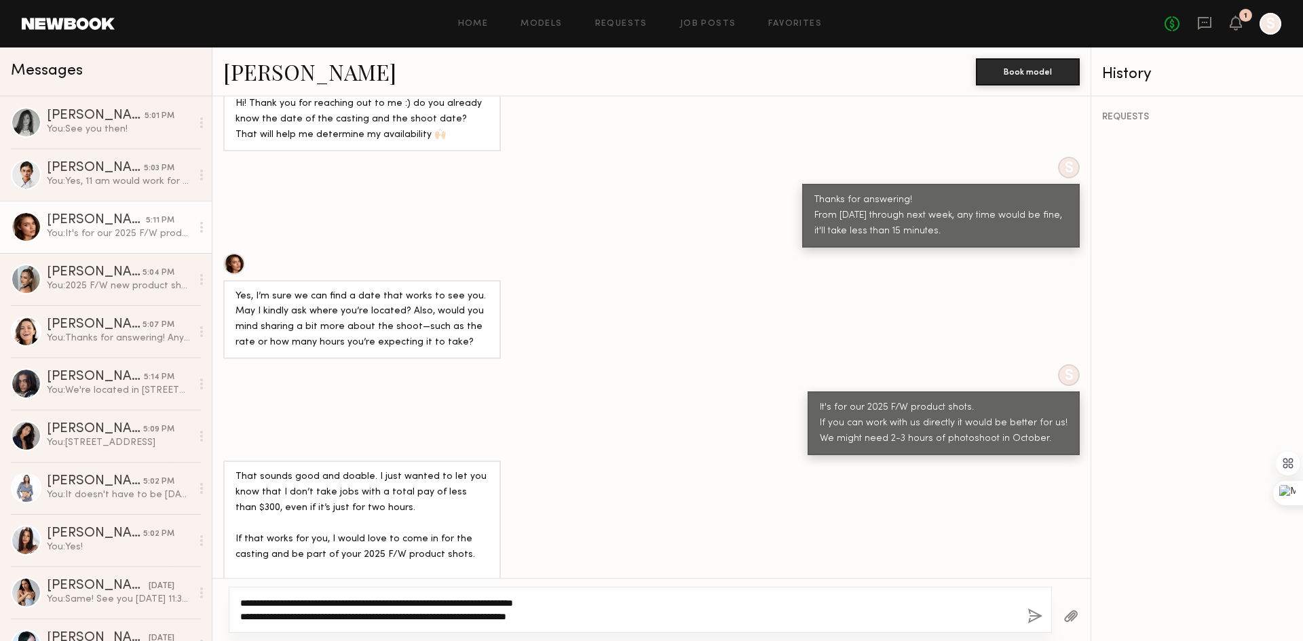
type textarea "**********"
click at [1036, 618] on button "button" at bounding box center [1035, 617] width 15 height 17
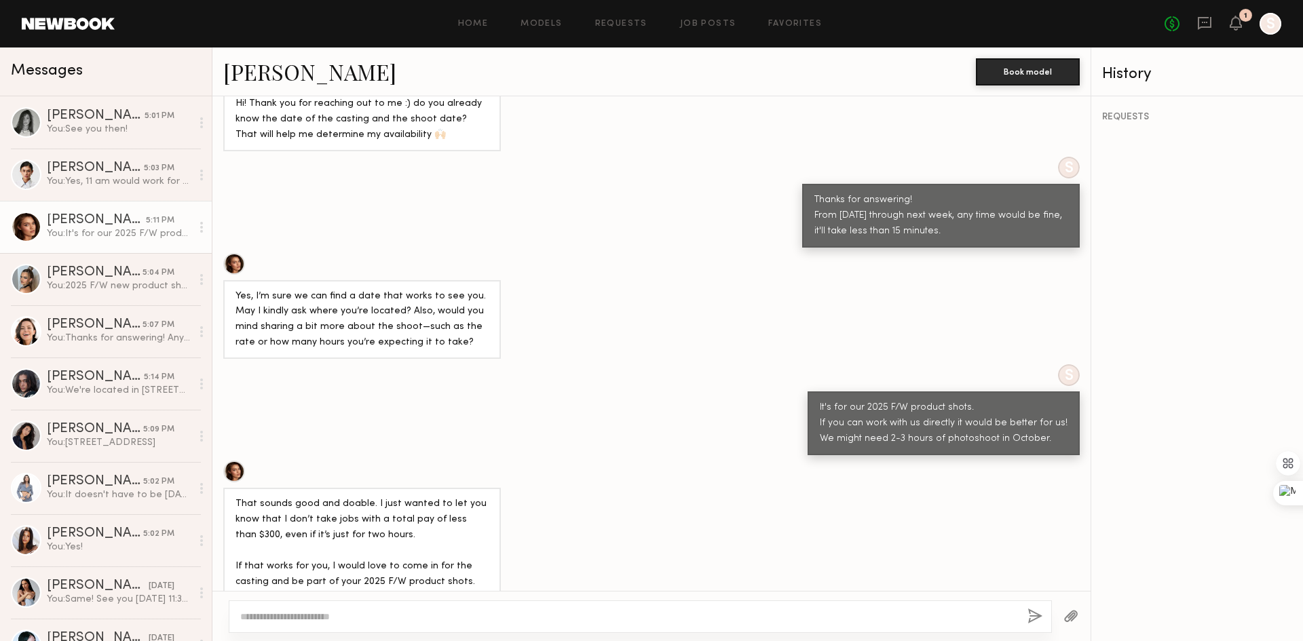
scroll to position [787, 0]
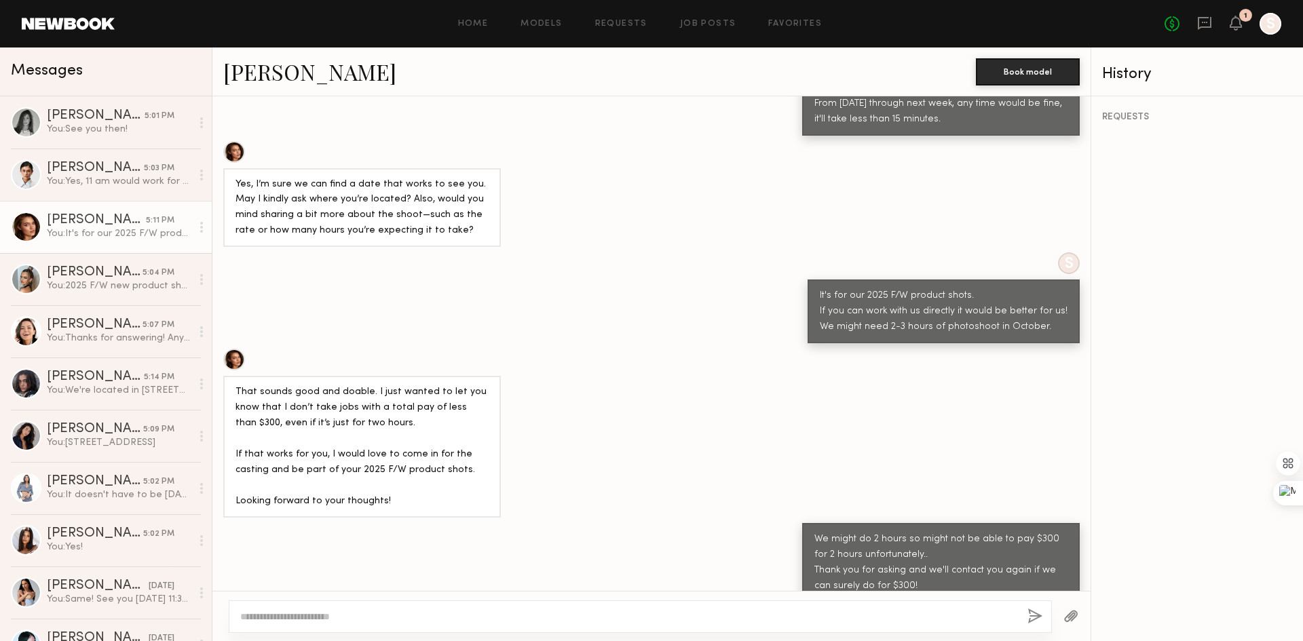
click at [633, 370] on div "That sounds good and doable. I just wanted to let you know that I don’t take jo…" at bounding box center [651, 433] width 878 height 169
click at [619, 374] on div "That sounds good and doable. I just wanted to let you know that I don’t take jo…" at bounding box center [651, 433] width 878 height 169
click at [622, 390] on div "That sounds good and doable. I just wanted to let you know that I don’t take jo…" at bounding box center [651, 433] width 878 height 169
click at [670, 358] on div "That sounds good and doable. I just wanted to let you know that I don’t take jo…" at bounding box center [651, 433] width 878 height 169
click at [656, 390] on div "That sounds good and doable. I just wanted to let you know that I don’t take jo…" at bounding box center [651, 433] width 878 height 169
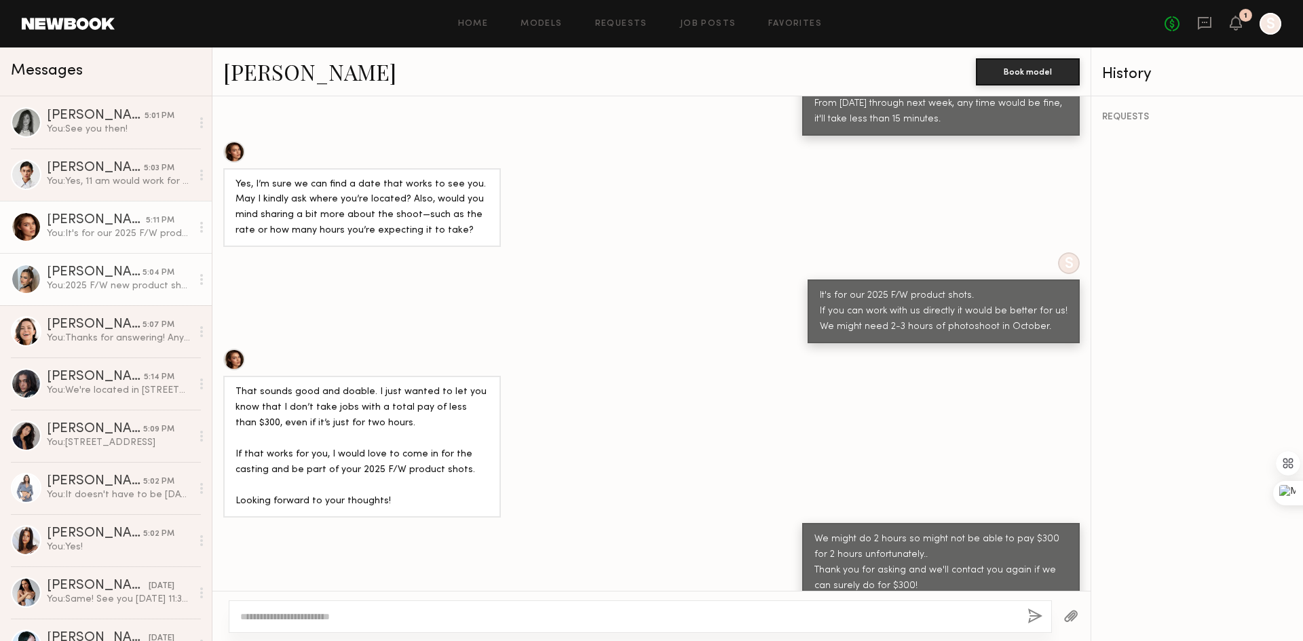
click at [77, 284] on div "You: 2025 F/W new product shots! We mostly have pants." at bounding box center [119, 286] width 145 height 13
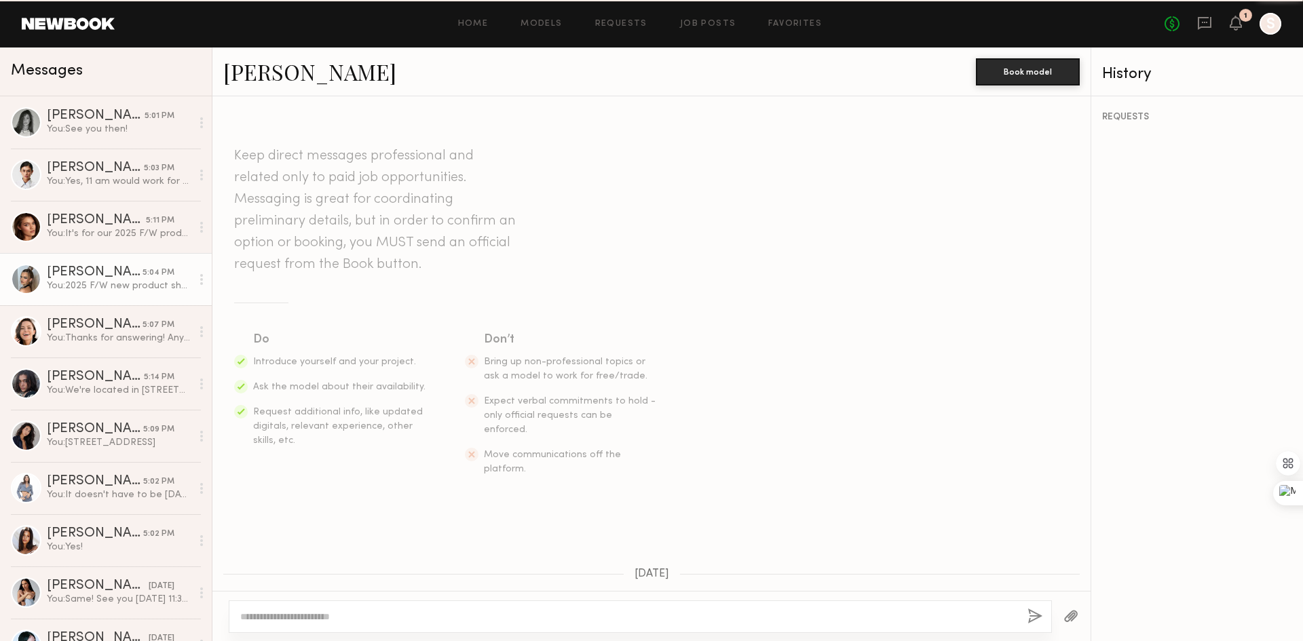
scroll to position [343, 0]
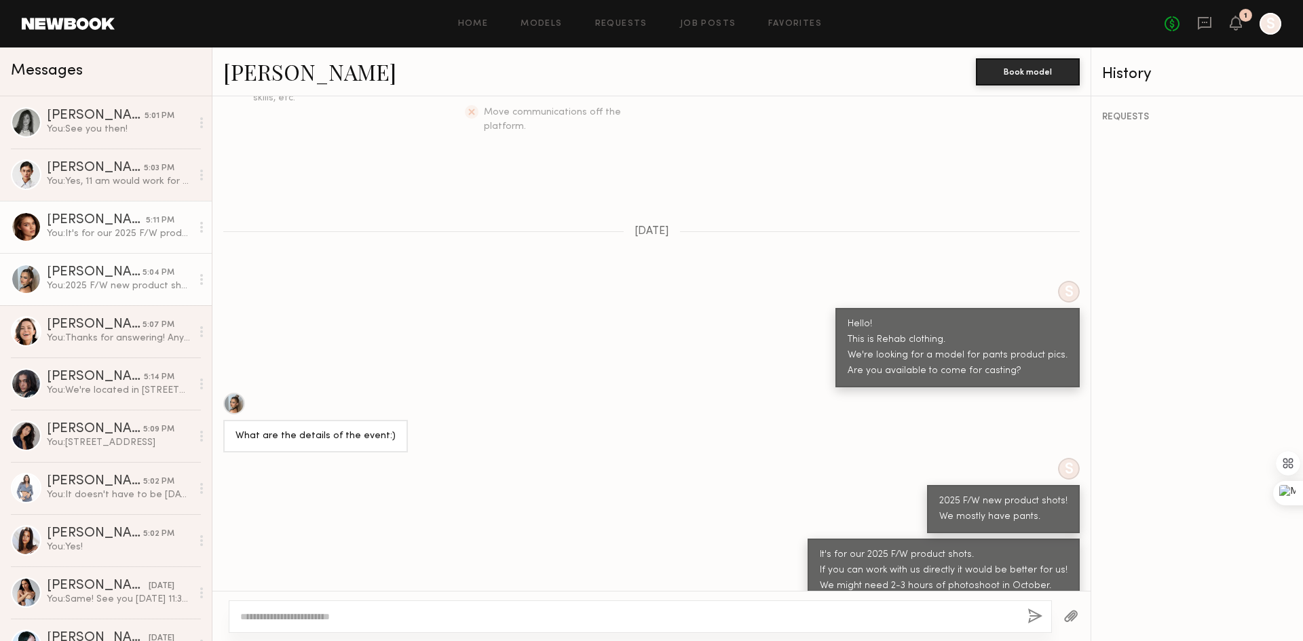
click at [98, 240] on div "You: It's for our 2025 F/W product shots. If you can work with us directly it w…" at bounding box center [119, 233] width 145 height 13
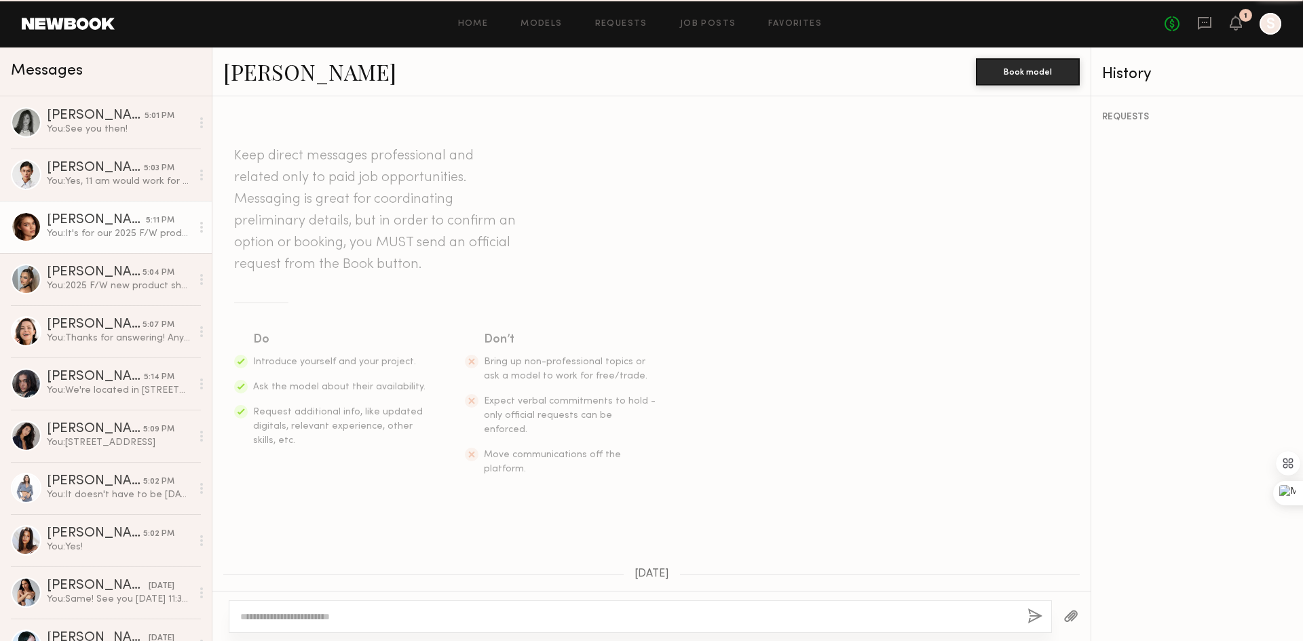
scroll to position [787, 0]
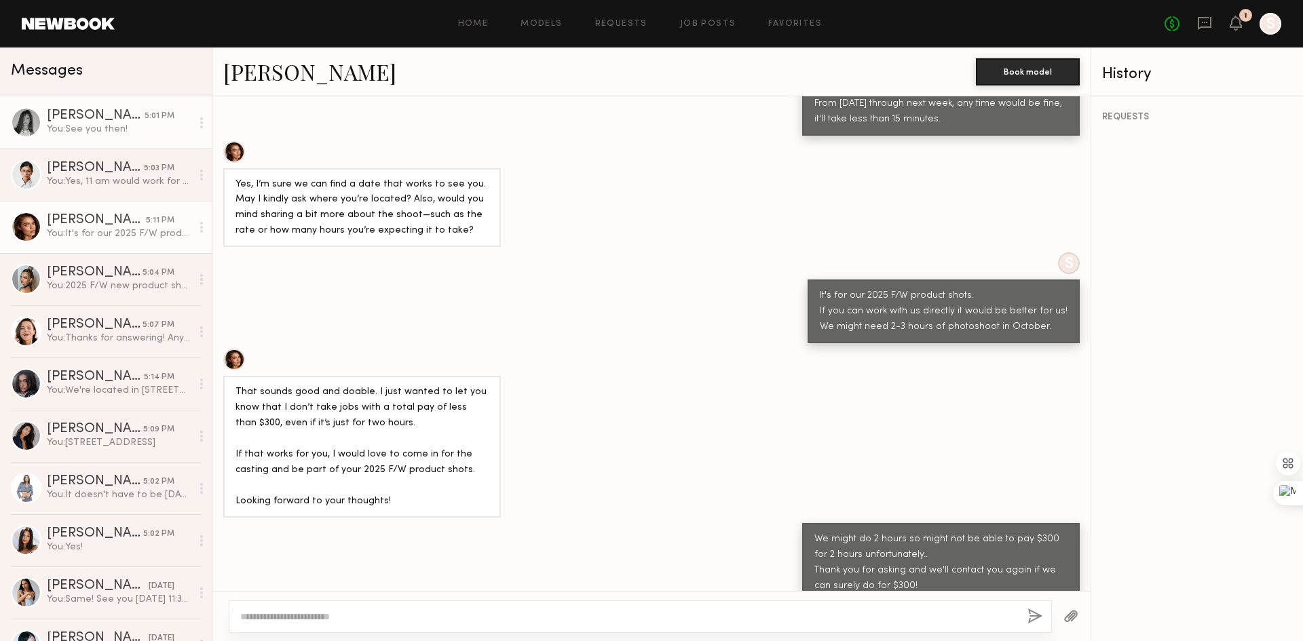
click at [104, 139] on link "Tayler C. 5:01 PM You: See you then!" at bounding box center [106, 122] width 212 height 52
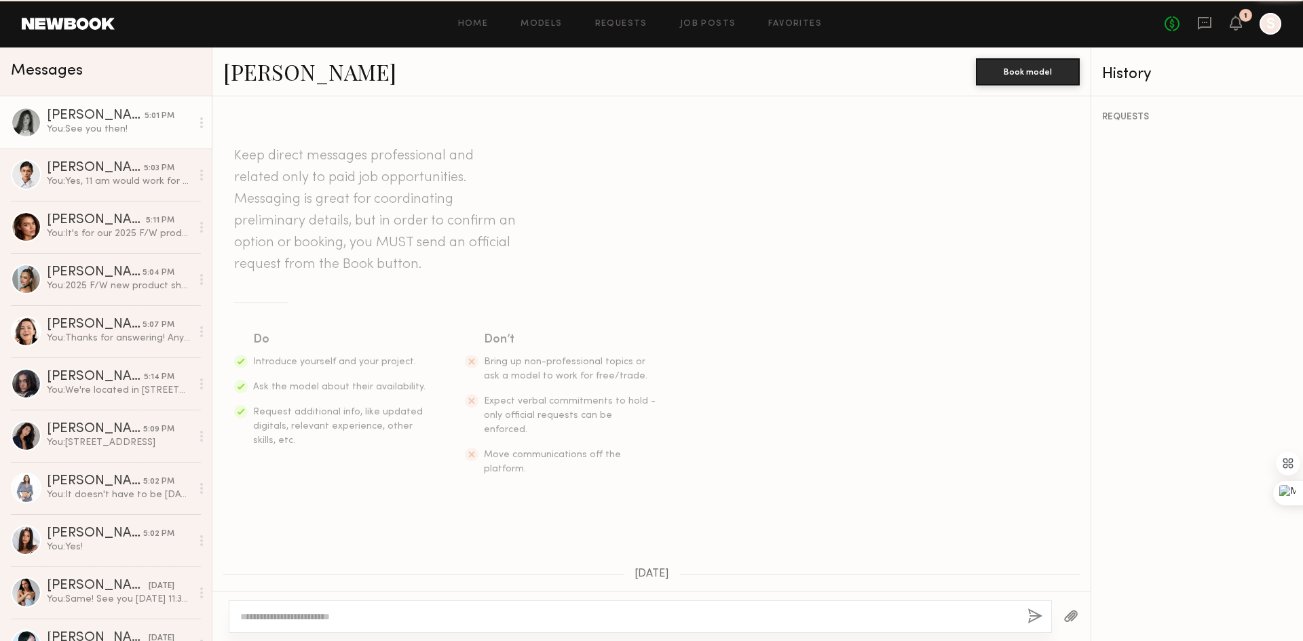
scroll to position [542, 0]
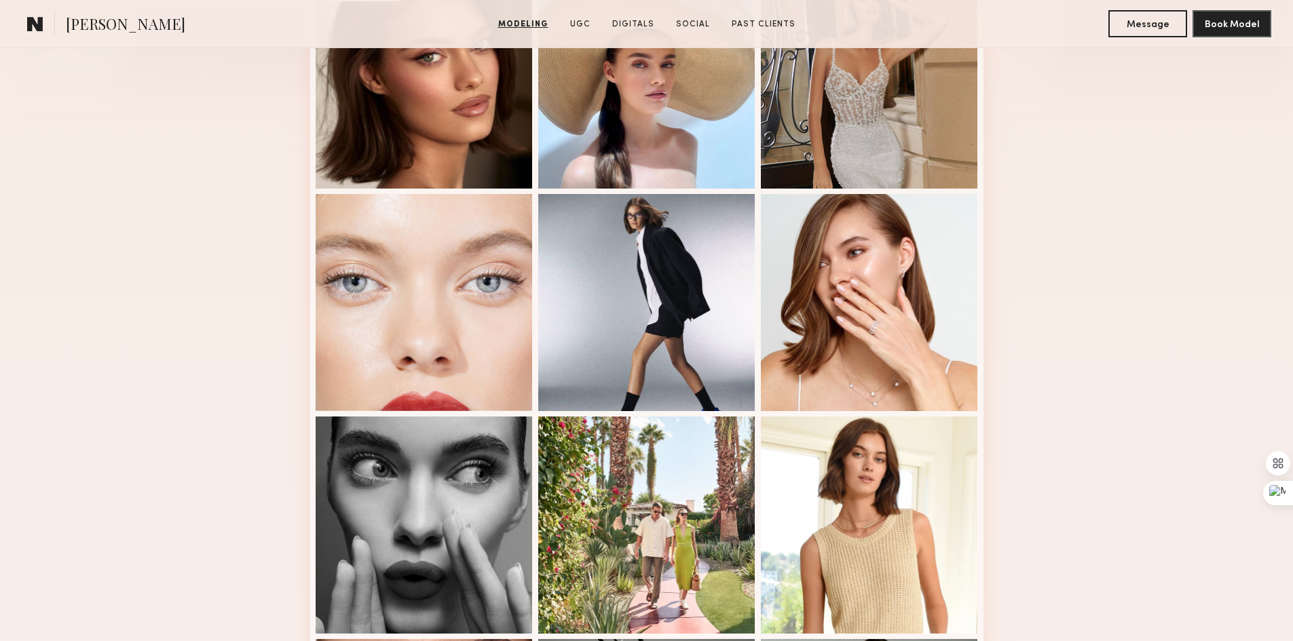
scroll to position [543, 0]
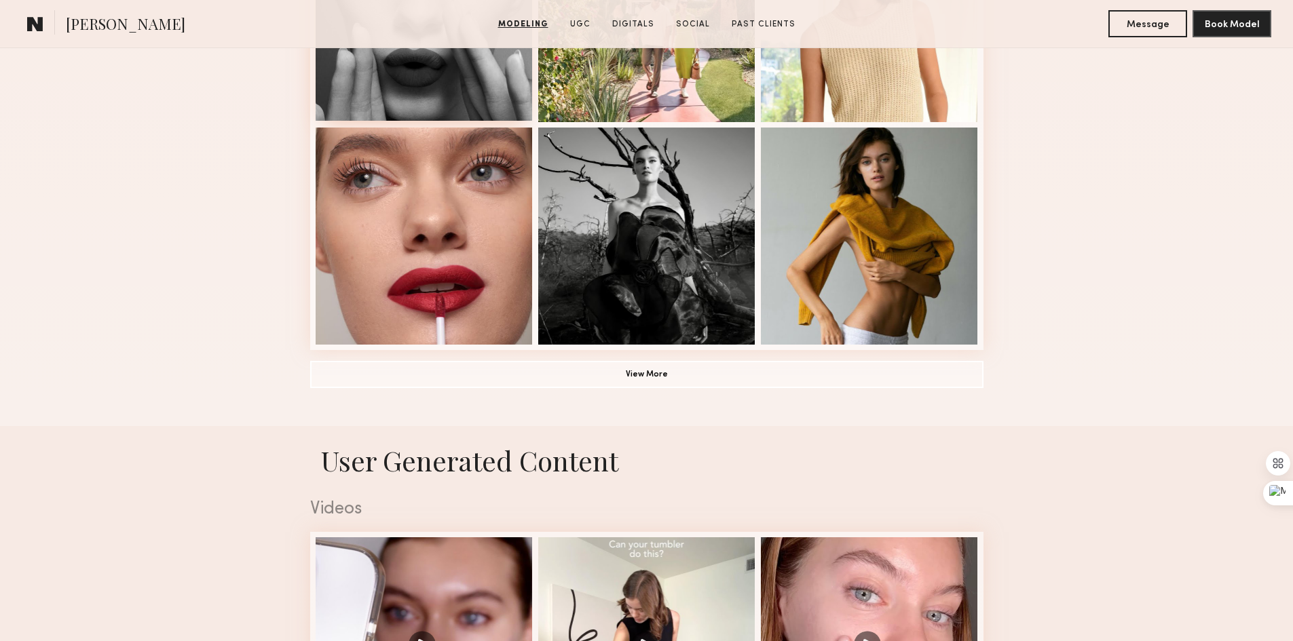
scroll to position [1018, 0]
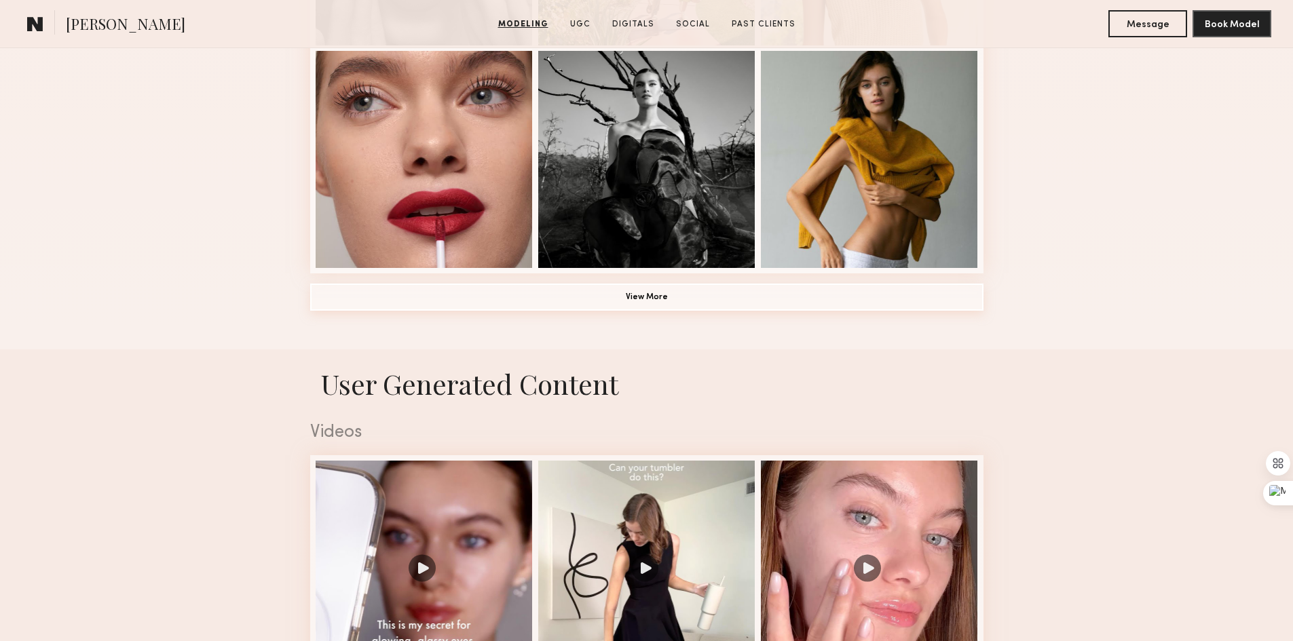
click at [668, 307] on button "View More" at bounding box center [646, 297] width 673 height 27
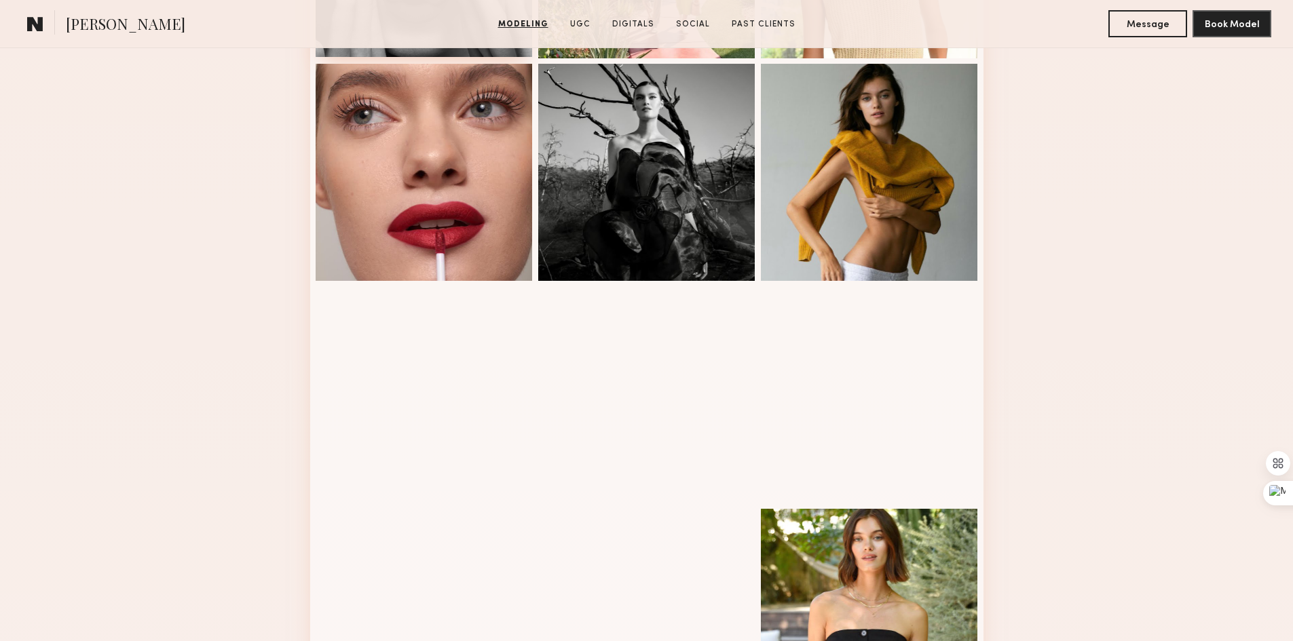
scroll to position [882, 0]
